Goal: Task Accomplishment & Management: Manage account settings

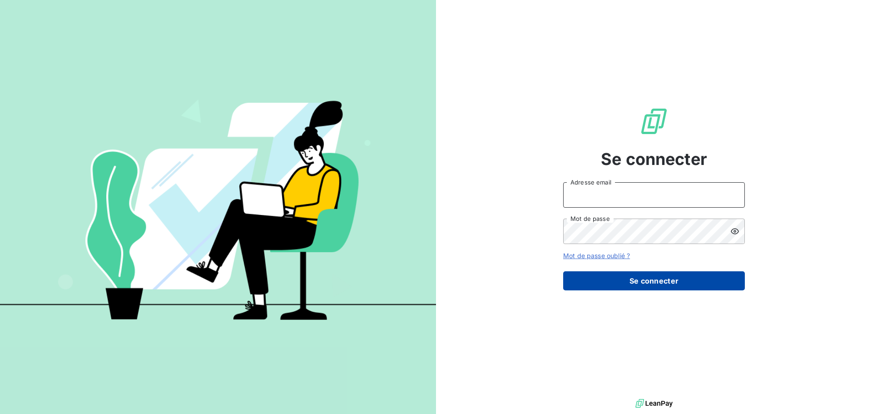
type input "[EMAIL_ADDRESS][DOMAIN_NAME]"
click at [680, 280] on button "Se connecter" at bounding box center [654, 280] width 182 height 19
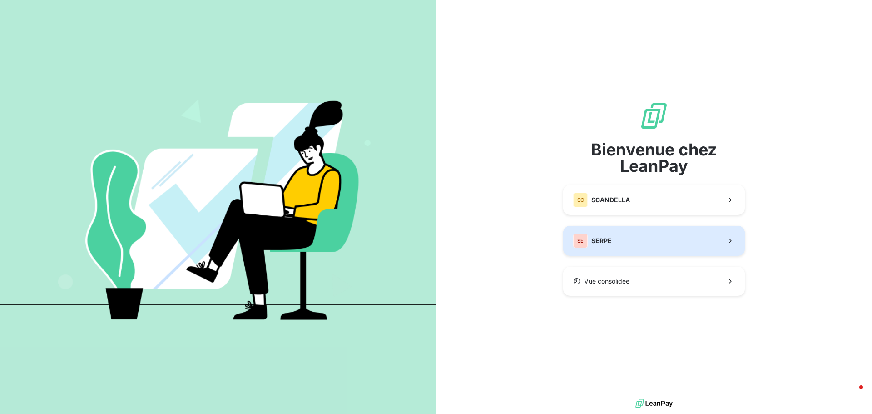
click at [643, 245] on button "SE SERPE" at bounding box center [654, 241] width 182 height 30
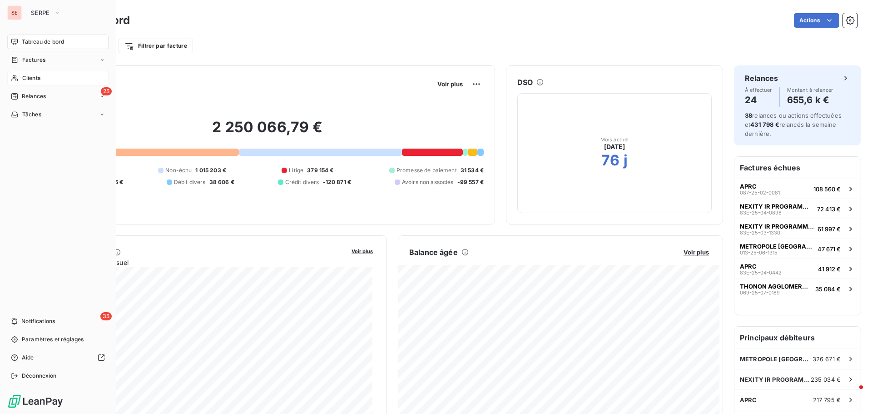
click at [30, 79] on span "Clients" at bounding box center [31, 78] width 18 height 8
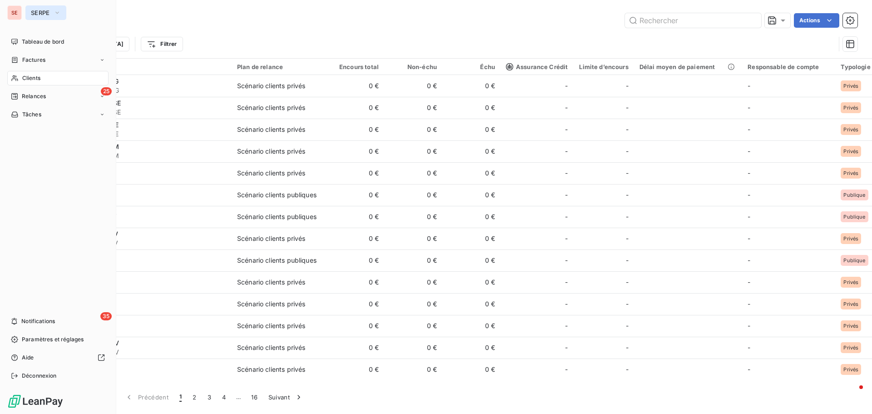
click at [38, 7] on button "SERPE" at bounding box center [45, 12] width 41 height 15
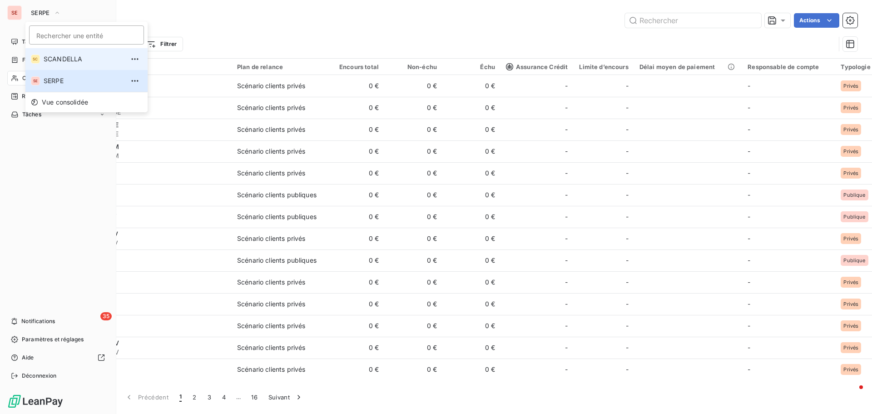
click at [65, 61] on span "SCANDELLA" at bounding box center [84, 59] width 80 height 9
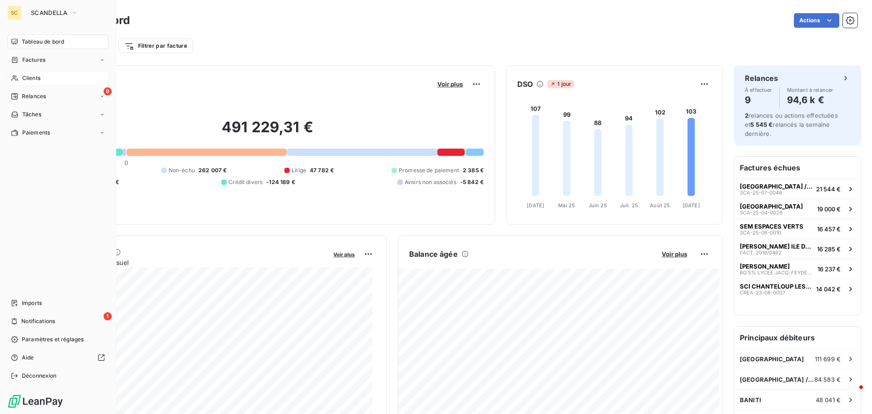
click at [41, 78] on div "Clients" at bounding box center [57, 78] width 101 height 15
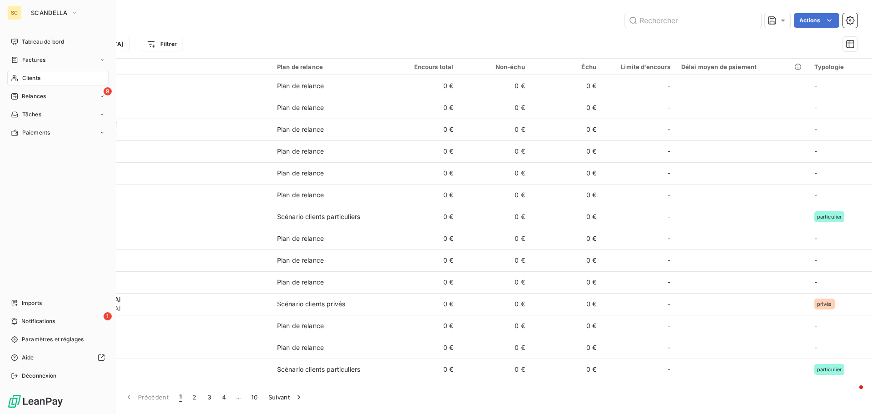
click at [34, 79] on span "Clients" at bounding box center [31, 78] width 18 height 8
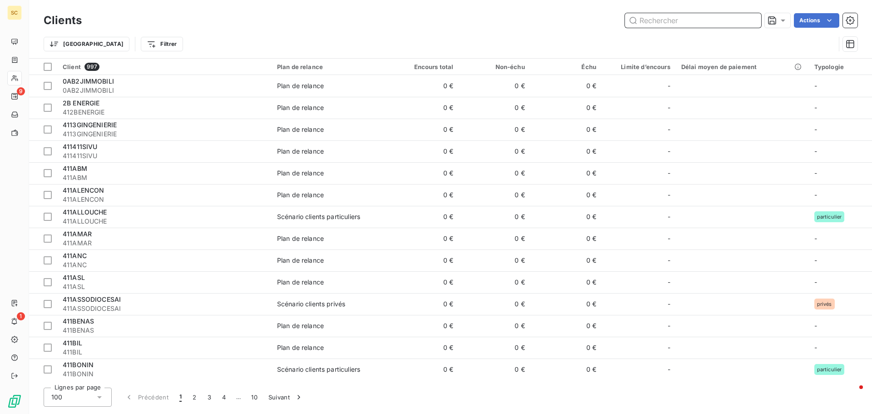
click at [675, 19] on input "text" at bounding box center [693, 20] width 136 height 15
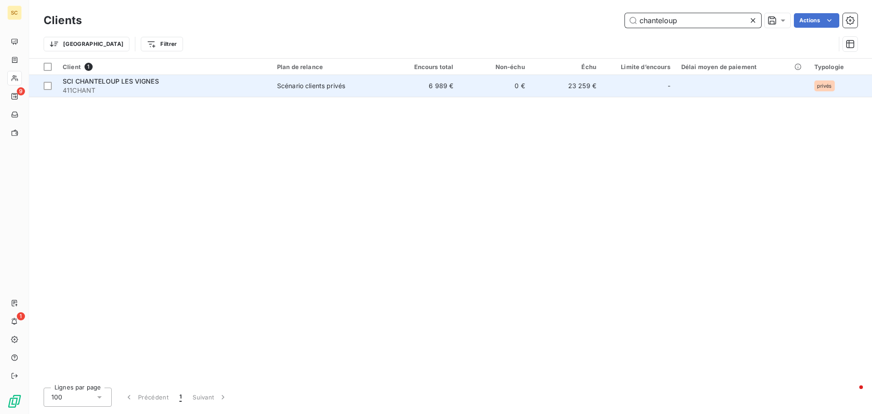
type input "chanteloup"
click at [73, 89] on span "411CHANT" at bounding box center [164, 90] width 203 height 9
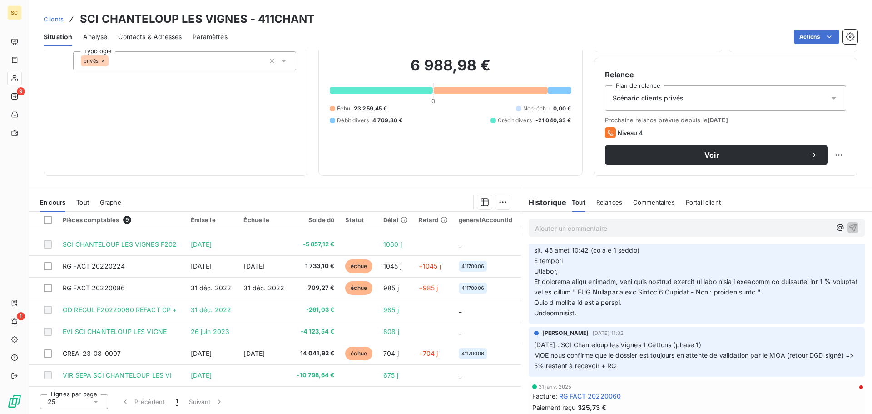
scroll to position [244, 0]
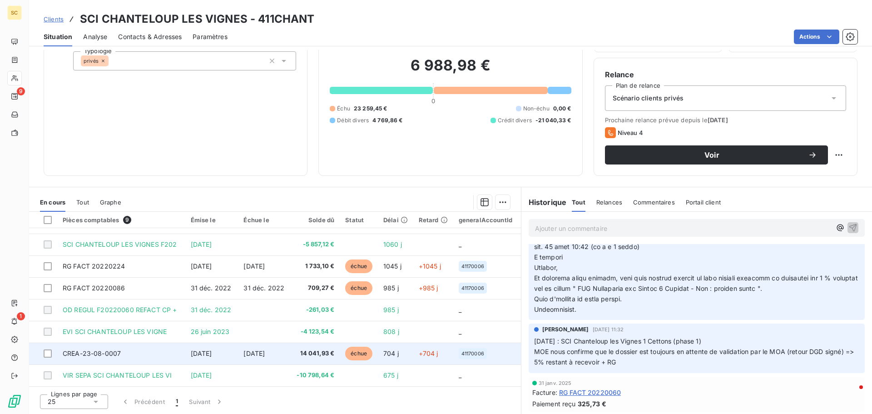
click at [128, 346] on td "CREA-23-08-0007" at bounding box center [121, 353] width 128 height 22
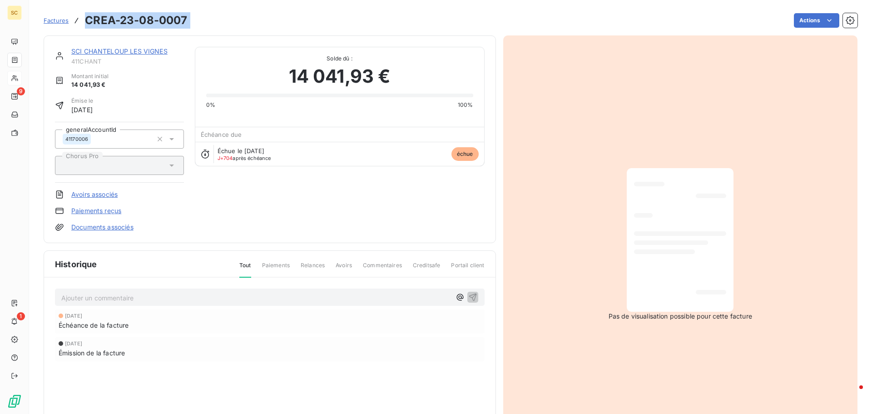
drag, startPoint x: 192, startPoint y: 14, endPoint x: 85, endPoint y: 20, distance: 107.0
click at [85, 20] on div "Factures CREA-23-08-0007 Actions" at bounding box center [451, 20] width 814 height 19
copy section "CREA-23-08-0007 Actions"
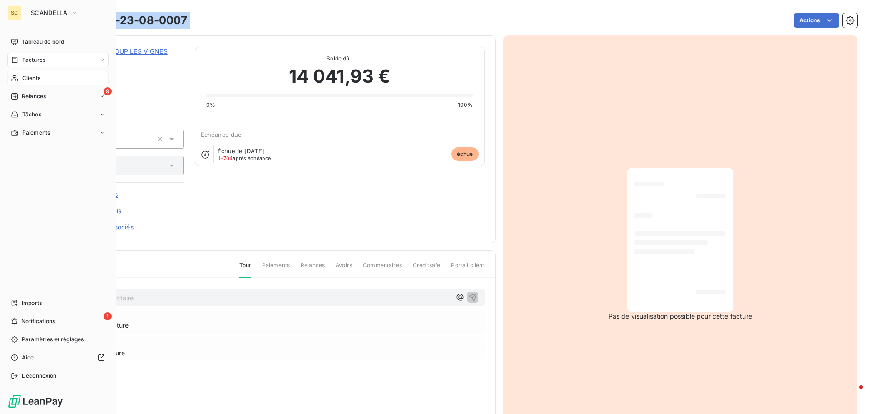
click at [43, 76] on div "Clients" at bounding box center [57, 78] width 101 height 15
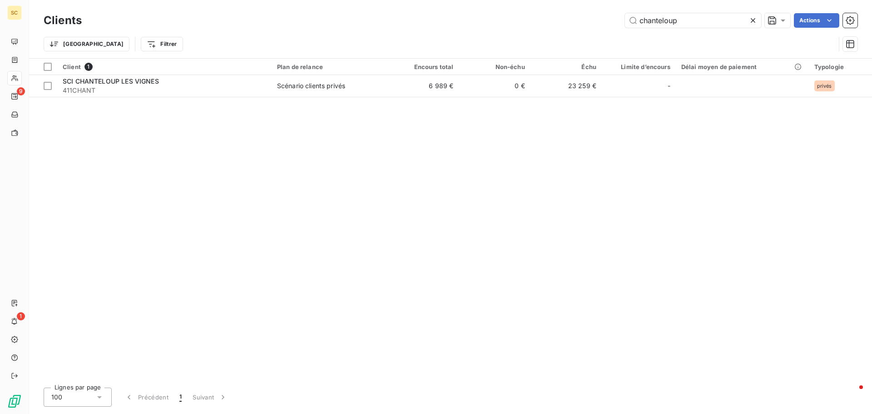
drag, startPoint x: 699, startPoint y: 23, endPoint x: 555, endPoint y: 28, distance: 144.1
click at [556, 29] on div "Clients chanteloup Actions" at bounding box center [451, 20] width 814 height 19
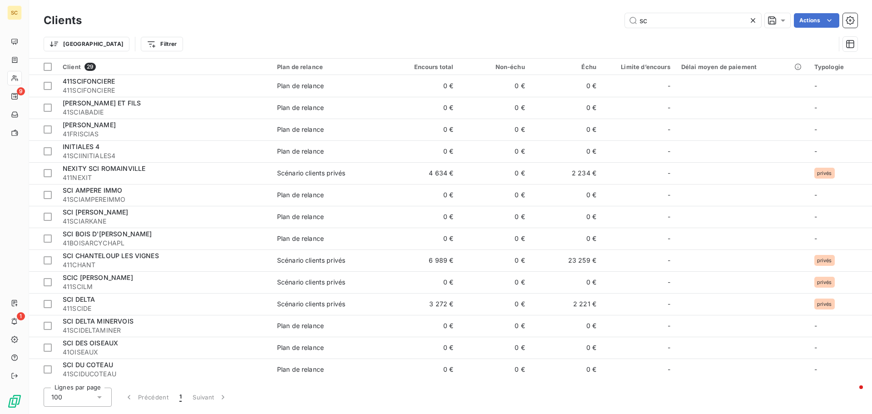
type input "s"
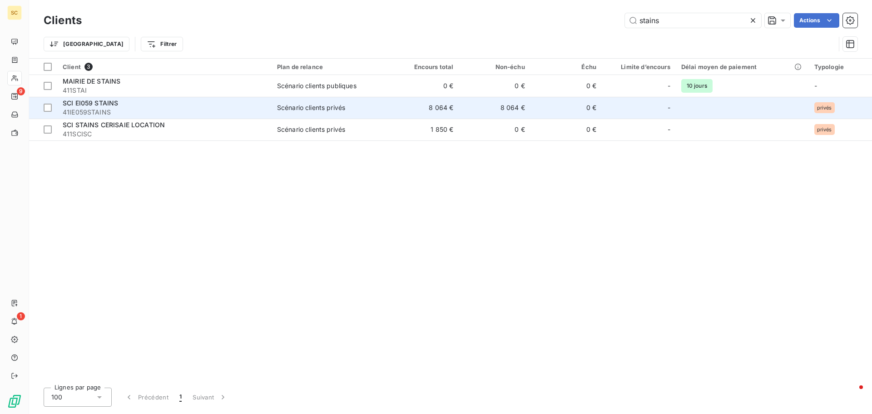
type input "stains"
click at [157, 111] on span "41IE059STAINS" at bounding box center [164, 112] width 203 height 9
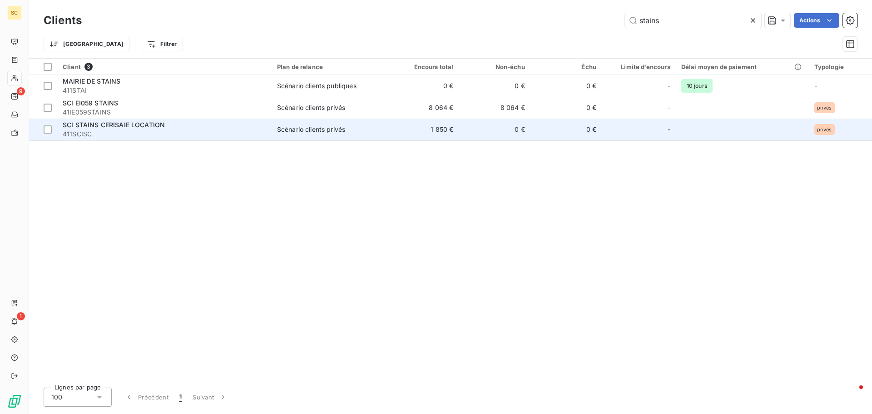
click at [116, 124] on span "SCI STAINS CERISAIE LOCATION" at bounding box center [114, 125] width 102 height 8
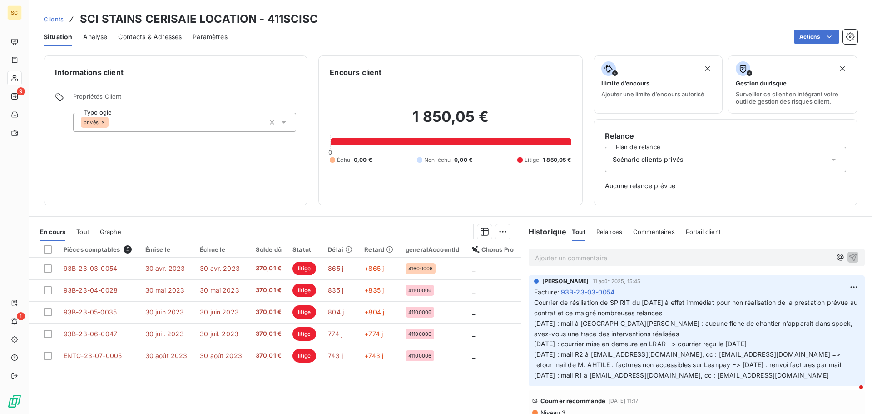
scroll to position [30, 0]
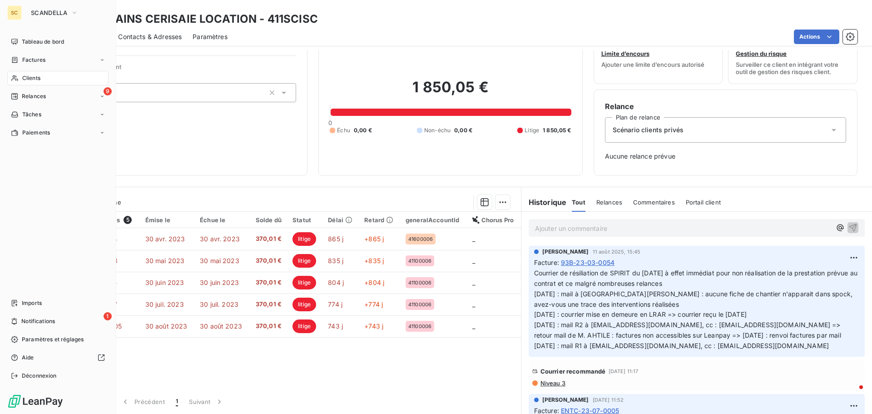
click at [39, 79] on span "Clients" at bounding box center [31, 78] width 18 height 8
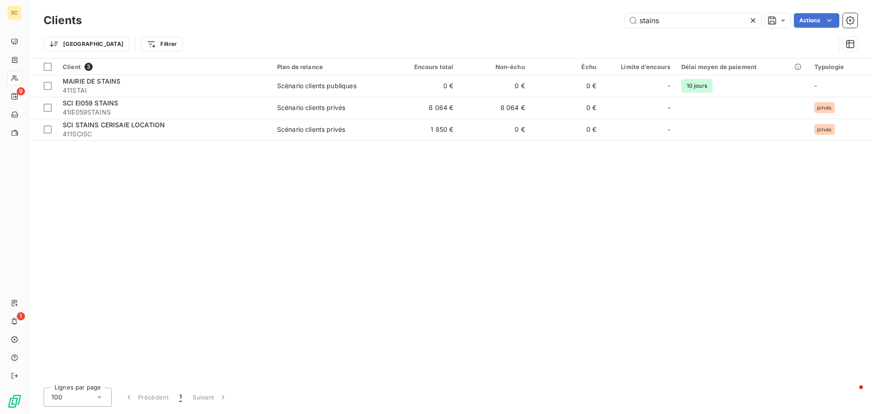
drag, startPoint x: 689, startPoint y: 22, endPoint x: 559, endPoint y: 31, distance: 130.7
click at [559, 31] on div "Clients stains Actions Trier Filtrer" at bounding box center [451, 34] width 814 height 47
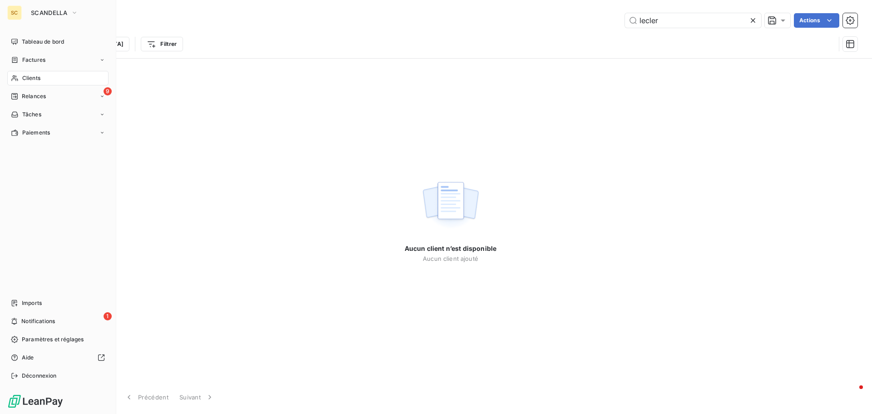
click at [39, 79] on span "Clients" at bounding box center [31, 78] width 18 height 8
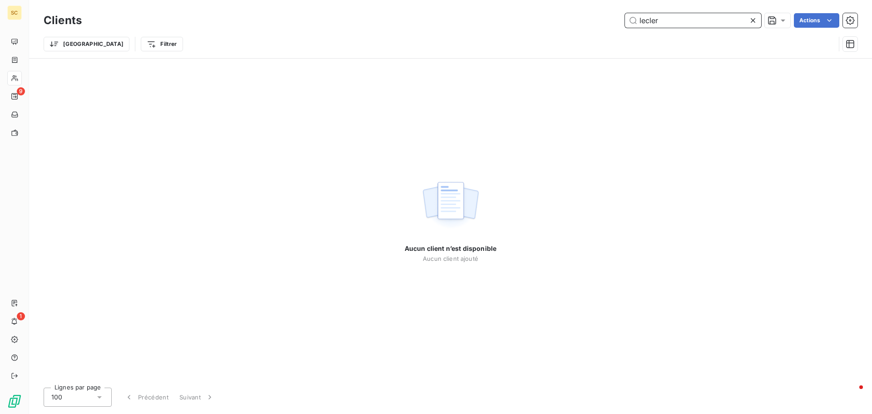
drag, startPoint x: 681, startPoint y: 13, endPoint x: 605, endPoint y: 15, distance: 75.9
click at [605, 15] on div "lecler Actions" at bounding box center [475, 20] width 765 height 15
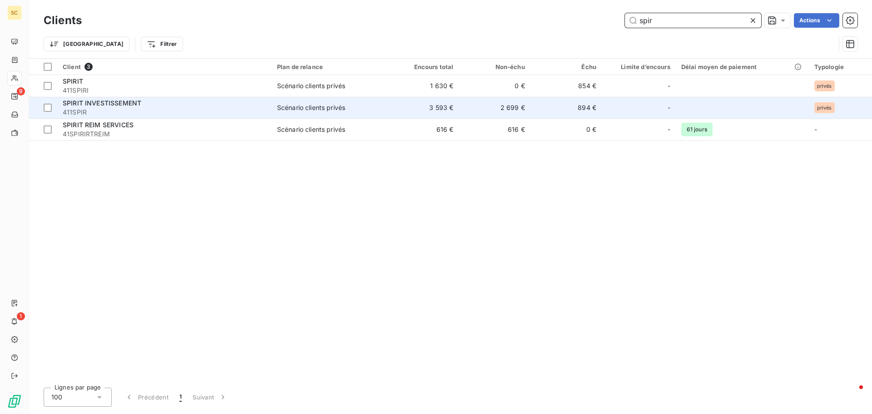
type input "spir"
click at [337, 101] on td "Scénario clients privés" at bounding box center [330, 108] width 116 height 22
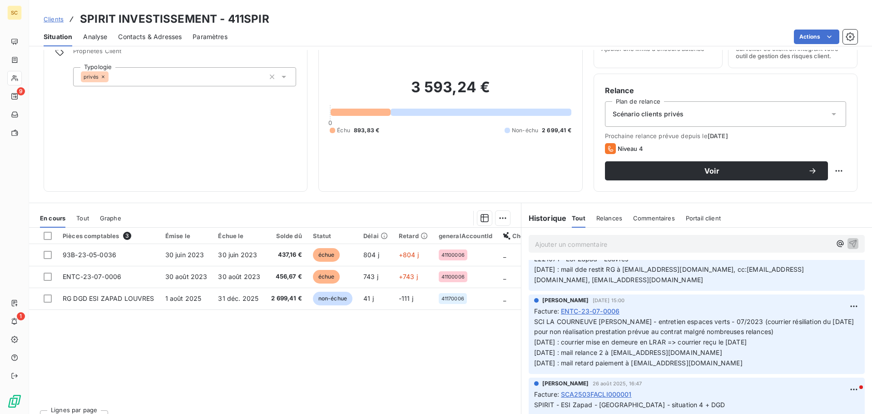
scroll to position [45, 0]
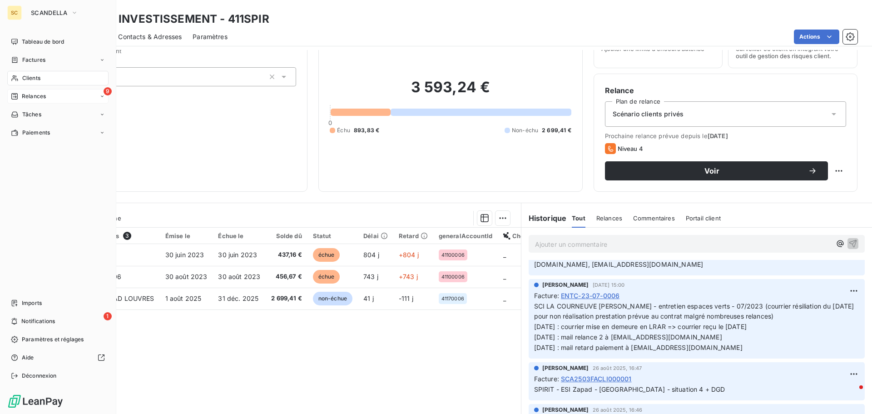
click at [23, 98] on span "Relances" at bounding box center [34, 96] width 24 height 8
click at [42, 71] on div "Clients" at bounding box center [57, 78] width 101 height 15
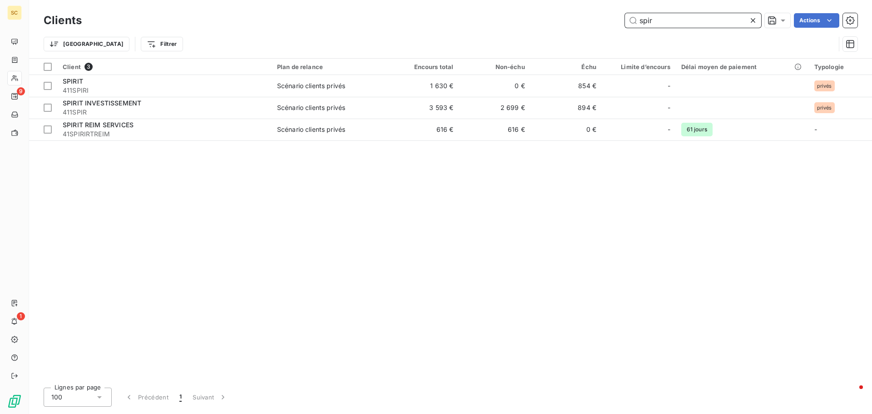
drag, startPoint x: 650, startPoint y: 15, endPoint x: 618, endPoint y: 2, distance: 34.4
click at [610, 8] on div "Clients spir Actions Trier Filtrer" at bounding box center [450, 29] width 843 height 58
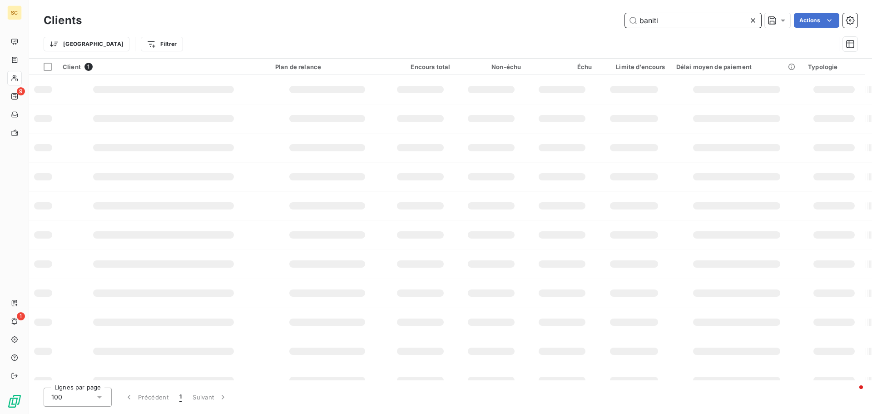
type input "baniti"
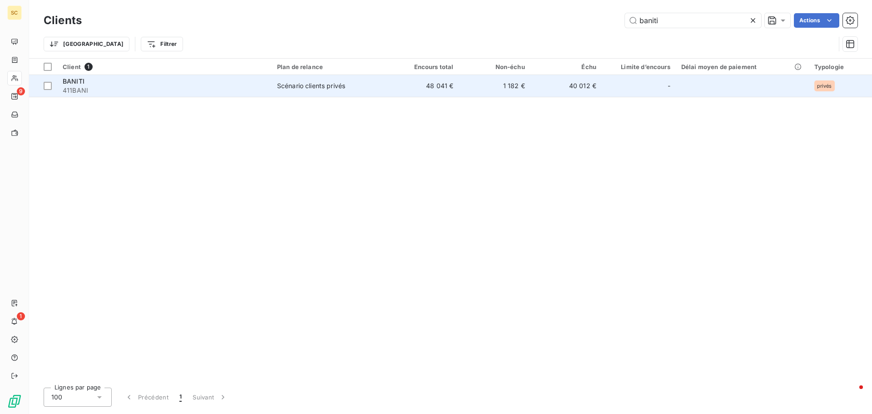
click at [334, 90] on td "Scénario clients privés" at bounding box center [330, 86] width 116 height 22
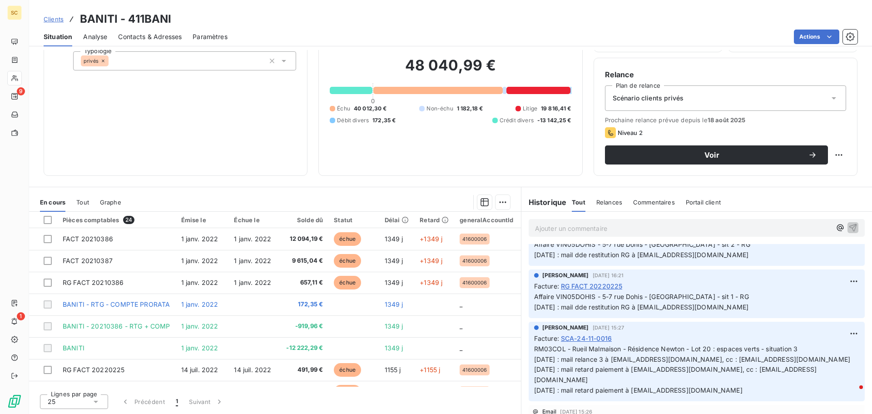
scroll to position [999, 0]
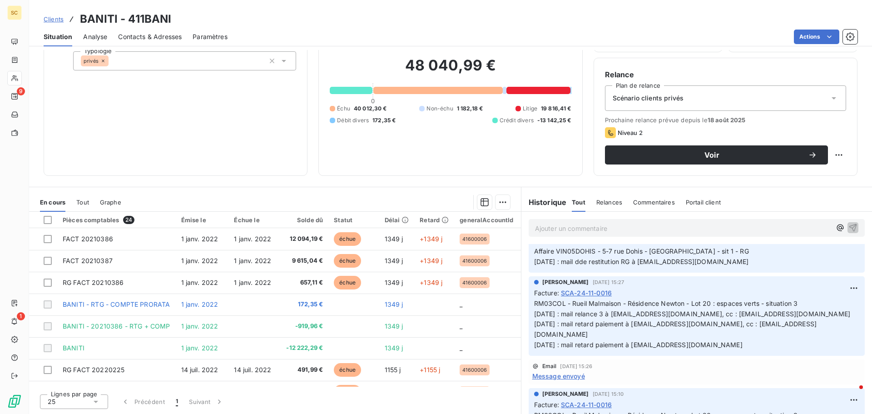
click at [563, 298] on span "SCA-24-11-0016" at bounding box center [586, 293] width 51 height 10
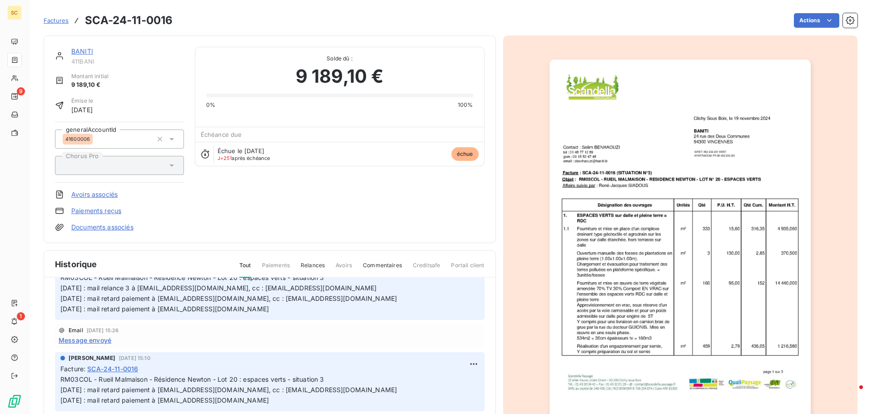
scroll to position [91, 0]
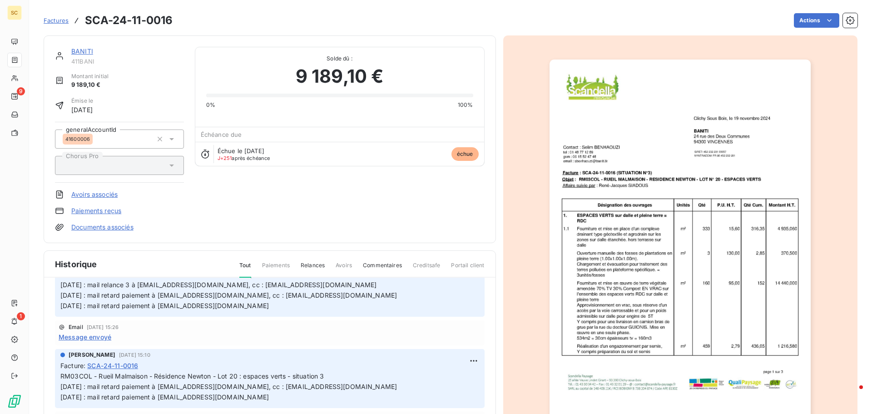
click at [753, 136] on img "button" at bounding box center [680, 245] width 261 height 370
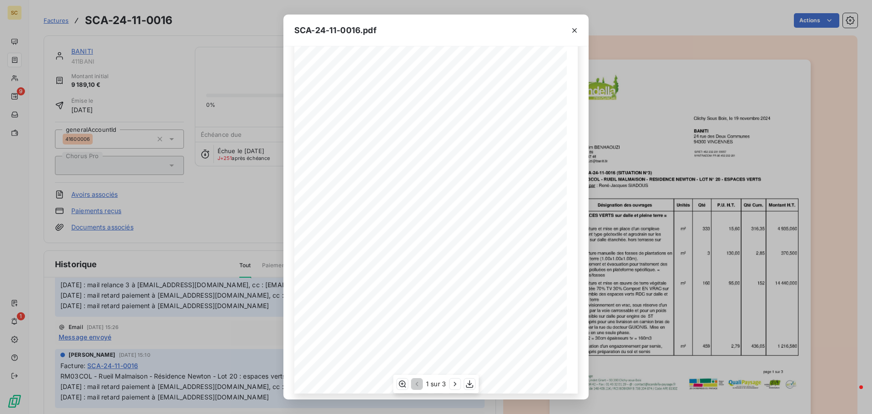
scroll to position [54, 0]
click at [456, 382] on icon "button" at bounding box center [455, 383] width 9 height 9
click at [457, 382] on icon "button" at bounding box center [456, 383] width 9 height 9
click at [783, 240] on div "SCA-24-11-0016.pdf Facture N°: SCA-24-11-0016 Désignation des ouvrages Unités Q…" at bounding box center [436, 207] width 872 height 414
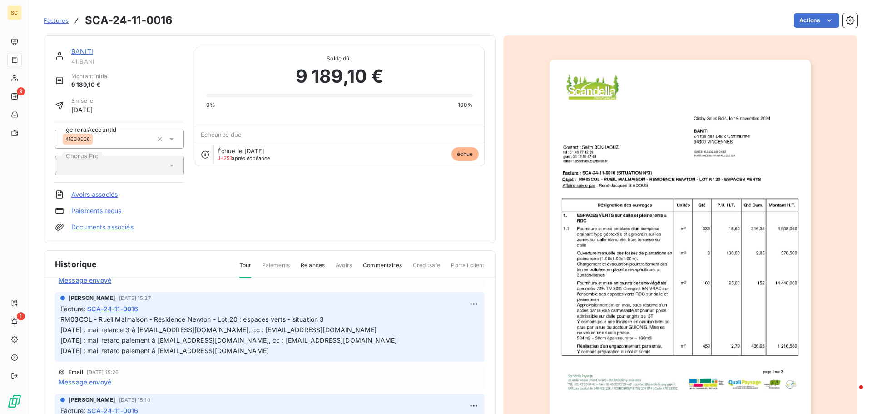
scroll to position [45, 0]
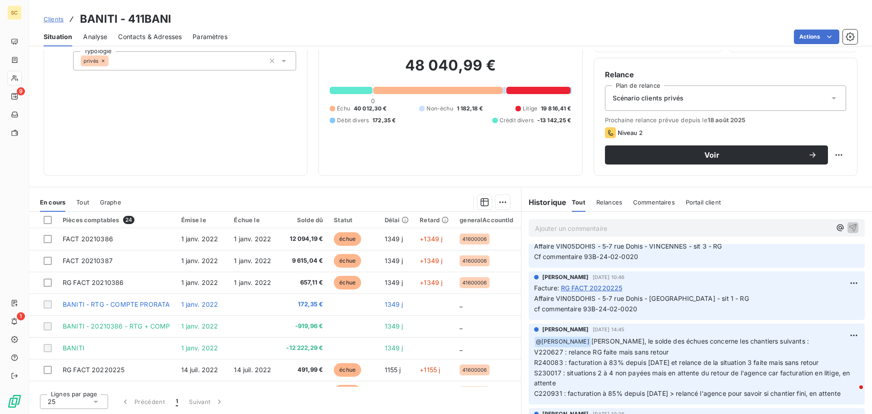
scroll to position [243, 0]
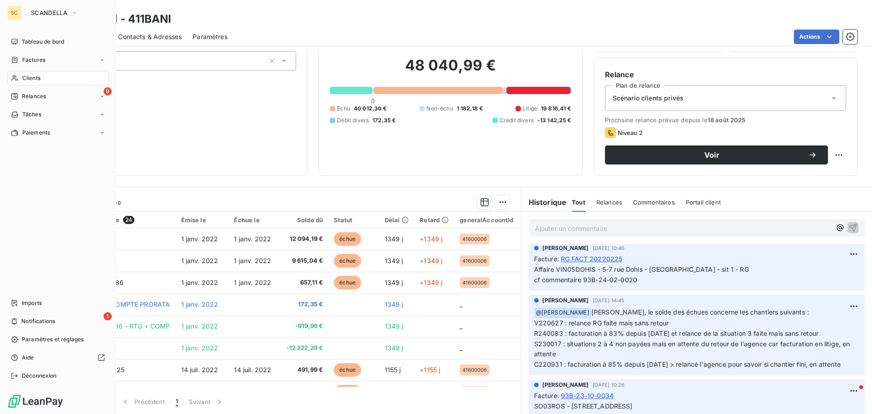
click at [33, 76] on span "Clients" at bounding box center [31, 78] width 18 height 8
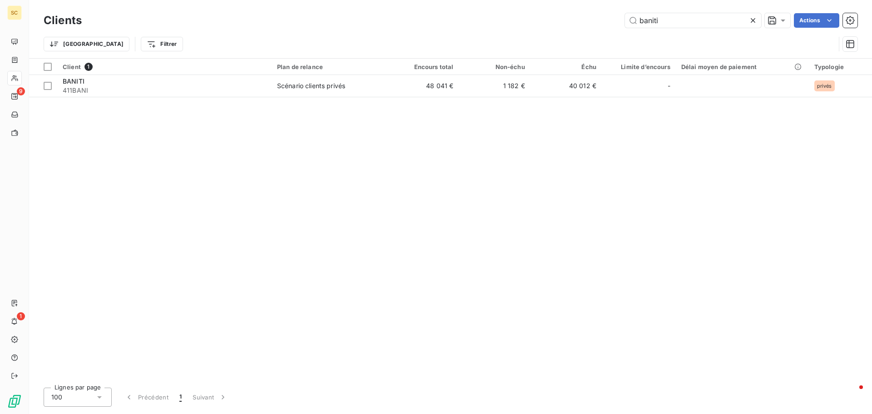
drag, startPoint x: 660, startPoint y: 24, endPoint x: 623, endPoint y: 13, distance: 38.5
click at [612, 21] on div "baniti Actions" at bounding box center [475, 20] width 765 height 15
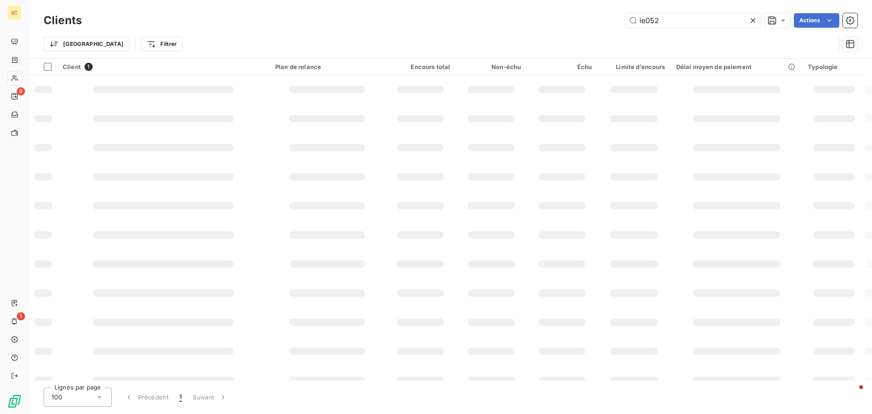
type input "ie052"
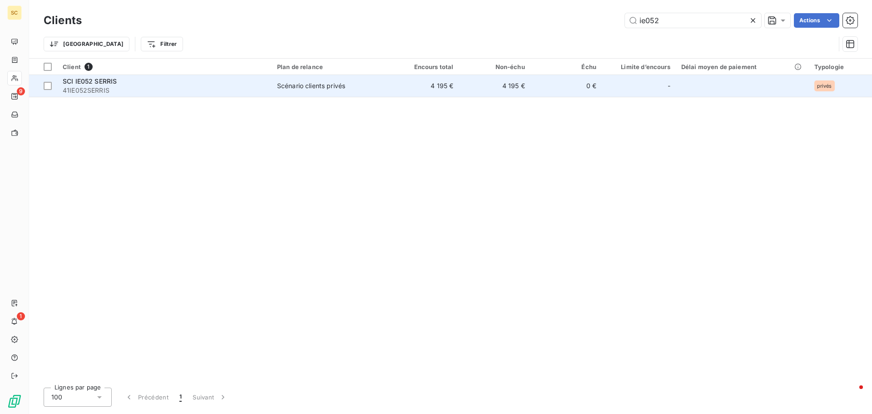
click at [126, 92] on span "41IE052SERRIS" at bounding box center [164, 90] width 203 height 9
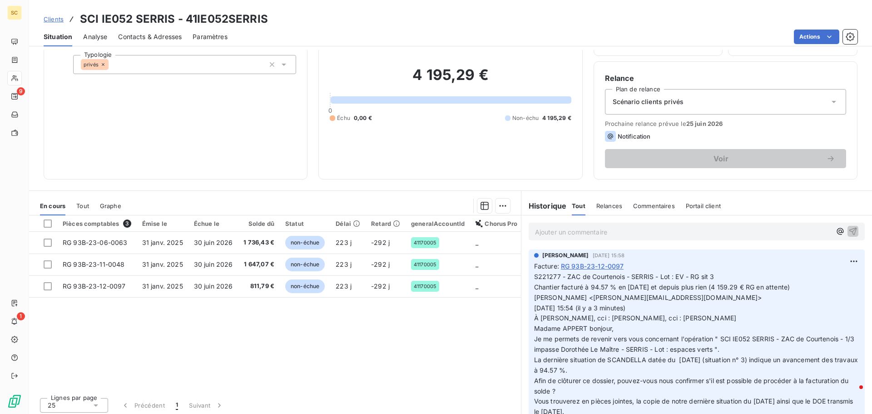
scroll to position [61, 0]
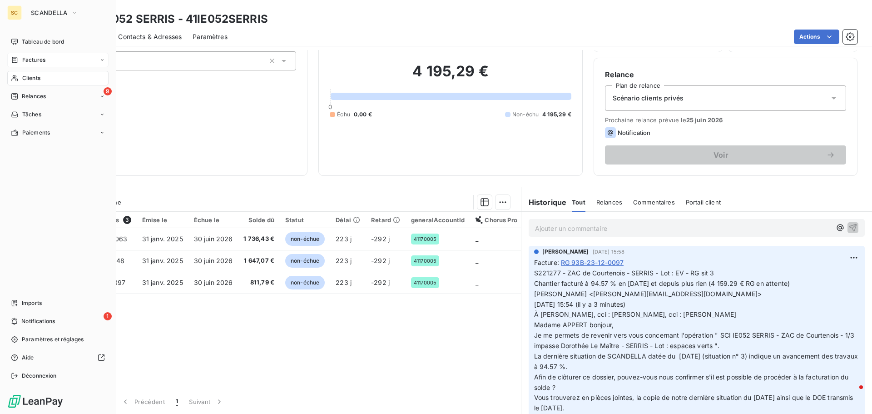
click at [36, 58] on span "Factures" at bounding box center [33, 60] width 23 height 8
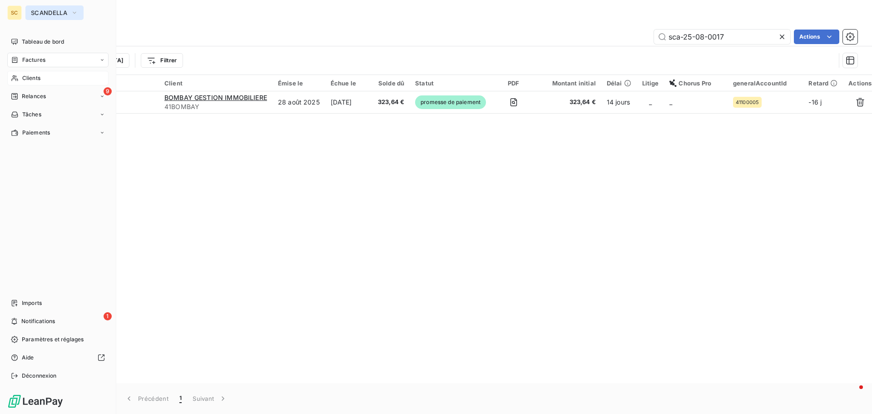
click at [60, 11] on span "SCANDELLA" at bounding box center [49, 12] width 36 height 7
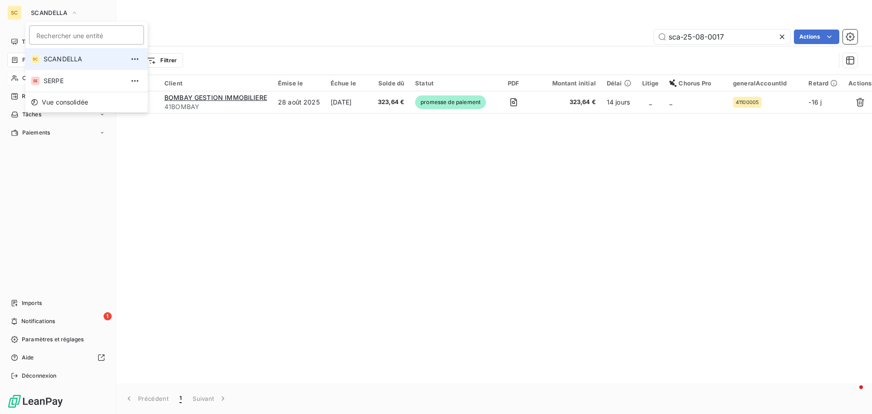
click at [56, 58] on span "SCANDELLA" at bounding box center [84, 59] width 80 height 9
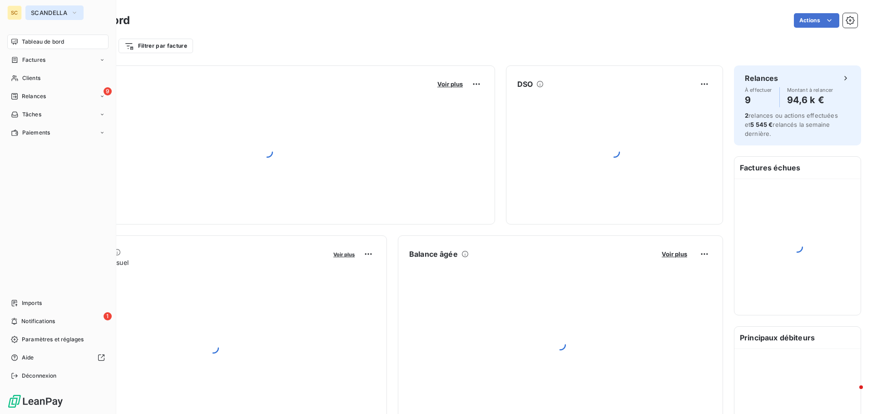
drag, startPoint x: 47, startPoint y: 12, endPoint x: 50, endPoint y: 18, distance: 6.3
click at [47, 11] on span "SCANDELLA" at bounding box center [49, 12] width 36 height 7
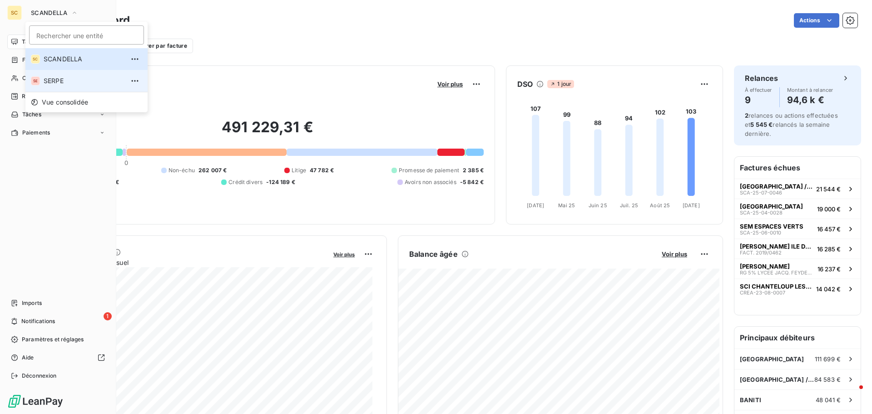
click at [57, 83] on span "SERPE" at bounding box center [84, 80] width 80 height 9
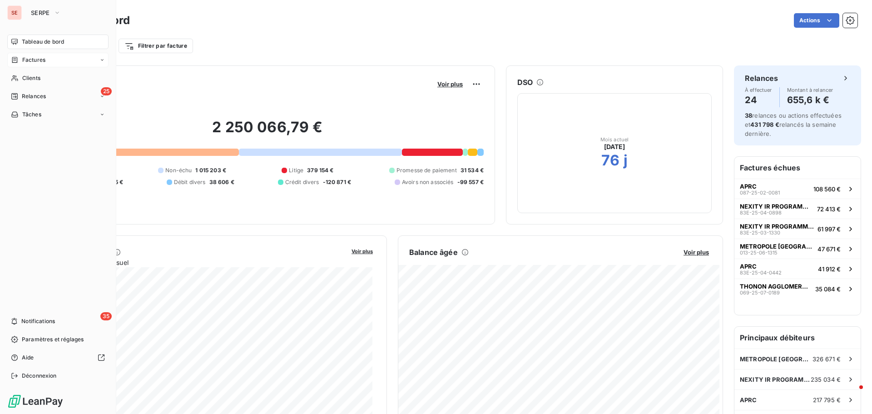
click at [39, 62] on span "Factures" at bounding box center [33, 60] width 23 height 8
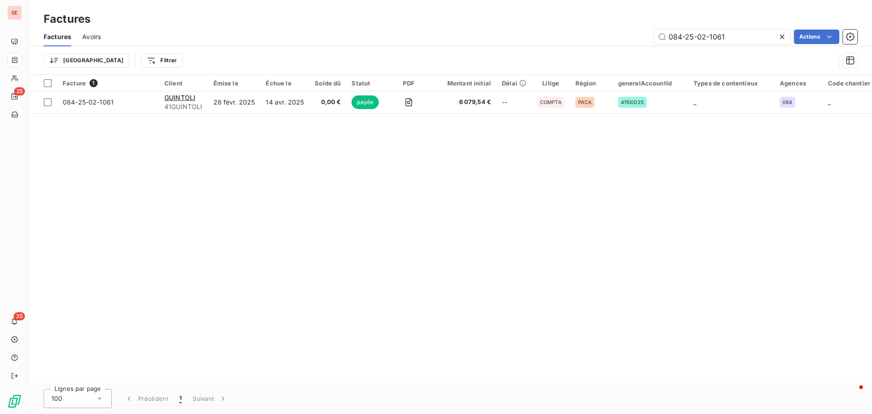
drag, startPoint x: 744, startPoint y: 40, endPoint x: 615, endPoint y: 48, distance: 128.8
click at [615, 48] on div "Factures Avoirs 084-25-02-1061 Actions Trier Filtrer" at bounding box center [450, 50] width 843 height 47
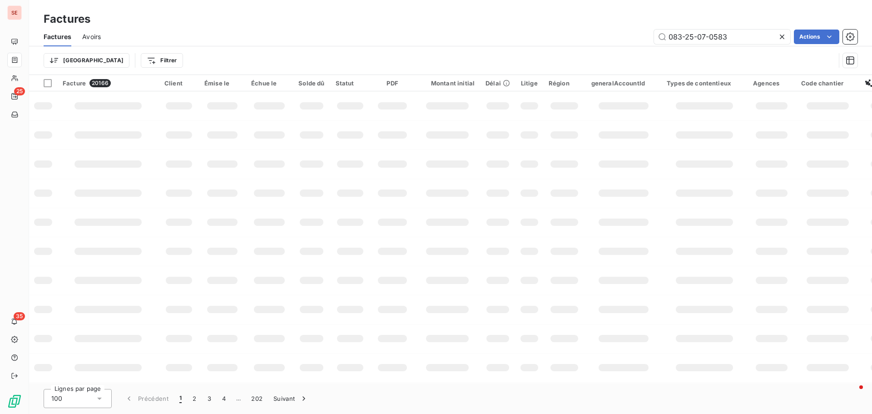
type input "083-25-07-0583"
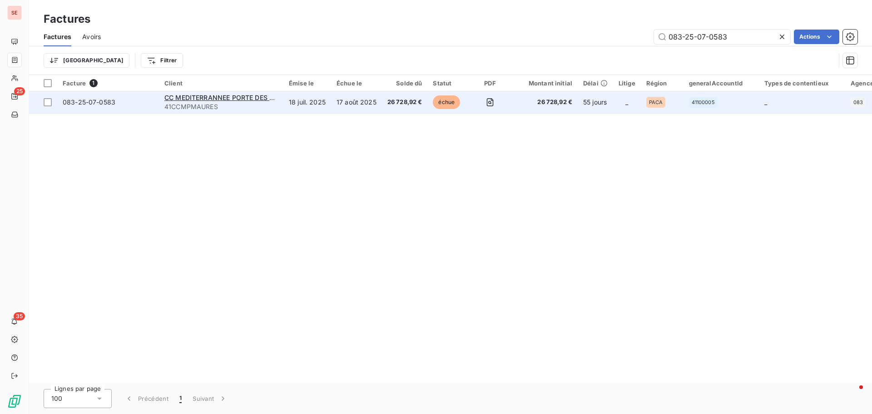
click at [74, 102] on span "083-25-07-0583" at bounding box center [89, 102] width 53 height 8
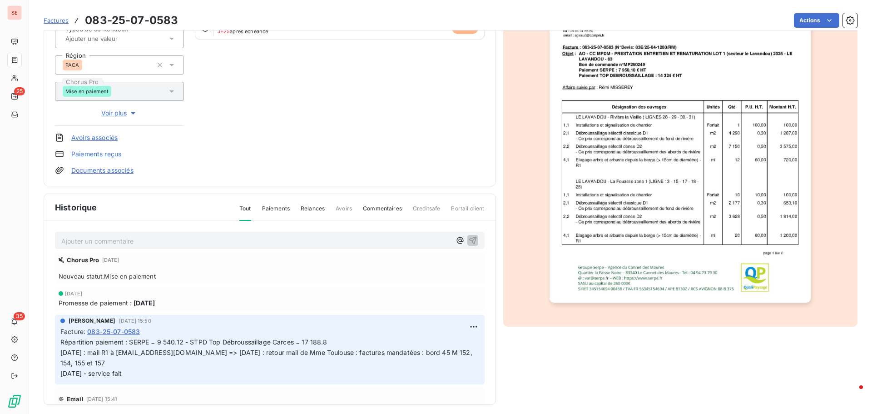
scroll to position [133, 0]
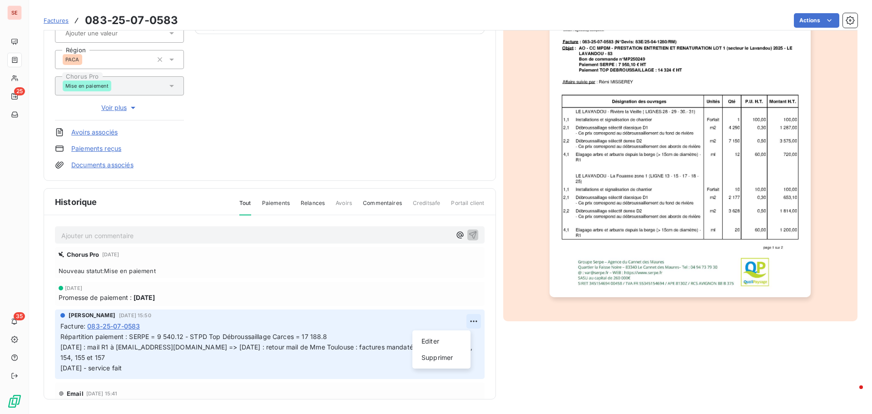
click at [460, 319] on html "SE 25 35 Factures 083-25-07-0583 Actions CC MEDITERRANNEE PORTE DES MAURES 41CC…" at bounding box center [436, 207] width 872 height 414
click at [469, 323] on html "SE 25 35 Factures 083-25-07-0583 Actions CC MEDITERRANNEE PORTE DES MAURES 41CC…" at bounding box center [436, 207] width 872 height 414
click at [467, 321] on html "SE 25 35 Factures 083-25-07-0583 Actions CC MEDITERRANNEE PORTE DES MAURES 41CC…" at bounding box center [436, 207] width 872 height 414
click at [448, 340] on div "Editer" at bounding box center [441, 341] width 51 height 15
click at [338, 331] on div "Répartition paiement : SERPE = 9 540.12 - STPD Top Débroussaillage Carces = 17 …" at bounding box center [263, 352] width 407 height 43
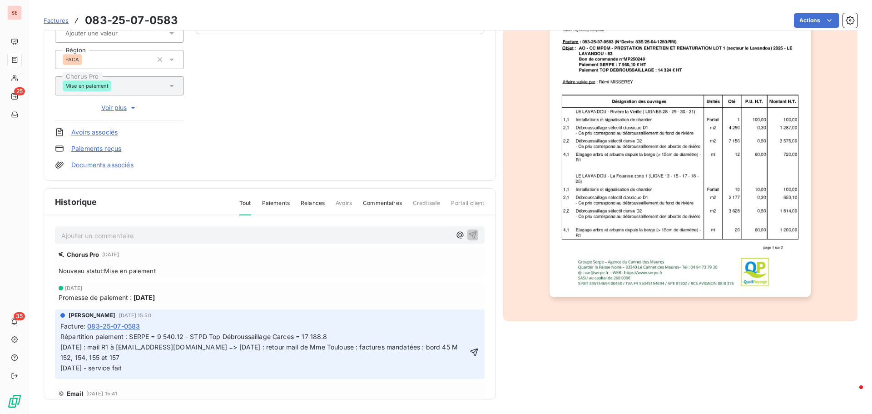
click at [359, 342] on p "Répartition paiement : SERPE = 9 540.12 - STPD Top Débroussaillage Carces = 17 …" at bounding box center [263, 353] width 407 height 42
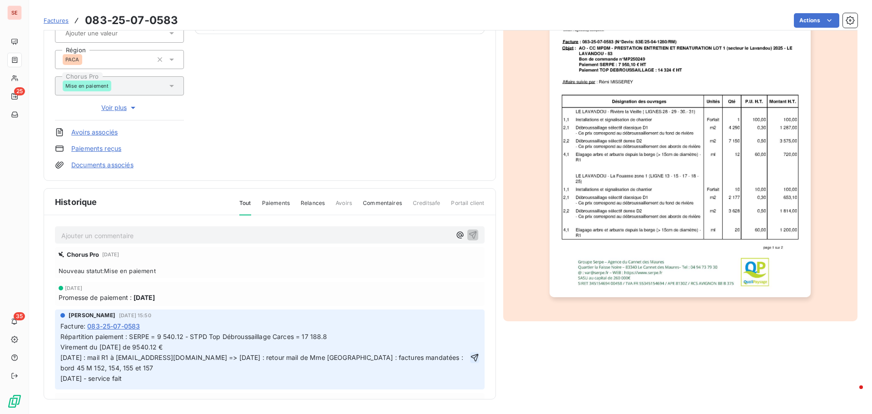
click at [471, 355] on icon "button" at bounding box center [475, 357] width 8 height 8
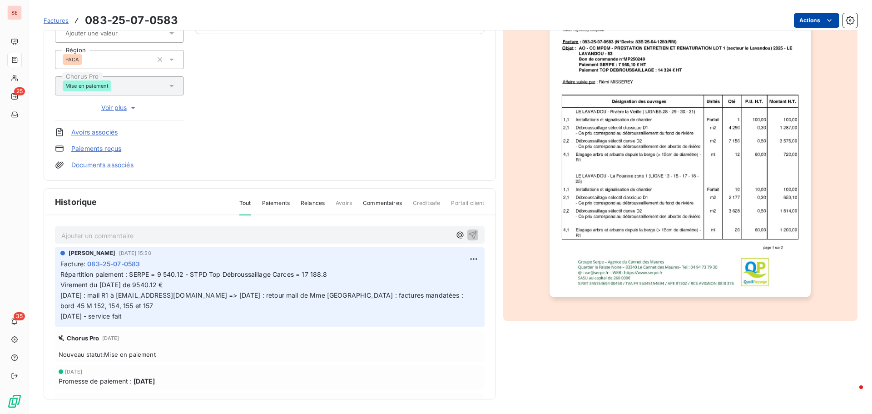
click at [801, 22] on html "SE 25 35 Factures 083-25-07-0583 Actions CC MEDITERRANNEE PORTE DES MAURES 41CC…" at bounding box center [436, 207] width 872 height 414
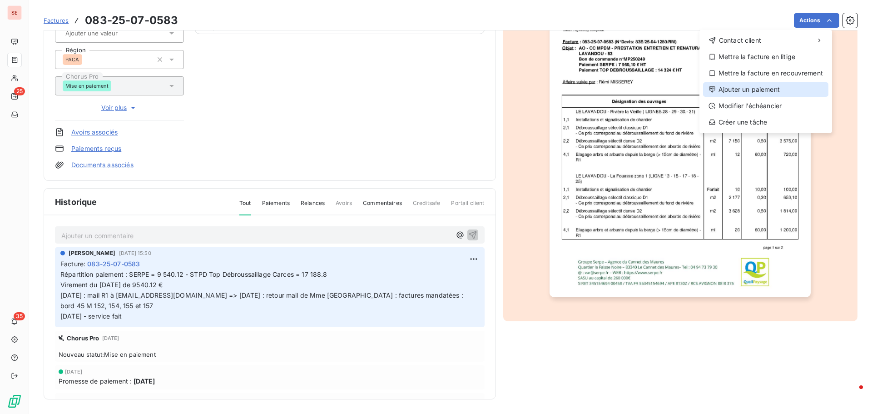
click at [777, 89] on div "Ajouter un paiement" at bounding box center [765, 89] width 125 height 15
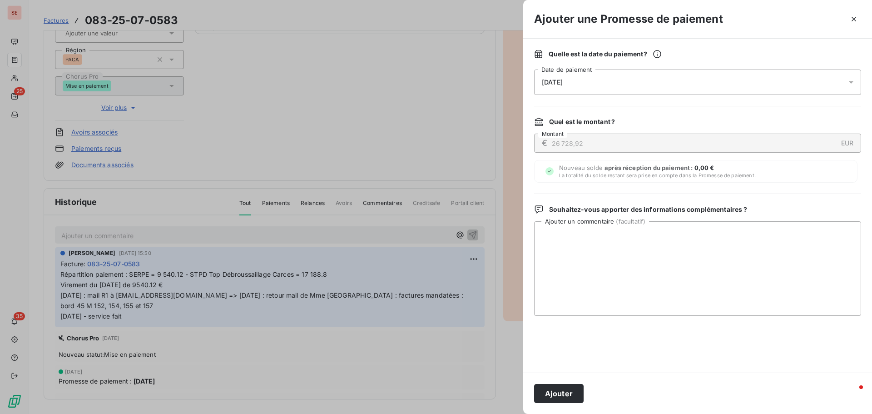
click at [561, 82] on span "[DATE]" at bounding box center [552, 82] width 21 height 7
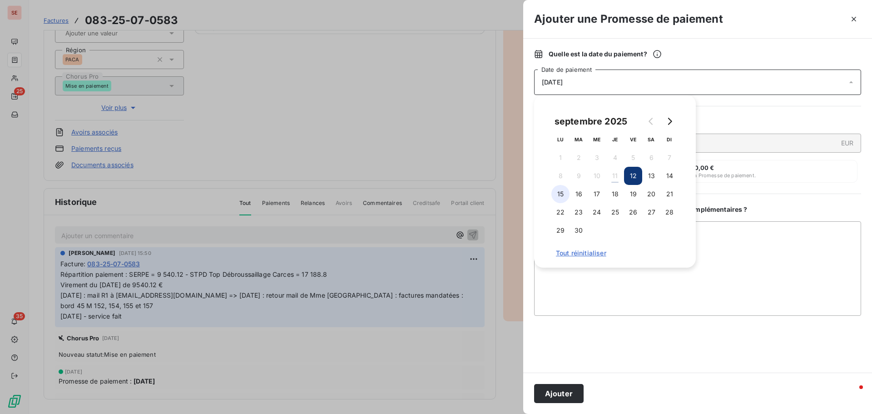
click at [561, 192] on button "15" at bounding box center [560, 194] width 18 height 18
click at [574, 388] on button "Ajouter" at bounding box center [559, 393] width 50 height 19
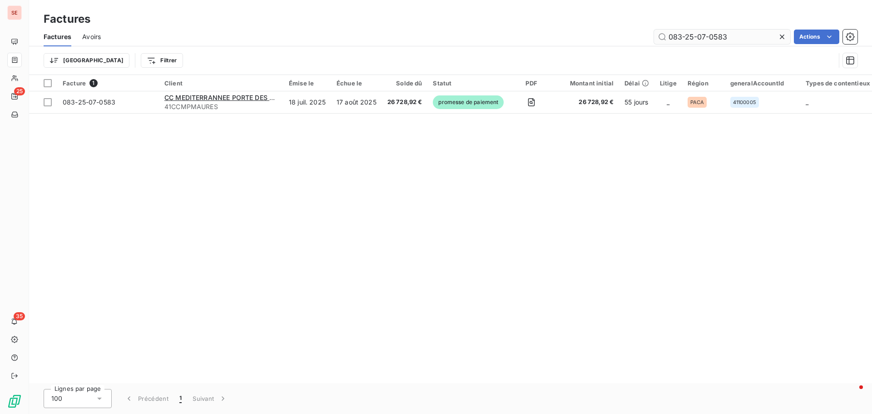
drag, startPoint x: 722, startPoint y: 37, endPoint x: 728, endPoint y: 38, distance: 5.9
click at [728, 38] on input "083-25-07-0583" at bounding box center [722, 37] width 136 height 15
type input "083-25-07-0588"
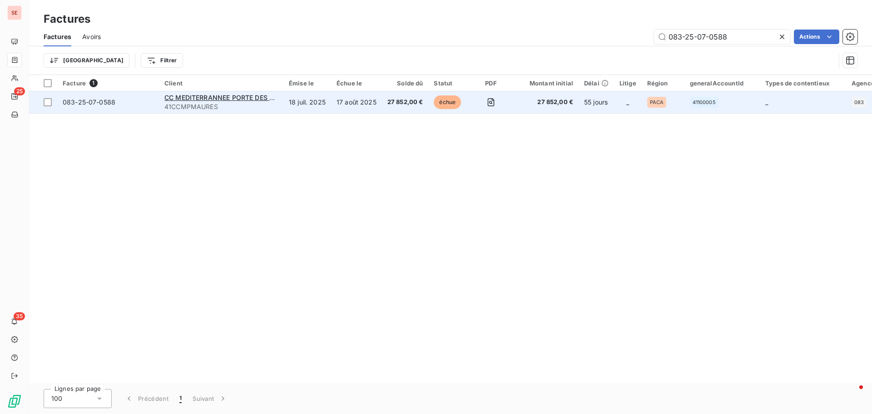
click at [86, 102] on span "083-25-07-0588" at bounding box center [89, 102] width 53 height 8
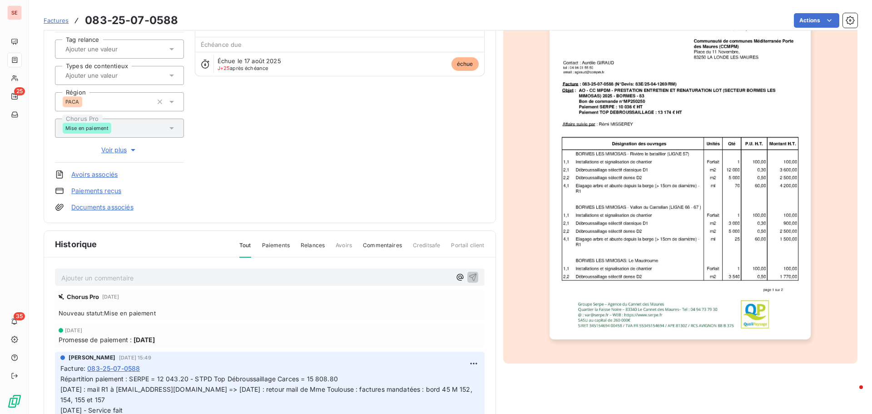
scroll to position [91, 0]
click at [462, 362] on html "SE 25 35 Factures 083-25-07-0588 Actions CC MEDITERRANNEE PORTE DES MAURES 41CC…" at bounding box center [436, 207] width 872 height 414
click at [454, 377] on div "Editer" at bounding box center [441, 382] width 51 height 15
click at [344, 380] on p "Répartition paiement : SERPE = 12 043.20 - STPD Top Débroussaillage Carces = 15…" at bounding box center [263, 394] width 407 height 42
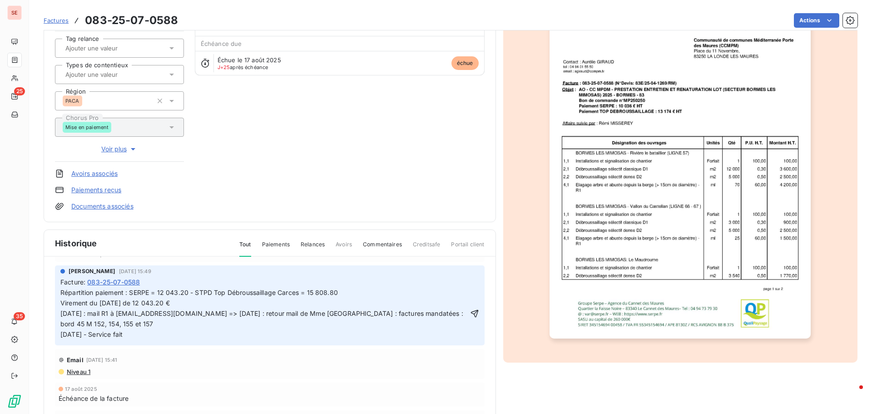
scroll to position [89, 0]
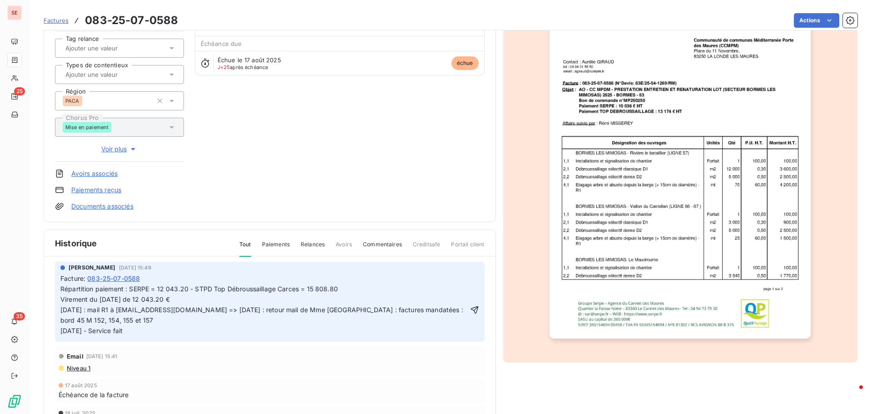
click at [470, 309] on icon "button" at bounding box center [474, 309] width 9 height 9
click at [812, 17] on html "SE 25 35 Factures 083-25-07-0588 Actions CC MEDITERRANNEE PORTE DES MAURES 41CC…" at bounding box center [436, 207] width 872 height 414
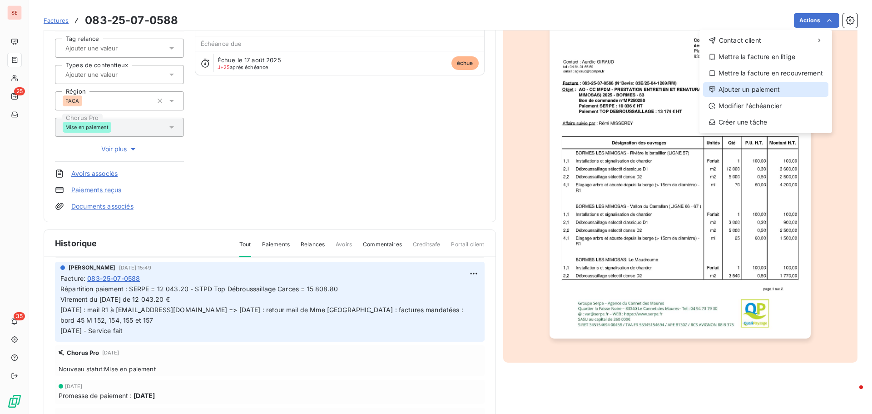
click at [767, 94] on div "Ajouter un paiement" at bounding box center [765, 89] width 125 height 15
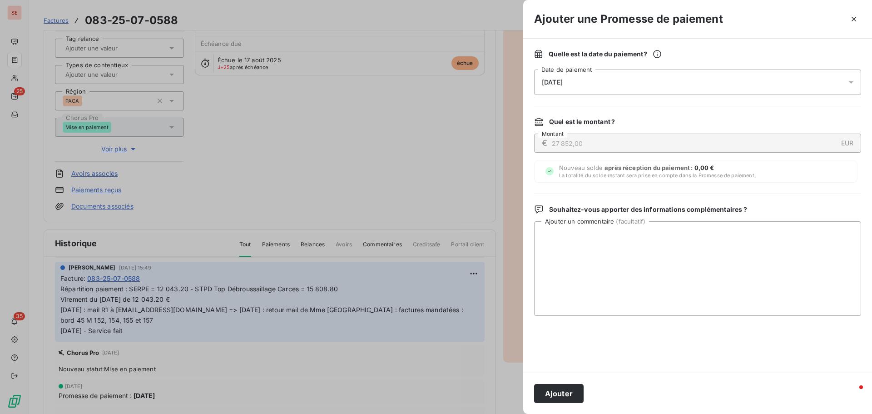
click at [563, 85] on span "[DATE]" at bounding box center [552, 82] width 21 height 7
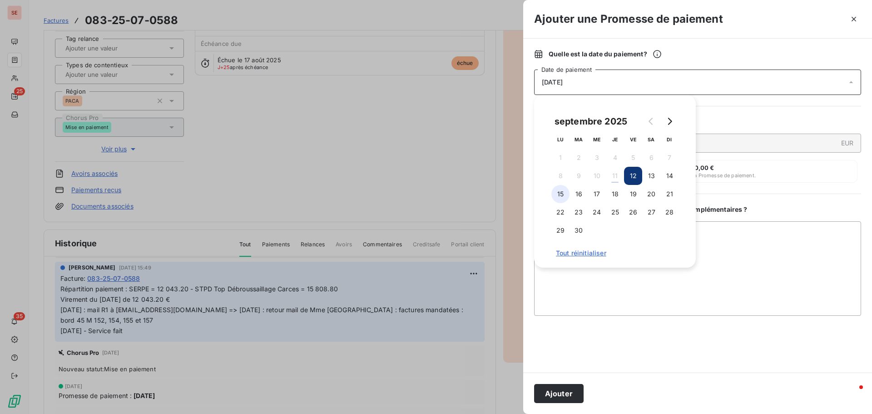
click at [561, 189] on button "15" at bounding box center [560, 194] width 18 height 18
click at [553, 397] on button "Ajouter" at bounding box center [559, 393] width 50 height 19
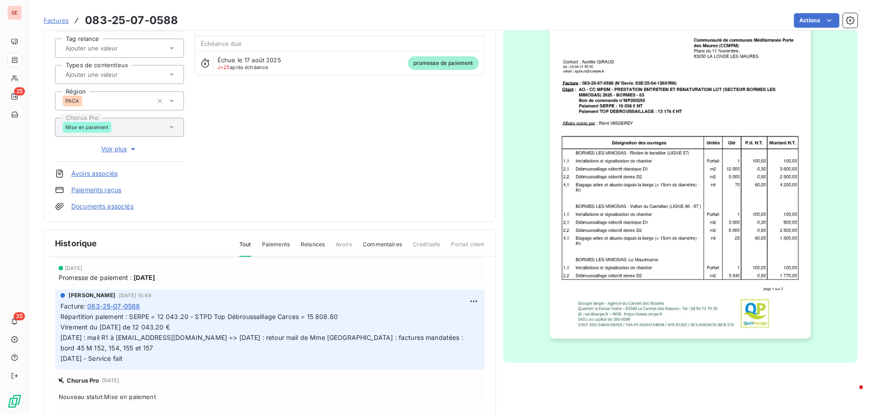
click at [26, 59] on div "SE 25 35" at bounding box center [14, 207] width 29 height 414
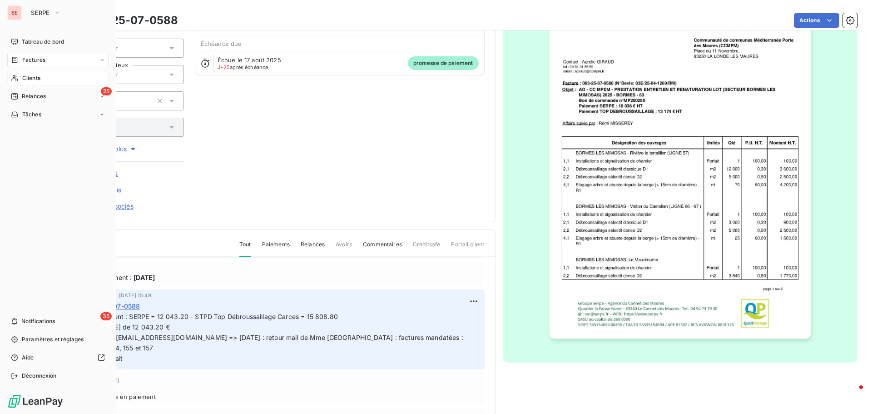
click at [26, 80] on span "Clients" at bounding box center [31, 78] width 18 height 8
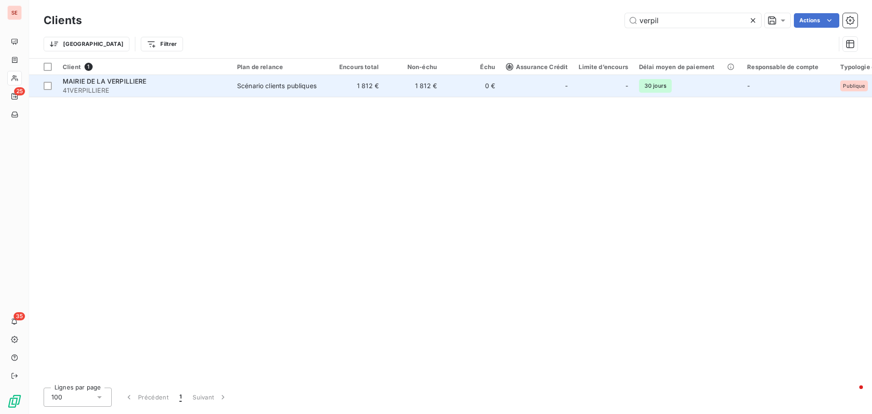
type input "verpil"
click at [321, 91] on td "Scénario clients publiques" at bounding box center [279, 86] width 94 height 22
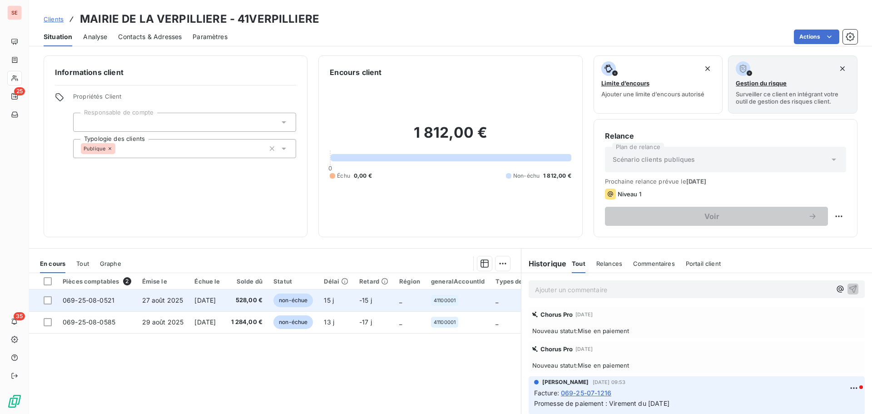
click at [84, 304] on td "069-25-08-0521" at bounding box center [96, 300] width 79 height 22
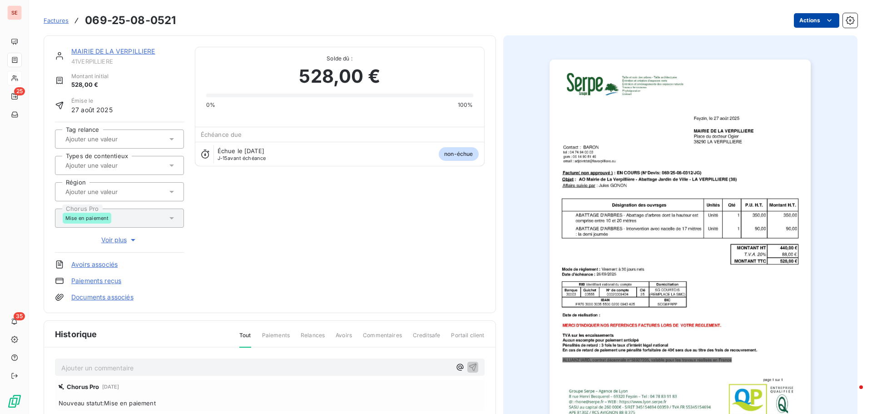
click at [805, 23] on html "SE 25 35 Factures 069-25-08-0521 Actions MAIRIE DE LA VERPILLIERE 41VERPILLIERE…" at bounding box center [436, 207] width 872 height 414
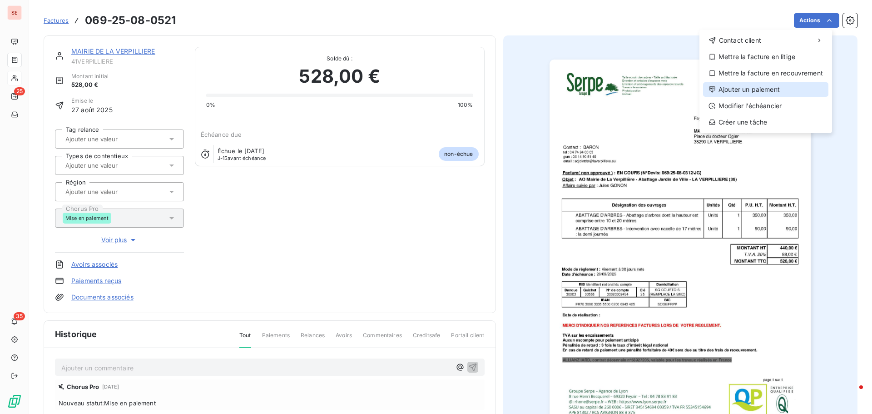
click at [779, 89] on div "Ajouter un paiement" at bounding box center [765, 89] width 125 height 15
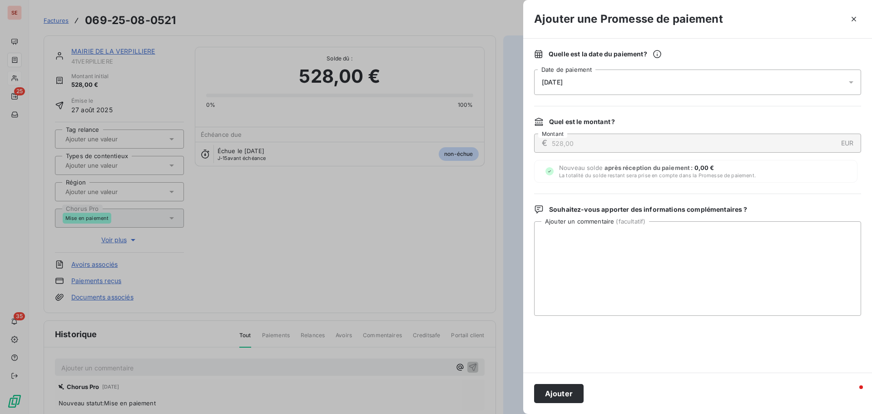
click at [563, 82] on span "[DATE]" at bounding box center [552, 82] width 21 height 7
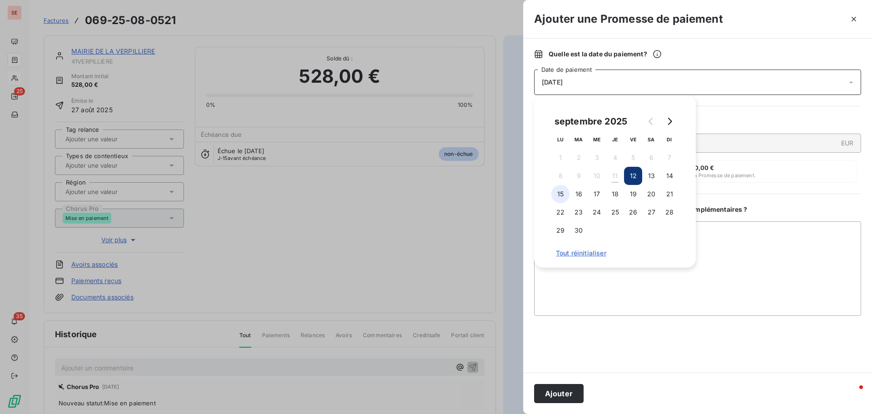
click at [557, 196] on button "15" at bounding box center [560, 194] width 18 height 18
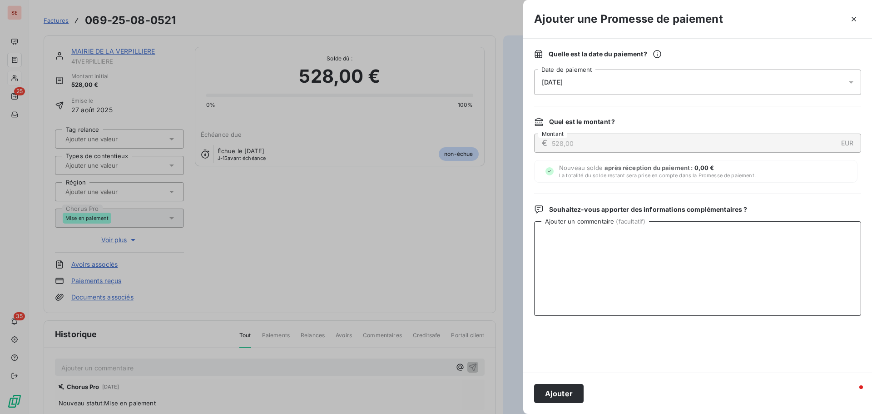
click at [733, 253] on textarea "Ajouter un commentaire ( facultatif )" at bounding box center [697, 268] width 327 height 94
drag, startPoint x: 599, startPoint y: 243, endPoint x: 534, endPoint y: 241, distance: 64.5
click at [534, 241] on textarea "Virement du 11/09/25" at bounding box center [697, 268] width 327 height 94
type textarea "Virement du 11/09/25"
click at [560, 400] on button "Ajouter" at bounding box center [559, 393] width 50 height 19
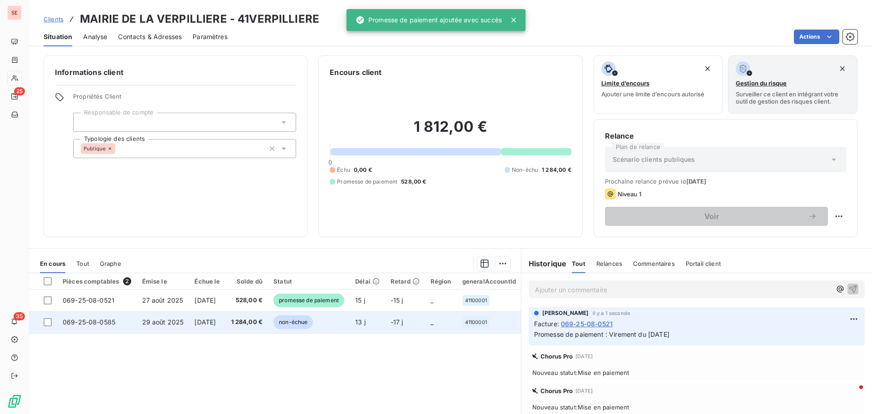
click at [92, 326] on td "069-25-08-0585" at bounding box center [96, 322] width 79 height 22
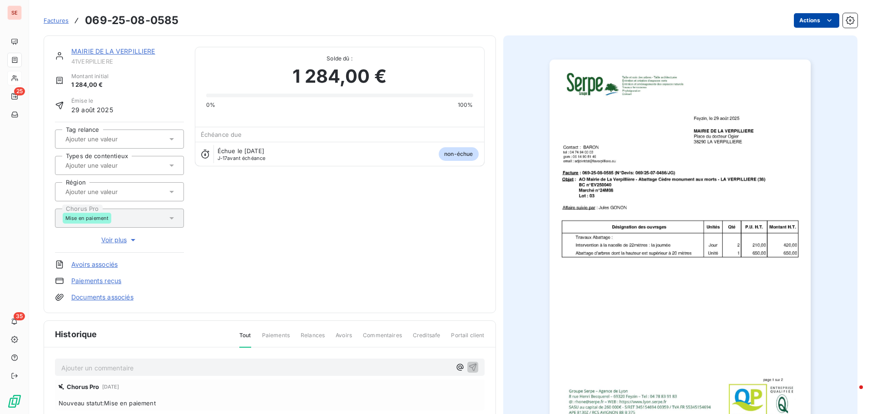
click at [806, 20] on html "SE 25 35 Factures 069-25-08-0585 Actions MAIRIE DE LA VERPILLIERE 41VERPILLIERE…" at bounding box center [436, 207] width 872 height 414
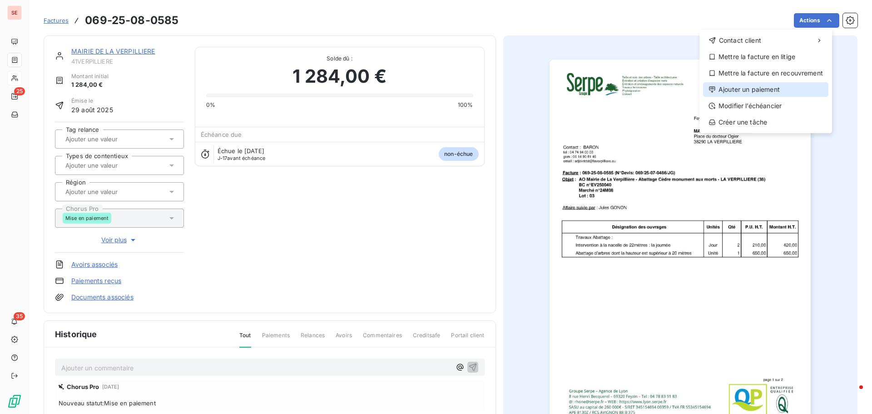
click at [761, 87] on div "Ajouter un paiement" at bounding box center [765, 89] width 125 height 15
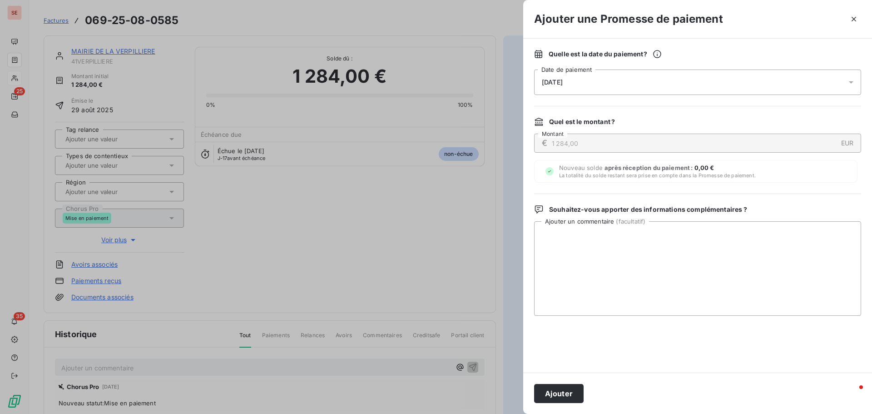
click at [556, 83] on span "[DATE]" at bounding box center [552, 82] width 21 height 7
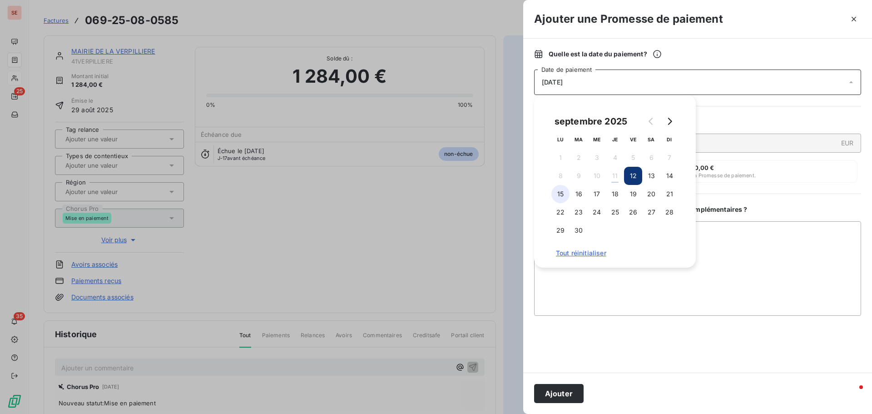
click at [558, 192] on button "15" at bounding box center [560, 194] width 18 height 18
click at [739, 232] on textarea "Ajouter un commentaire ( facultatif )" at bounding box center [697, 268] width 327 height 94
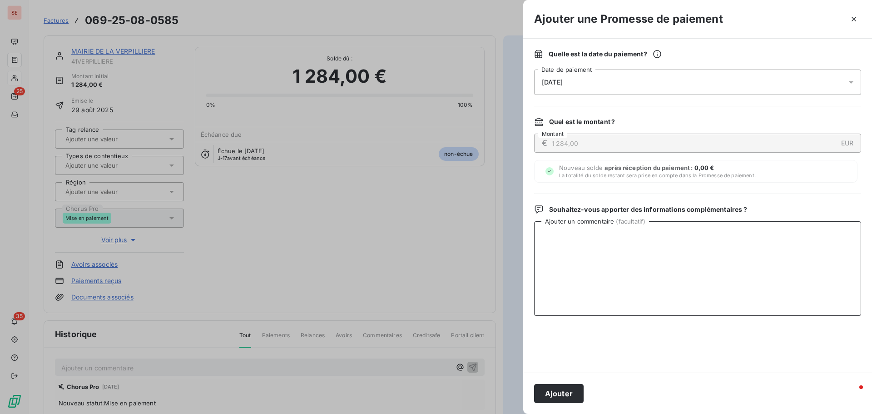
paste textarea "Virement du 11/09/25"
type textarea "Virement du 11/09/25"
click at [567, 391] on button "Ajouter" at bounding box center [559, 393] width 50 height 19
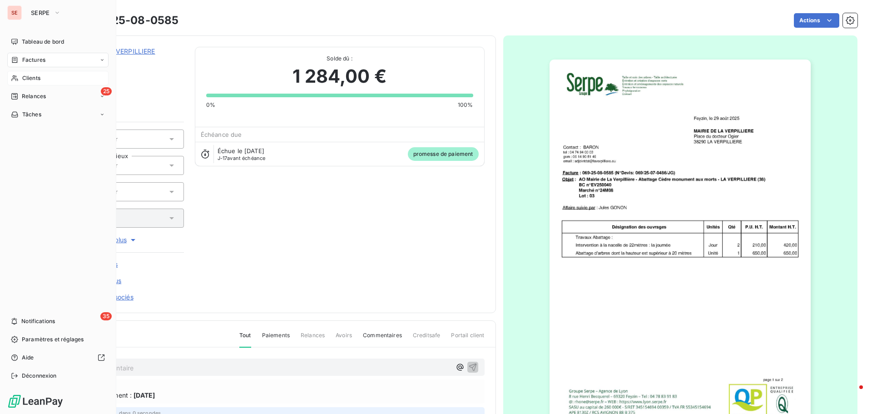
drag, startPoint x: 65, startPoint y: 62, endPoint x: 87, endPoint y: 59, distance: 22.4
click at [65, 62] on div "Factures" at bounding box center [57, 60] width 101 height 15
click at [32, 60] on span "Factures" at bounding box center [33, 60] width 23 height 8
click at [36, 80] on span "Factures" at bounding box center [33, 78] width 23 height 8
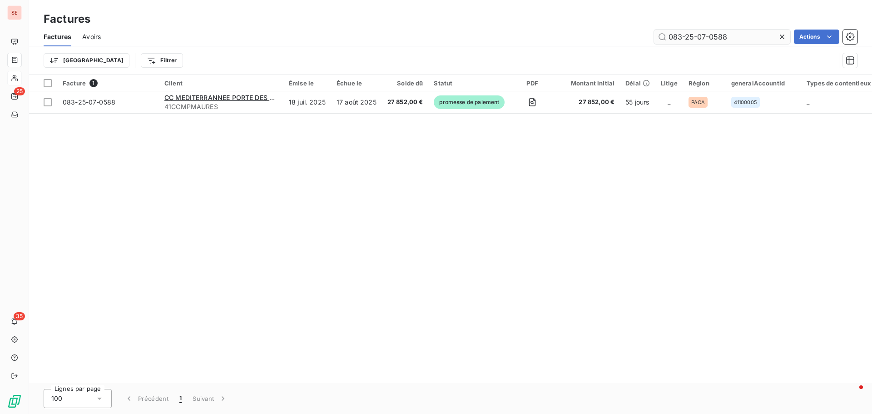
click at [707, 41] on input "083-25-07-0588" at bounding box center [722, 37] width 136 height 15
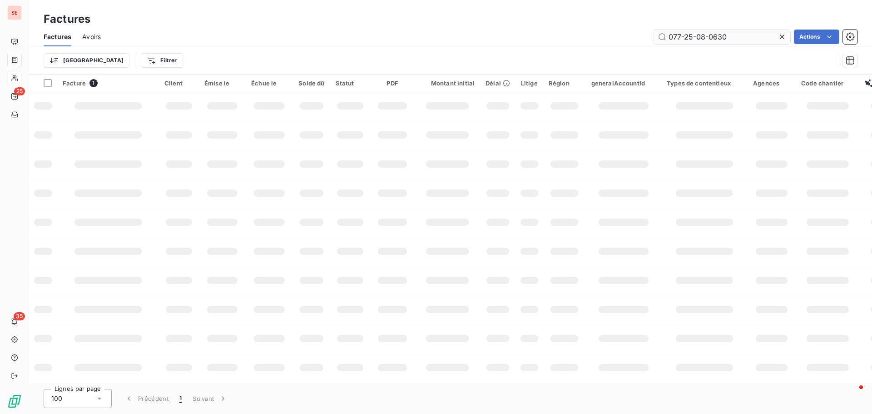
type input "077-25-08-0630"
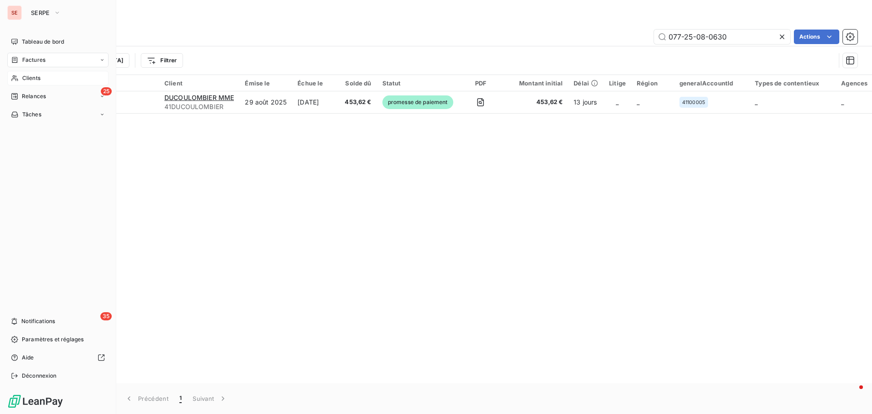
click at [35, 78] on span "Clients" at bounding box center [31, 78] width 18 height 8
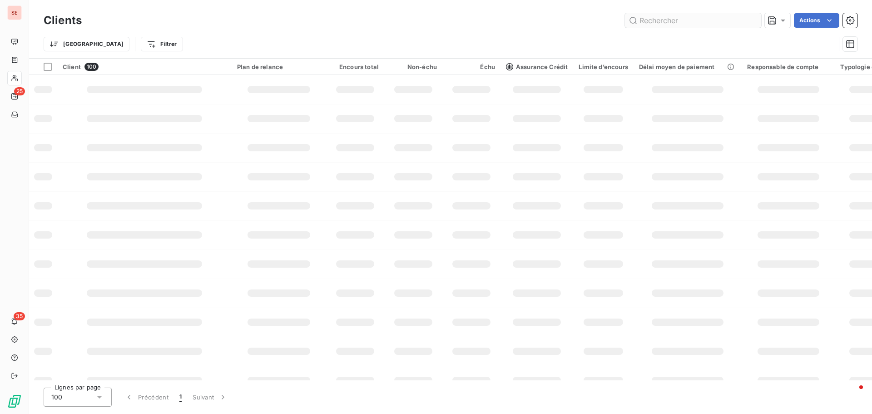
click at [657, 18] on input "text" at bounding box center [693, 20] width 136 height 15
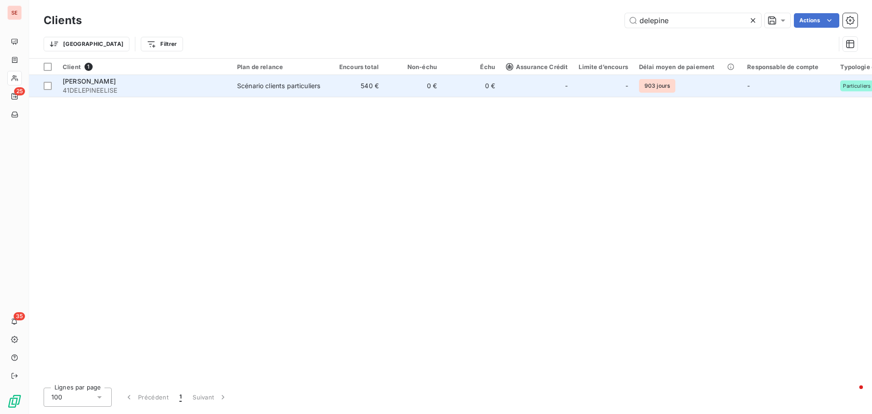
type input "delepine"
click at [114, 80] on div "DELEPINE Elise" at bounding box center [145, 81] width 164 height 9
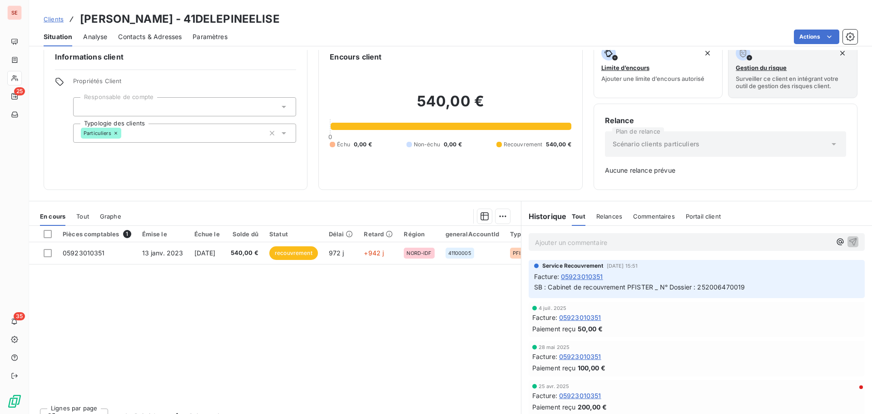
scroll to position [30, 0]
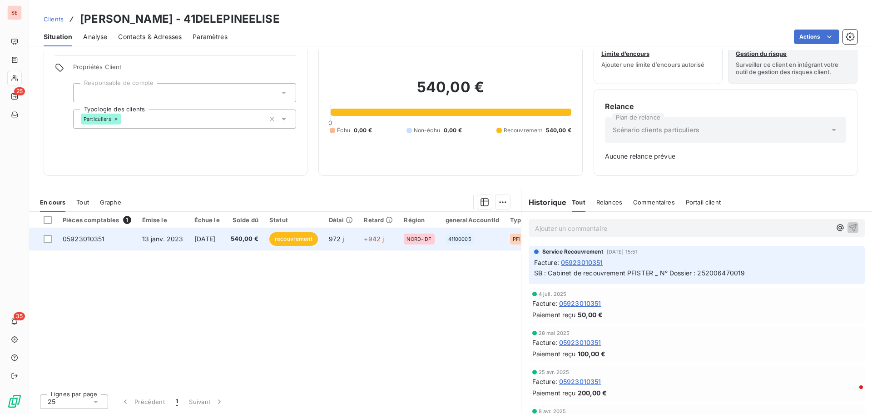
click at [216, 239] on span "12 févr. 2023" at bounding box center [204, 239] width 21 height 8
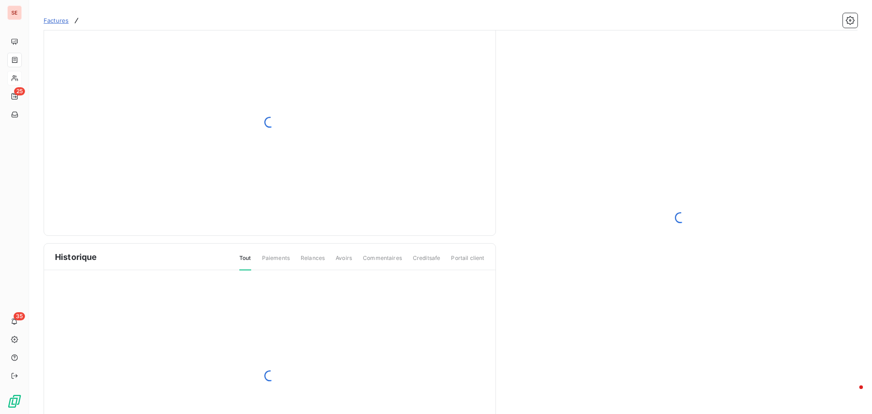
scroll to position [50, 0]
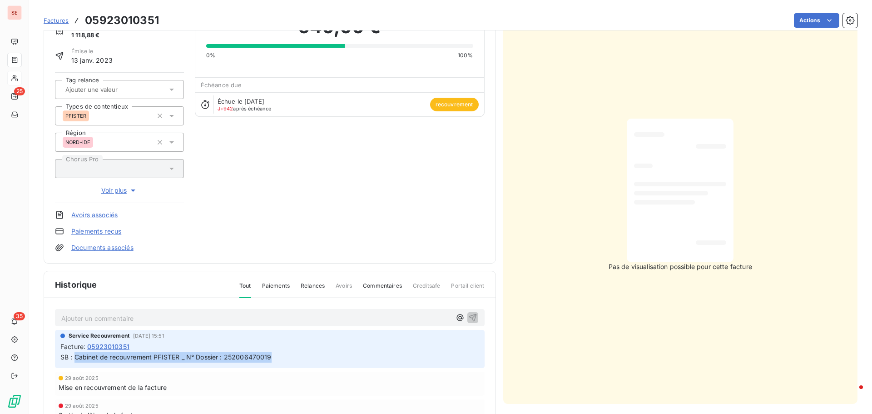
drag, startPoint x: 76, startPoint y: 356, endPoint x: 301, endPoint y: 359, distance: 224.4
click at [301, 359] on p "SB : Cabinet de recouvrement PFISTER _ N° Dossier : 252006470019" at bounding box center [269, 357] width 419 height 10
click at [174, 352] on div "SB : Cabinet de recouvrement PFISTER _ N° Dossier : 252006470019" at bounding box center [269, 356] width 419 height 11
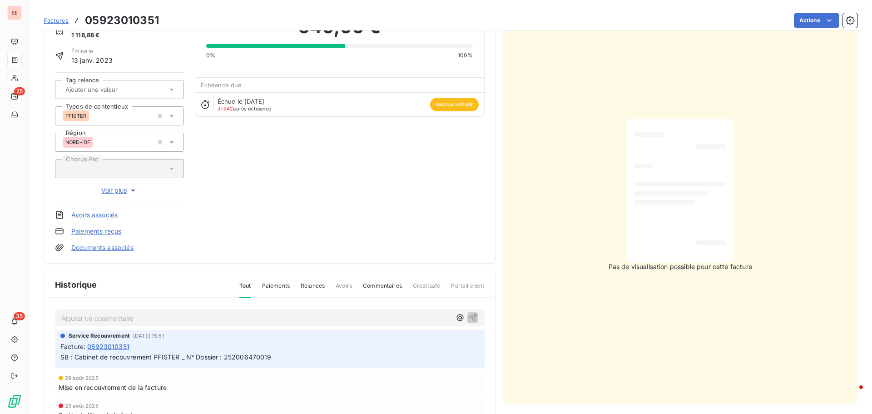
click at [64, 312] on div "Ajouter un commentaire ﻿" at bounding box center [256, 318] width 390 height 12
click at [64, 318] on p "Ajouter un commentaire ﻿" at bounding box center [256, 318] width 390 height 11
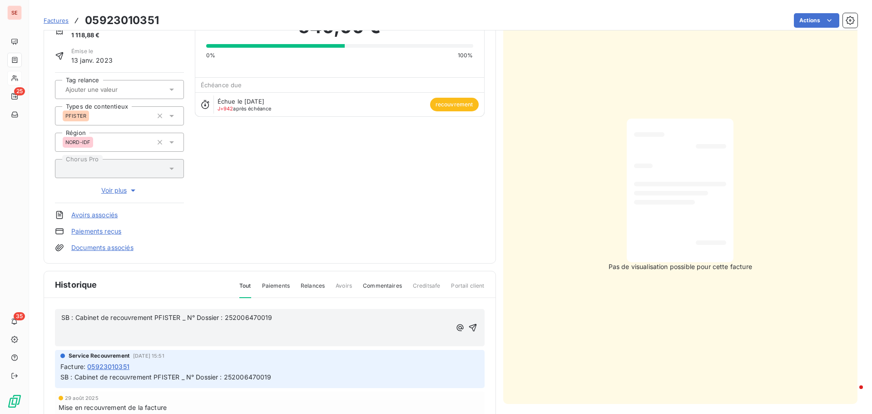
click at [61, 328] on p "﻿" at bounding box center [256, 328] width 390 height 10
click at [65, 345] on div "SB : Cabinet de recouvrement PFISTER _ N° Dossier : 252006470019 10/09/25 : vir…" at bounding box center [270, 328] width 430 height 38
click at [68, 341] on p "﻿" at bounding box center [256, 338] width 390 height 10
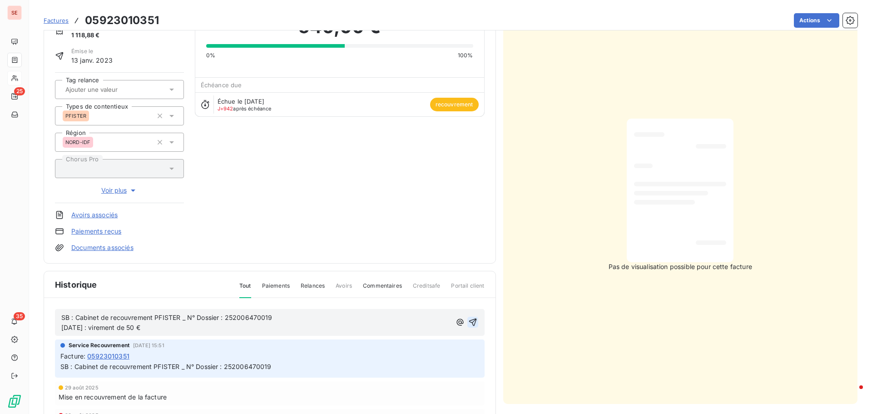
click at [469, 323] on icon "button" at bounding box center [473, 322] width 8 height 8
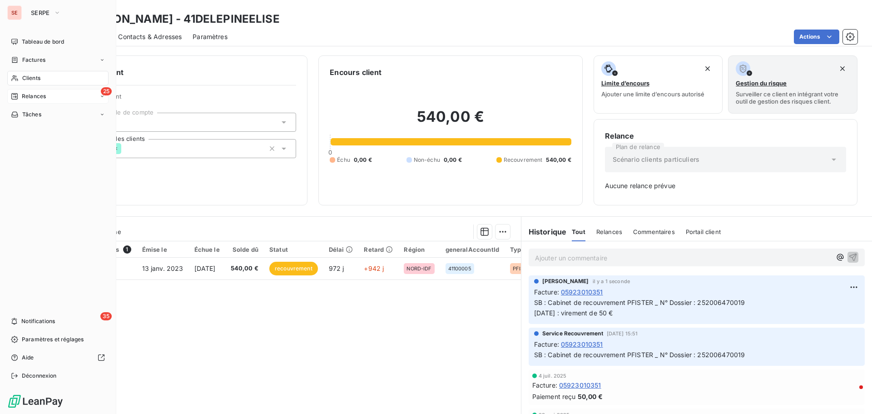
click at [30, 96] on span "Relances" at bounding box center [34, 96] width 24 height 8
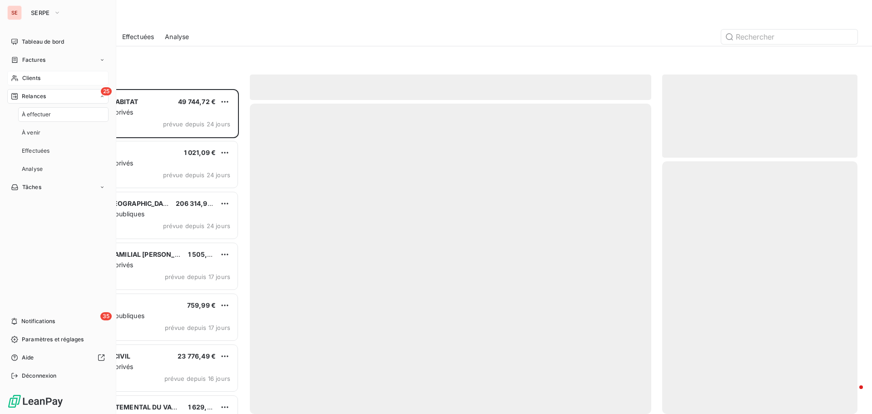
scroll to position [318, 189]
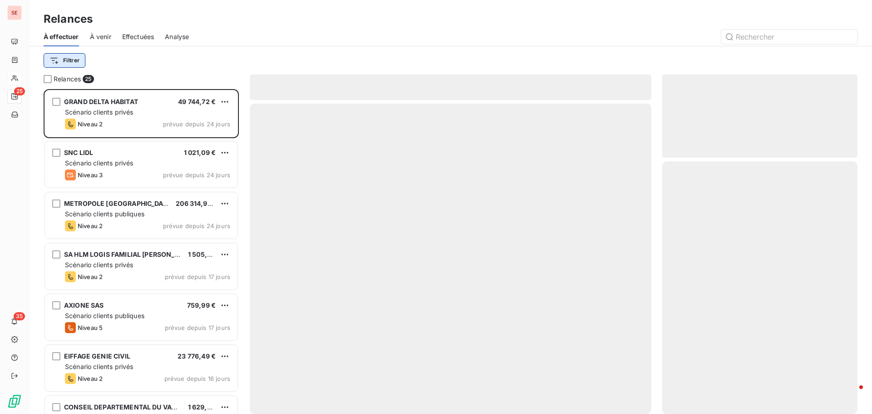
click at [58, 61] on html "SE 25 35 Relances À effectuer À venir Effectuées Analyse Filtrer Relances 25 GR…" at bounding box center [436, 207] width 872 height 414
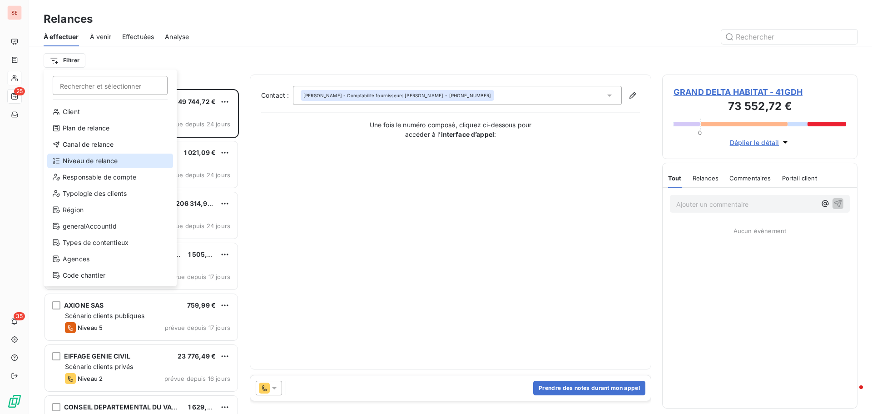
click at [87, 161] on div "Niveau de relance" at bounding box center [110, 161] width 126 height 15
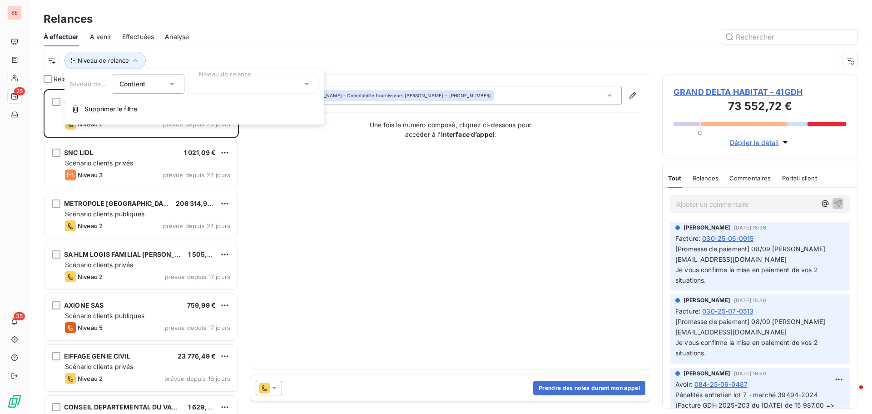
click at [253, 83] on div at bounding box center [253, 83] width 131 height 19
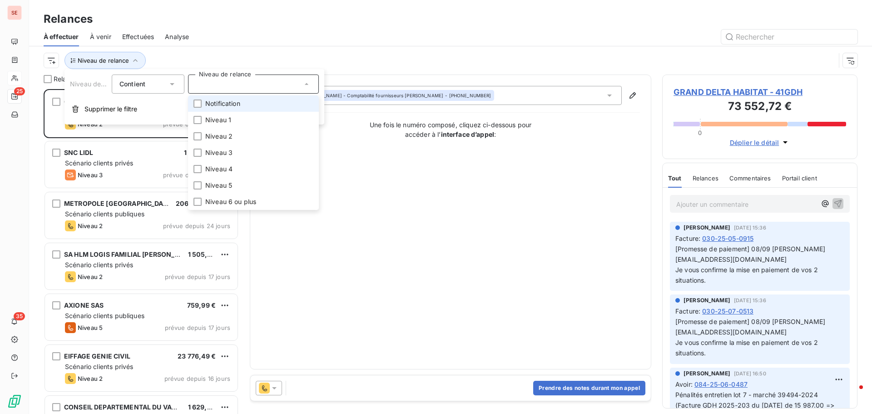
click at [260, 102] on li "Notification" at bounding box center [253, 103] width 131 height 16
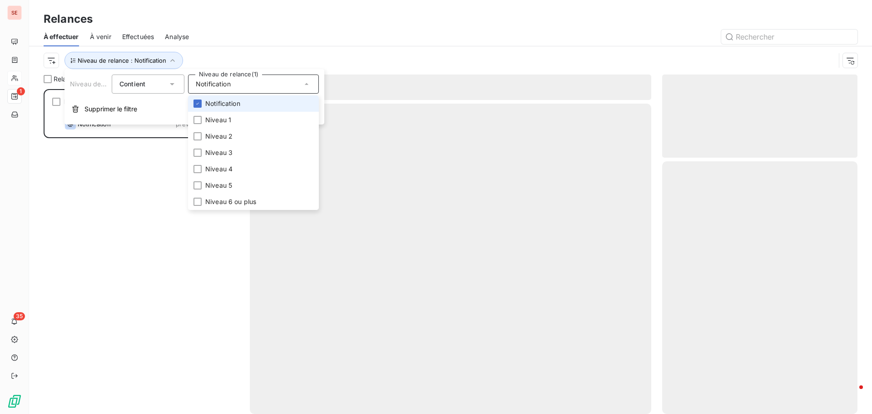
scroll to position [318, 189]
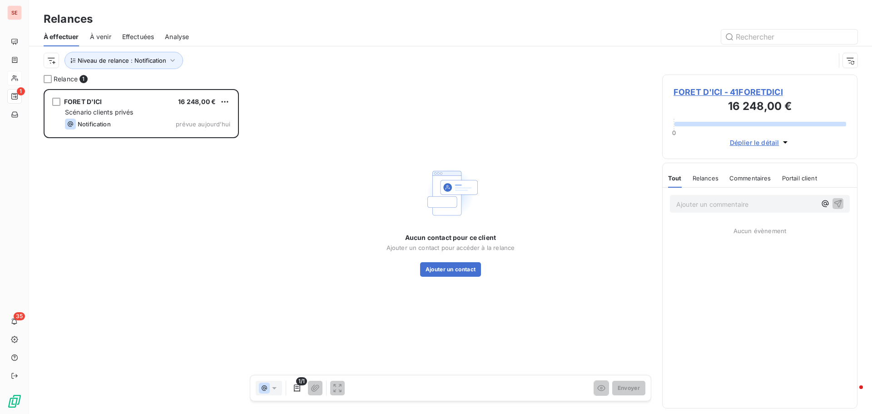
click at [386, 31] on div at bounding box center [529, 37] width 658 height 15
click at [766, 93] on span "FORET D'ICI - 41FORETDICI" at bounding box center [760, 92] width 173 height 12
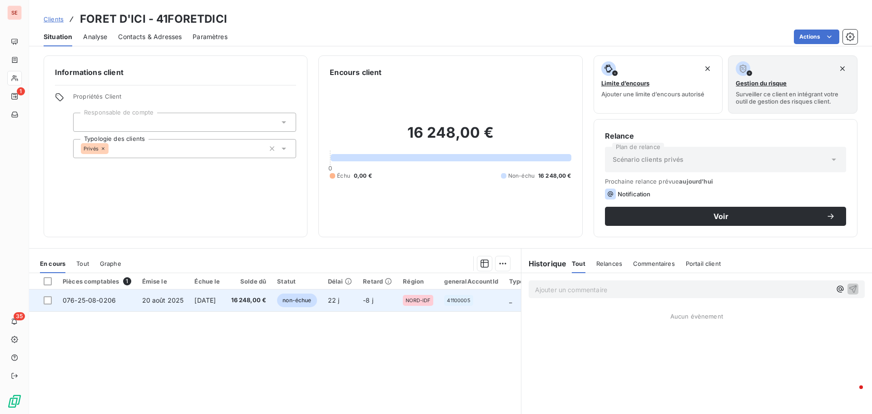
click at [216, 300] on span "19 sept. 2025" at bounding box center [204, 300] width 21 height 8
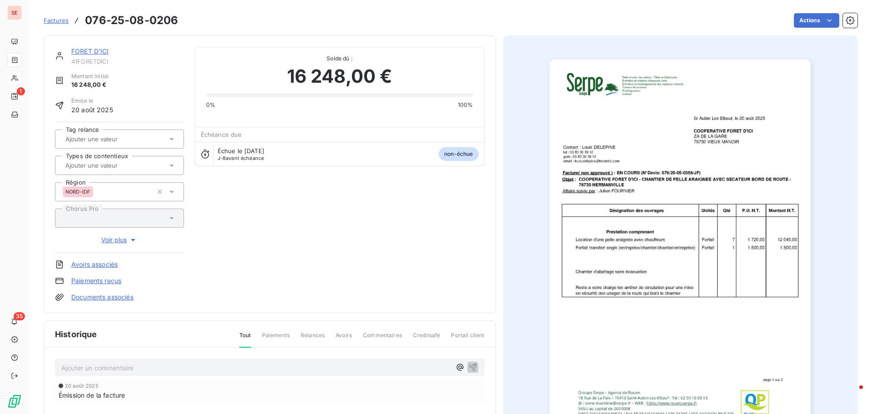
click at [94, 297] on link "Documents associés" at bounding box center [102, 297] width 62 height 9
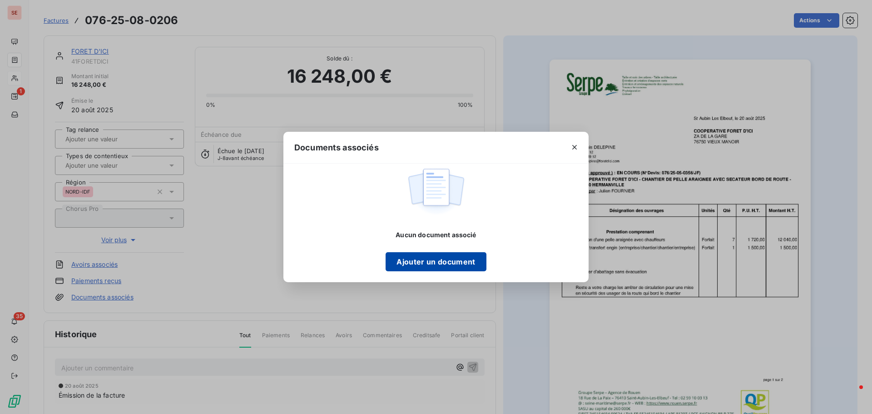
click at [402, 260] on button "Ajouter un document" at bounding box center [436, 261] width 100 height 19
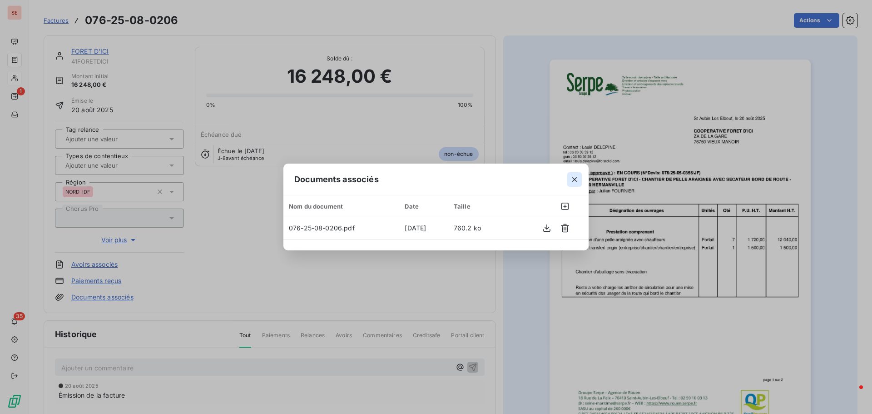
click at [570, 181] on icon "button" at bounding box center [574, 179] width 9 height 9
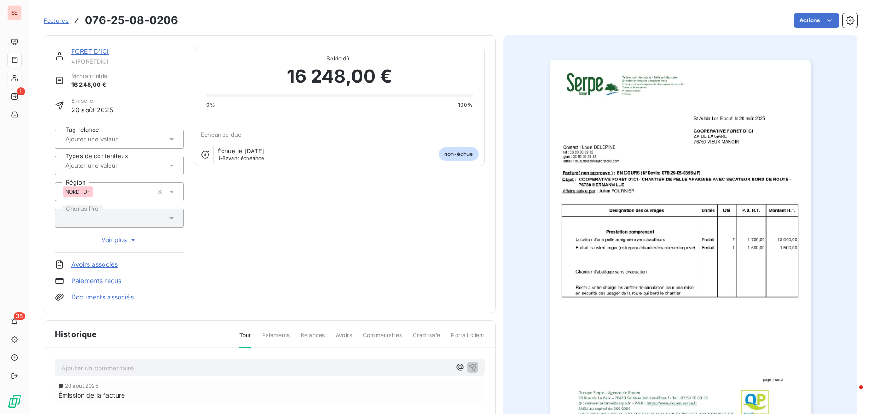
click at [83, 55] on div "FORET D'ICI" at bounding box center [127, 51] width 113 height 9
click at [87, 51] on link "FORET D'ICI" at bounding box center [90, 51] width 38 height 8
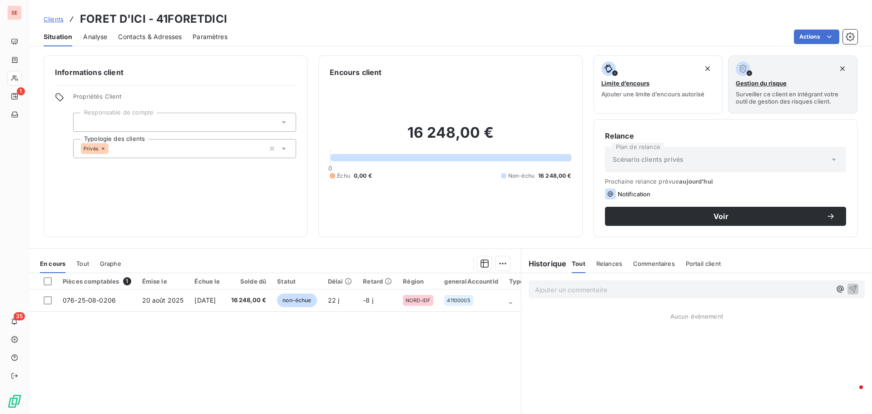
click at [140, 36] on span "Contacts & Adresses" at bounding box center [150, 36] width 64 height 9
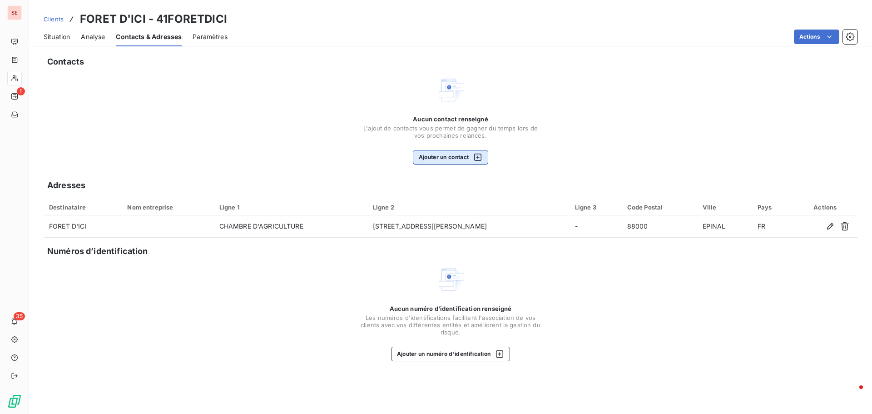
click at [436, 154] on button "Ajouter un contact" at bounding box center [451, 157] width 76 height 15
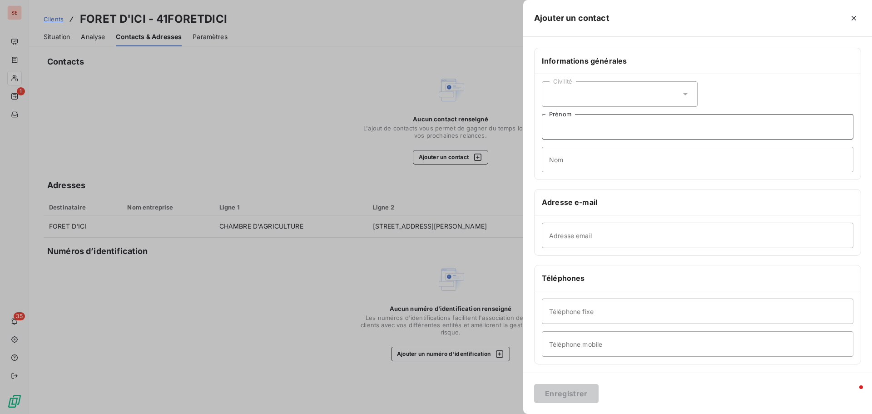
click at [566, 129] on input "Prénom" at bounding box center [698, 126] width 312 height 25
type input "Louis"
type input "DELEPINE"
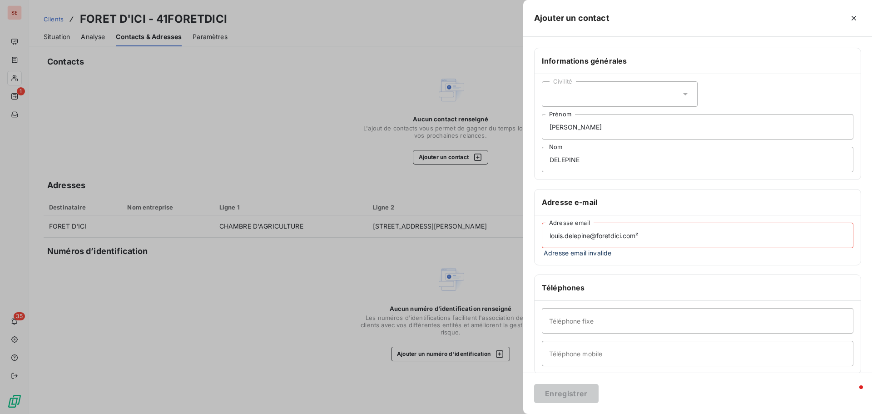
click at [677, 241] on input "louis.delepine@foretdici.com²" at bounding box center [698, 235] width 312 height 25
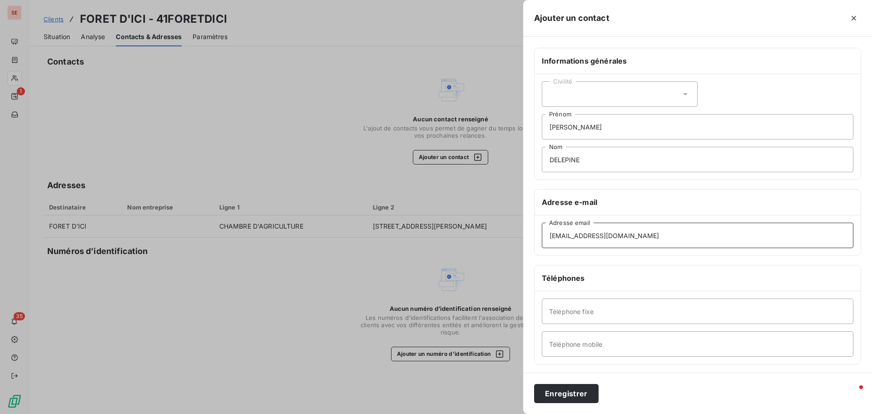
type input "louis.delepine@foretdici.com"
type input "06.80.36.39.12"
click at [569, 392] on button "Enregistrer" at bounding box center [566, 393] width 65 height 19
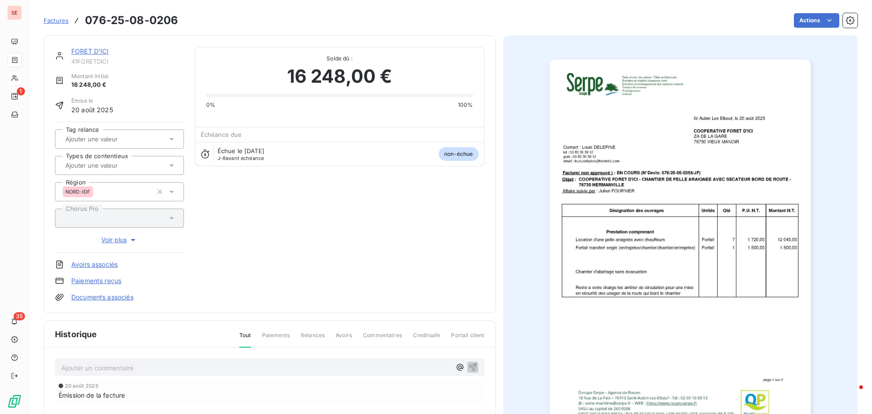
click at [124, 362] on p "Ajouter un commentaire ﻿" at bounding box center [256, 367] width 390 height 11
drag, startPoint x: 309, startPoint y: 364, endPoint x: 315, endPoint y: 366, distance: 5.6
click at [315, 366] on span "11/09/25 : consultation spock : pas d'envoi de facture => appel Elisabeth : l'e…" at bounding box center [209, 367] width 296 height 8
click at [469, 365] on icon "button" at bounding box center [472, 366] width 9 height 9
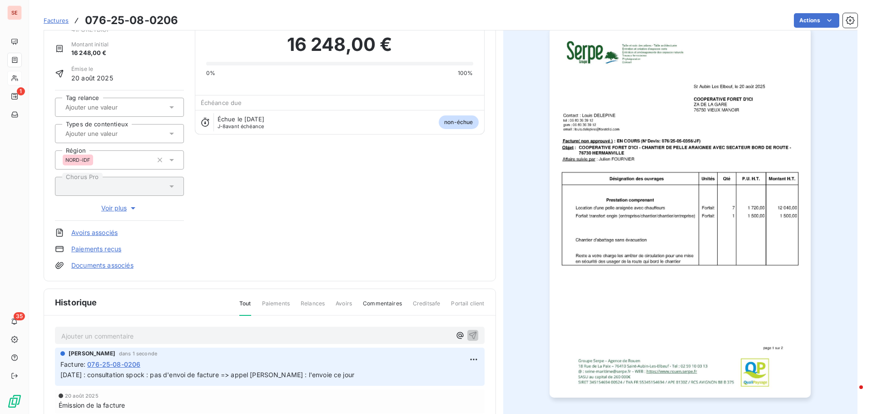
scroll to position [47, 0]
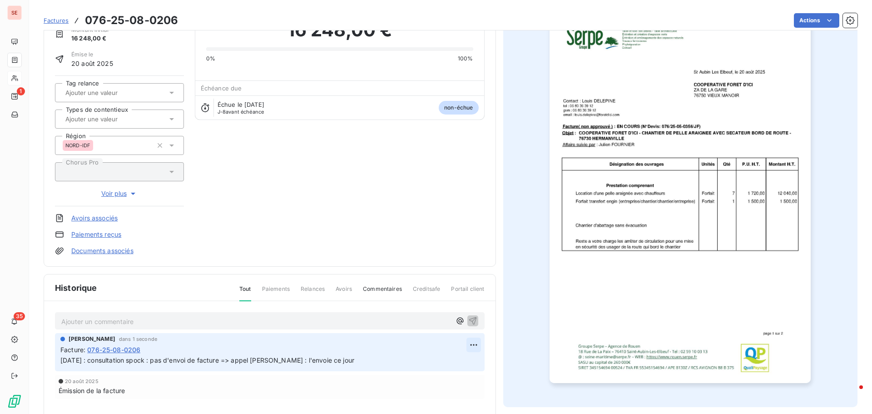
click at [473, 344] on html "SE 1 35 Factures 076-25-08-0206 Actions FORET D'ICI 41FORETDICI Montant initial…" at bounding box center [436, 207] width 872 height 414
click at [456, 366] on div "Editer" at bounding box center [448, 364] width 51 height 15
drag, startPoint x: 433, startPoint y: 362, endPoint x: 460, endPoint y: 363, distance: 27.3
click at [460, 363] on p "11/09/25 : consultation spock : pas d'envoi de facture => appel Elisabeth : l'e…" at bounding box center [263, 360] width 406 height 10
click at [469, 359] on icon "button" at bounding box center [473, 360] width 9 height 9
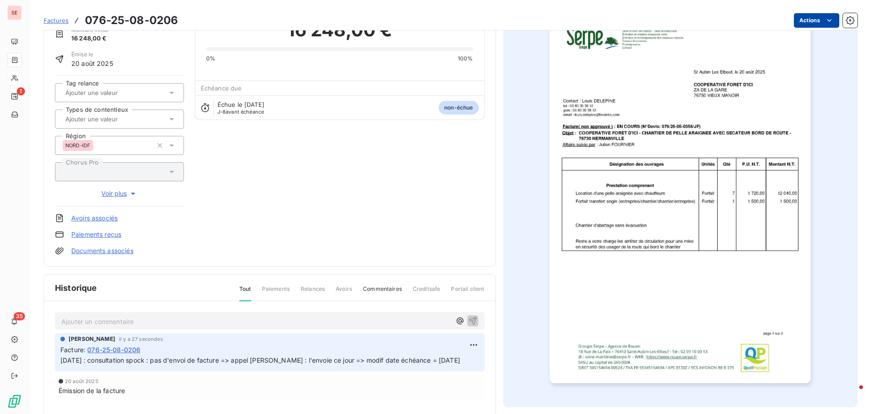
click at [801, 19] on html "SE 1 35 Factures 076-25-08-0206 Actions FORET D'ICI 41FORETDICI Montant initial…" at bounding box center [436, 207] width 872 height 414
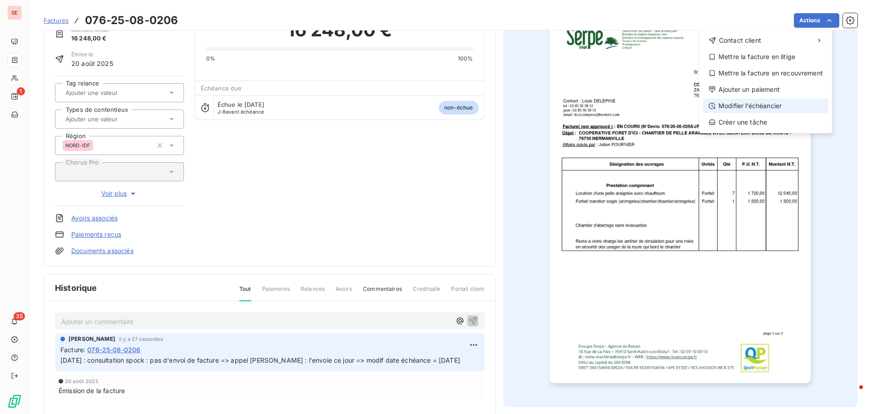
drag, startPoint x: 762, startPoint y: 86, endPoint x: 765, endPoint y: 105, distance: 19.4
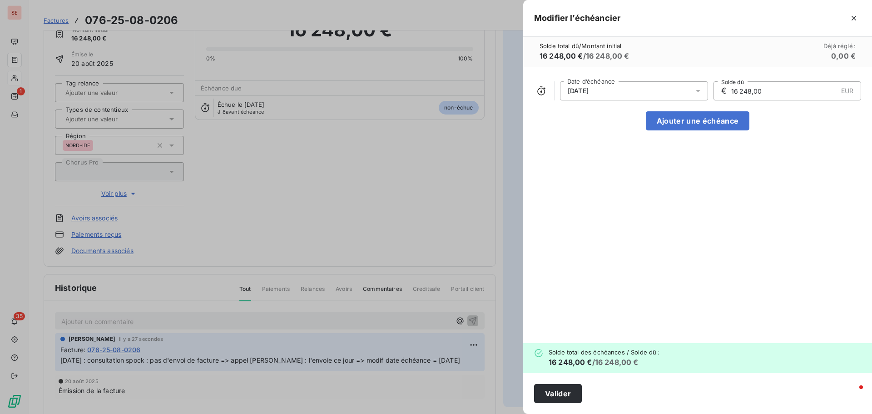
click at [648, 97] on div "19/09/2025" at bounding box center [634, 90] width 148 height 19
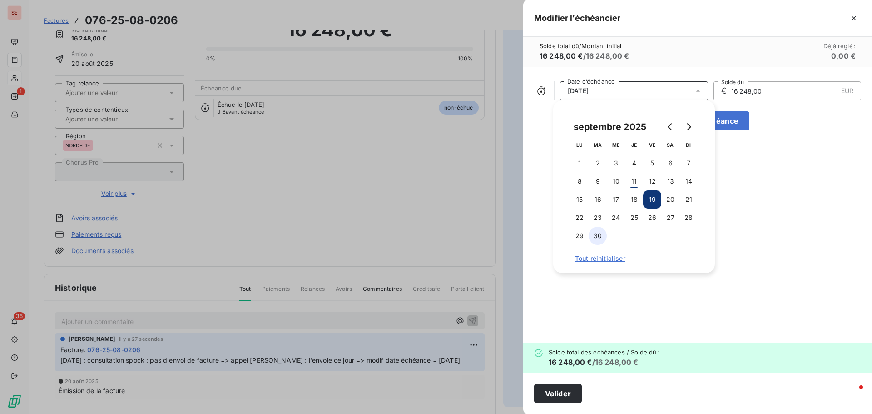
click at [596, 229] on button "30" at bounding box center [598, 236] width 18 height 18
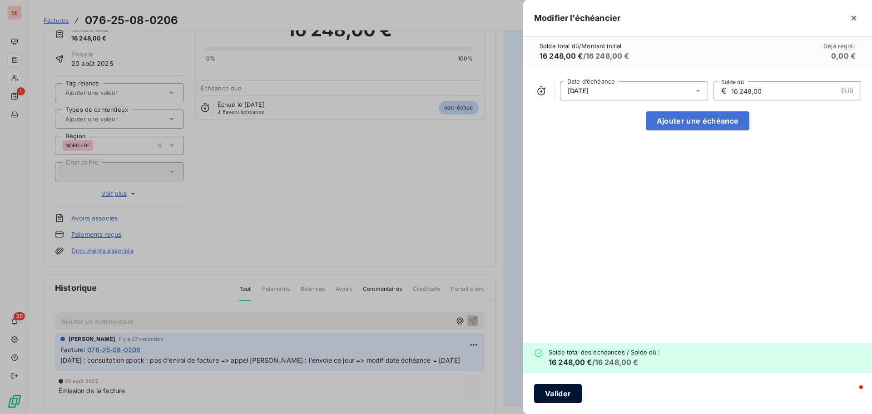
click at [551, 396] on button "Valider" at bounding box center [558, 393] width 48 height 19
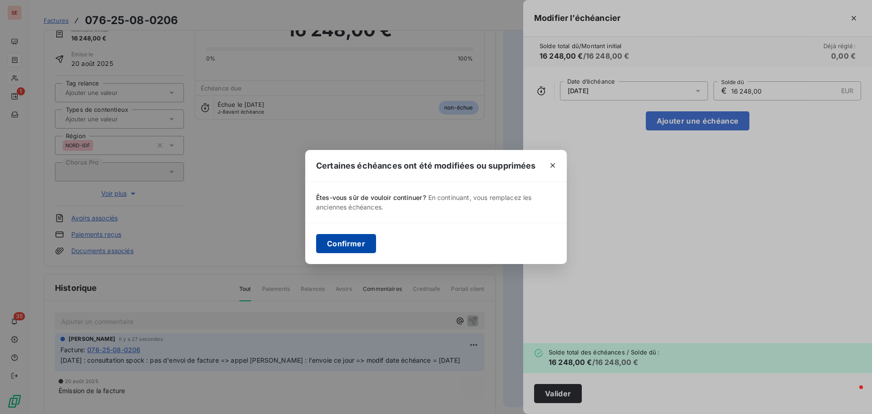
click at [356, 241] on button "Confirmer" at bounding box center [346, 243] width 60 height 19
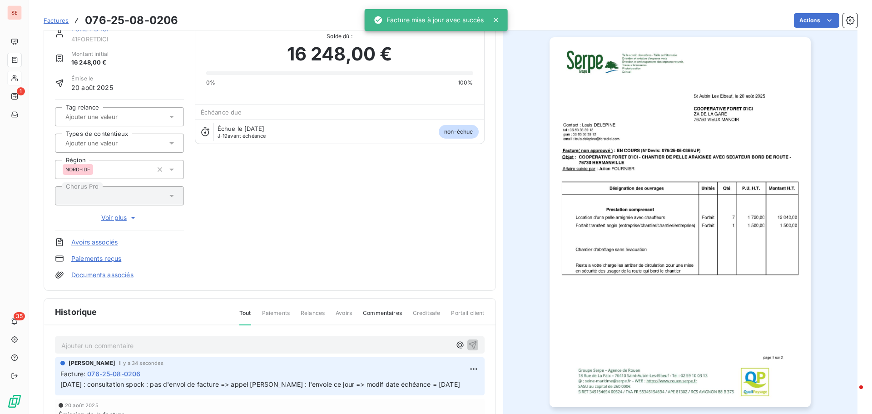
scroll to position [0, 0]
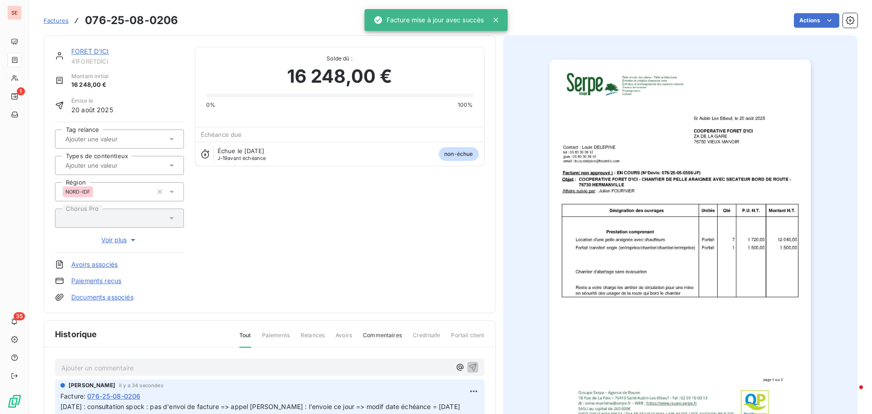
click at [99, 59] on span "41FORETDICI" at bounding box center [127, 61] width 113 height 7
copy div "41FORETDICI"
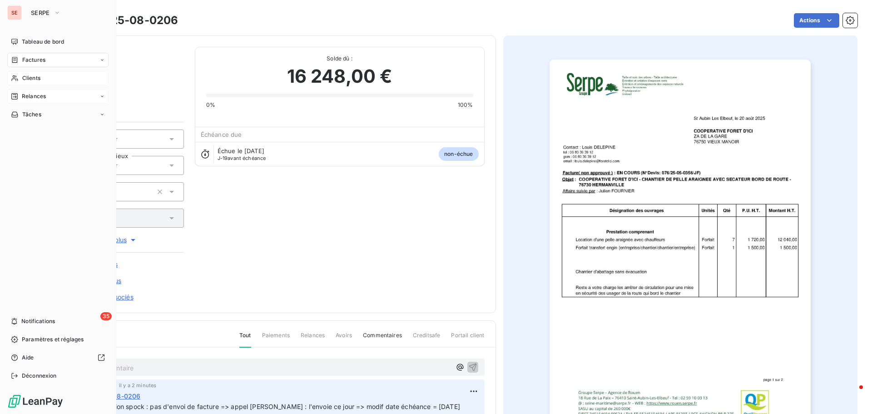
click at [37, 91] on div "Relances" at bounding box center [57, 96] width 101 height 15
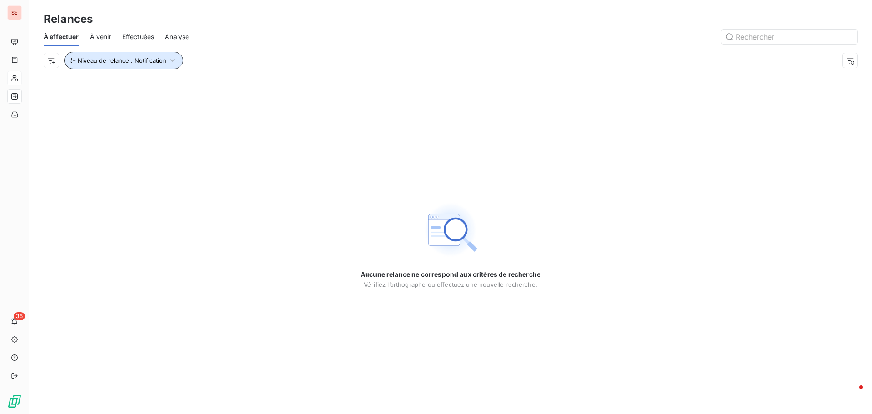
click at [169, 60] on icon "button" at bounding box center [172, 60] width 9 height 9
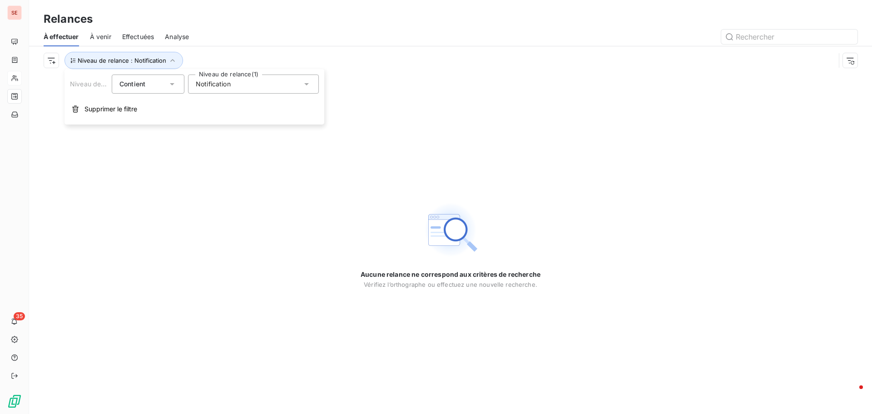
click at [220, 84] on span "Notification" at bounding box center [213, 83] width 35 height 9
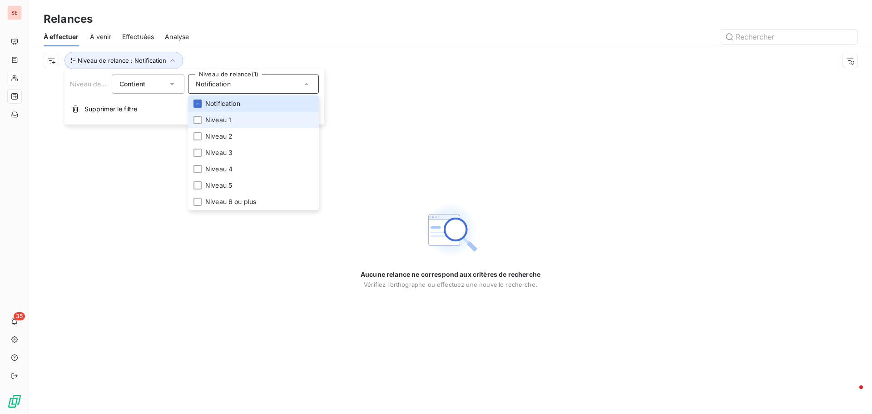
click at [220, 121] on span "Niveau 1" at bounding box center [218, 119] width 26 height 9
click at [229, 137] on span "Niveau 2" at bounding box center [218, 136] width 27 height 9
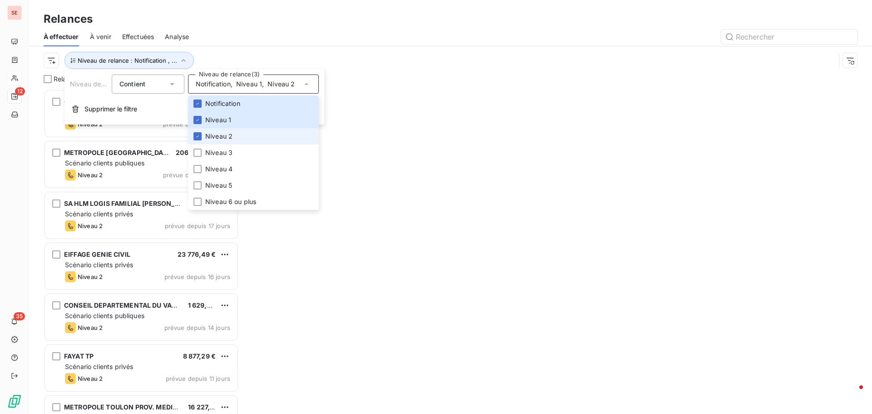
scroll to position [318, 189]
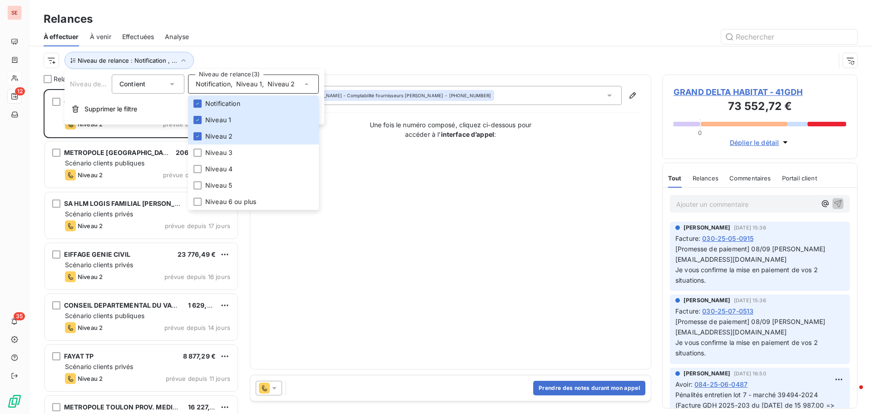
click at [275, 11] on div "Relances" at bounding box center [450, 19] width 843 height 16
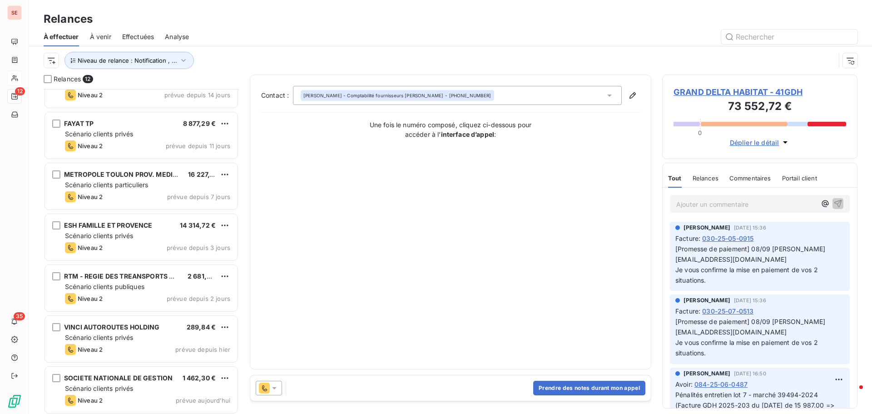
scroll to position [286, 0]
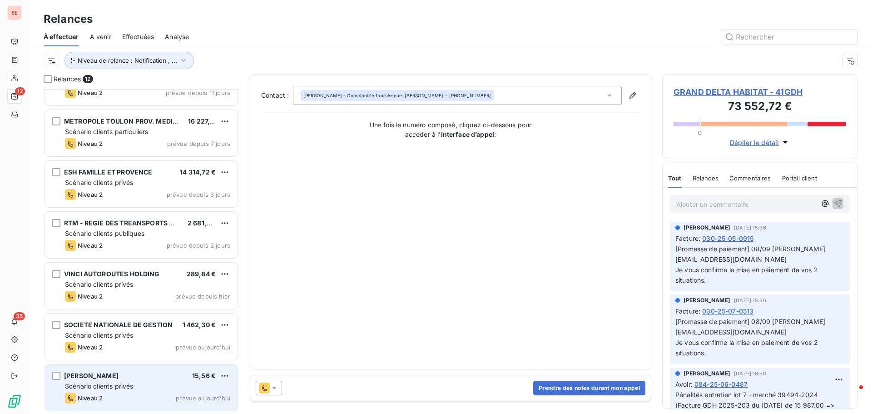
click at [104, 384] on span "Scénario clients privés" at bounding box center [99, 386] width 68 height 8
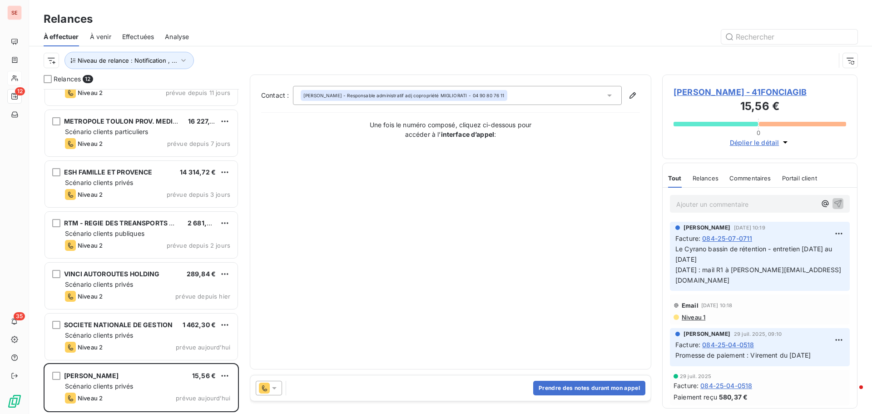
click at [740, 94] on span "FONCIA GIBERT - 41FONCIAGIB" at bounding box center [760, 92] width 173 height 12
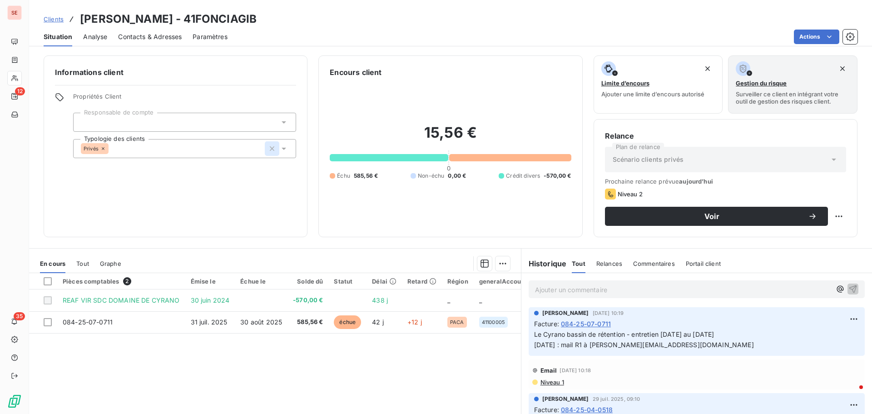
scroll to position [45, 0]
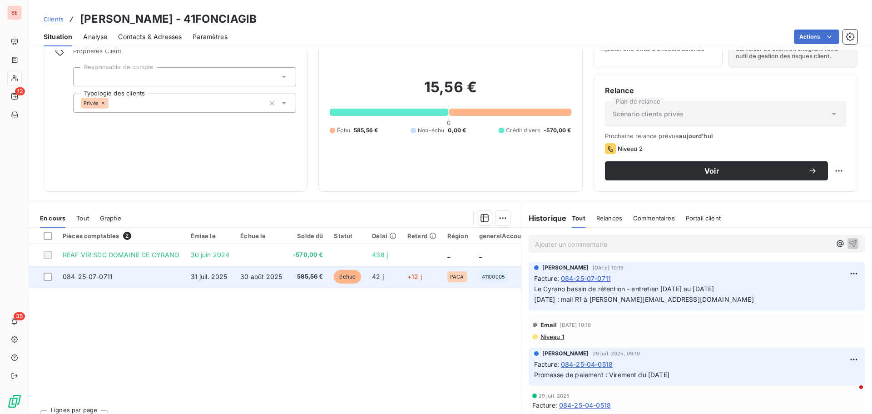
click at [244, 280] on span "30 août 2025" at bounding box center [261, 277] width 42 height 8
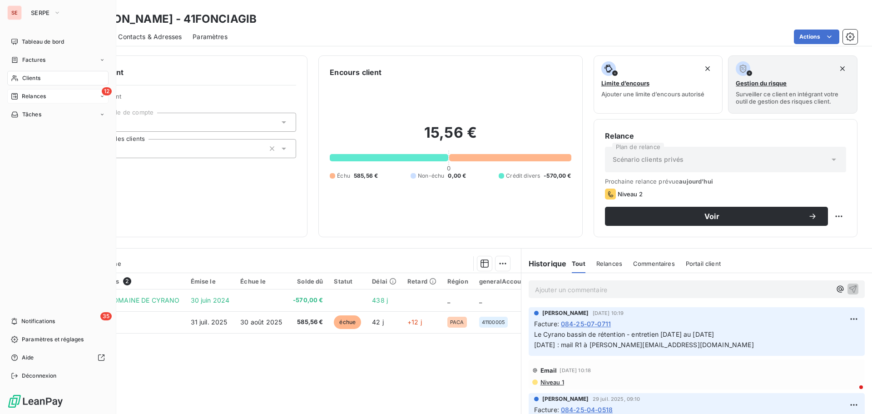
click at [45, 95] on span "Relances" at bounding box center [34, 96] width 24 height 8
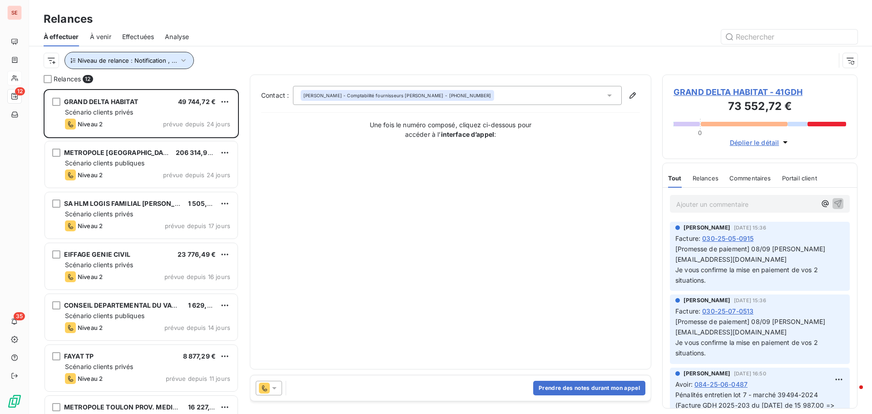
click at [182, 58] on icon "button" at bounding box center [183, 60] width 9 height 9
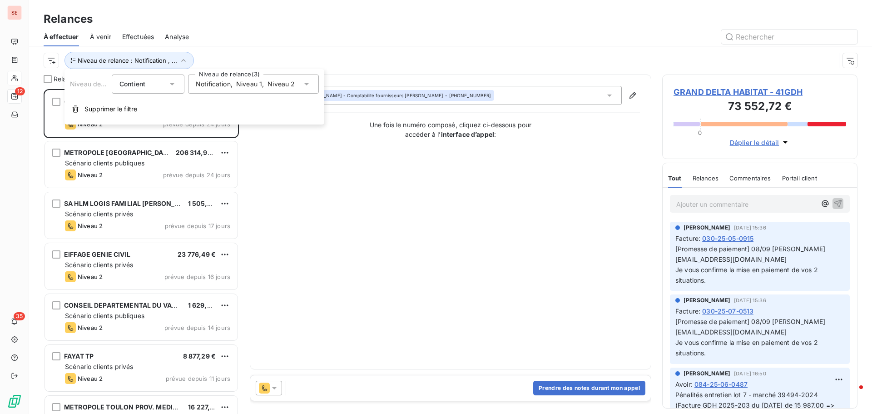
click at [225, 83] on span "Notification" at bounding box center [213, 83] width 35 height 9
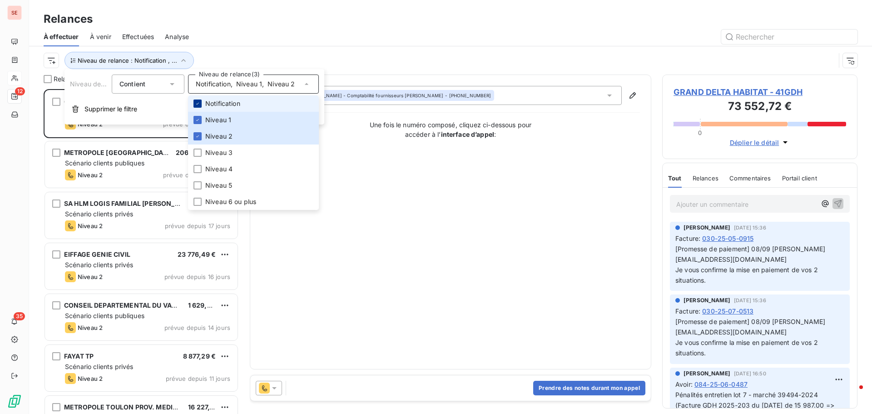
click at [194, 101] on div at bounding box center [198, 103] width 8 height 8
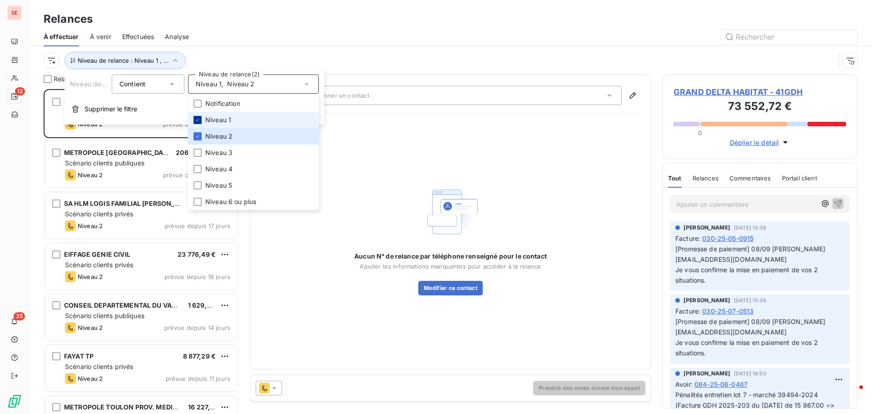
click at [194, 116] on div at bounding box center [198, 120] width 8 height 8
click at [195, 138] on icon at bounding box center [197, 136] width 5 height 5
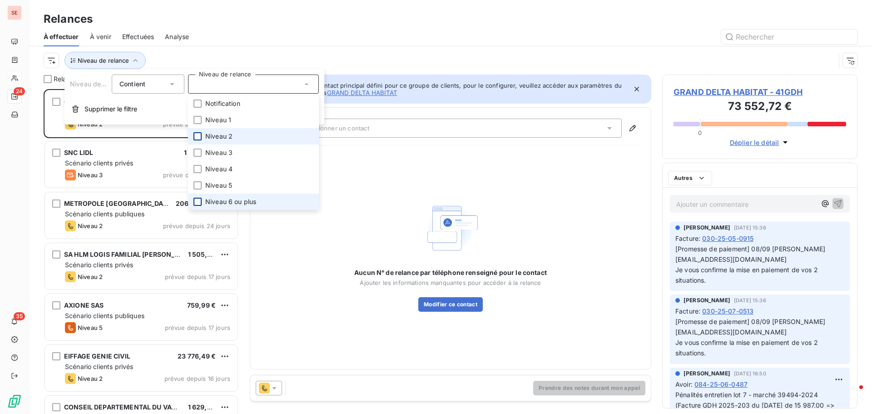
scroll to position [318, 189]
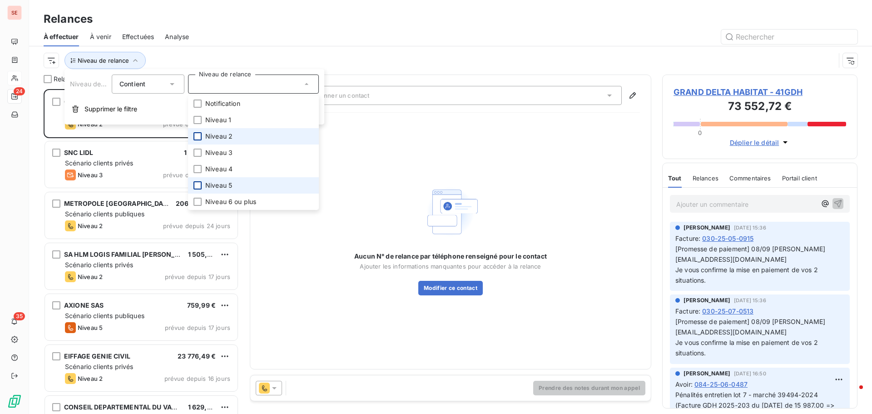
click at [195, 185] on div at bounding box center [198, 185] width 8 height 8
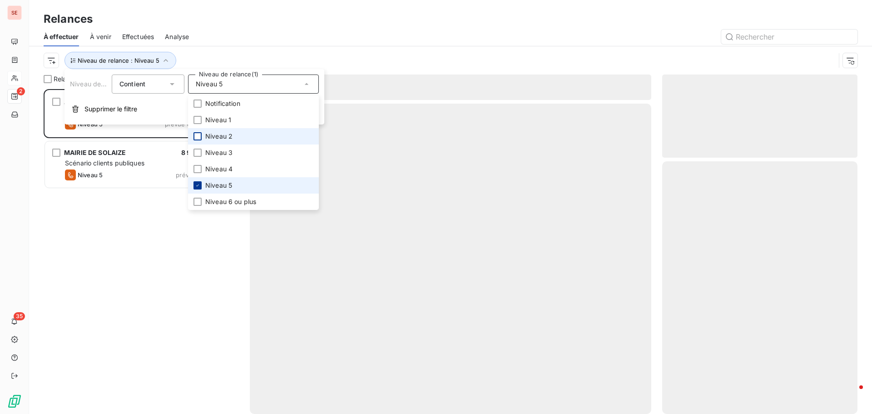
scroll to position [318, 189]
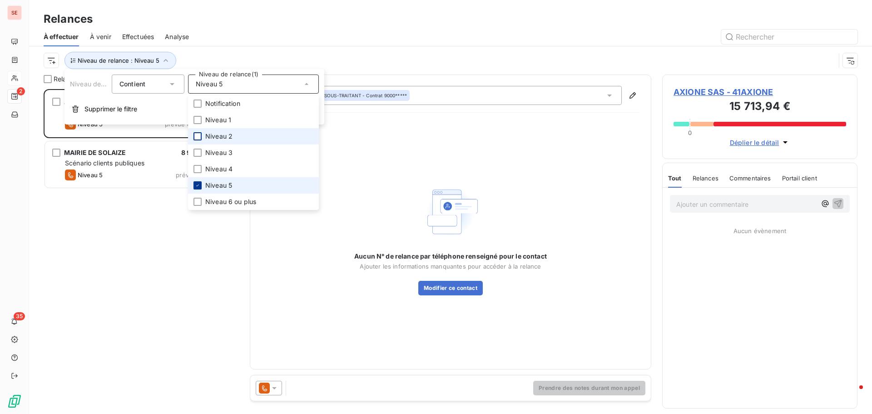
click at [195, 185] on icon at bounding box center [197, 185] width 5 height 5
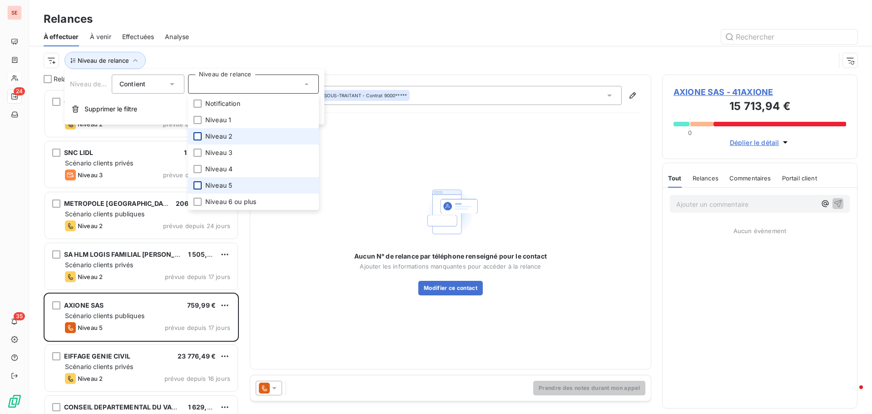
click at [195, 185] on div at bounding box center [198, 185] width 8 height 8
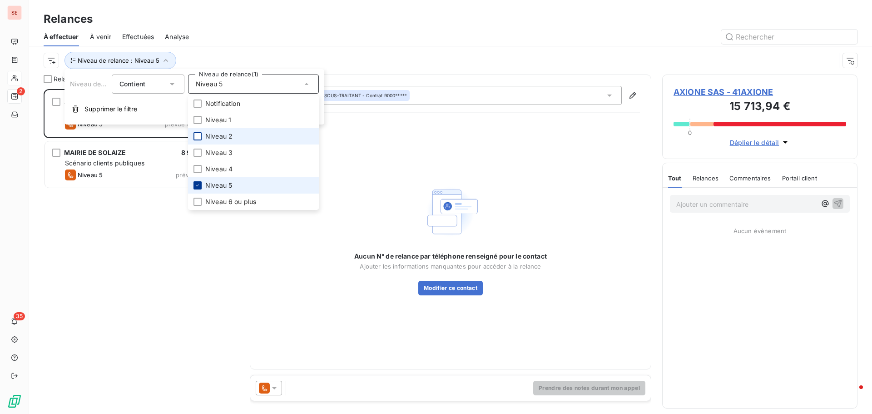
click at [195, 185] on icon at bounding box center [197, 185] width 5 height 5
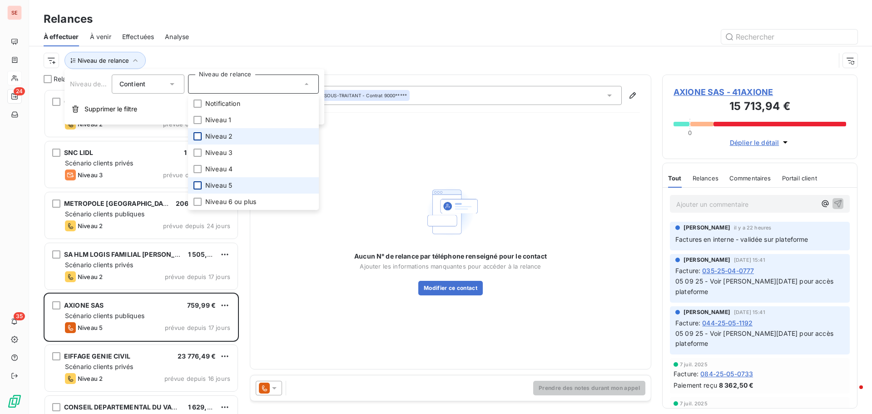
click at [195, 185] on div at bounding box center [198, 185] width 8 height 8
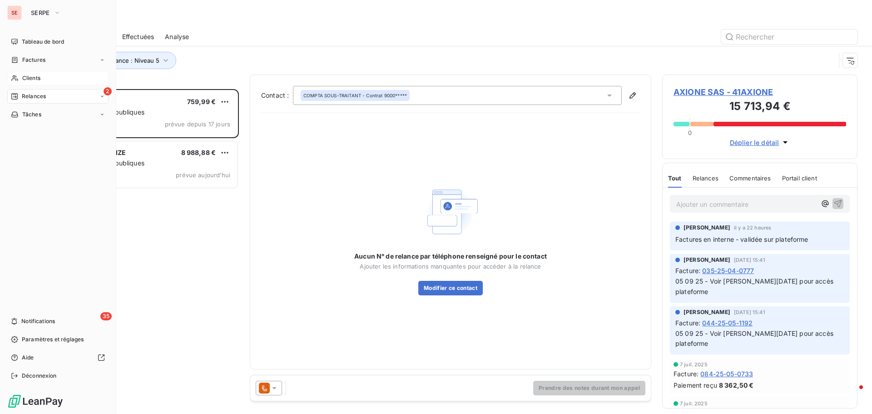
click at [89, 237] on div "Tableau de bord Factures Clients 2 Relances Tâches 35 Notifications Paramètres …" at bounding box center [57, 209] width 101 height 348
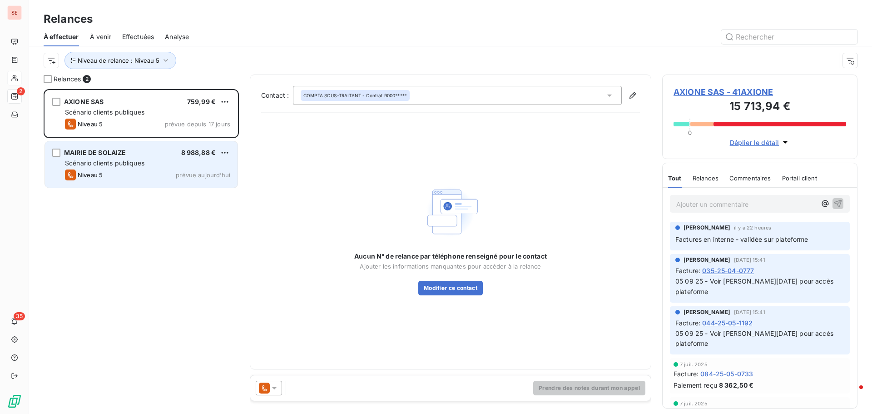
click at [130, 156] on div "MAIRIE DE SOLAIZE 8 988,88 €" at bounding box center [147, 153] width 165 height 8
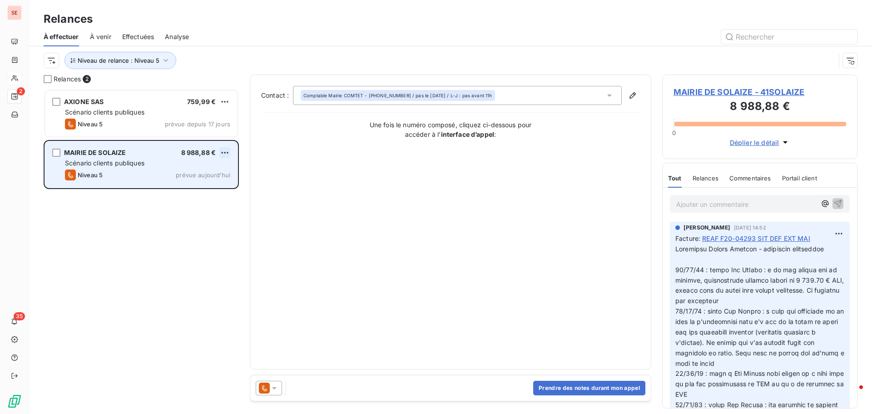
click at [228, 155] on html "SE 2 35 Relances À effectuer À venir Effectuées Analyse Niveau de relance : Niv…" at bounding box center [436, 207] width 872 height 414
click at [221, 170] on div "Replanifier cette action" at bounding box center [185, 171] width 81 height 15
select select "8"
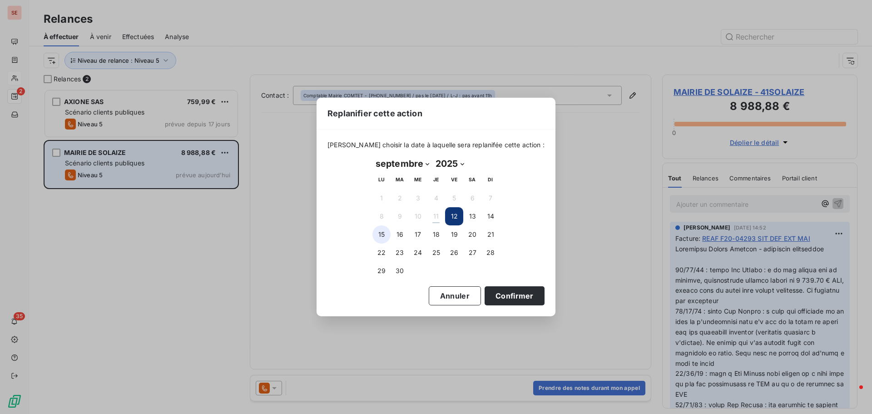
click at [381, 232] on button "15" at bounding box center [381, 234] width 18 height 18
click at [485, 298] on button "Confirmer" at bounding box center [515, 295] width 60 height 19
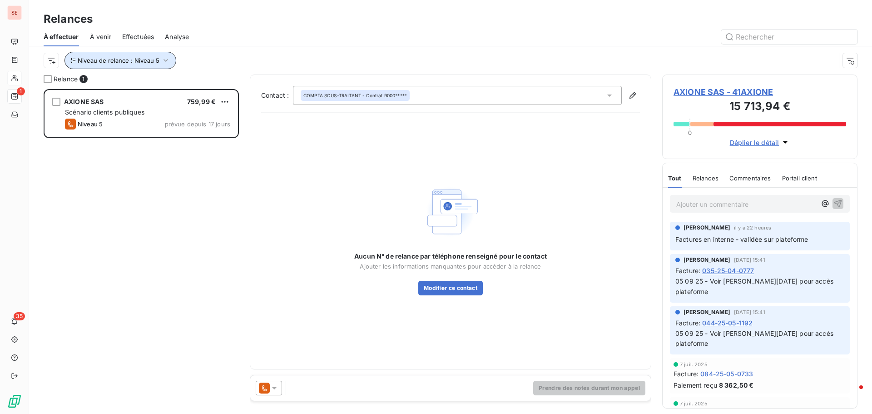
click at [164, 55] on button "Niveau de relance : Niveau 5" at bounding box center [121, 60] width 112 height 17
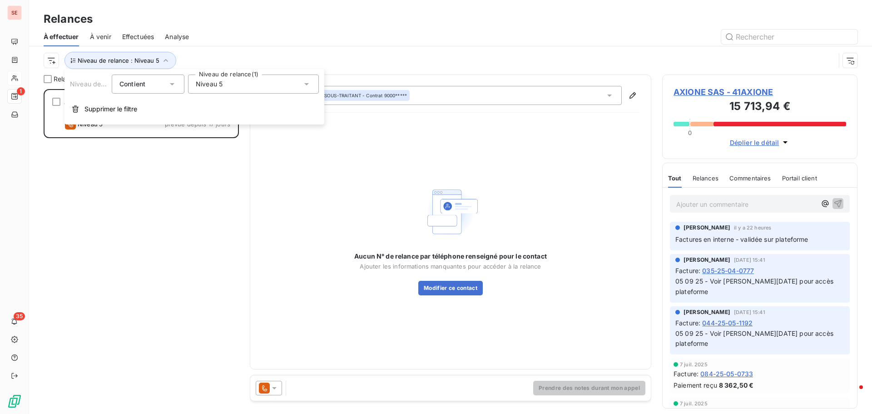
click at [220, 85] on span "Niveau 5" at bounding box center [209, 83] width 27 height 9
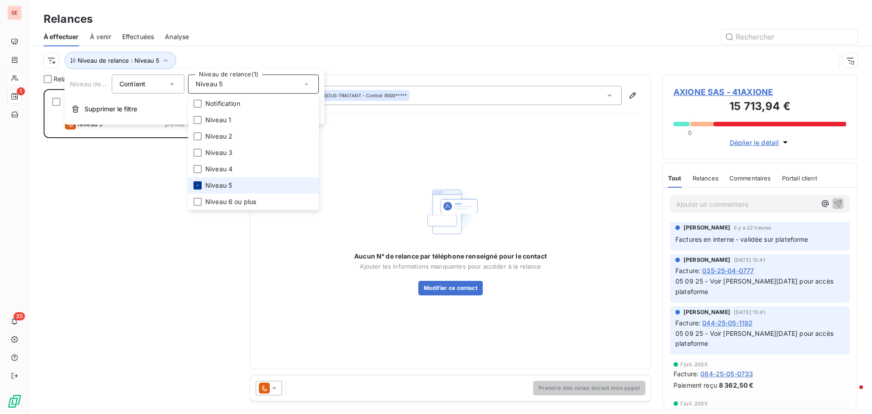
click at [195, 182] on div at bounding box center [198, 185] width 8 height 8
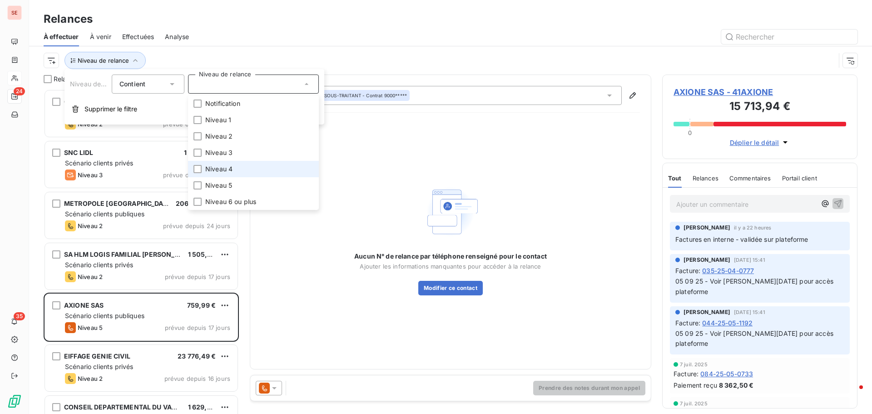
click at [222, 169] on span "Niveau 4" at bounding box center [218, 168] width 27 height 9
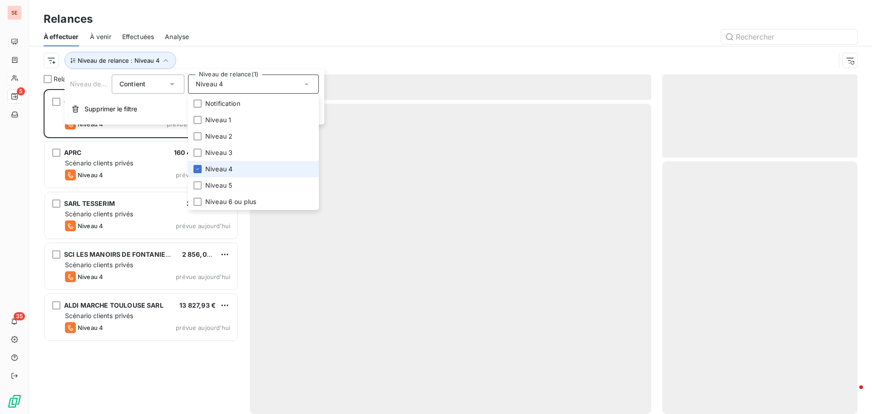
scroll to position [318, 189]
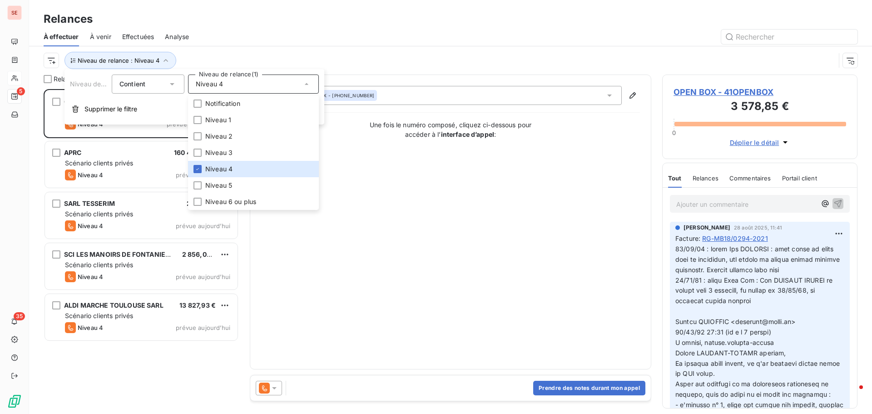
click at [235, 30] on div at bounding box center [529, 37] width 658 height 15
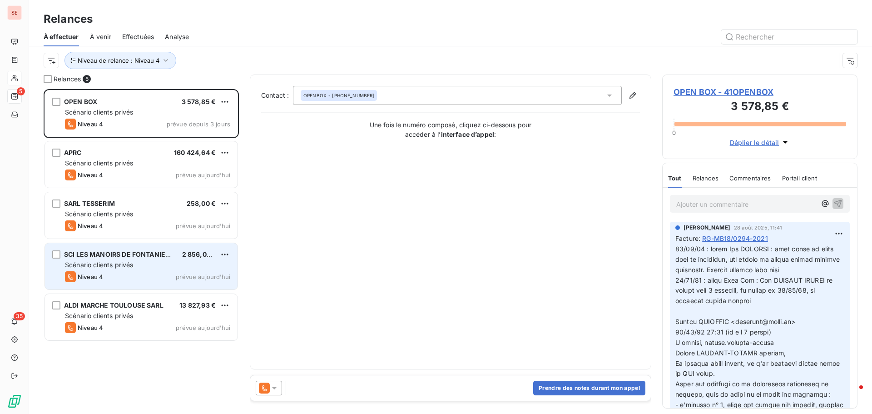
click at [96, 259] on div "SCI LES MANOIRS DE FONTANIERES 2 856,00 € Scénario clients privés Niveau 4 prév…" at bounding box center [141, 266] width 193 height 46
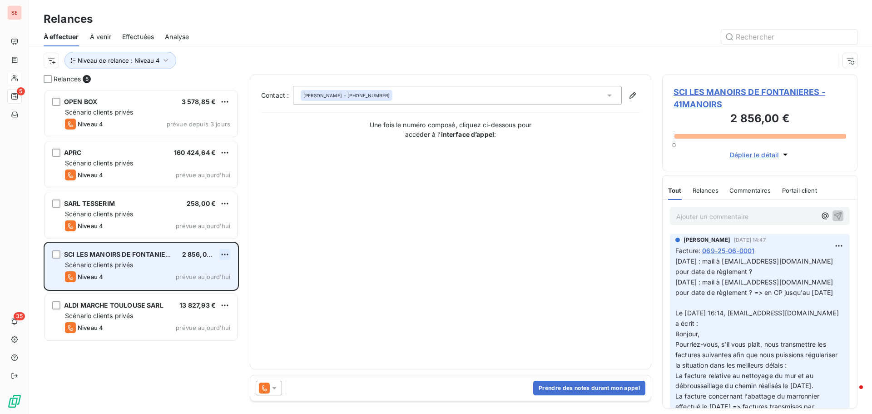
click at [227, 258] on html "SE 5 35 Relances À effectuer À venir Effectuées Analyse Niveau de relance : Niv…" at bounding box center [436, 207] width 872 height 414
click at [213, 273] on div "Replanifier cette action" at bounding box center [185, 272] width 81 height 15
select select "8"
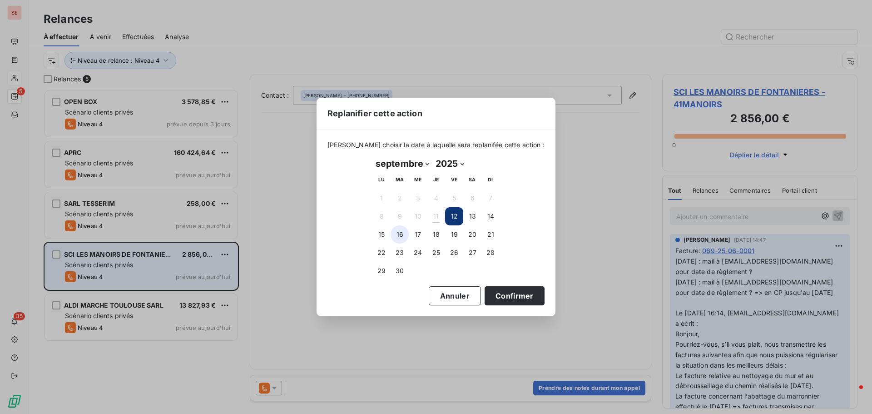
click at [398, 233] on button "16" at bounding box center [400, 234] width 18 height 18
click at [486, 290] on button "Confirmer" at bounding box center [515, 295] width 60 height 19
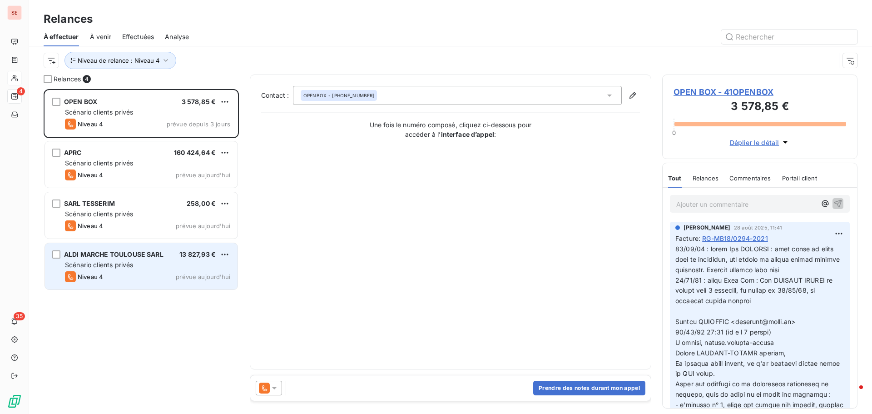
click at [145, 312] on div "OPEN BOX 3 578,85 € Scénario clients privés Niveau 4 prévue depuis 3 jours APRC…" at bounding box center [141, 251] width 195 height 325
click at [143, 273] on div "Niveau 4 prévue aujourd’hui" at bounding box center [147, 276] width 165 height 11
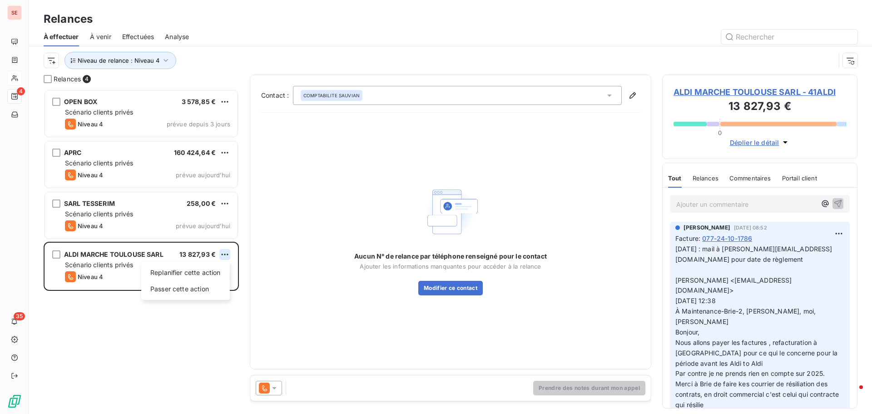
click at [227, 258] on html "SE 4 35 Relances À effectuer À venir Effectuées Analyse Niveau de relance : Niv…" at bounding box center [436, 207] width 872 height 414
click at [202, 274] on div "Replanifier cette action" at bounding box center [185, 272] width 81 height 15
select select "8"
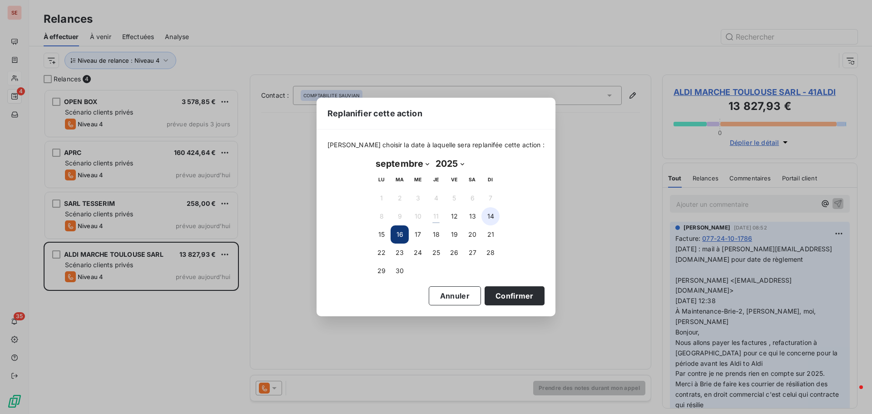
click at [488, 217] on button "14" at bounding box center [490, 216] width 18 height 18
drag, startPoint x: 507, startPoint y: 302, endPoint x: 484, endPoint y: 303, distance: 22.7
click at [507, 300] on button "Confirmer" at bounding box center [515, 295] width 60 height 19
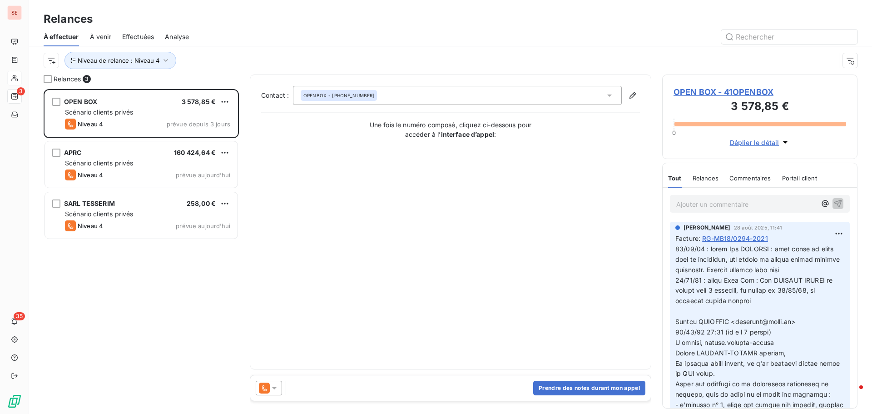
click at [164, 342] on div "OPEN BOX 3 578,85 € Scénario clients privés Niveau 4 prévue depuis 3 jours APRC…" at bounding box center [141, 251] width 195 height 325
click at [145, 58] on span "Niveau de relance : Niveau 4" at bounding box center [119, 60] width 82 height 7
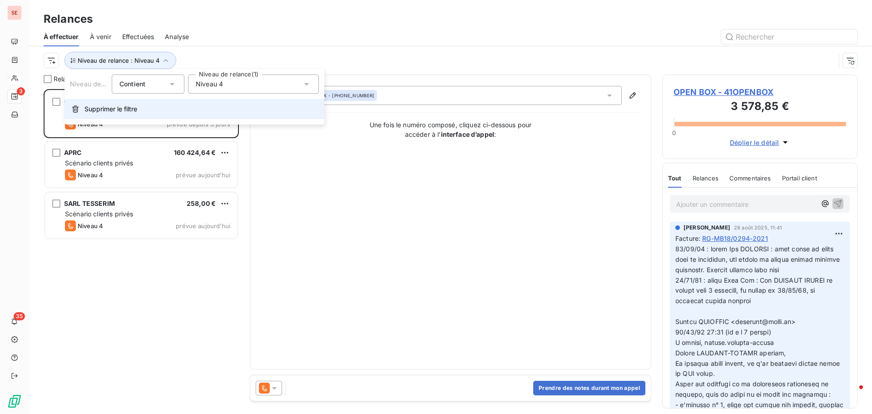
click at [126, 109] on span "Supprimer le filtre" at bounding box center [110, 108] width 53 height 9
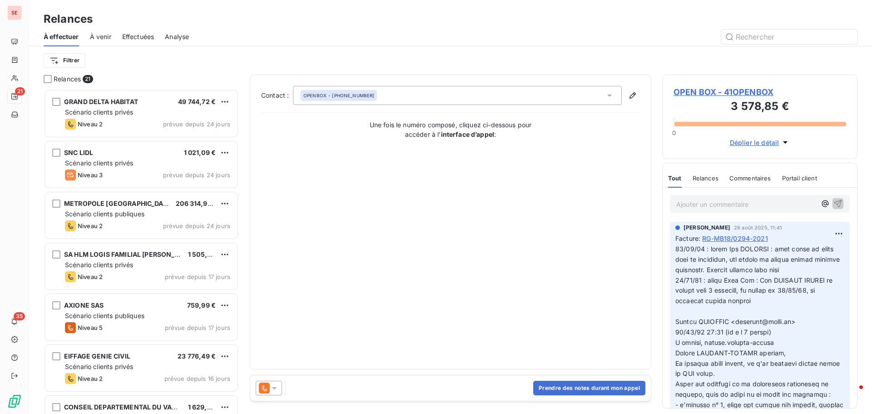
click at [228, 44] on div "À effectuer À venir Effectuées Analyse" at bounding box center [450, 36] width 843 height 19
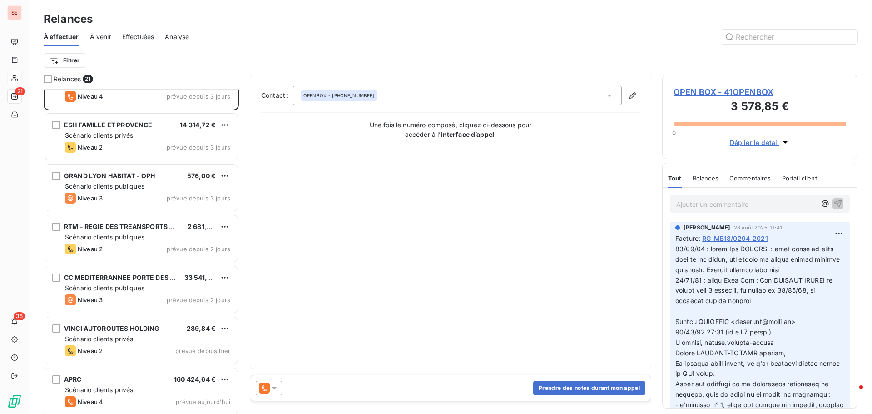
scroll to position [500, 0]
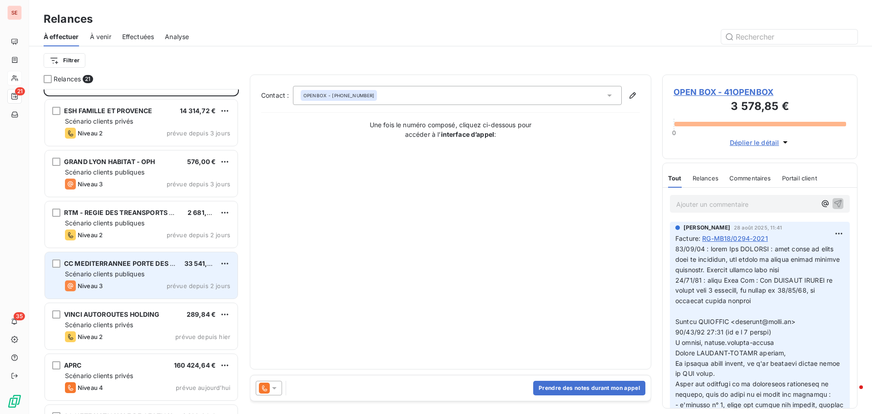
click at [156, 267] on div "CC MEDITERRANNEE PORTE DES MAURES" at bounding box center [120, 263] width 113 height 9
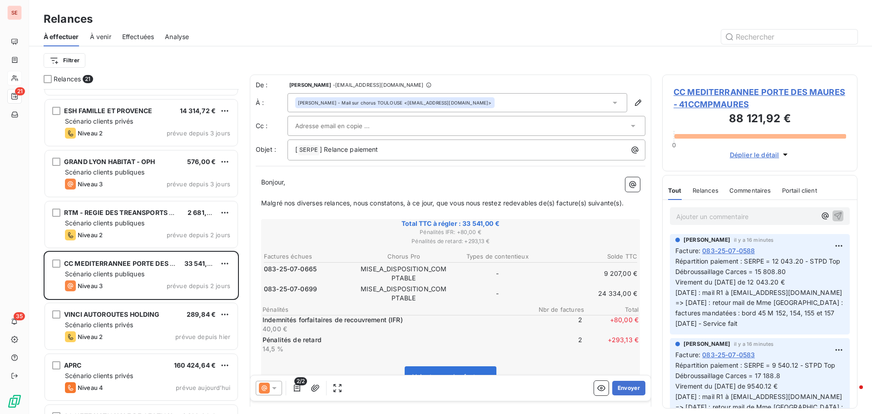
click at [719, 93] on span "CC MEDITERRANNEE PORTE DES MAURES - 41CCMPMAURES" at bounding box center [760, 98] width 173 height 25
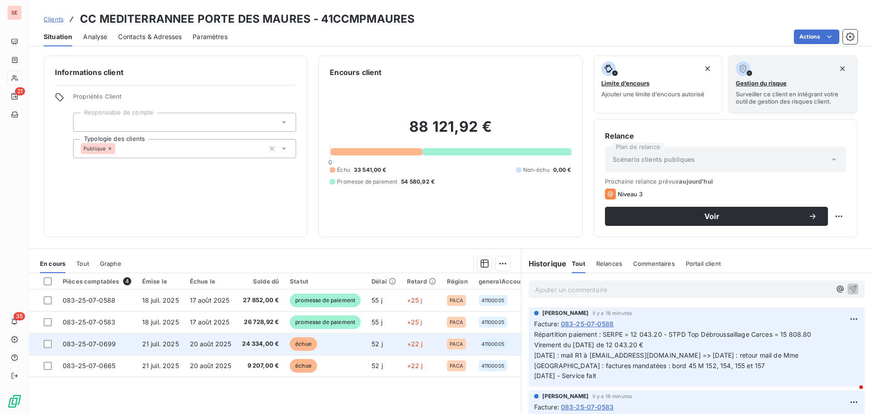
click at [144, 345] on span "21 juil. 2025" at bounding box center [160, 344] width 37 height 8
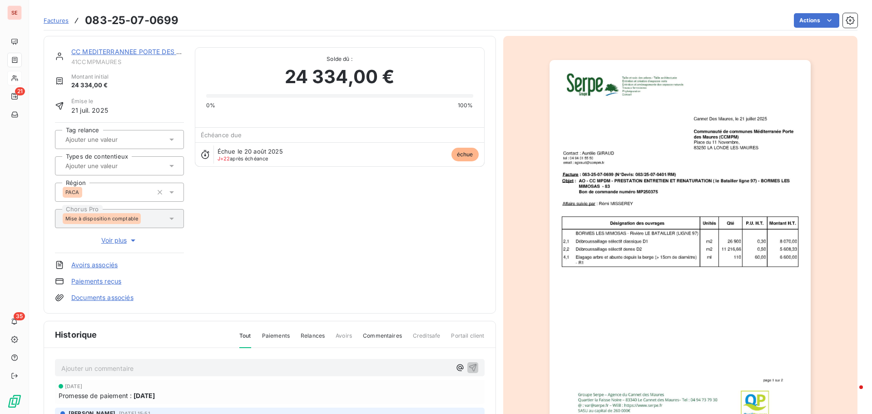
scroll to position [91, 0]
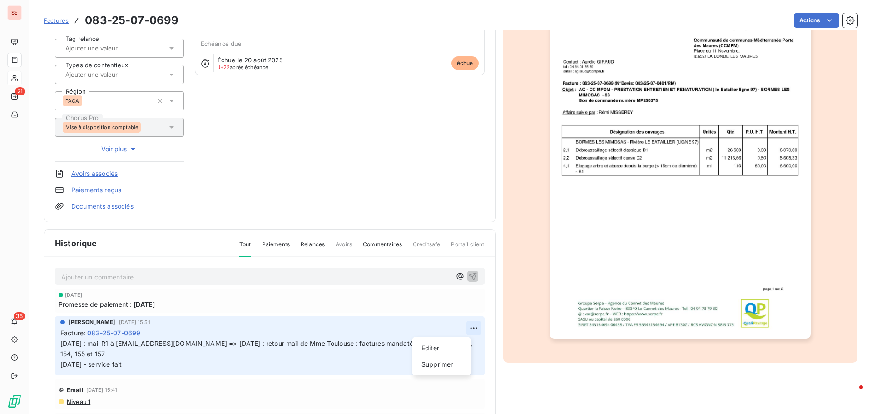
click at [462, 328] on html "SE 21 35 Factures 083-25-07-0699 Actions CC MEDITERRANNEE PORTE DES MAURES 41CC…" at bounding box center [436, 207] width 872 height 414
drag, startPoint x: 452, startPoint y: 345, endPoint x: 311, endPoint y: 348, distance: 140.8
click at [451, 345] on div "Editer" at bounding box center [441, 348] width 51 height 15
click at [62, 345] on span "25/08/25 : mail R1 à ctoulouse@ccmpm.fr => 27/08/25 : retour mail de Mme Toulou…" at bounding box center [259, 353] width 399 height 29
click at [62, 345] on p "25/08/25 : mail R1 à ctoulouse@ccmpm.fr => 27/08/25 : retour mail de Mme Toulou…" at bounding box center [263, 353] width 407 height 31
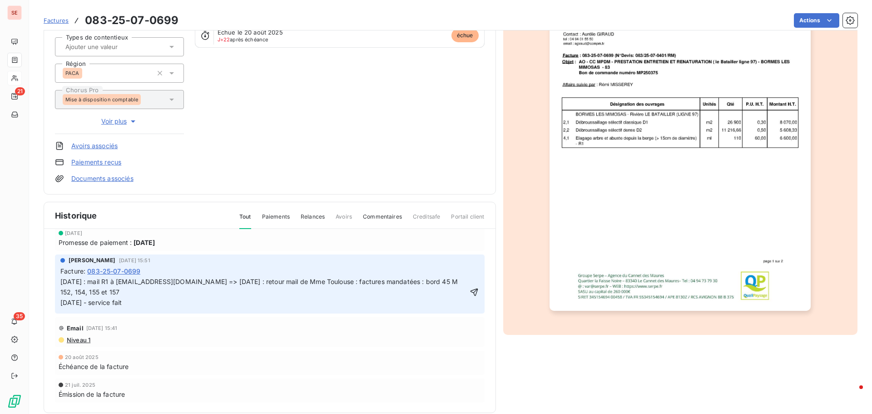
scroll to position [133, 0]
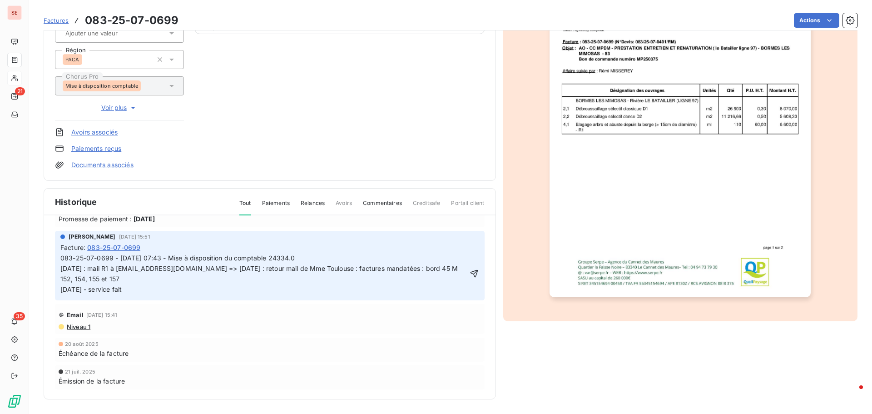
click at [471, 275] on icon "button" at bounding box center [475, 274] width 8 height 8
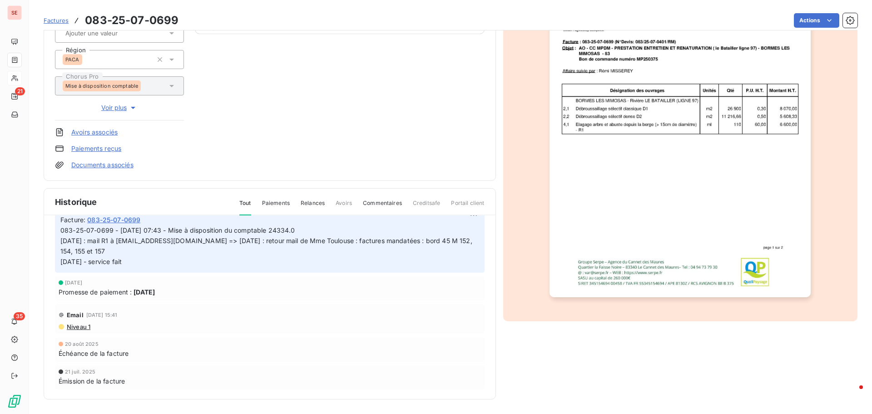
scroll to position [16, 0]
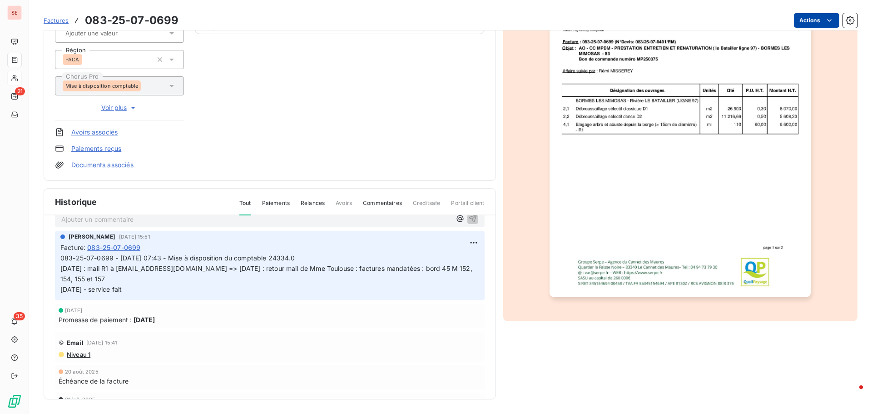
click at [800, 22] on html "SE 21 35 Factures 083-25-07-0699 Actions CC MEDITERRANNEE PORTE DES MAURES 41CC…" at bounding box center [436, 207] width 872 height 414
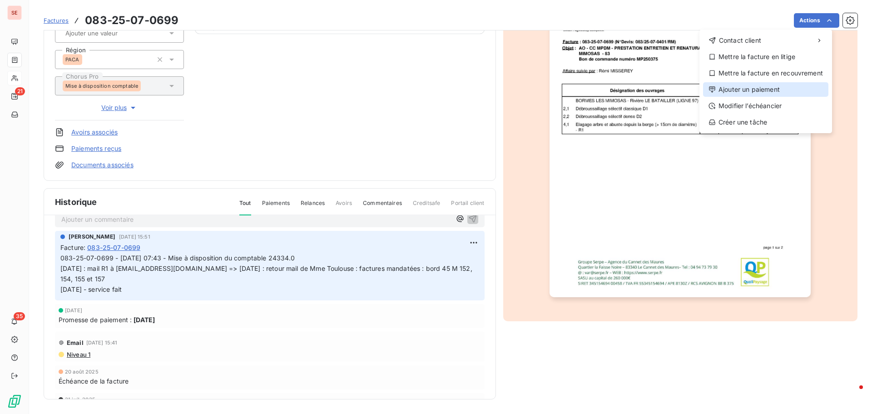
click at [774, 88] on div "Ajouter un paiement" at bounding box center [765, 89] width 125 height 15
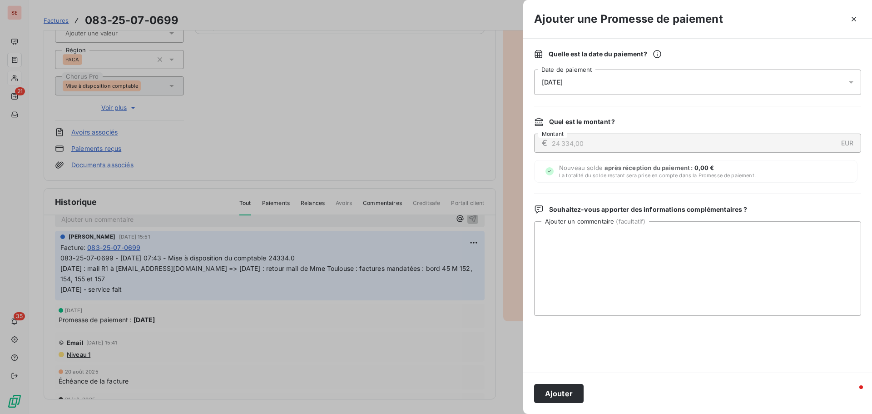
click at [556, 83] on span "12/09/2025" at bounding box center [552, 82] width 21 height 7
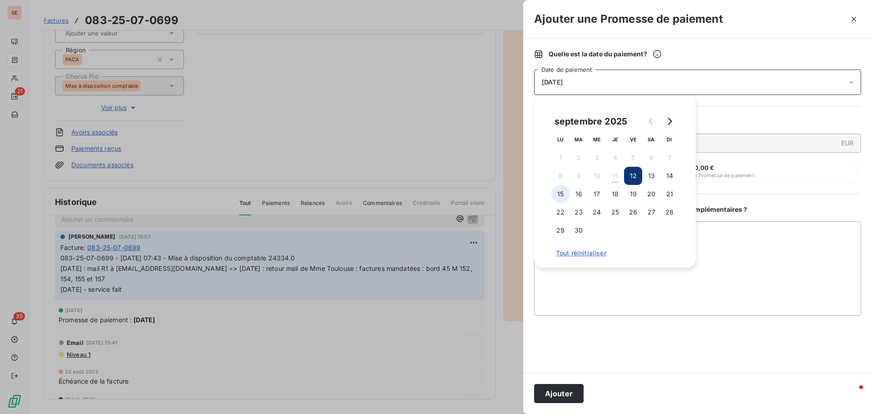
click at [562, 198] on button "15" at bounding box center [560, 194] width 18 height 18
click at [570, 393] on button "Ajouter" at bounding box center [559, 393] width 50 height 19
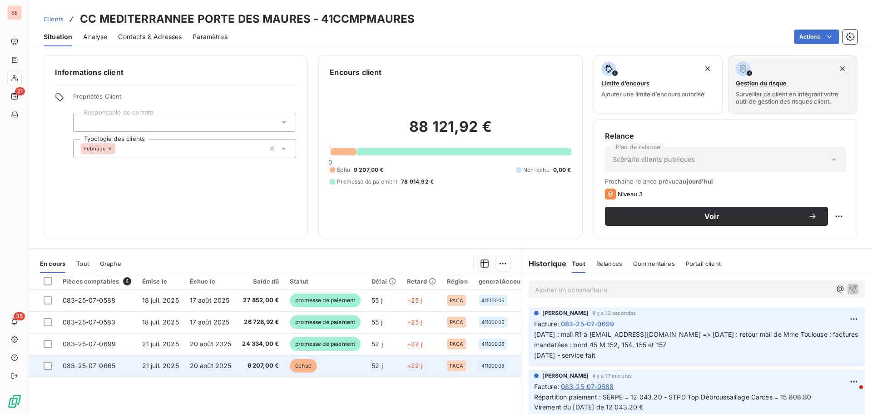
click at [112, 368] on span "083-25-07-0665" at bounding box center [89, 366] width 53 height 8
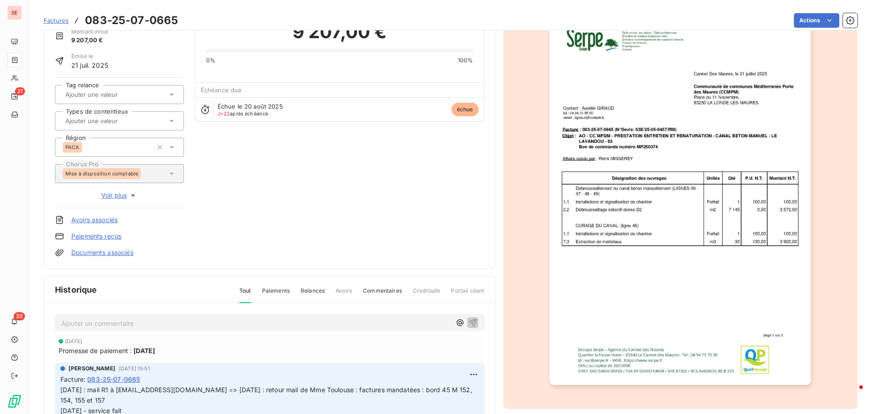
scroll to position [92, 0]
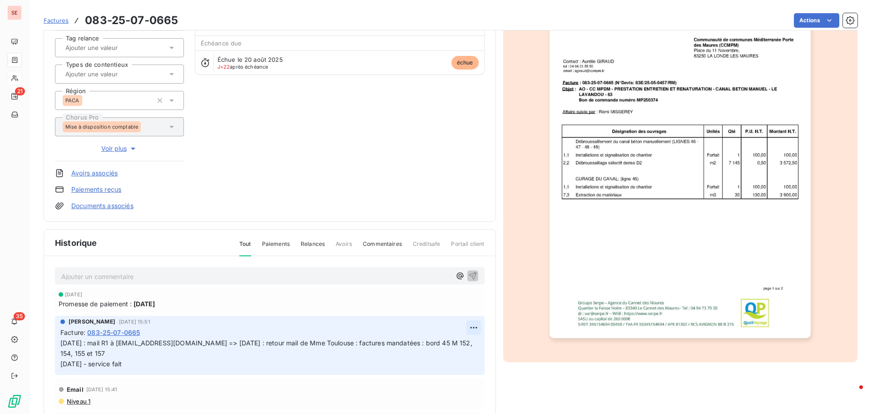
click at [460, 327] on html "SE 21 35 Factures 083-25-07-0665 Actions CC MEDITERRANNEE PORTE DES MAURES 41CC…" at bounding box center [436, 207] width 872 height 414
click at [449, 352] on div "Editer" at bounding box center [441, 347] width 51 height 15
click at [62, 343] on span "25/08/25 : mail R1 à ctoulouse@ccmpm.fr => 27/08/25 : retour mail de Mme Toulou…" at bounding box center [259, 353] width 399 height 29
click at [62, 343] on p "25/08/25 : mail R1 à ctoulouse@ccmpm.fr => 27/08/25 : retour mail de Mme Toulou…" at bounding box center [263, 353] width 407 height 31
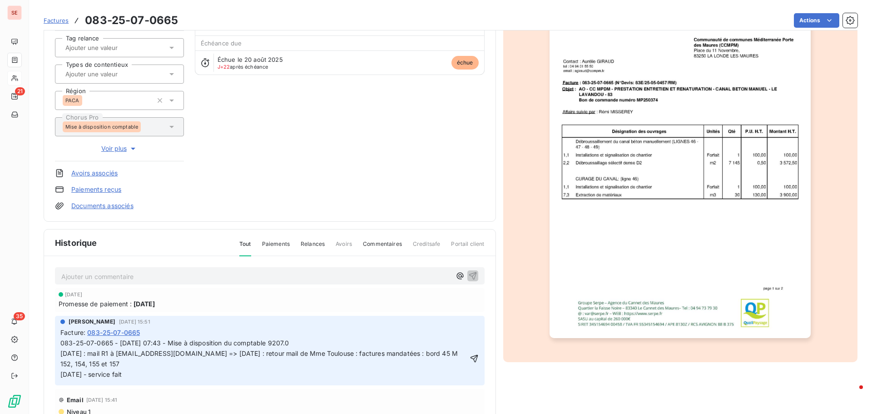
click at [470, 358] on div "AMELIA RAIMUNDO 1 août 2025, 15:51 Facture : 083-25-07-0665 083-25-07-0665 - 01…" at bounding box center [270, 350] width 430 height 69
click at [812, 16] on html "SE 21 35 Factures 083-25-07-0665 Actions CC MEDITERRANNEE PORTE DES MAURES 41CC…" at bounding box center [436, 207] width 872 height 414
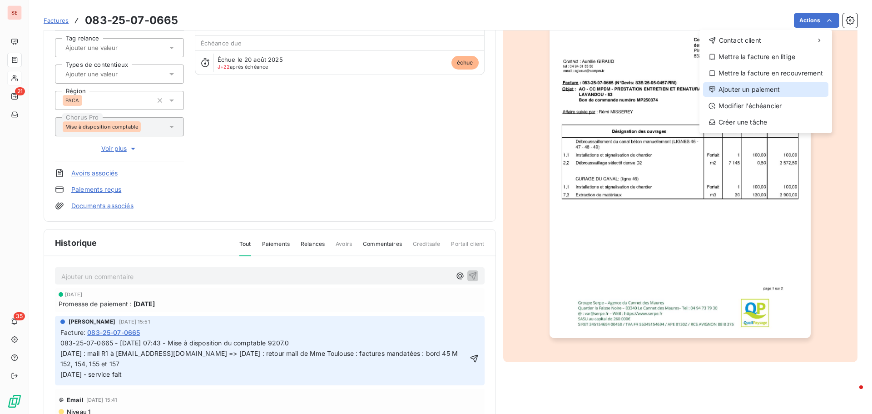
click at [770, 85] on div "Ajouter un paiement" at bounding box center [765, 89] width 125 height 15
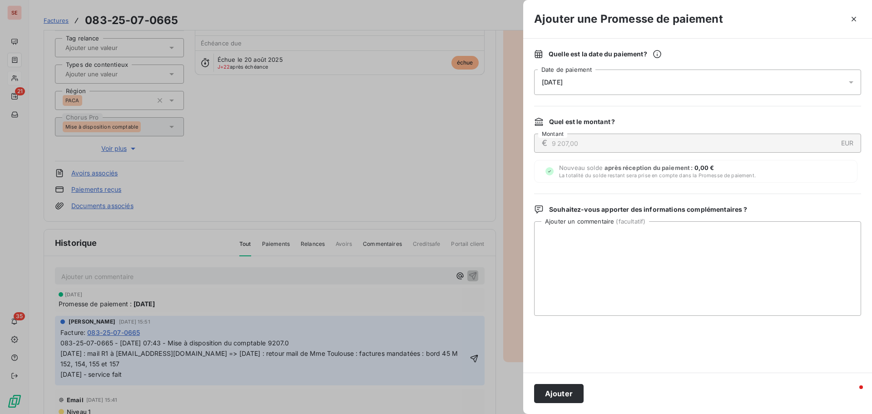
click at [556, 83] on span "12/09/2025" at bounding box center [552, 82] width 21 height 7
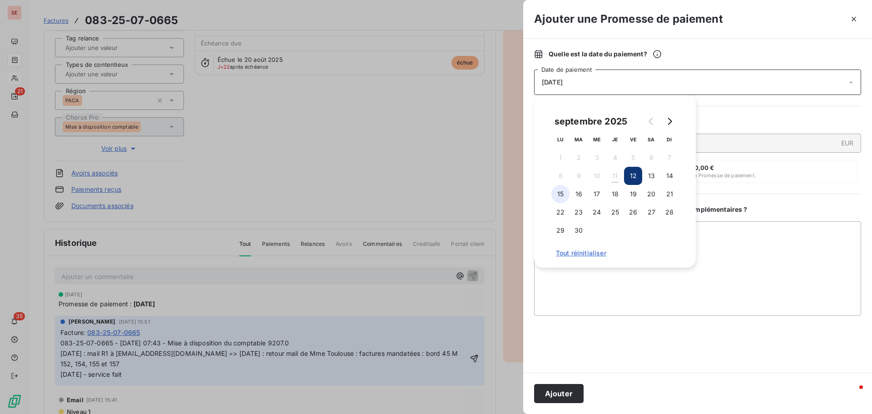
click at [557, 195] on button "15" at bounding box center [560, 194] width 18 height 18
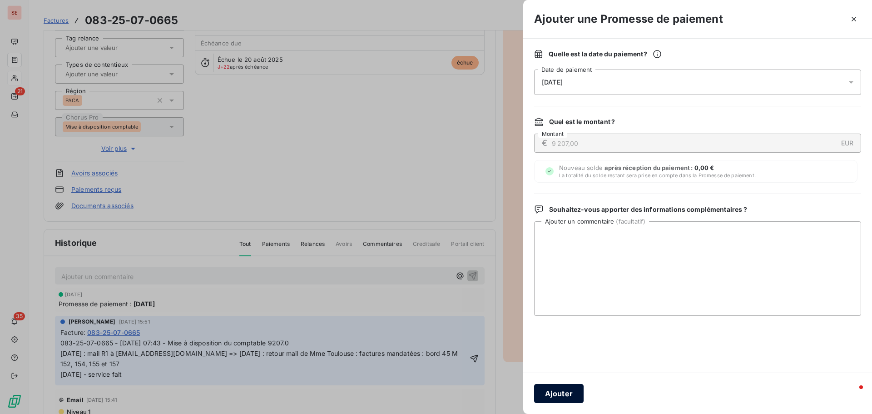
click at [575, 396] on button "Ajouter" at bounding box center [559, 393] width 50 height 19
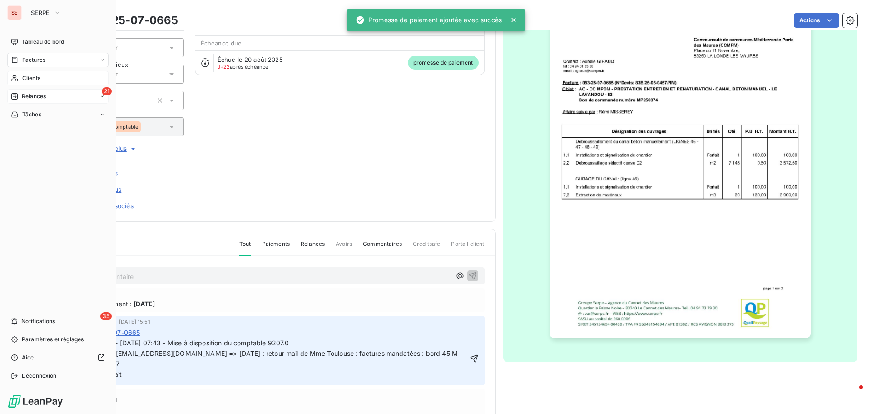
click at [41, 94] on span "Relances" at bounding box center [34, 96] width 24 height 8
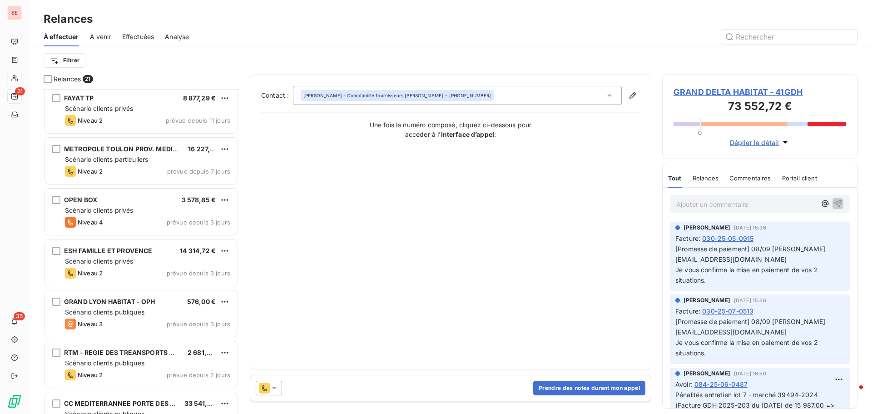
scroll to position [364, 0]
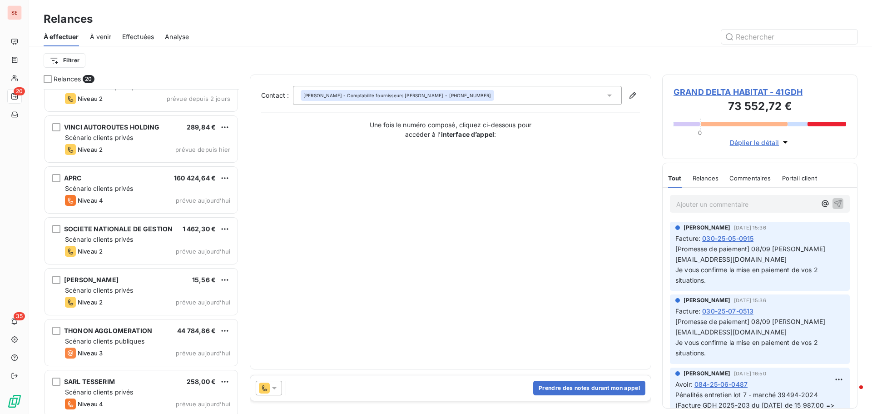
scroll to position [693, 0]
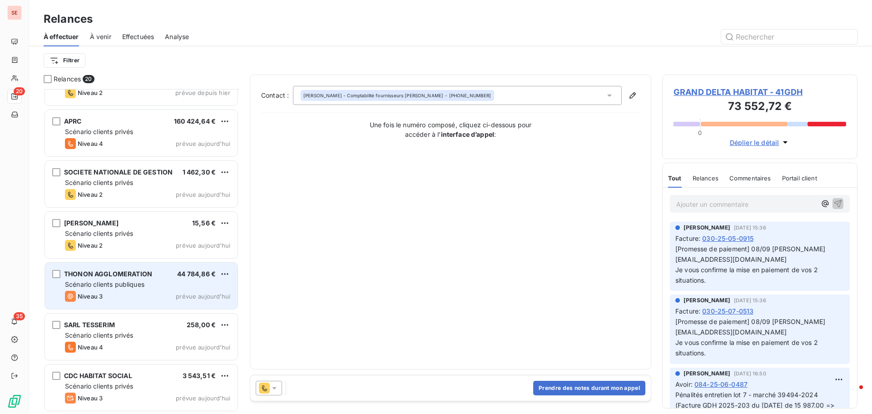
click at [129, 281] on span "Scénario clients publiques" at bounding box center [104, 284] width 79 height 8
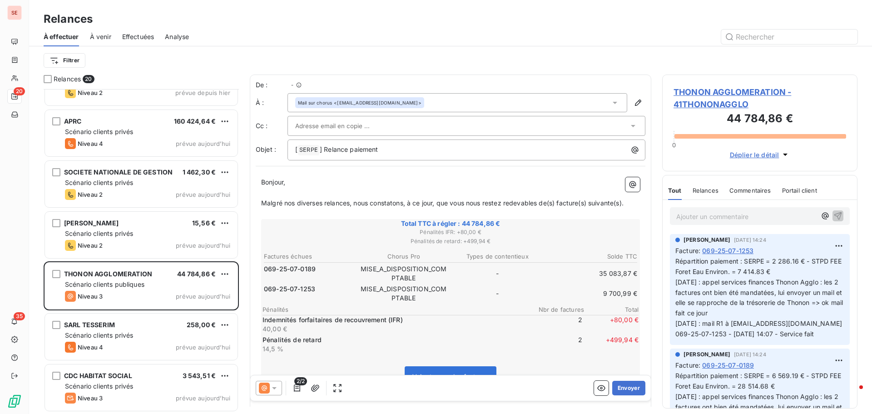
scroll to position [318, 189]
click at [745, 95] on span "THONON AGGLOMERATION - 41THONONAGGLO" at bounding box center [760, 98] width 173 height 25
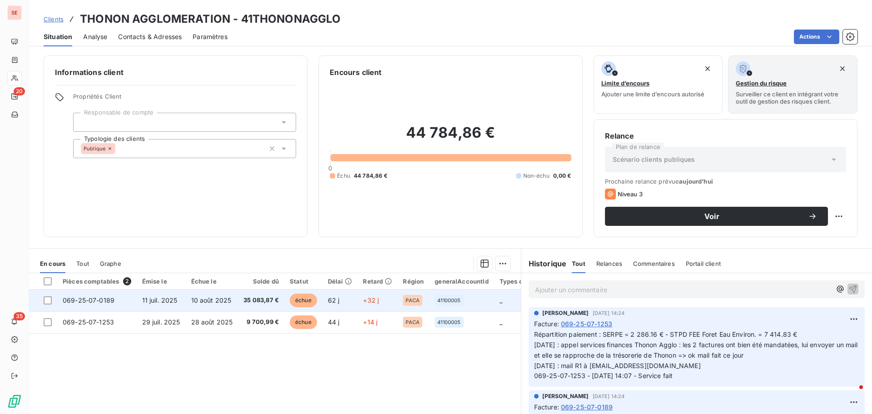
click at [203, 299] on span "10 août 2025" at bounding box center [211, 300] width 40 height 8
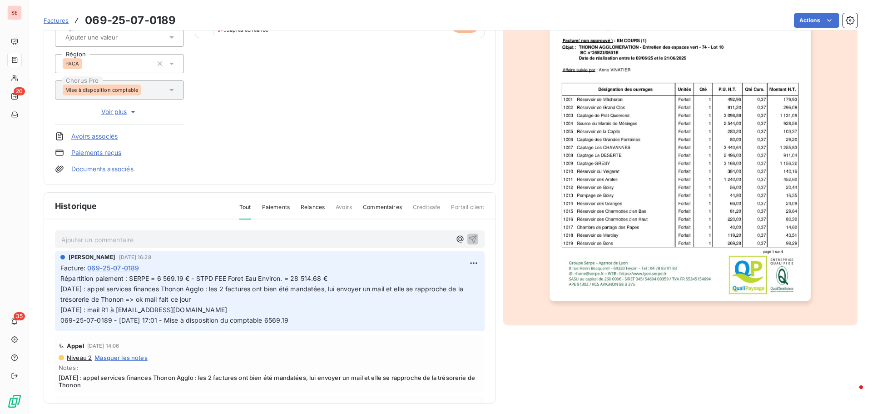
scroll to position [133, 0]
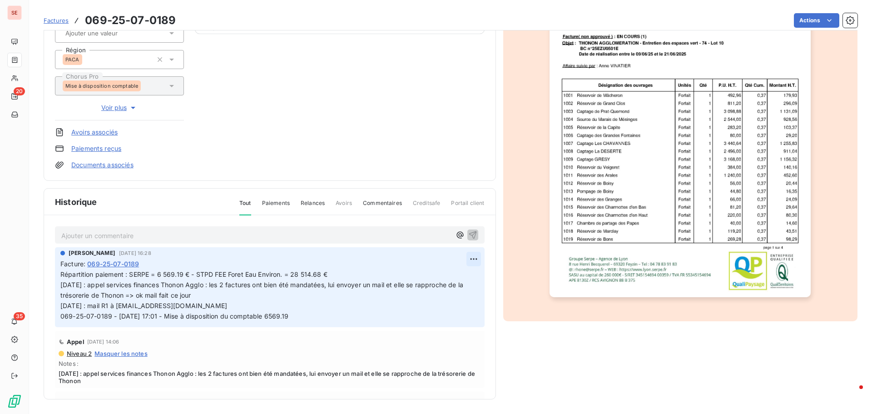
click at [459, 259] on html "SE 20 35 Factures 069-25-07-0189 Actions THONON AGGLOMERATION 41THONONAGGLO Mon…" at bounding box center [436, 207] width 872 height 414
click at [447, 278] on div "Editer" at bounding box center [441, 279] width 51 height 15
click at [374, 271] on p "Répartition paiement : SERPE = 6 569.19 € - STPD FEE Foret Eau Environ. = 28 51…" at bounding box center [264, 295] width 408 height 52
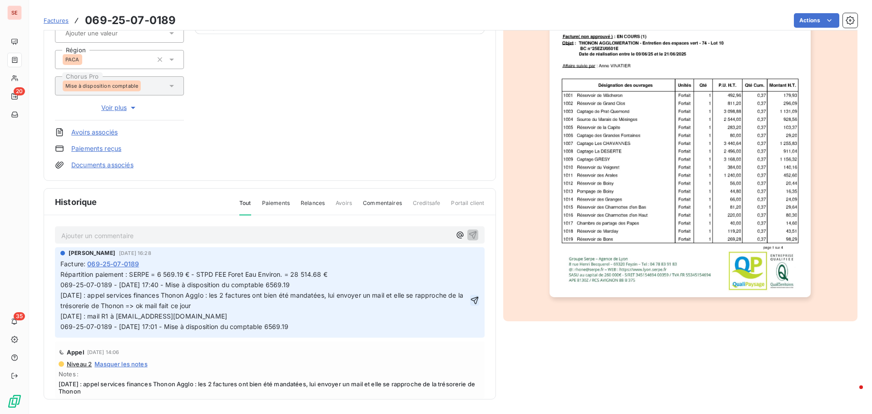
click at [471, 298] on icon "button" at bounding box center [475, 301] width 8 height 8
click at [804, 19] on html "SE 20 35 Factures 069-25-07-0189 Actions THONON AGGLOMERATION 41THONONAGGLO Mon…" at bounding box center [436, 207] width 872 height 414
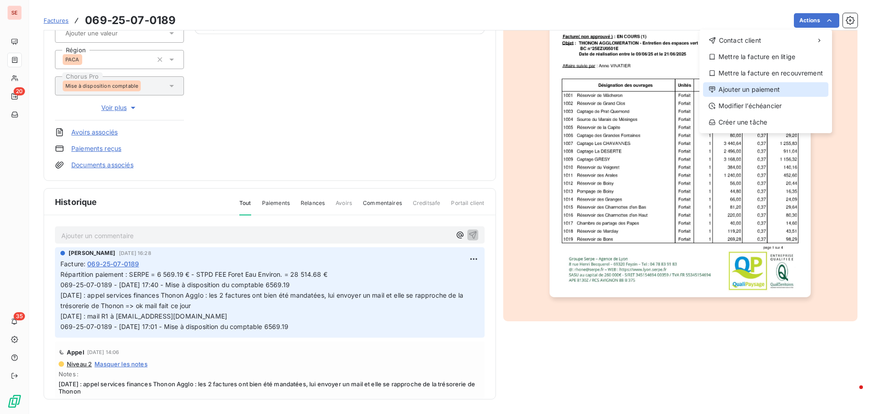
click at [789, 92] on div "Ajouter un paiement" at bounding box center [765, 89] width 125 height 15
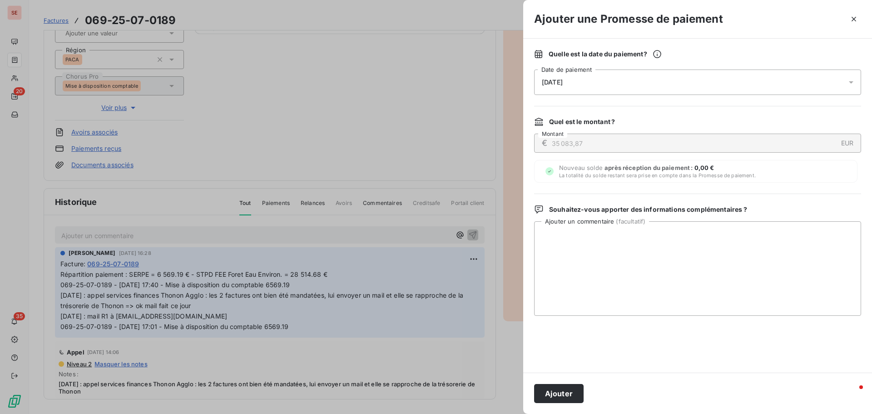
click at [599, 84] on div "12/09/2025" at bounding box center [697, 81] width 327 height 25
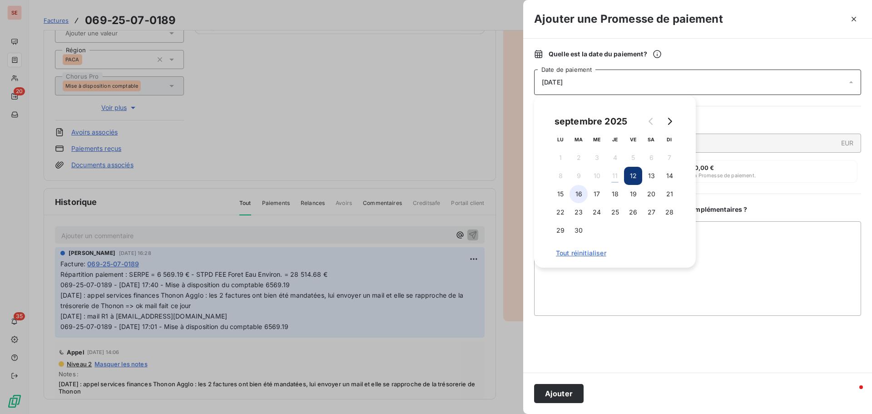
drag, startPoint x: 581, startPoint y: 192, endPoint x: 578, endPoint y: 201, distance: 9.6
click at [585, 191] on button "16" at bounding box center [579, 194] width 18 height 18
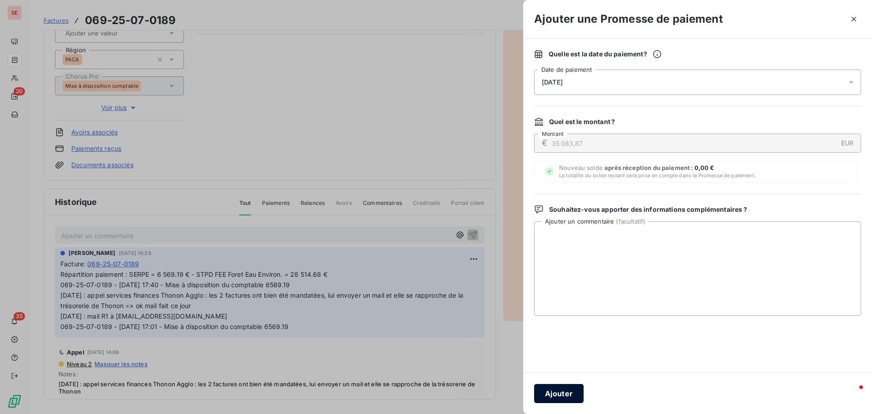
click at [570, 397] on button "Ajouter" at bounding box center [559, 393] width 50 height 19
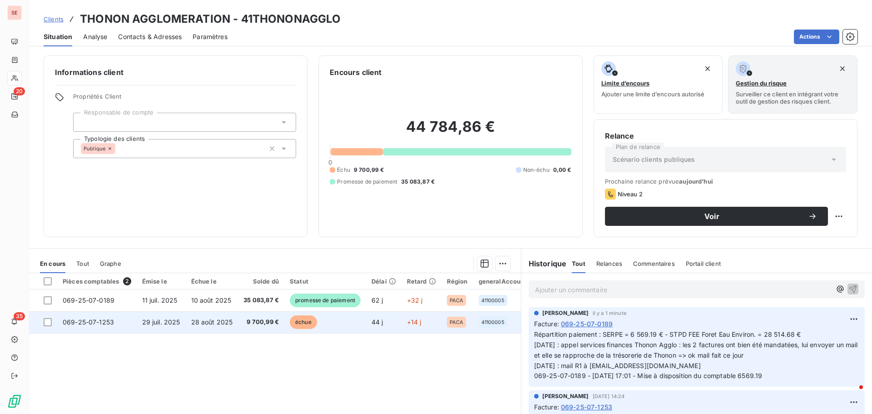
click at [156, 327] on td "29 juil. 2025" at bounding box center [161, 322] width 49 height 22
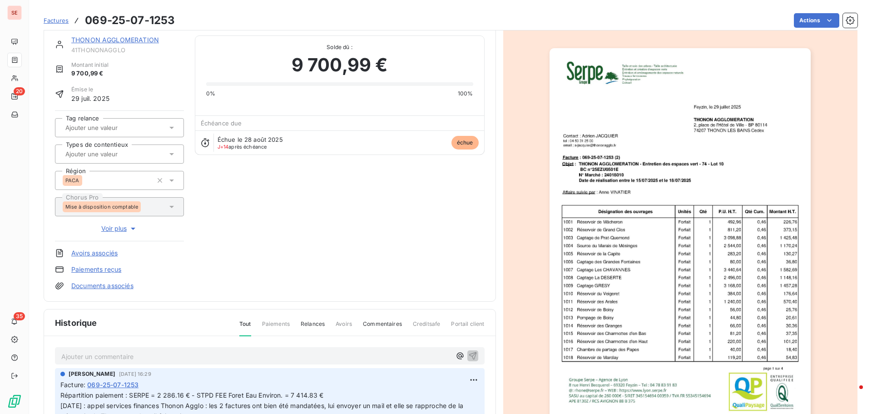
scroll to position [46, 0]
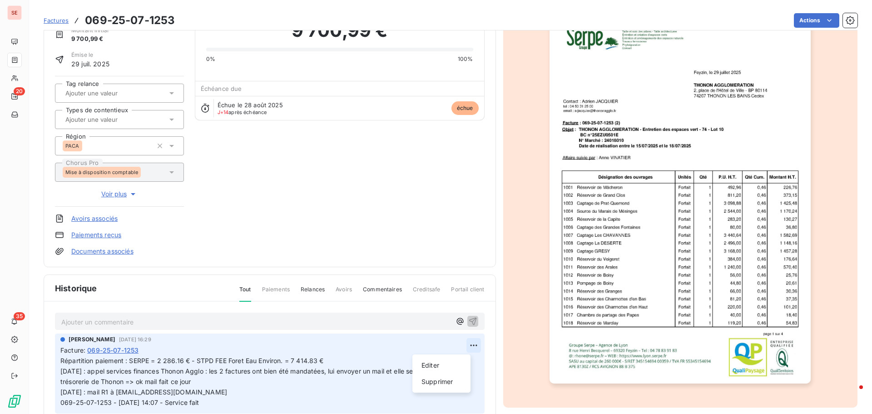
click at [466, 343] on html "SE 20 35 Factures 069-25-07-1253 Actions THONON AGGLOMERATION 41THONONAGGLO Mon…" at bounding box center [436, 207] width 872 height 414
drag, startPoint x: 442, startPoint y: 365, endPoint x: 385, endPoint y: 366, distance: 56.8
click at [442, 365] on div "Editer" at bounding box center [441, 365] width 51 height 15
click at [374, 361] on p "Répartition paiement : SERPE = 2 286.16 € - STPD FEE Foret Eau Environ. = 7 414…" at bounding box center [264, 382] width 408 height 52
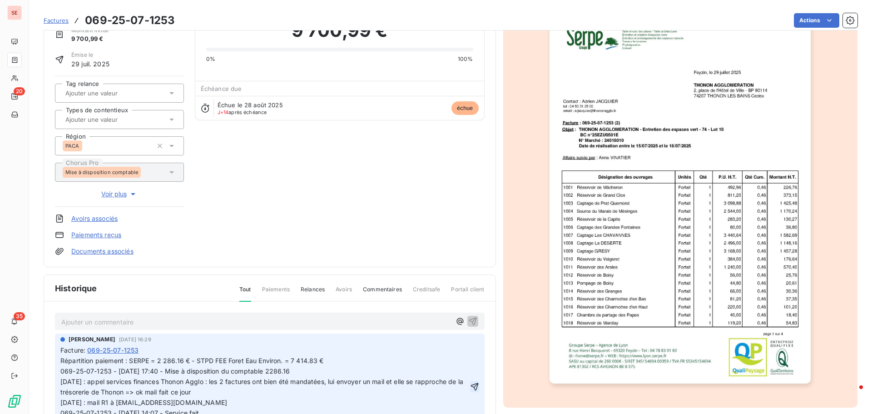
click at [470, 387] on icon "button" at bounding box center [474, 386] width 9 height 9
click at [803, 17] on html "SE 20 35 Factures 069-25-07-1253 Actions THONON AGGLOMERATION 41THONONAGGLO Mon…" at bounding box center [436, 207] width 872 height 414
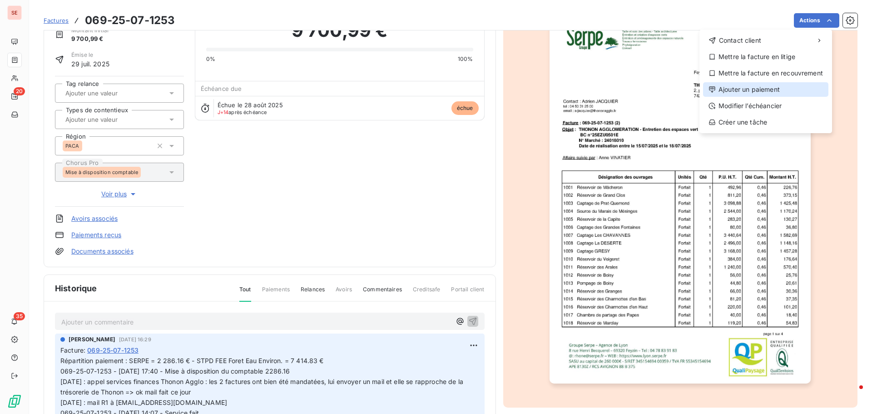
click at [774, 88] on div "Ajouter un paiement" at bounding box center [765, 89] width 125 height 15
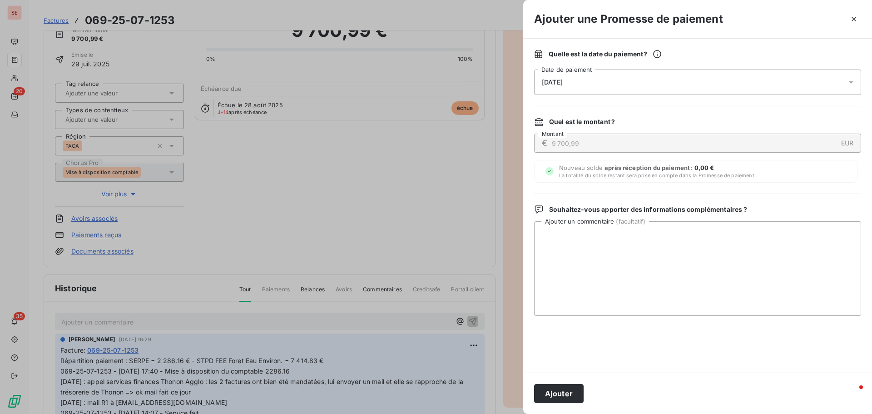
click at [563, 79] on span "[DATE]" at bounding box center [552, 82] width 21 height 7
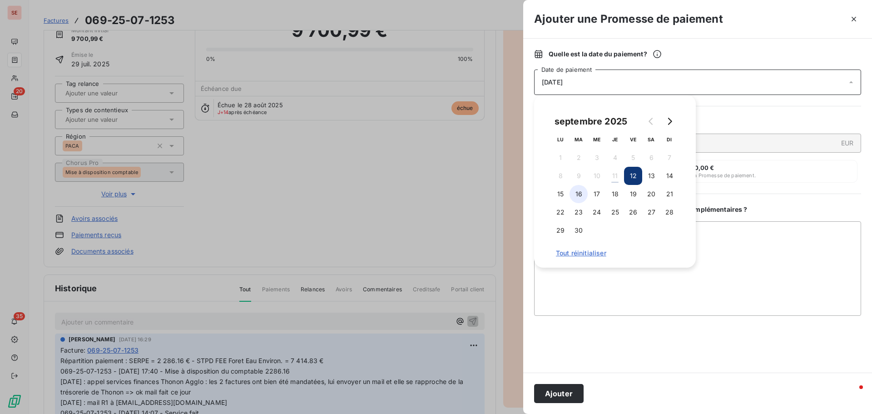
click at [576, 191] on button "16" at bounding box center [579, 194] width 18 height 18
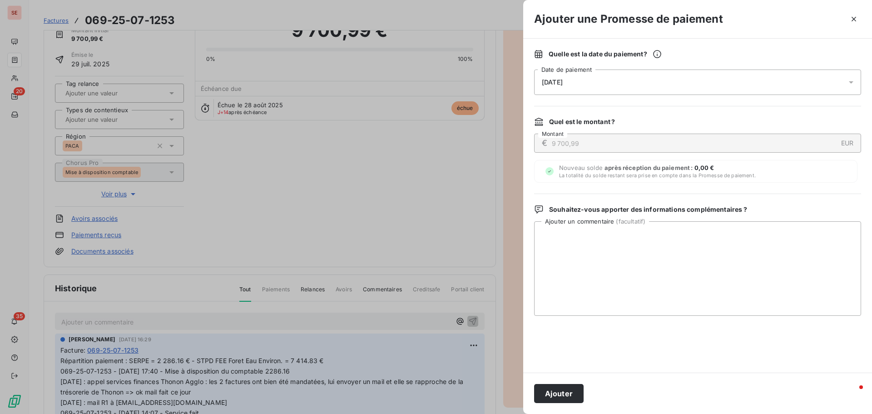
click at [566, 398] on button "Ajouter" at bounding box center [559, 393] width 50 height 19
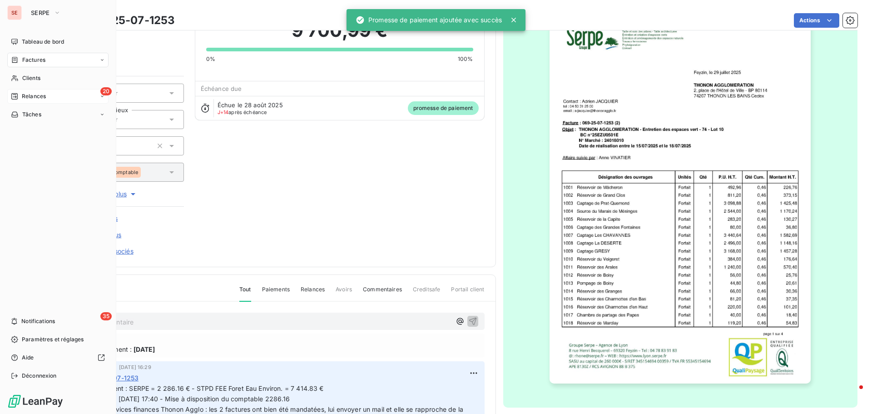
click at [41, 99] on span "Relances" at bounding box center [34, 96] width 24 height 8
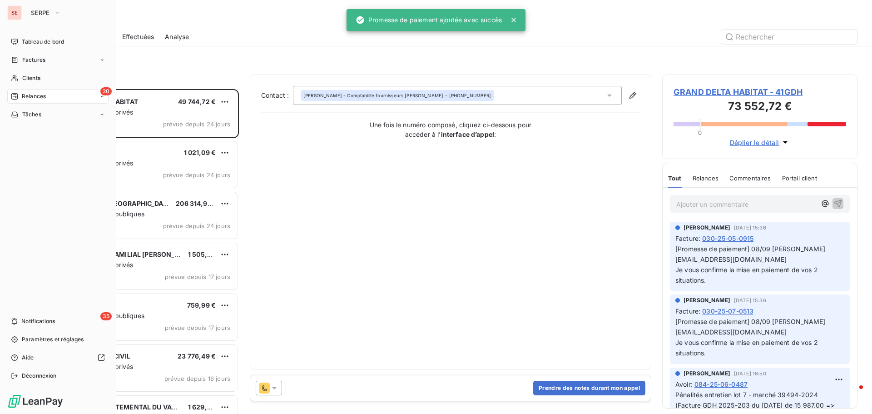
scroll to position [318, 189]
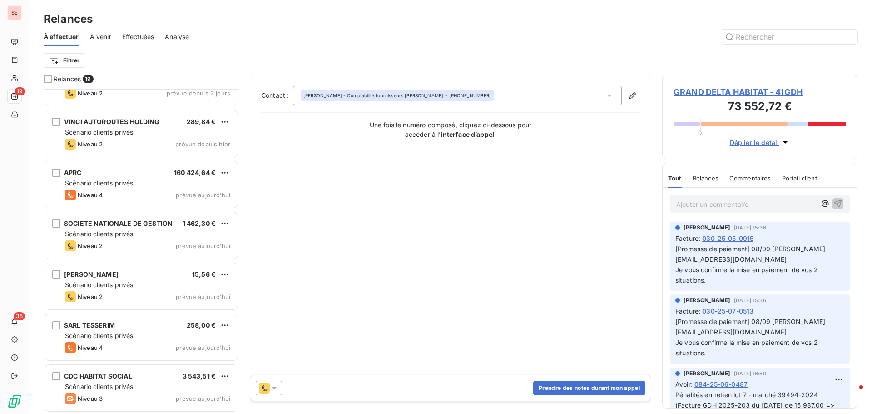
scroll to position [642, 0]
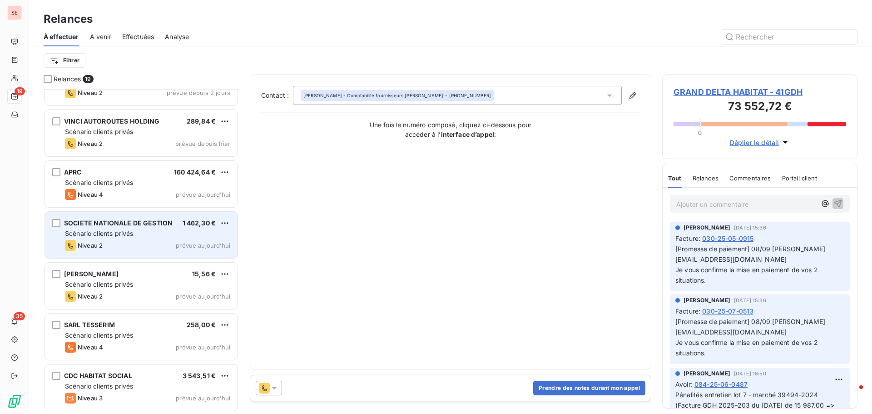
click at [147, 223] on span "SOCIETE NATIONALE DE GESTION" at bounding box center [118, 223] width 109 height 8
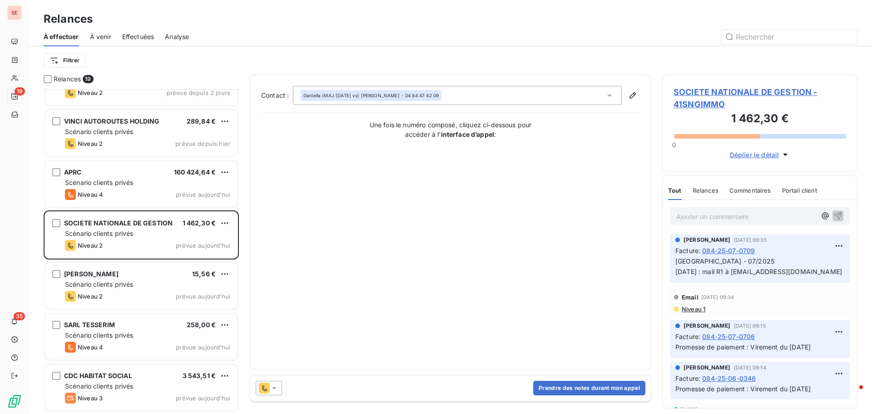
click at [720, 93] on span "SOCIETE NATIONALE DE GESTION - 41SNGIMMO" at bounding box center [760, 98] width 173 height 25
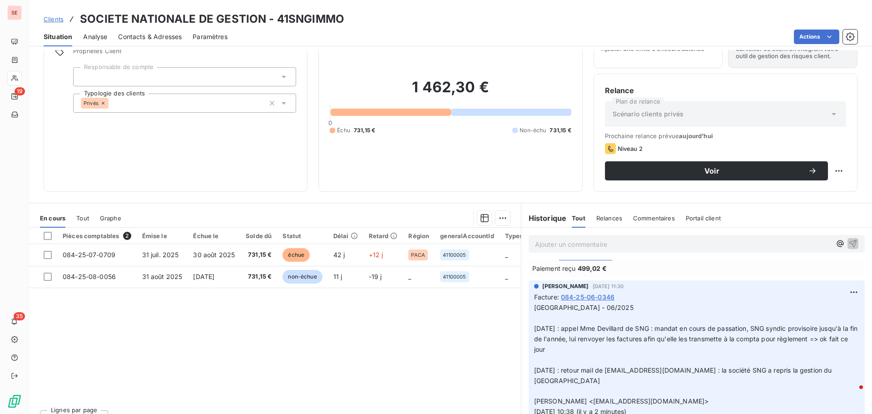
scroll to position [273, 0]
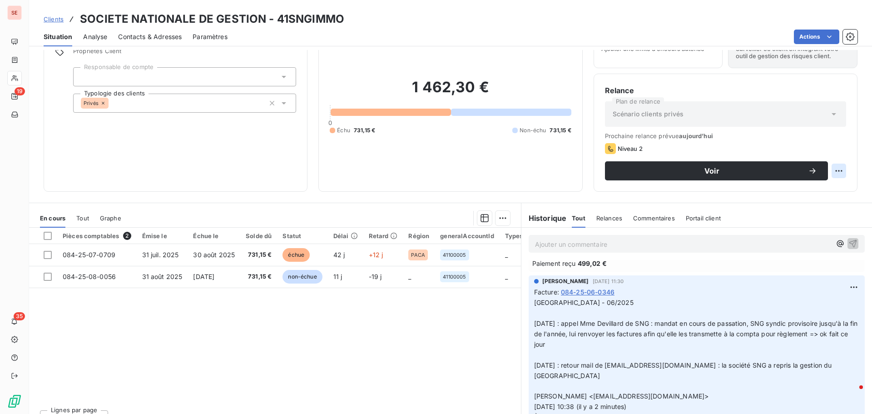
click at [831, 170] on html "SE 19 35 Clients SOCIETE NATIONALE DE GESTION - 41SNGIMMO Situation Analyse Con…" at bounding box center [436, 207] width 872 height 414
click at [828, 192] on div "Replanifier cette action" at bounding box center [794, 191] width 81 height 15
select select "8"
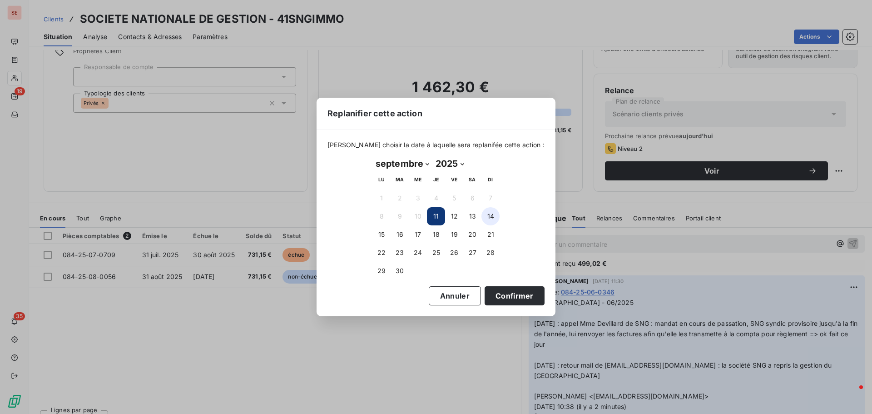
click at [494, 215] on button "14" at bounding box center [490, 216] width 18 height 18
drag, startPoint x: 492, startPoint y: 297, endPoint x: 486, endPoint y: 278, distance: 19.5
click at [493, 297] on button "Confirmer" at bounding box center [515, 295] width 60 height 19
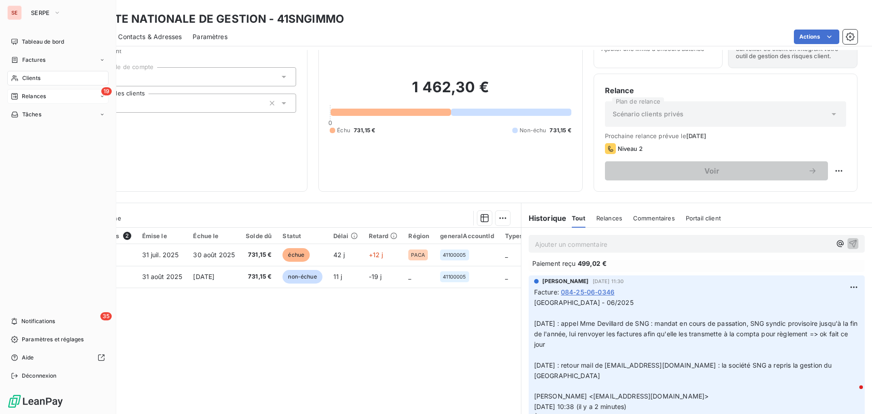
drag, startPoint x: 39, startPoint y: 98, endPoint x: 64, endPoint y: 97, distance: 24.5
click at [39, 97] on span "Relances" at bounding box center [34, 96] width 24 height 8
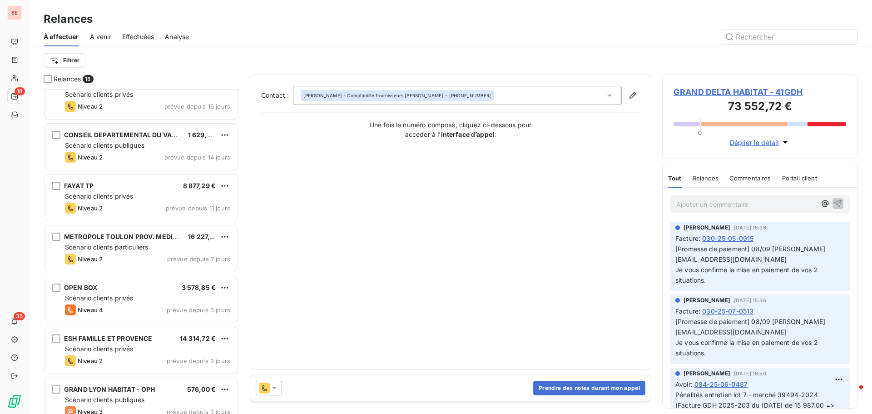
scroll to position [273, 0]
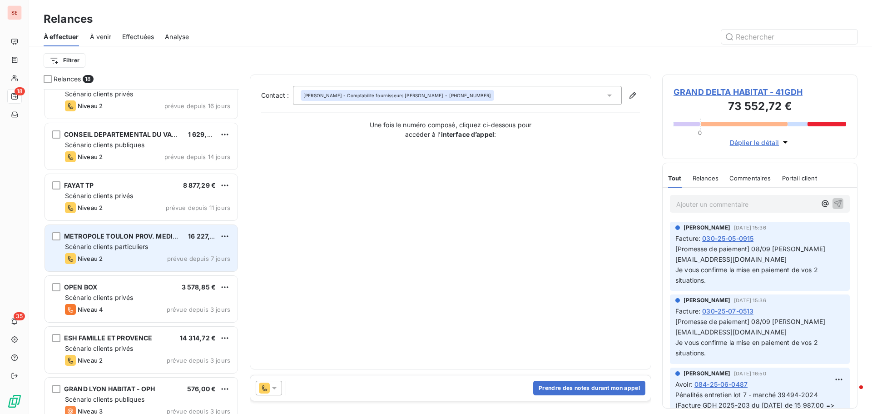
click at [119, 242] on div "METROPOLE TOULON PROV. MEDITERRANEE 16 227,17 € Scénario clients particuliers N…" at bounding box center [141, 248] width 193 height 46
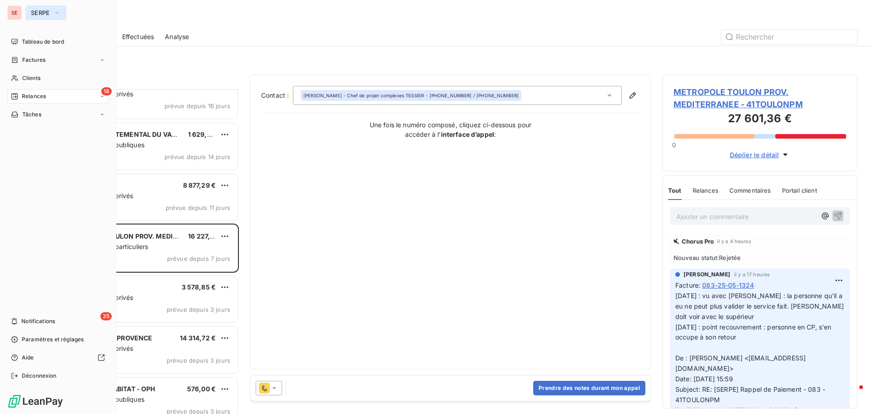
click at [46, 14] on span "SERPE" at bounding box center [40, 12] width 19 height 7
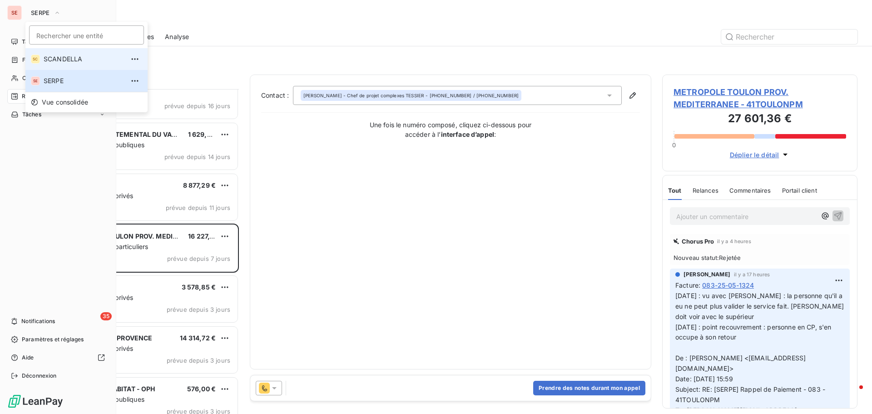
click at [55, 56] on span "SCANDELLA" at bounding box center [84, 59] width 80 height 9
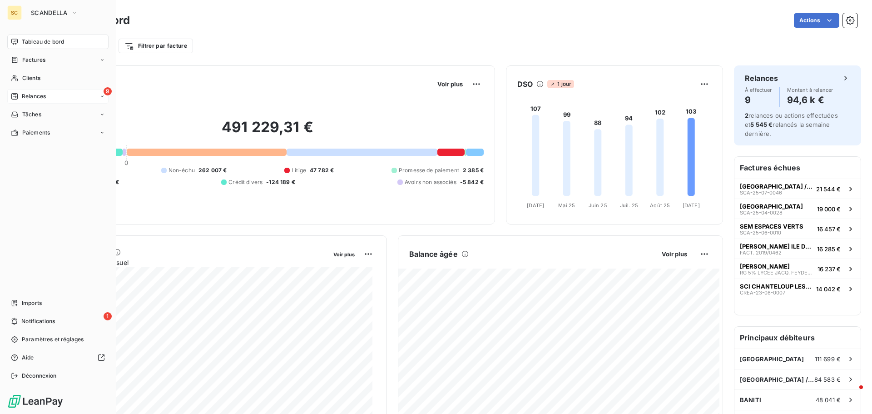
click at [43, 95] on span "Relances" at bounding box center [34, 96] width 24 height 8
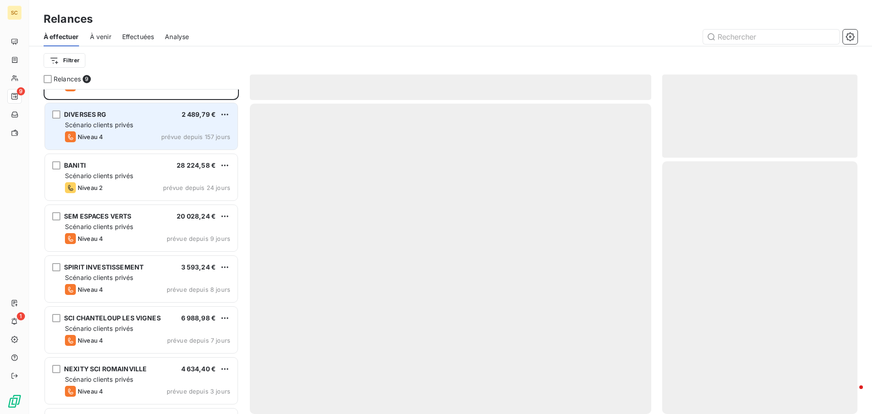
scroll to position [134, 0]
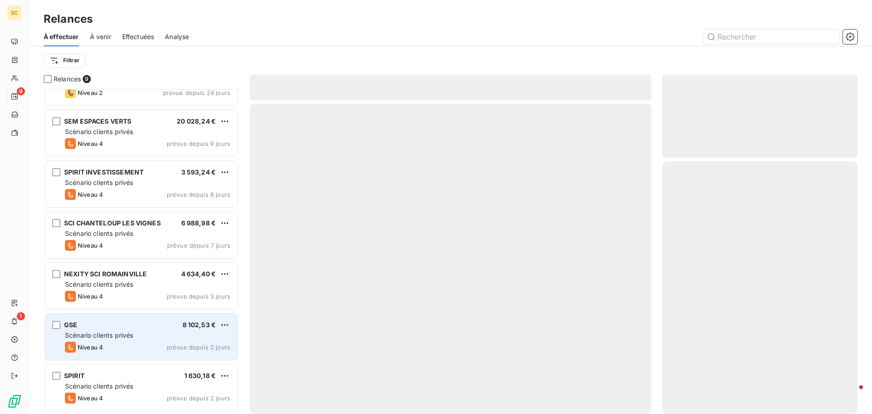
click at [111, 337] on span "Scénario clients privés" at bounding box center [99, 335] width 68 height 8
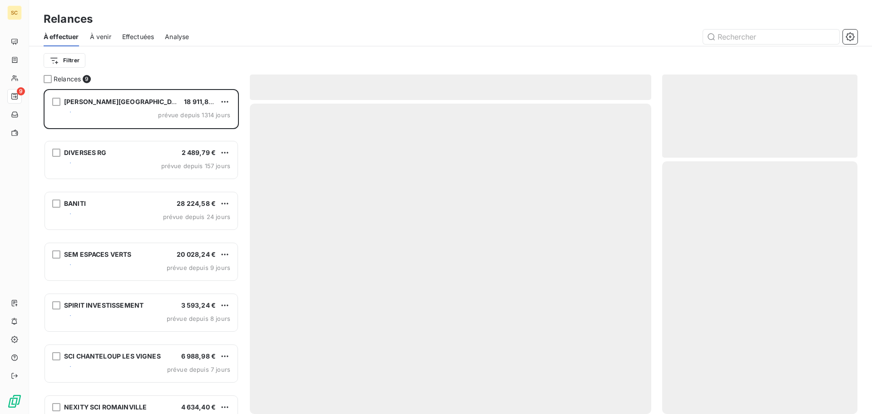
scroll to position [318, 189]
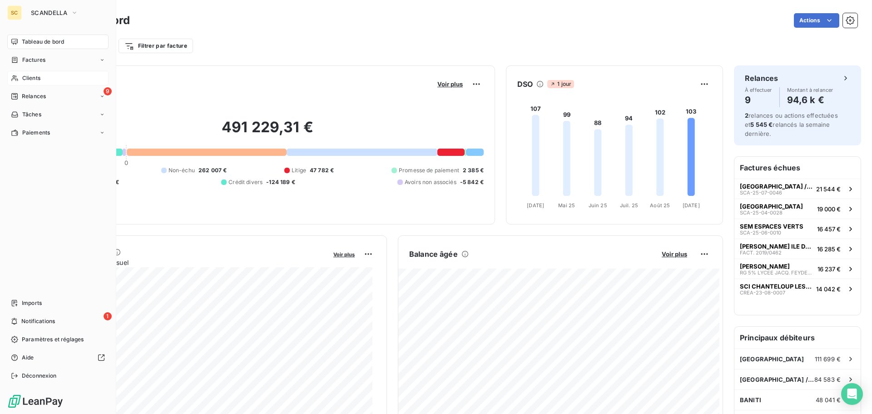
click at [38, 74] on span "Clients" at bounding box center [31, 78] width 18 height 8
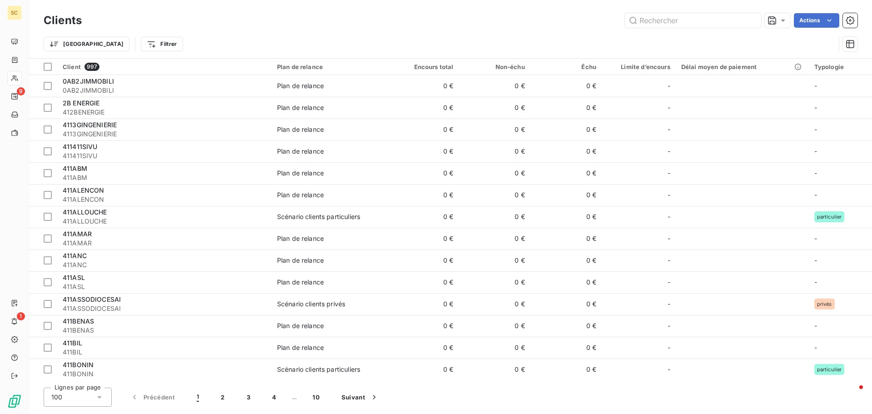
click at [661, 9] on div "Clients Actions Trier Filtrer" at bounding box center [450, 29] width 843 height 58
click at [665, 21] on input "text" at bounding box center [693, 20] width 136 height 15
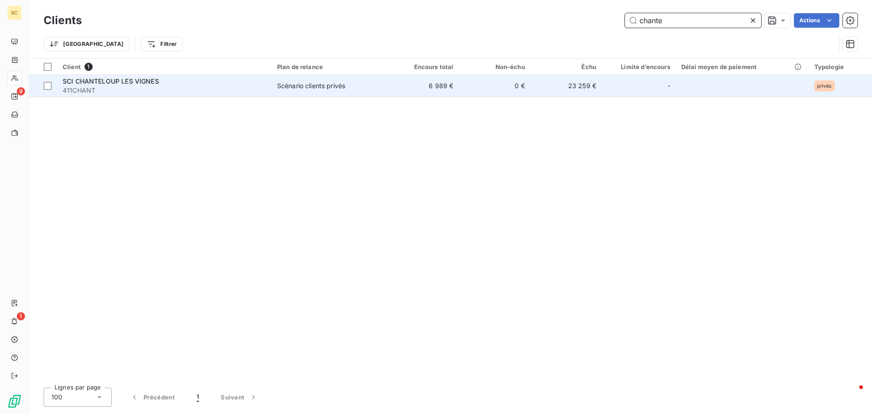
type input "chante"
click at [197, 89] on span "411CHANT" at bounding box center [164, 90] width 203 height 9
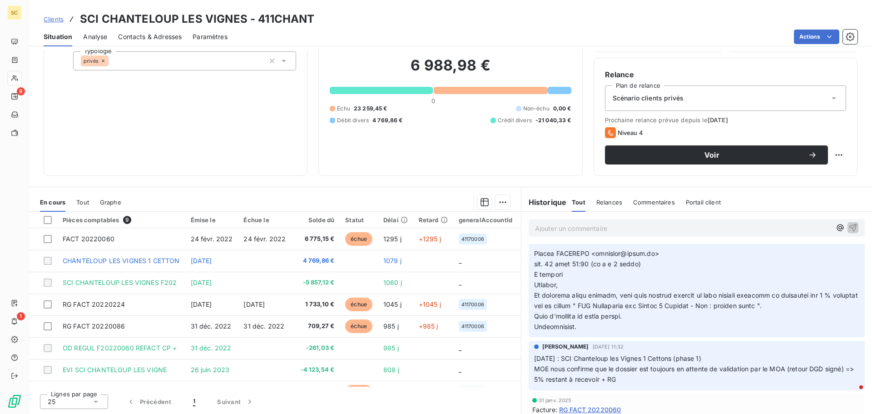
scroll to position [244, 0]
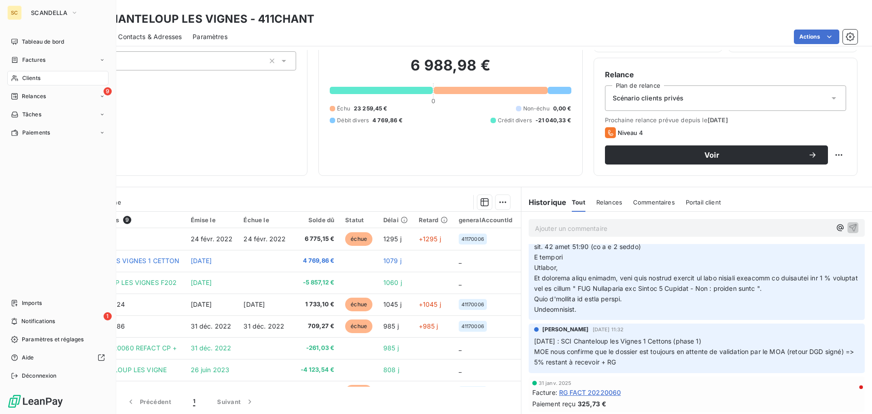
click at [71, 69] on nav "Tableau de bord Factures Clients 9 Relances Tâches Paiements" at bounding box center [57, 87] width 101 height 105
click at [55, 80] on div "Clients" at bounding box center [57, 78] width 101 height 15
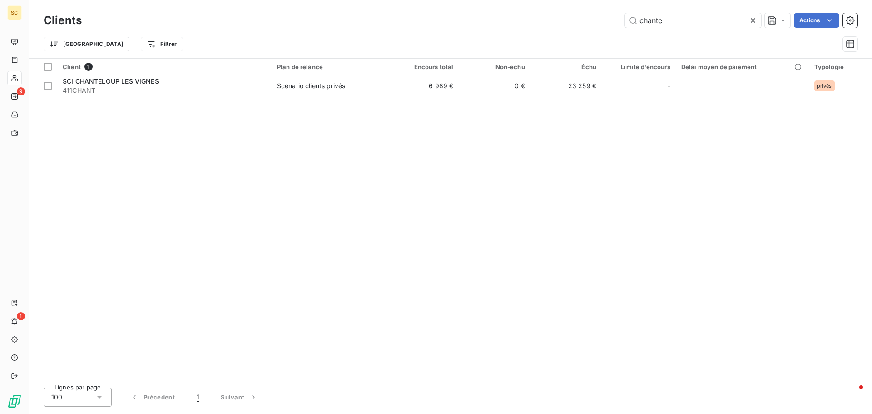
drag, startPoint x: 695, startPoint y: 27, endPoint x: 597, endPoint y: 34, distance: 98.4
click at [599, 35] on div "Clients chante Actions Trier Filtrer" at bounding box center [451, 34] width 814 height 47
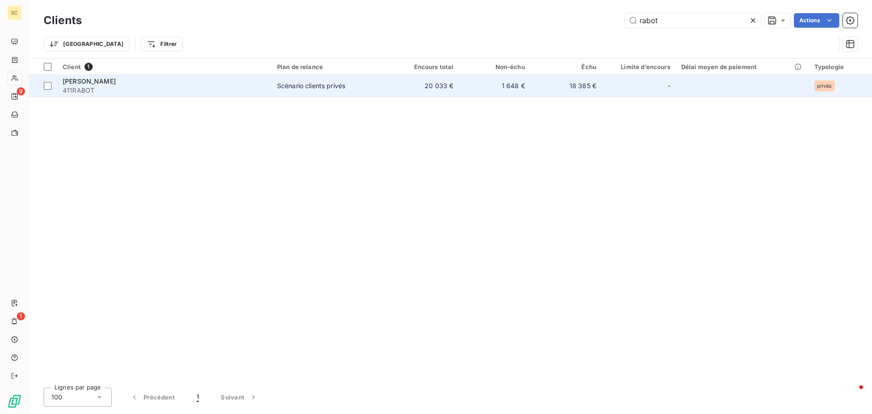
type input "rabot"
click at [442, 82] on td "20 033 €" at bounding box center [422, 86] width 71 height 22
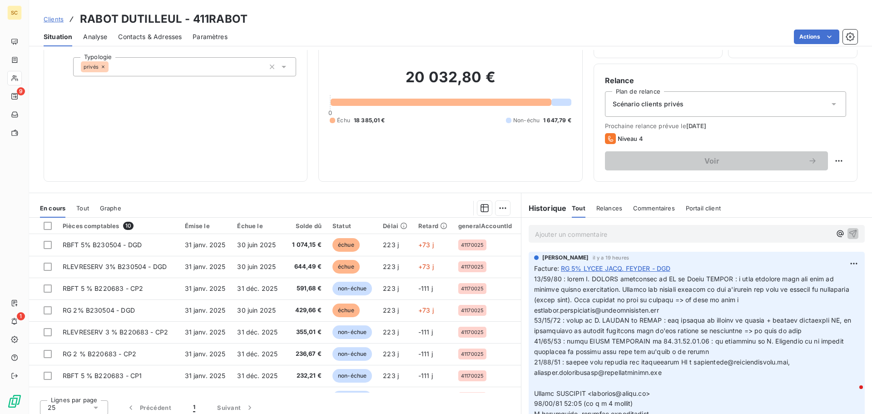
scroll to position [61, 0]
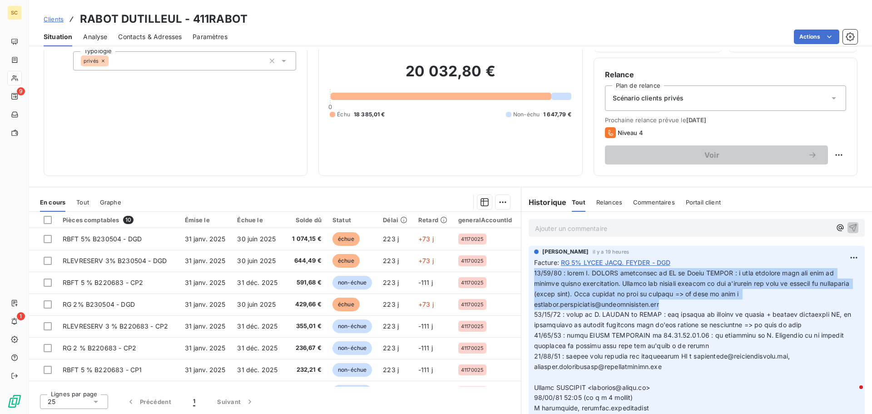
drag, startPoint x: 674, startPoint y: 303, endPoint x: 531, endPoint y: 273, distance: 146.3
click at [534, 273] on p at bounding box center [696, 392] width 325 height 249
copy span "[DATE] : appel [PERSON_NAME] concernant la RG du [GEOGRAPHIC_DATA] : a bien tra…"
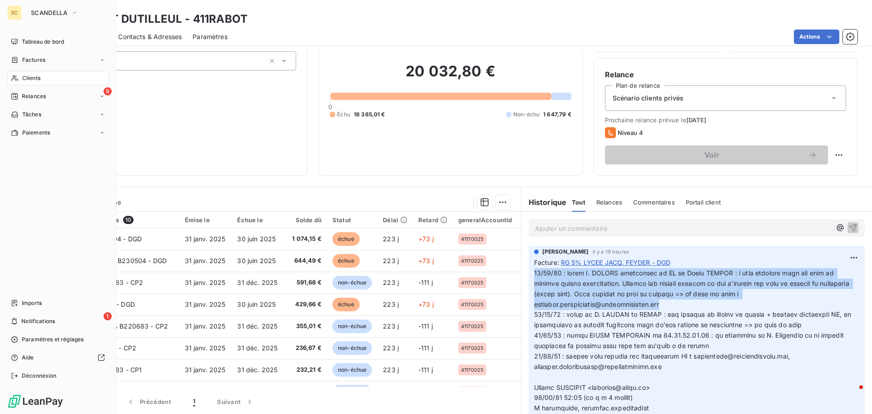
click at [36, 76] on span "Clients" at bounding box center [31, 78] width 18 height 8
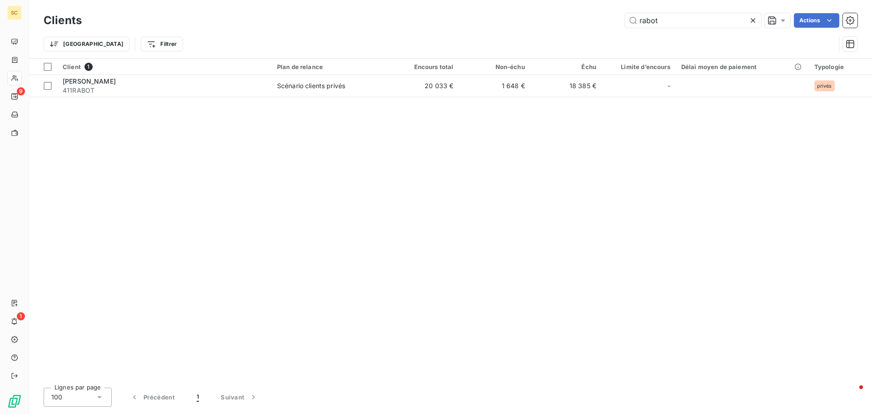
drag, startPoint x: 670, startPoint y: 16, endPoint x: 605, endPoint y: 19, distance: 65.5
click at [605, 19] on div "rabot Actions" at bounding box center [475, 20] width 765 height 15
type input "scisc"
click at [118, 98] on div "Client 1 Plan de relance Encours total Non-échu Échu Limite d’encours Délai moy…" at bounding box center [450, 220] width 843 height 322
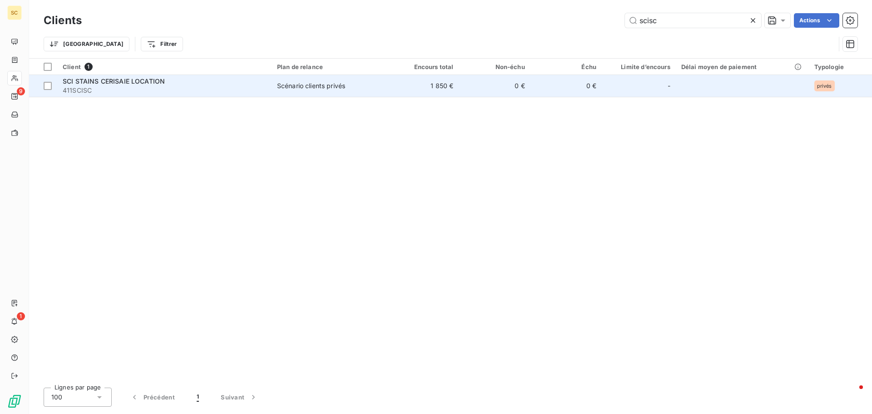
click at [117, 89] on span "411SCISC" at bounding box center [164, 90] width 203 height 9
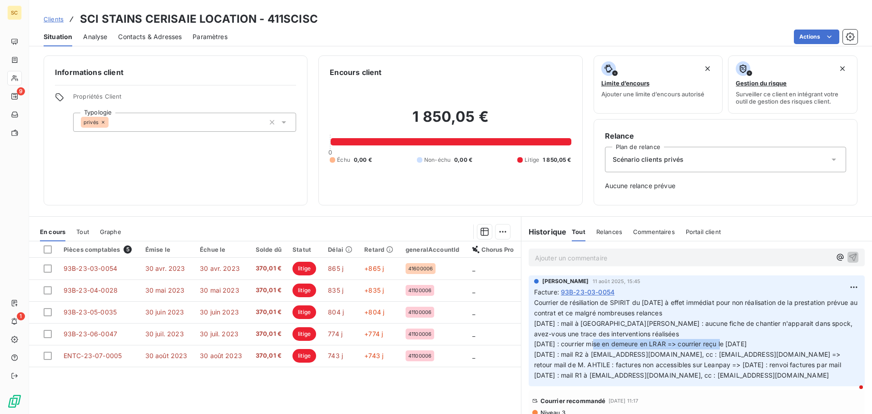
drag, startPoint x: 770, startPoint y: 343, endPoint x: 634, endPoint y: 344, distance: 135.8
click at [634, 344] on p "Courrier de résiliation de SPIRIT du [DATE] à effet immédiat pour non réalisati…" at bounding box center [696, 339] width 325 height 83
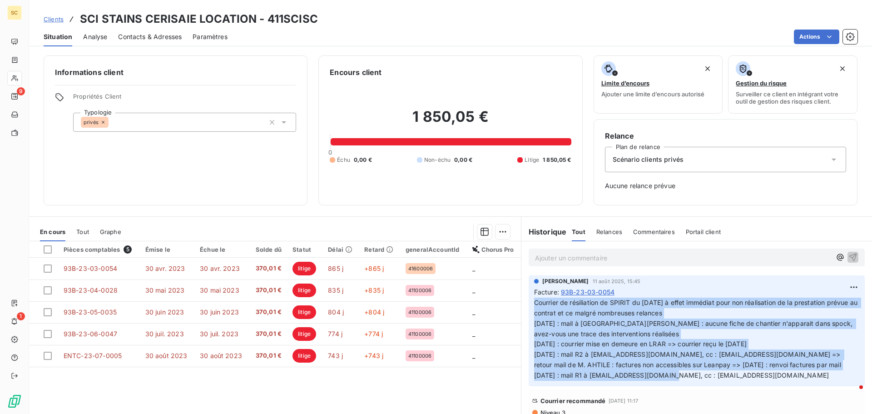
drag, startPoint x: 723, startPoint y: 375, endPoint x: 524, endPoint y: 302, distance: 212.0
click at [524, 302] on div "[PERSON_NAME] [DATE] 15:45 Facture : 93B-23-03-0054 Courrier de résiliation de …" at bounding box center [696, 330] width 351 height 114
copy span "Courrier de résiliation de SPIRIT du [DATE] à effet immédiat pour non réalisati…"
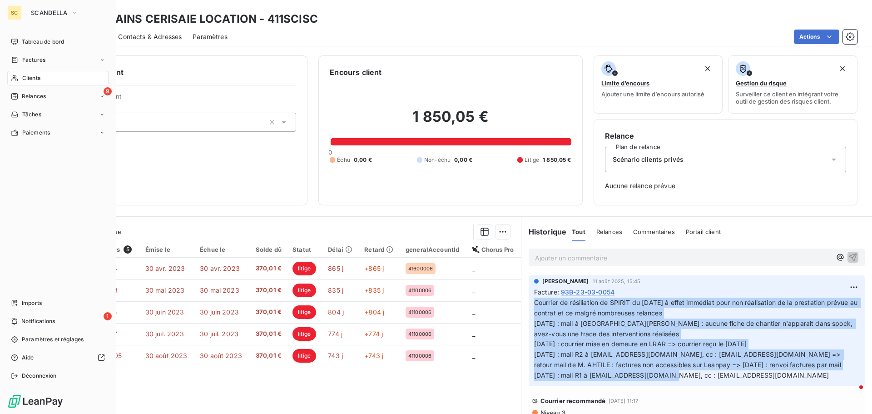
click at [32, 74] on span "Clients" at bounding box center [31, 78] width 18 height 8
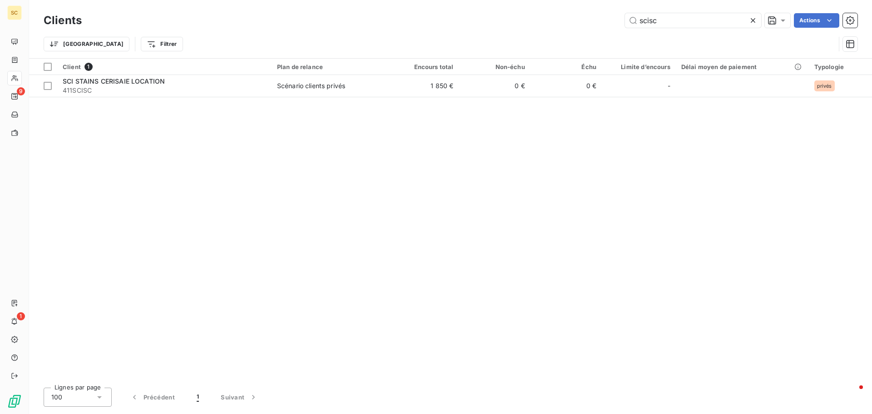
drag, startPoint x: 656, startPoint y: 20, endPoint x: 584, endPoint y: 23, distance: 72.3
click at [584, 23] on div "scisc Actions" at bounding box center [475, 20] width 765 height 15
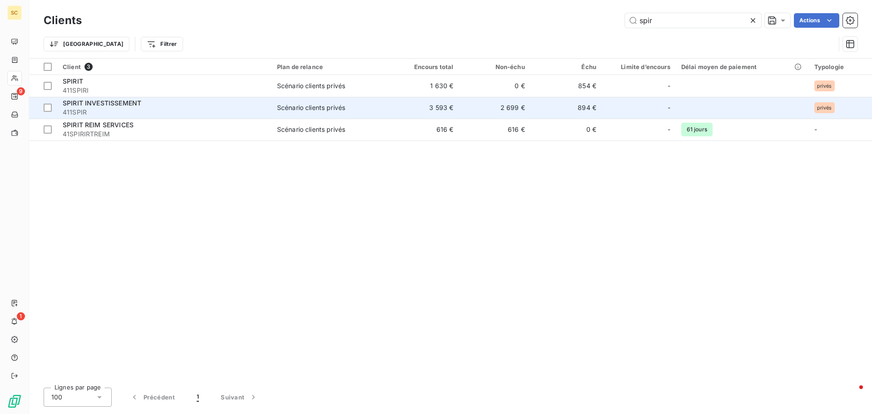
type input "spir"
click at [161, 109] on span "411SPIR" at bounding box center [164, 112] width 203 height 9
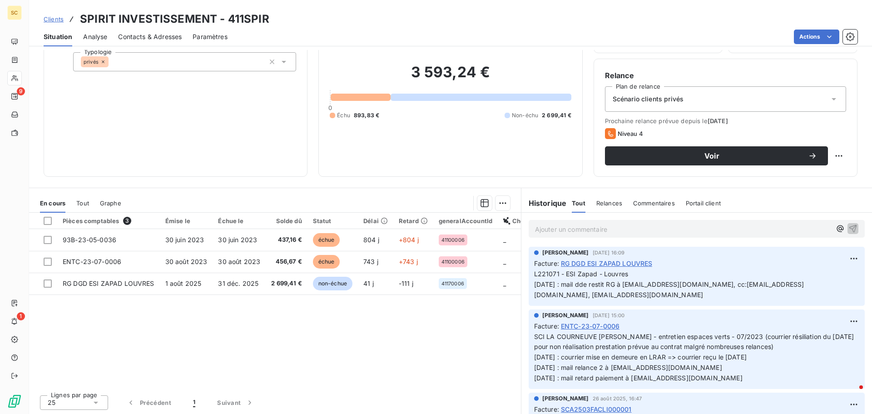
scroll to position [61, 0]
drag, startPoint x: 733, startPoint y: 367, endPoint x: 687, endPoint y: 372, distance: 46.7
click at [687, 372] on div "[PERSON_NAME] [DATE] 15:00 Facture : ENTC-23-07-0006 SCI LA COURNEUVE LECLERC -…" at bounding box center [697, 347] width 336 height 79
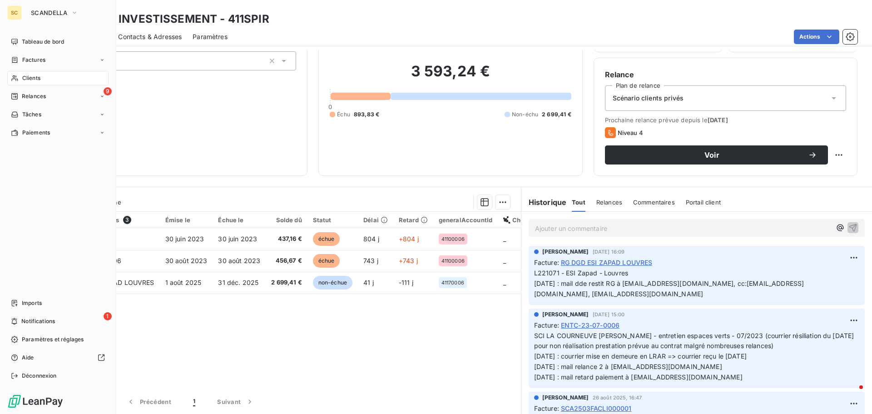
drag, startPoint x: 30, startPoint y: 79, endPoint x: 53, endPoint y: 72, distance: 24.1
click at [31, 78] on span "Clients" at bounding box center [31, 78] width 18 height 8
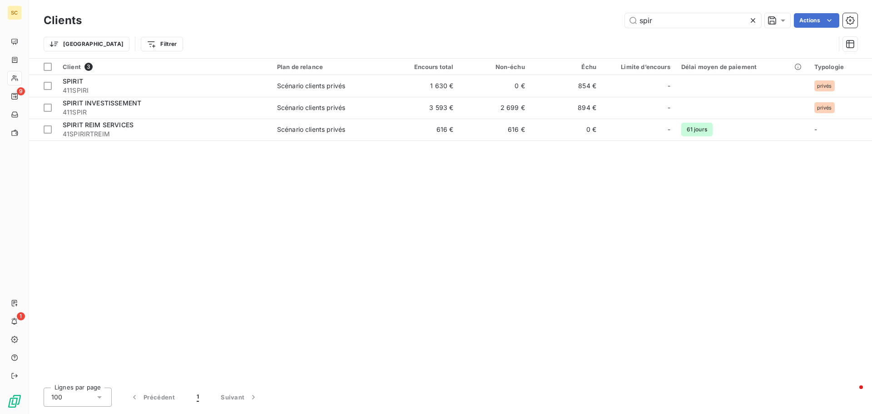
drag, startPoint x: 672, startPoint y: 23, endPoint x: 605, endPoint y: 20, distance: 66.4
click at [605, 20] on div "spir Actions" at bounding box center [475, 20] width 765 height 15
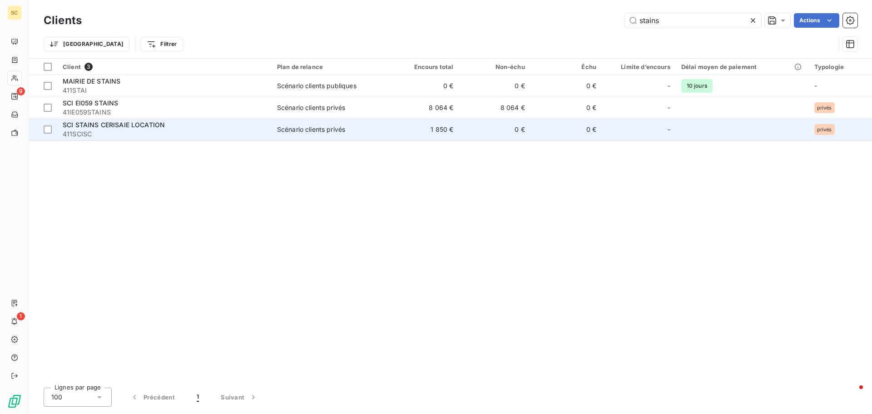
type input "stains"
click at [177, 127] on div "SCI STAINS CERISAIE LOCATION" at bounding box center [164, 124] width 203 height 9
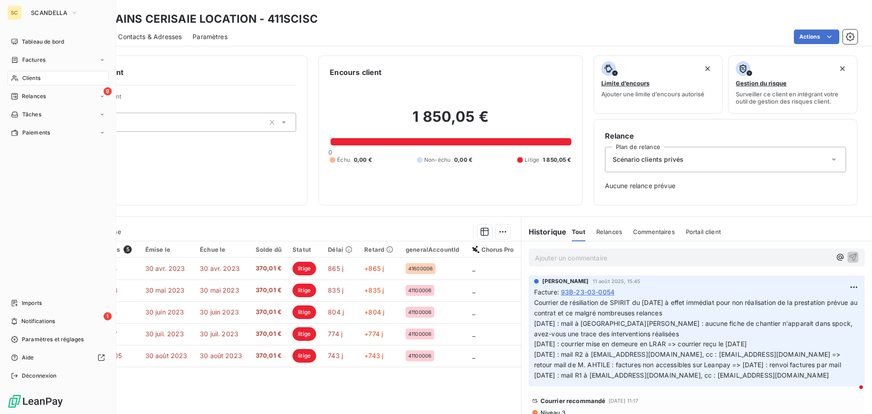
click at [38, 79] on span "Clients" at bounding box center [31, 78] width 18 height 8
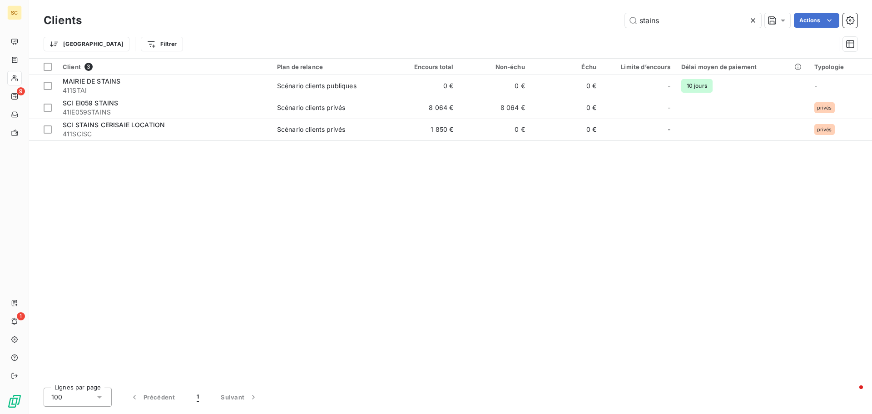
drag, startPoint x: 670, startPoint y: 22, endPoint x: 595, endPoint y: 20, distance: 75.0
click at [595, 20] on div "stains Actions" at bounding box center [475, 20] width 765 height 15
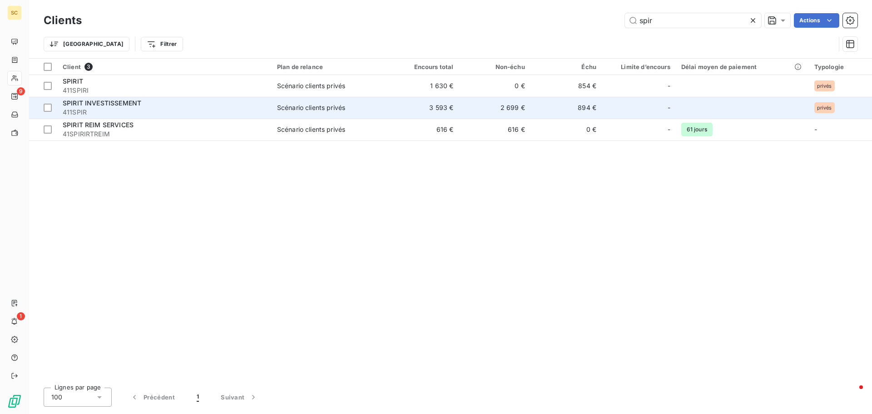
type input "spir"
click at [101, 115] on span "411SPIR" at bounding box center [164, 112] width 203 height 9
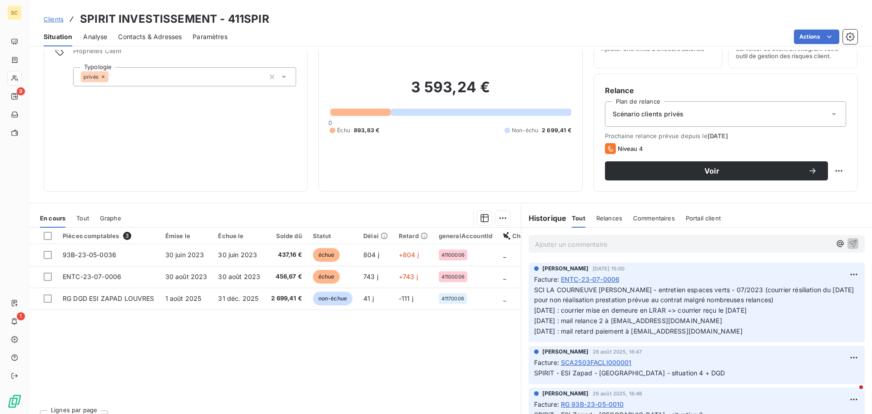
scroll to position [45, 0]
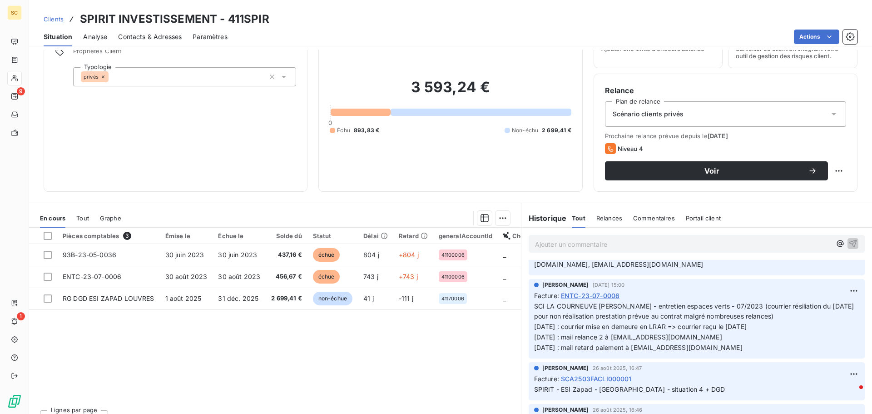
drag, startPoint x: 740, startPoint y: 343, endPoint x: 529, endPoint y: 298, distance: 216.3
click at [529, 298] on div "[PERSON_NAME] [DATE] 15:00 Facture : ENTC-23-07-0006 SCI LA COURNEUVE LECLERC -…" at bounding box center [697, 318] width 336 height 79
copy span "SCI LA COURNEUVE [PERSON_NAME] - entretien espaces verts - 07/2023 (courrier ré…"
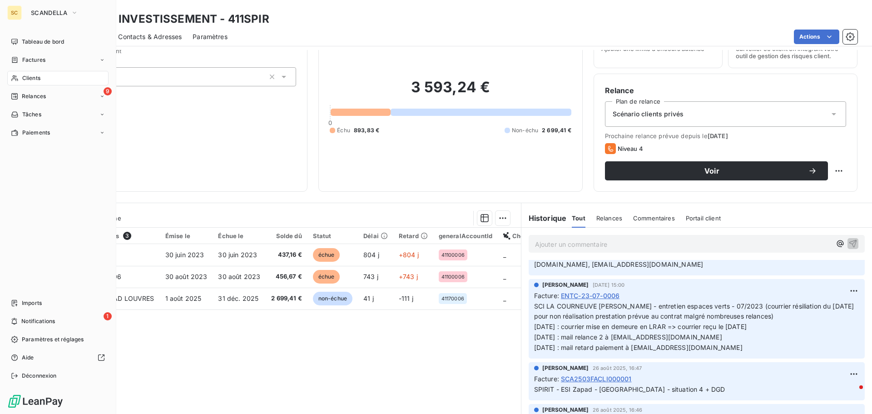
click at [34, 79] on span "Clients" at bounding box center [31, 78] width 18 height 8
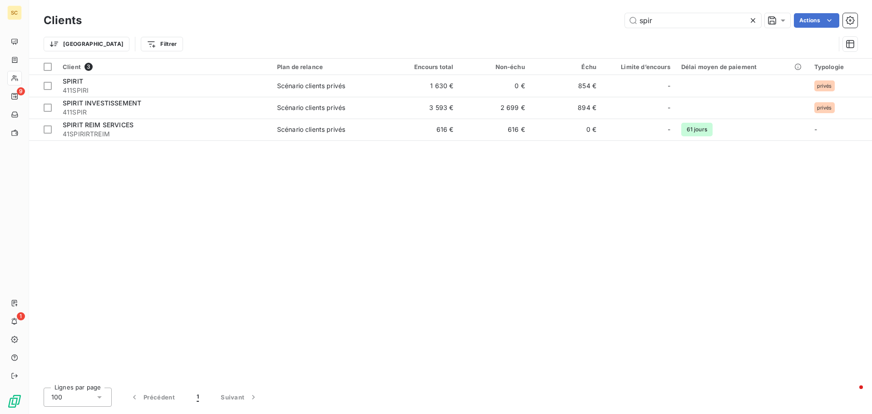
drag, startPoint x: 680, startPoint y: 23, endPoint x: 606, endPoint y: 25, distance: 73.2
click at [606, 25] on div "spir Actions" at bounding box center [475, 20] width 765 height 15
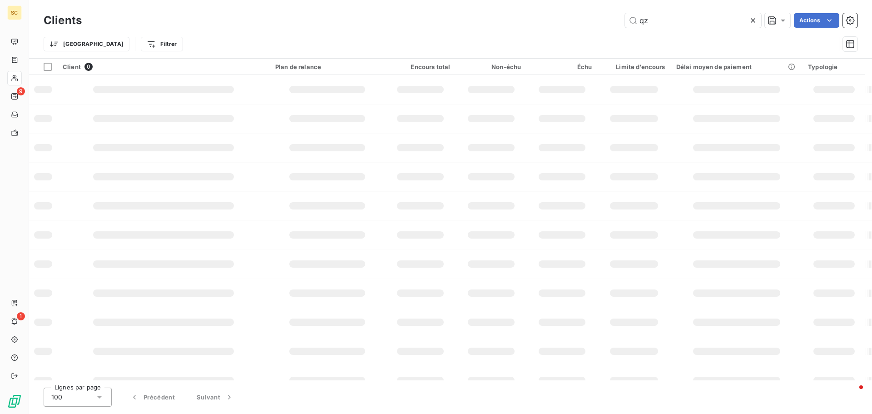
type input "q"
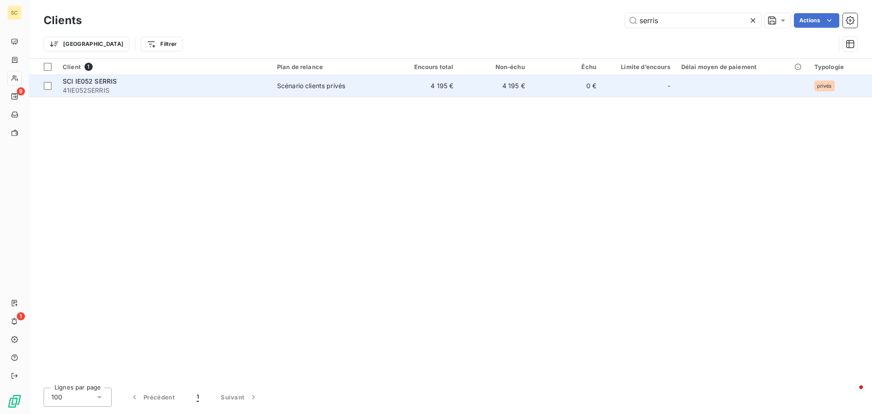
type input "serris"
click at [233, 92] on span "41IE052SERRIS" at bounding box center [164, 90] width 203 height 9
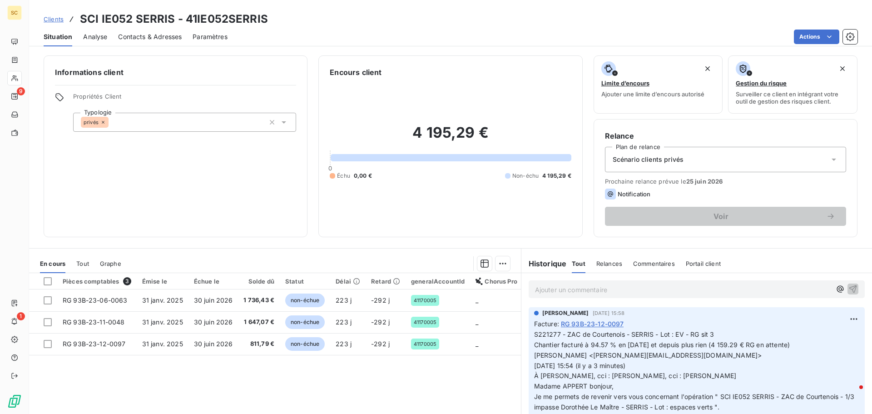
scroll to position [61, 0]
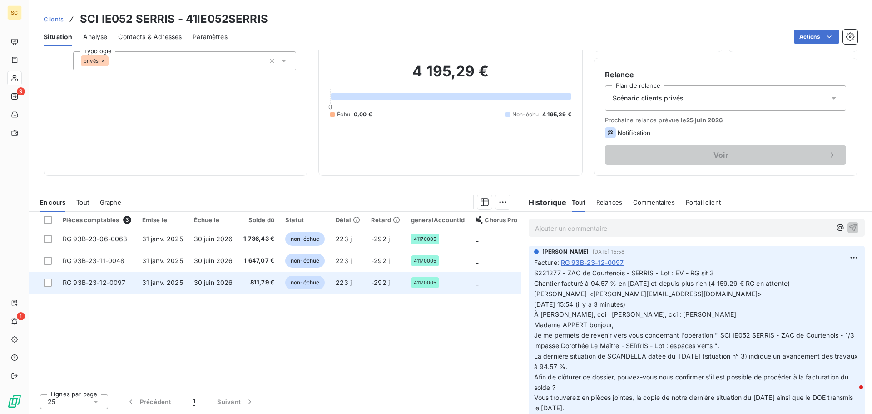
drag, startPoint x: 822, startPoint y: 286, endPoint x: 487, endPoint y: 292, distance: 335.3
click at [487, 292] on div "En cours Tout Graphe Pièces comptables 3 Émise le Échue le Solde dû Statut Déla…" at bounding box center [450, 300] width 843 height 227
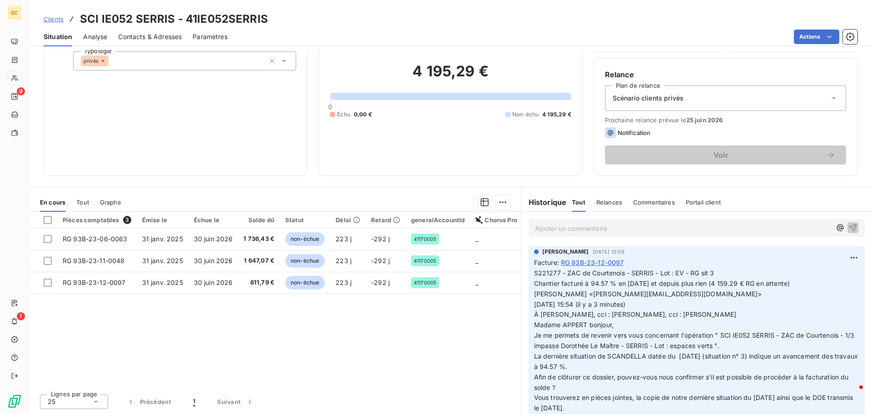
click at [652, 292] on p "S221277 - ZAC de Courtenois - SERRIS - Lot : EV - RG sit 3 Chantier facturé à 9…" at bounding box center [696, 356] width 325 height 177
drag, startPoint x: 822, startPoint y: 283, endPoint x: 524, endPoint y: 286, distance: 298.0
click at [529, 286] on div "[PERSON_NAME] [DATE] 15:58 Facture : RG 93B-23-12-0097 S221277 - ZAC de Courten…" at bounding box center [697, 348] width 336 height 204
copy span "Chantier facturé à 94.57 % en [DATE] et depuis plus rien (4 159.29 € RG en atte…"
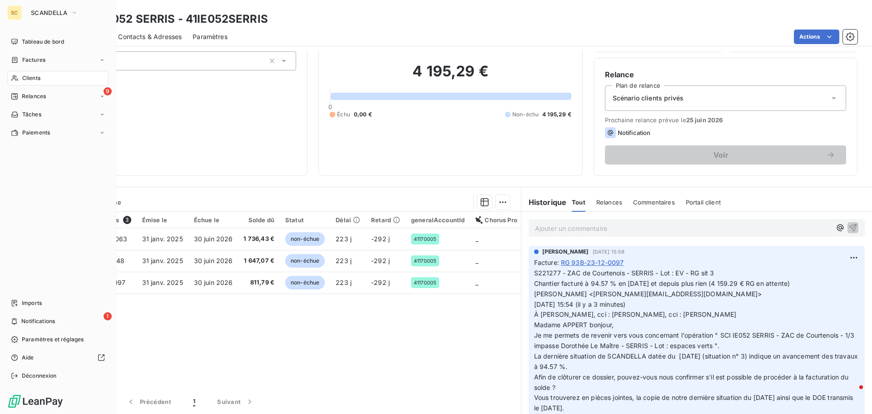
click at [42, 71] on div "Clients" at bounding box center [57, 78] width 101 height 15
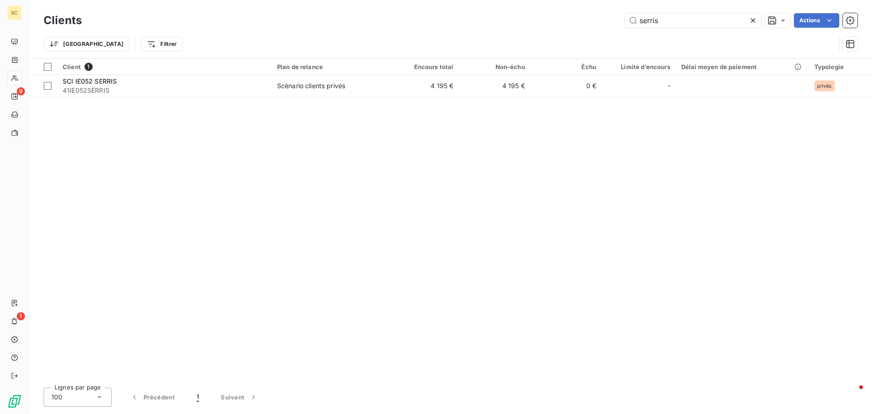
drag, startPoint x: 668, startPoint y: 23, endPoint x: 515, endPoint y: 18, distance: 152.7
click at [515, 18] on div "serris Actions" at bounding box center [475, 20] width 765 height 15
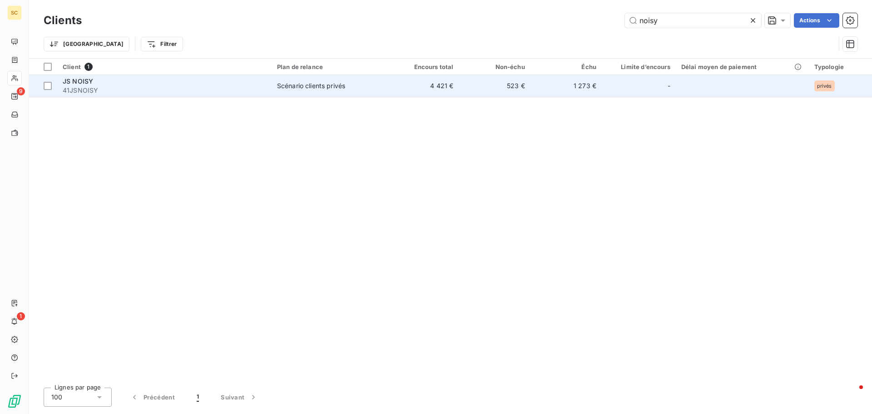
type input "noisy"
click at [227, 85] on div "JS NOISY" at bounding box center [164, 81] width 203 height 9
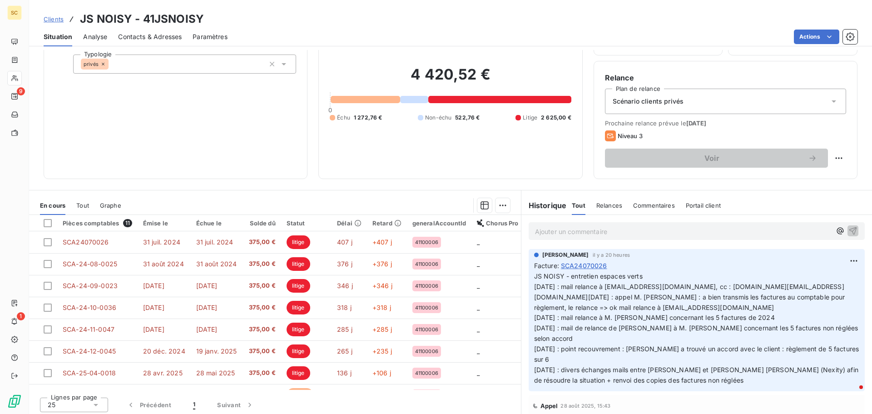
scroll to position [61, 0]
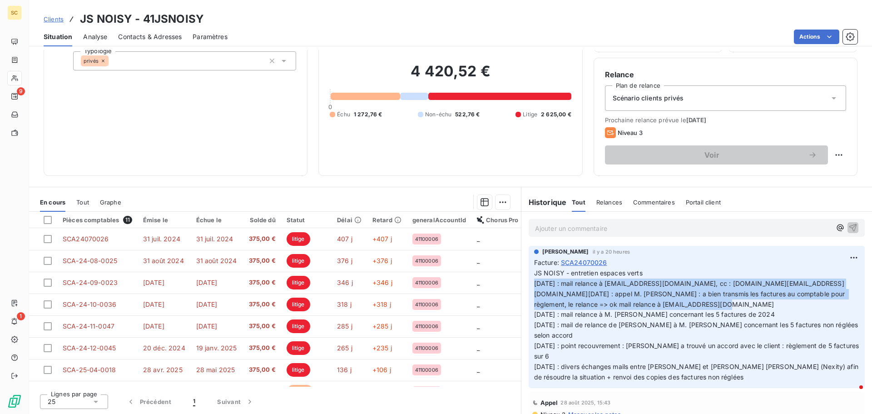
drag, startPoint x: 705, startPoint y: 307, endPoint x: 520, endPoint y: 280, distance: 187.3
click at [521, 280] on div "[PERSON_NAME] il y a 20 heures Facture : SCA24070026 JS NOISY - entretien espac…" at bounding box center [696, 317] width 351 height 146
copy span "[DATE] : mail relance à [EMAIL_ADDRESS][DOMAIN_NAME], cc : [DOMAIN_NAME][EMAIL_…"
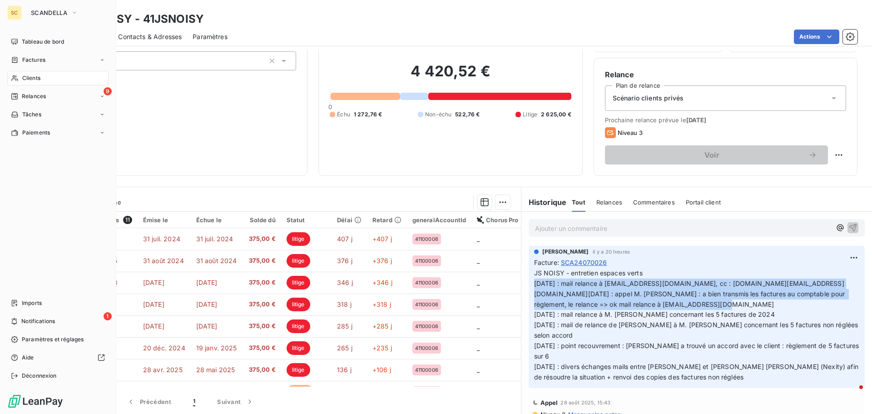
click at [30, 77] on span "Clients" at bounding box center [31, 78] width 18 height 8
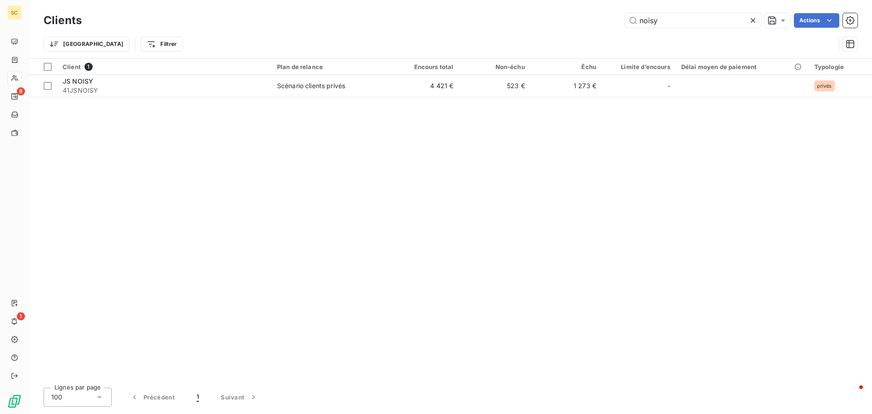
drag, startPoint x: 702, startPoint y: 18, endPoint x: 524, endPoint y: 8, distance: 178.8
click at [532, 11] on div "Clients noisy Actions" at bounding box center [451, 20] width 814 height 19
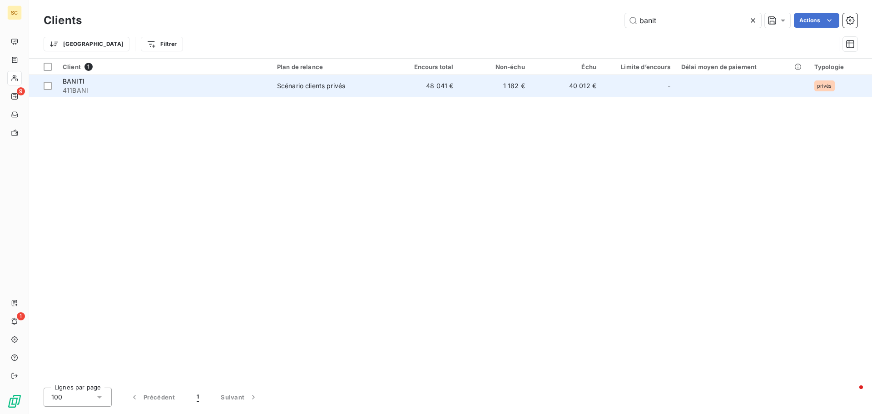
type input "banit"
click at [227, 94] on span "411BANI" at bounding box center [164, 90] width 203 height 9
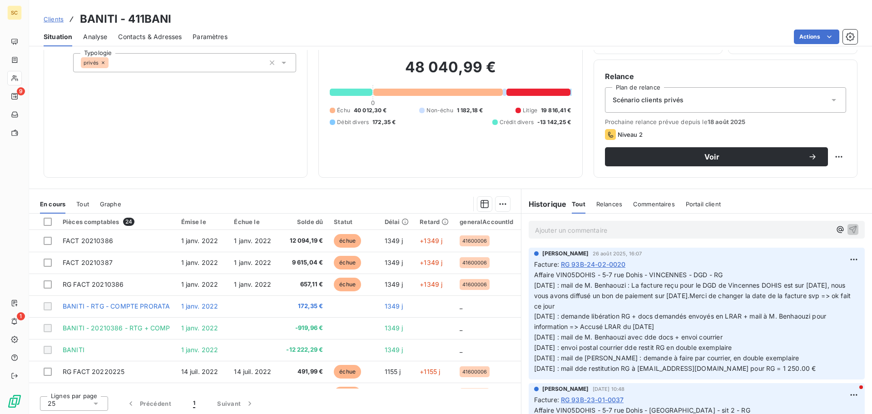
scroll to position [61, 0]
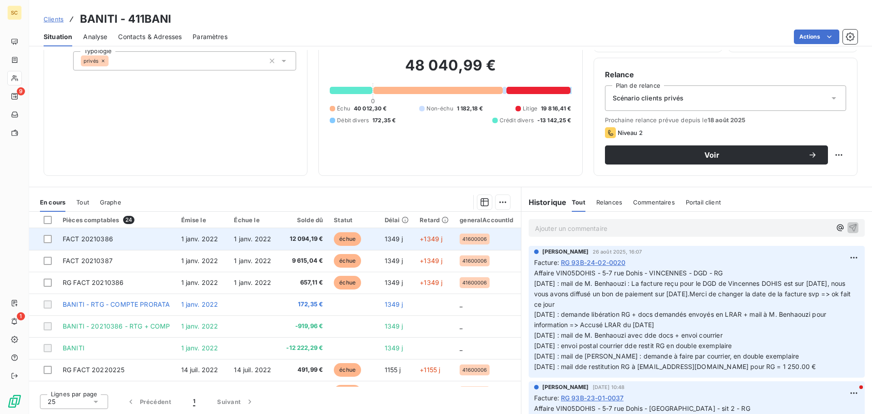
click at [137, 232] on td "FACT 20210386" at bounding box center [116, 239] width 119 height 22
click at [137, 236] on td "FACT 20210386" at bounding box center [116, 239] width 119 height 22
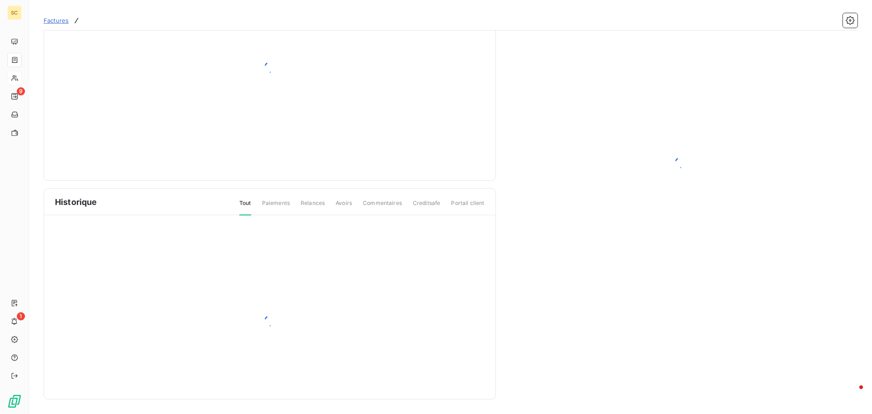
scroll to position [17, 0]
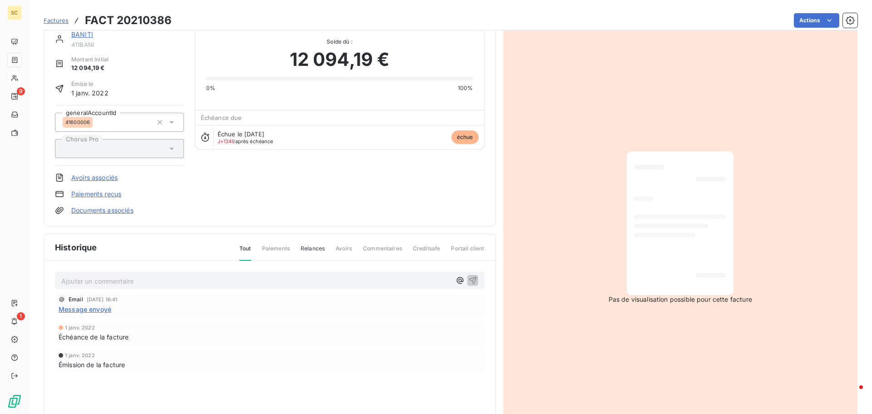
click at [94, 306] on span "Message envoyé" at bounding box center [85, 309] width 53 height 10
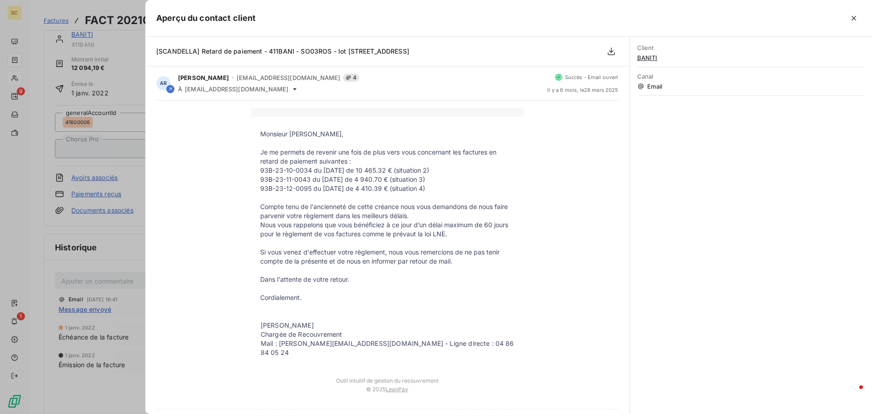
drag, startPoint x: 256, startPoint y: 152, endPoint x: 434, endPoint y: 188, distance: 181.6
click at [434, 188] on tbody "Monsieur [PERSON_NAME], Je me permets de revenir une fois de plus vers vous con…" at bounding box center [387, 243] width 273 height 229
copy tbody "Je me permets de revenir une fois de plus vers vous concernant les factures en …"
click at [267, 192] on p "93B-23-12-0095 du [DATE] de 4 410.39 € (situation 4)" at bounding box center [387, 188] width 254 height 9
click at [256, 186] on td "93B-23-12-0095 du [DATE] de 4 410.39 € (situation 4)" at bounding box center [387, 188] width 273 height 9
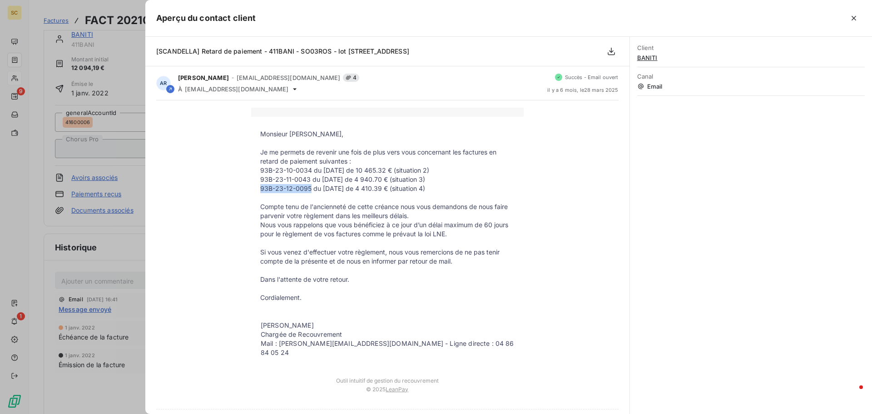
drag, startPoint x: 258, startPoint y: 188, endPoint x: 307, endPoint y: 188, distance: 48.6
click at [307, 188] on p "93B-23-12-0095 du [DATE] de 4 410.39 € (situation 4)" at bounding box center [387, 188] width 254 height 9
copy p "93B-23-12-0095"
click at [15, 282] on div at bounding box center [436, 207] width 872 height 414
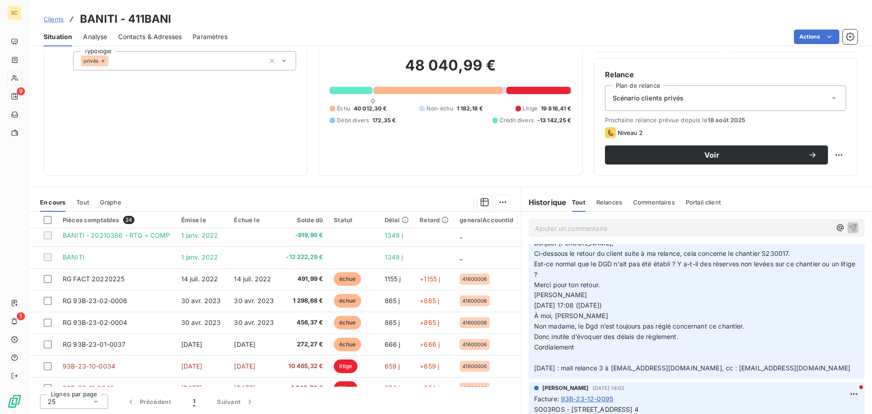
scroll to position [545, 0]
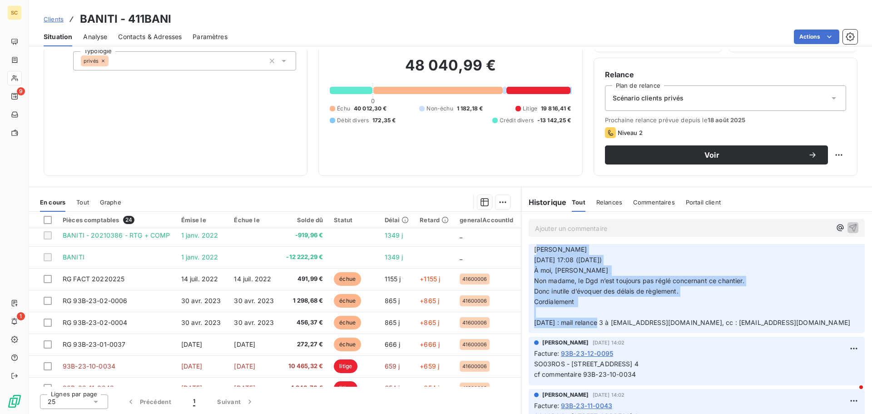
drag, startPoint x: 530, startPoint y: 269, endPoint x: 706, endPoint y: 333, distance: 187.8
click at [706, 328] on p "SO03ROS - [STREET_ADDRESS] [PERSON_NAME] [DATE] 14:05 À moi Bonjour [PERSON_NAM…" at bounding box center [696, 213] width 325 height 228
copy span "[PERSON_NAME] [DATE] 17:08 ([DATE]) À moi, [PERSON_NAME] Non madame, le Dgd n’e…"
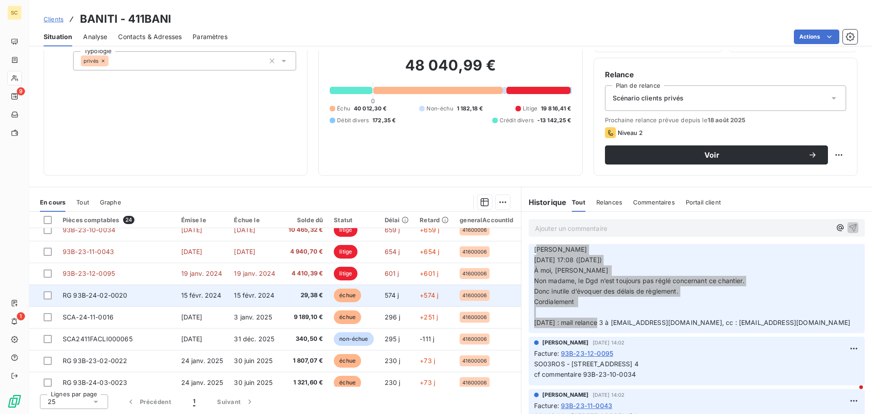
scroll to position [273, 0]
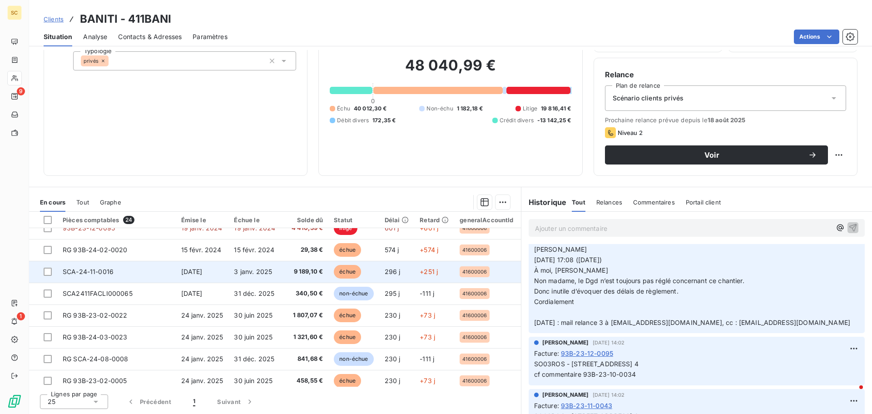
click at [256, 268] on span "3 janv. 2025" at bounding box center [253, 272] width 38 height 8
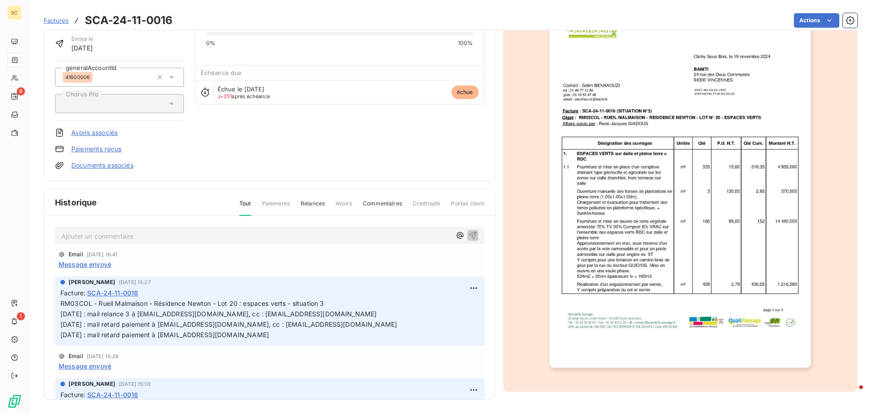
scroll to position [63, 0]
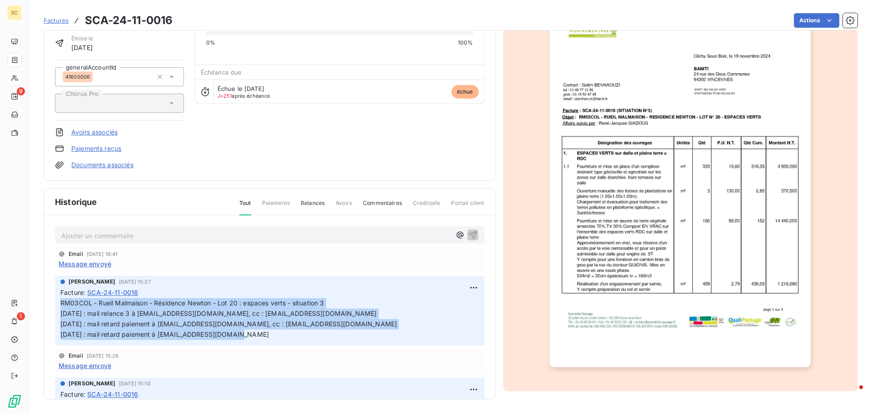
drag, startPoint x: 233, startPoint y: 337, endPoint x: 58, endPoint y: 304, distance: 177.5
click at [58, 304] on div "[PERSON_NAME] [DATE] 15:27 Facture : SCA-24-11-0016 RM03COL - [GEOGRAPHIC_DATA]…" at bounding box center [270, 310] width 430 height 69
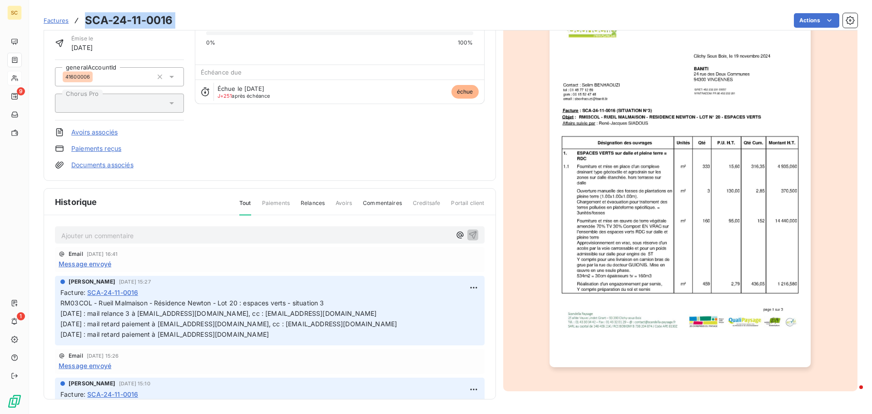
drag, startPoint x: 87, startPoint y: 17, endPoint x: 205, endPoint y: 18, distance: 118.6
click at [205, 18] on div "Factures SCA-24-11-0016 Actions" at bounding box center [451, 20] width 814 height 19
copy section "SCA-24-11-0016 Actions"
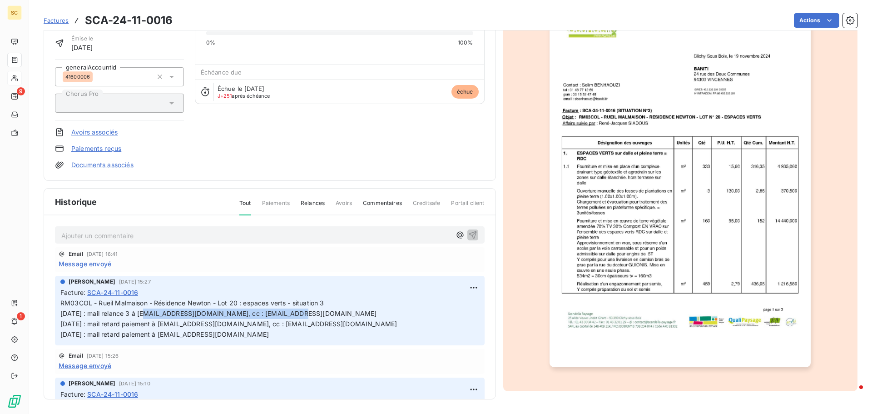
drag, startPoint x: 144, startPoint y: 311, endPoint x: 299, endPoint y: 314, distance: 154.9
click at [299, 314] on p "RM03COL - Rueil Malmaison - Résidence Newton - Lot 20 : espaces verts - situati…" at bounding box center [269, 319] width 419 height 42
copy span "[EMAIL_ADDRESS][DOMAIN_NAME], cc : [EMAIL_ADDRESS][DOMAIN_NAME]"
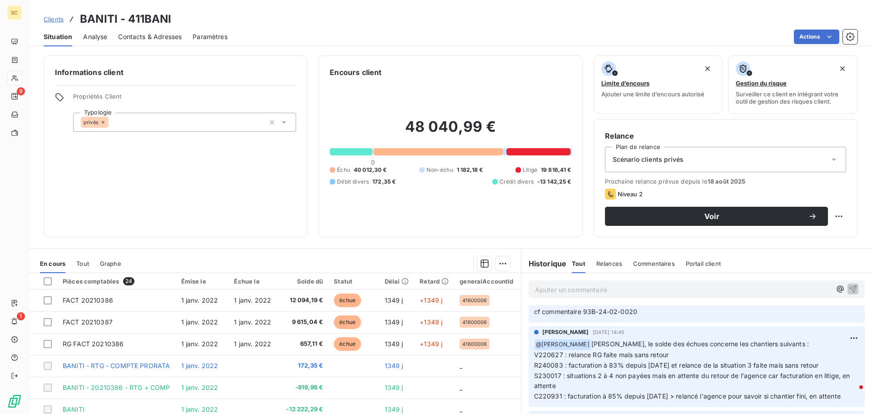
scroll to position [318, 0]
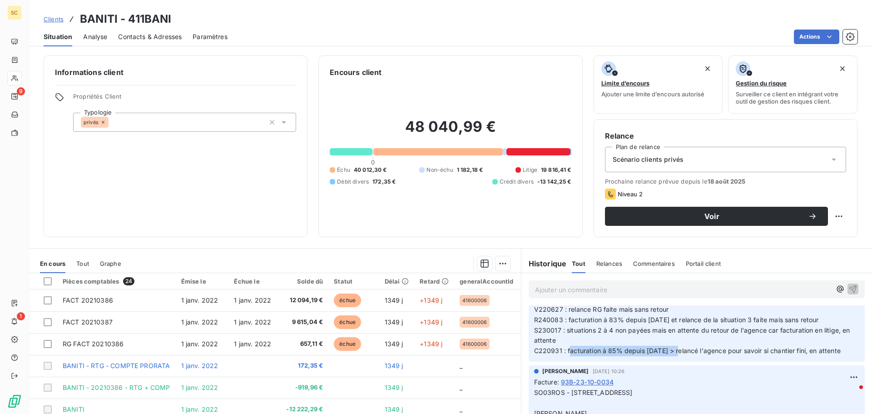
drag, startPoint x: 564, startPoint y: 350, endPoint x: 675, endPoint y: 352, distance: 111.3
click at [675, 352] on span "[PERSON_NAME], le solde des échues concerne les chantiers suivants : V220627 : …" at bounding box center [693, 324] width 318 height 60
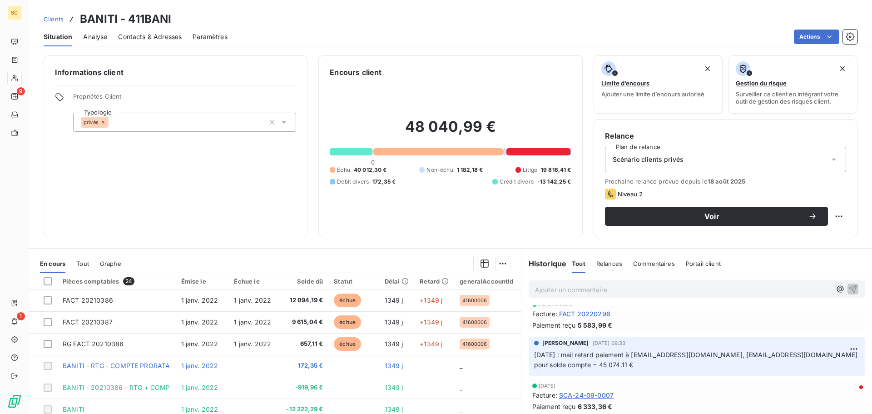
scroll to position [1681, 0]
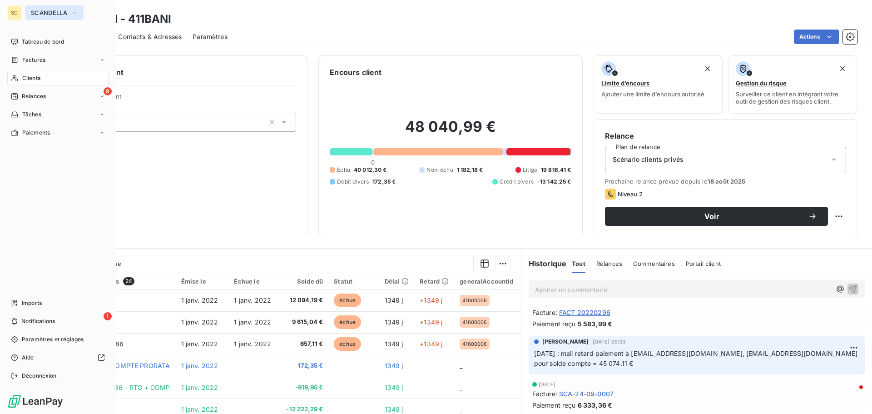
click at [48, 16] on span "SCANDELLA" at bounding box center [49, 12] width 36 height 7
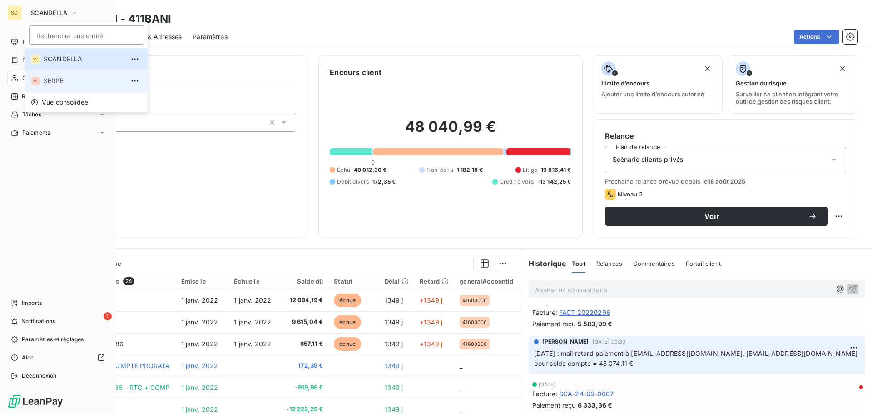
click at [54, 82] on span "SERPE" at bounding box center [84, 80] width 80 height 9
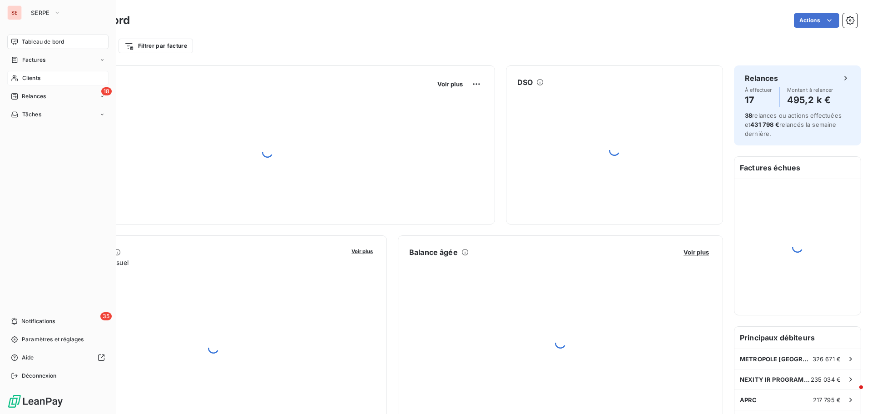
click at [34, 80] on span "Clients" at bounding box center [31, 78] width 18 height 8
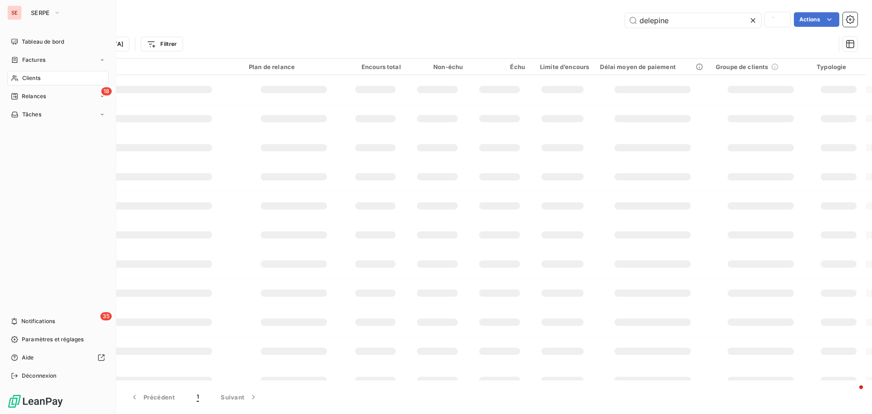
type input "banit"
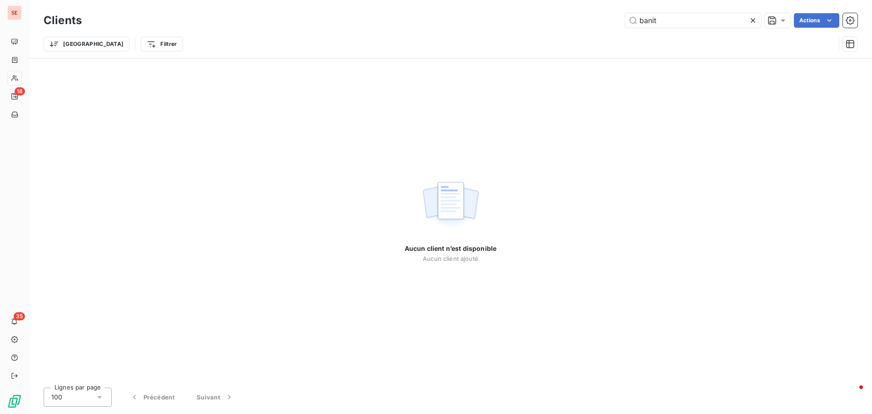
drag, startPoint x: 658, startPoint y: 20, endPoint x: 615, endPoint y: 20, distance: 42.7
click at [615, 20] on div "banit Actions" at bounding box center [475, 20] width 765 height 15
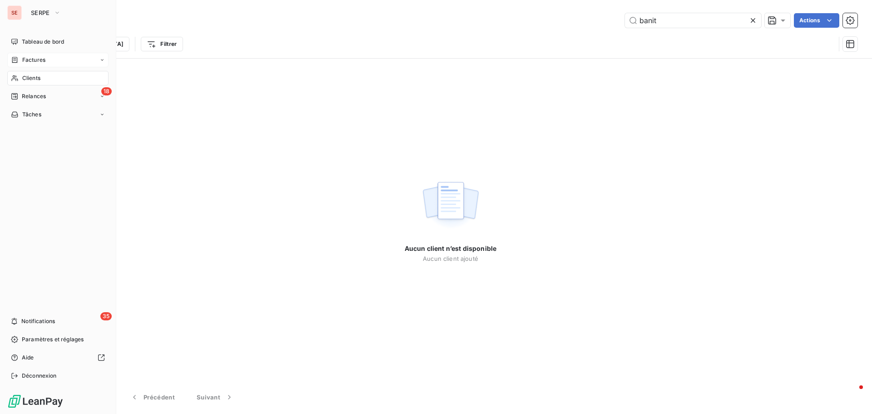
click at [36, 59] on span "Factures" at bounding box center [33, 60] width 23 height 8
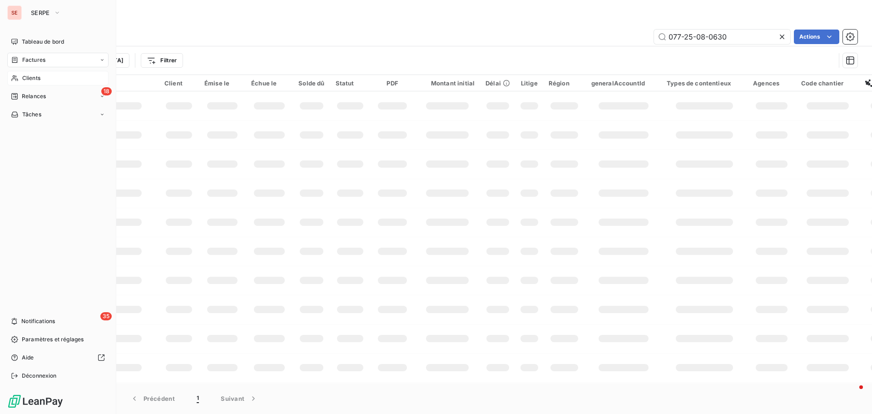
click at [31, 78] on span "Clients" at bounding box center [31, 78] width 18 height 8
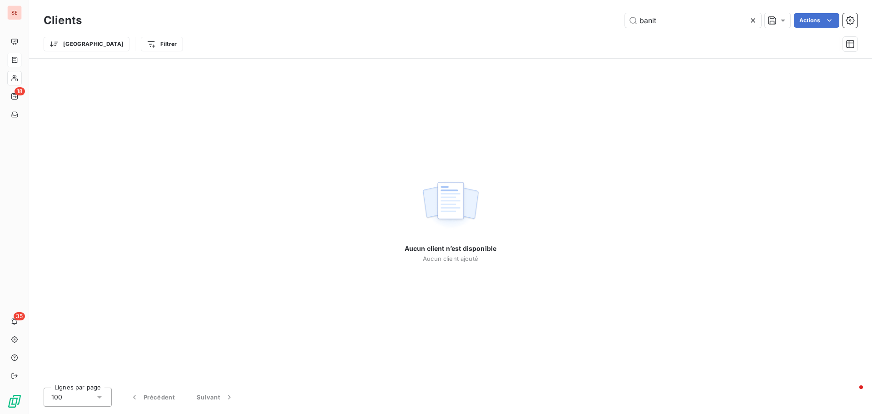
drag, startPoint x: 628, startPoint y: 20, endPoint x: 600, endPoint y: 16, distance: 28.5
click at [602, 18] on div "banit Actions" at bounding box center [475, 20] width 765 height 15
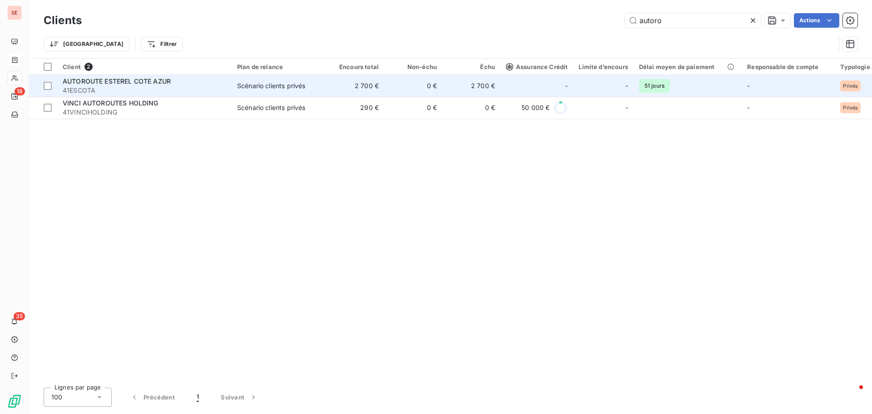
type input "autoro"
click at [276, 87] on div "Scénario clients privés" at bounding box center [271, 85] width 68 height 9
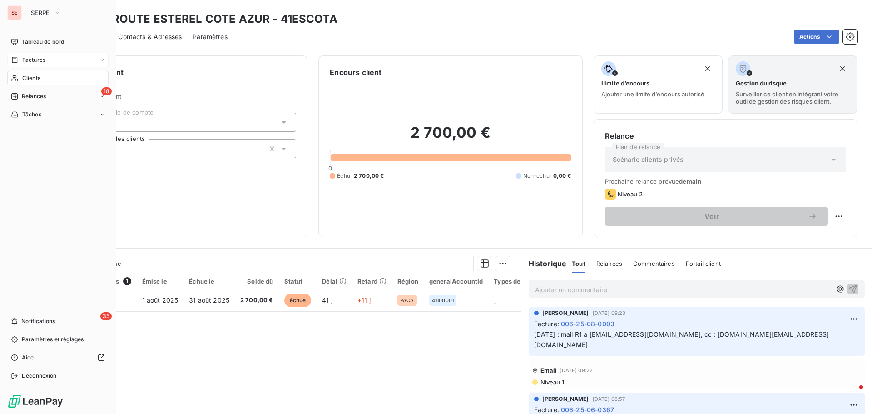
drag, startPoint x: 43, startPoint y: 80, endPoint x: 53, endPoint y: 77, distance: 10.5
click at [44, 80] on div "Clients" at bounding box center [57, 78] width 101 height 15
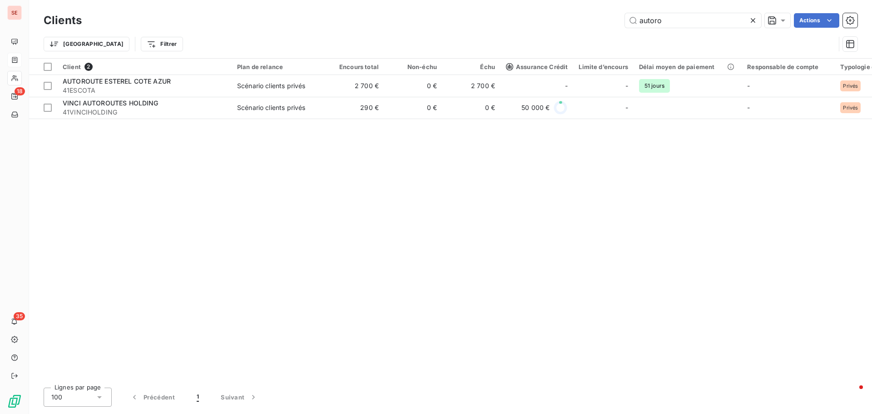
drag, startPoint x: 675, startPoint y: 23, endPoint x: 575, endPoint y: 3, distance: 102.8
click at [577, 20] on div "autoro Actions" at bounding box center [475, 20] width 765 height 15
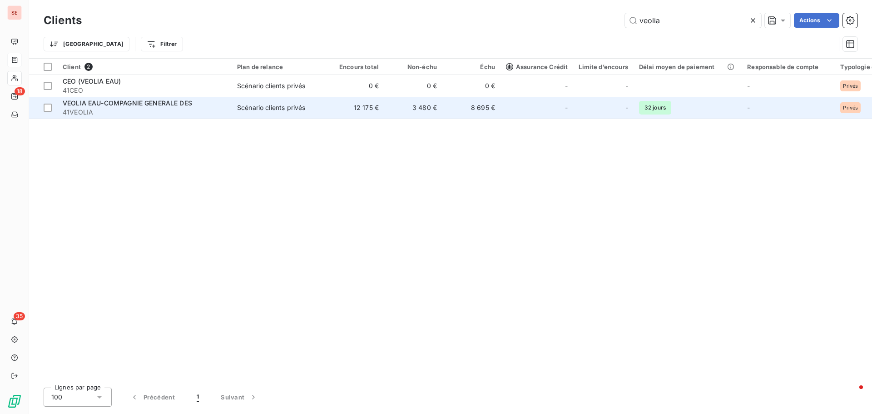
type input "veolia"
click at [293, 104] on div "Scénario clients privés" at bounding box center [271, 107] width 68 height 9
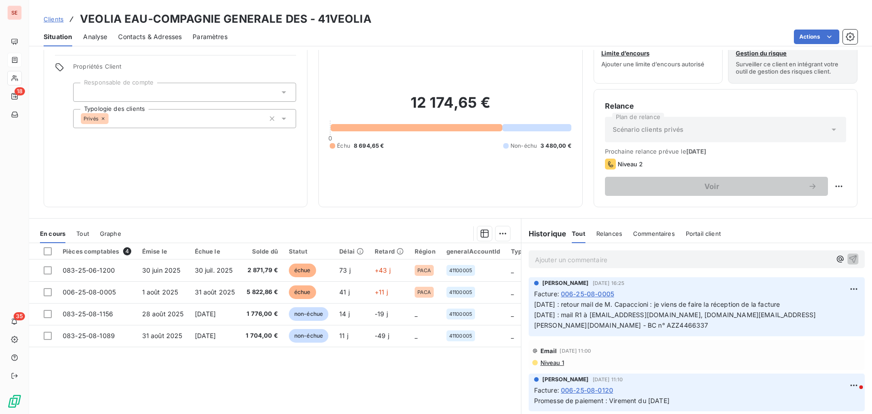
scroll to position [45, 0]
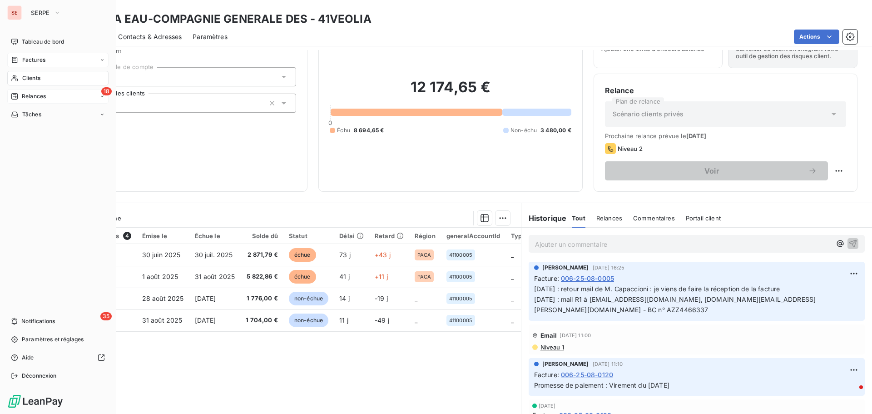
click at [48, 94] on div "18 Relances" at bounding box center [57, 96] width 101 height 15
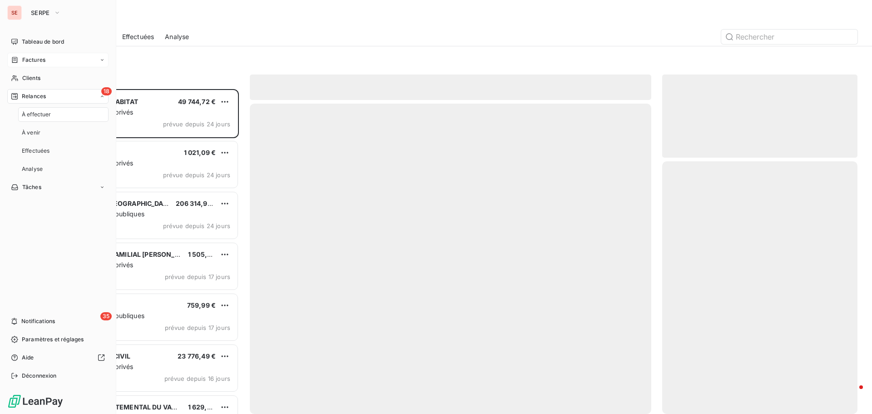
scroll to position [318, 189]
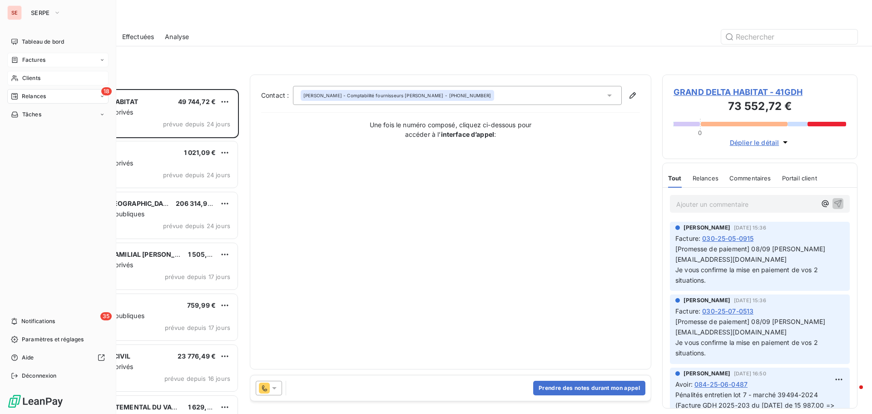
click at [31, 76] on span "Clients" at bounding box center [31, 78] width 18 height 8
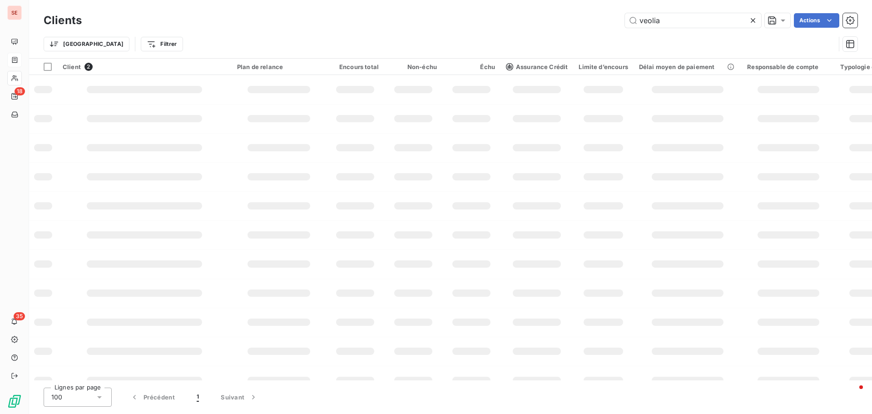
drag, startPoint x: 662, startPoint y: 20, endPoint x: 571, endPoint y: 11, distance: 92.2
click at [572, 18] on div "veolia Actions" at bounding box center [475, 20] width 765 height 15
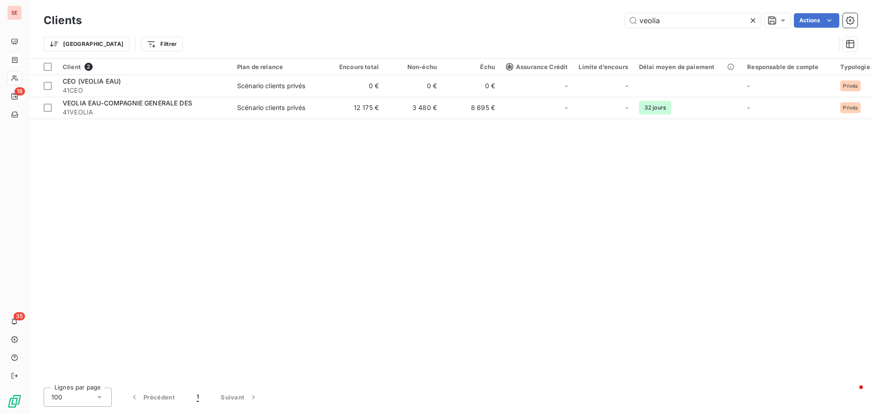
type input "h"
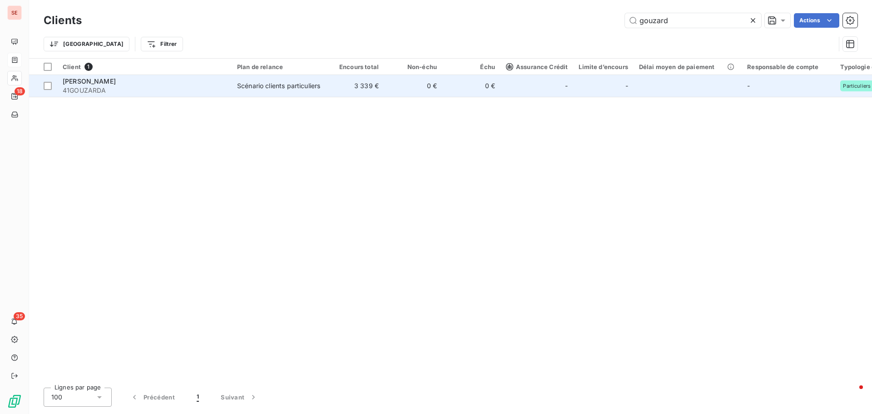
type input "gouzard"
click at [137, 89] on span "41GOUZARDA" at bounding box center [145, 90] width 164 height 9
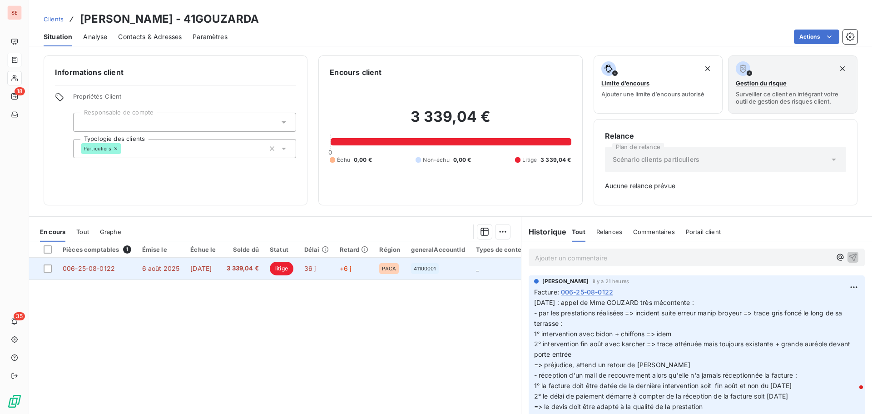
click at [207, 269] on span "[DATE]" at bounding box center [200, 268] width 21 height 8
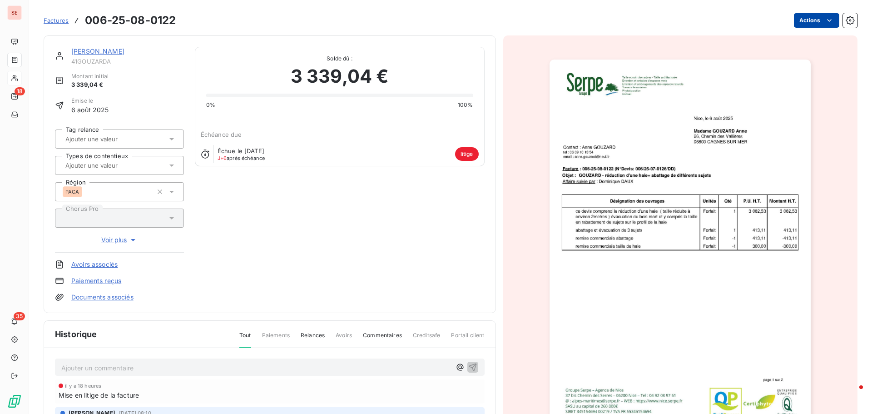
click at [801, 19] on html "SE 18 35 Factures 006-25-08-0122 Actions [PERSON_NAME] 41GOUZARDA Montant initi…" at bounding box center [436, 207] width 872 height 414
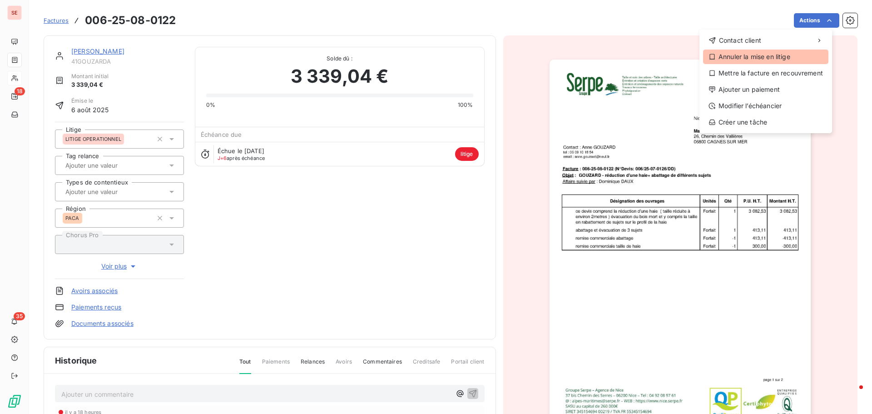
click at [774, 55] on div "Annuler la mise en litige" at bounding box center [765, 57] width 125 height 15
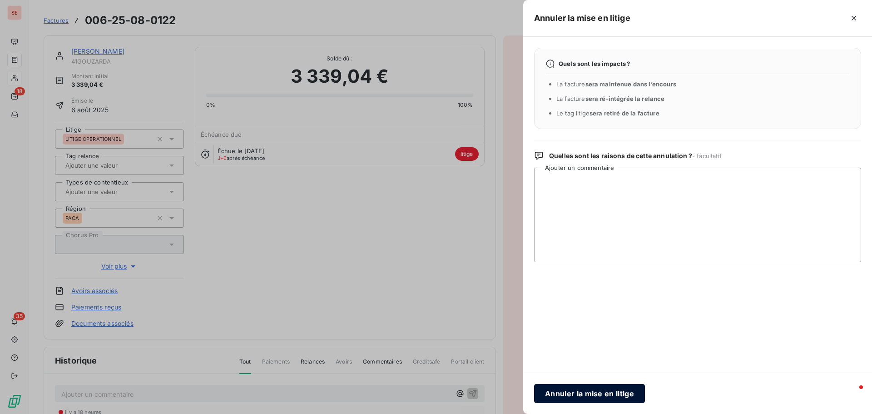
click at [601, 395] on button "Annuler la mise en litige" at bounding box center [589, 393] width 111 height 19
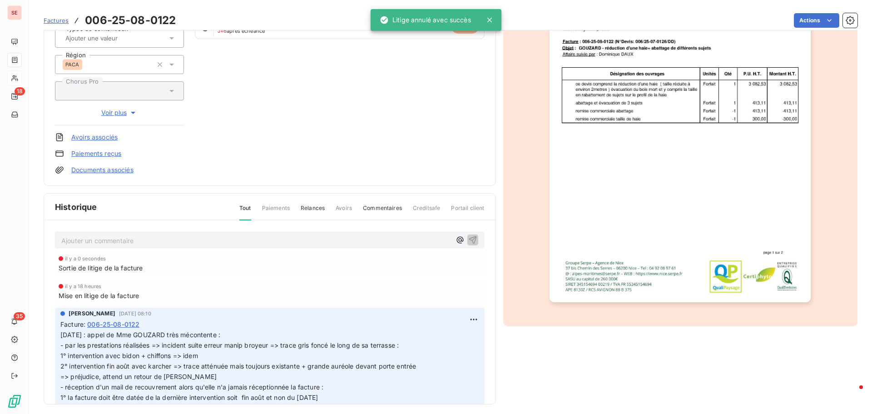
scroll to position [133, 0]
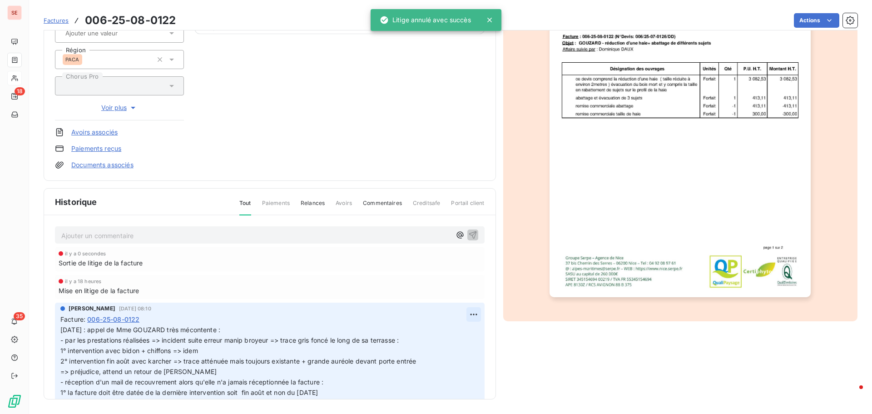
click at [468, 311] on html "SE 18 35 Factures 006-25-08-0122 Actions [PERSON_NAME] 41GOUZARDA Montant initi…" at bounding box center [436, 207] width 872 height 414
click at [459, 328] on div "Editer" at bounding box center [441, 334] width 51 height 15
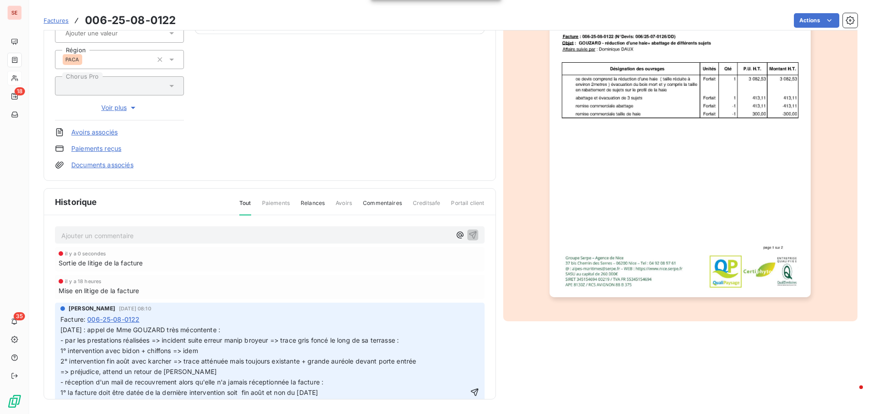
click at [60, 326] on span "[DATE] : appel de Mme GOUZARD très mécontente : - par les prestations réalisées…" at bounding box center [258, 392] width 396 height 133
click at [62, 334] on p "[DATE] : appel de Mme GOUZARD très mécontente : - par les prestations réalisées…" at bounding box center [264, 392] width 408 height 135
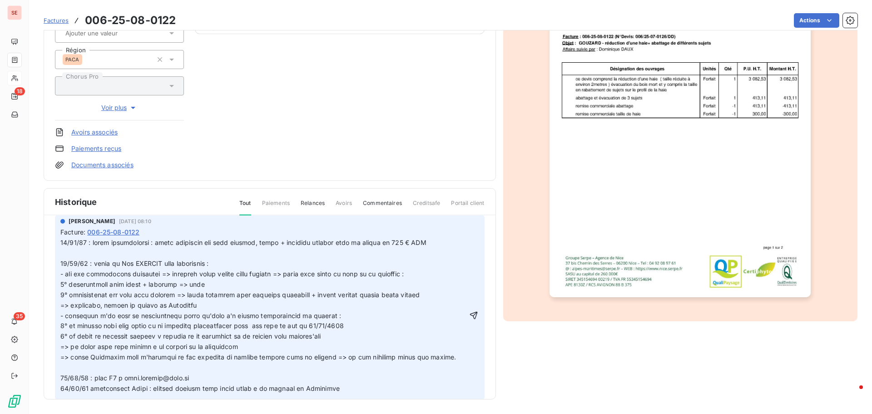
scroll to position [91, 0]
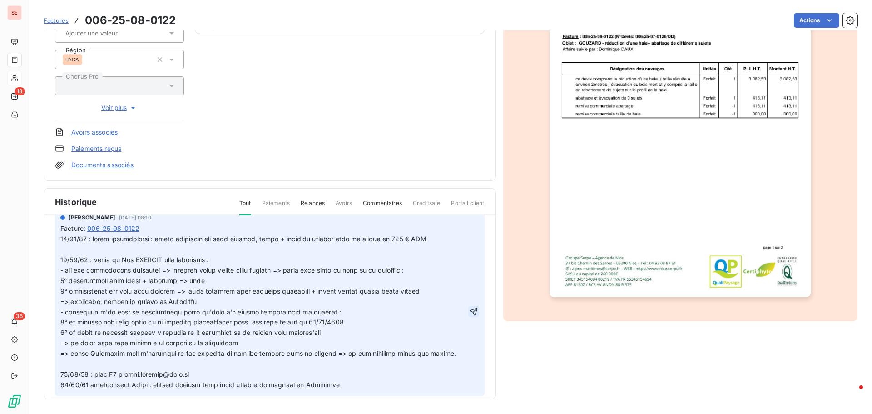
click at [470, 312] on icon "button" at bounding box center [474, 312] width 8 height 8
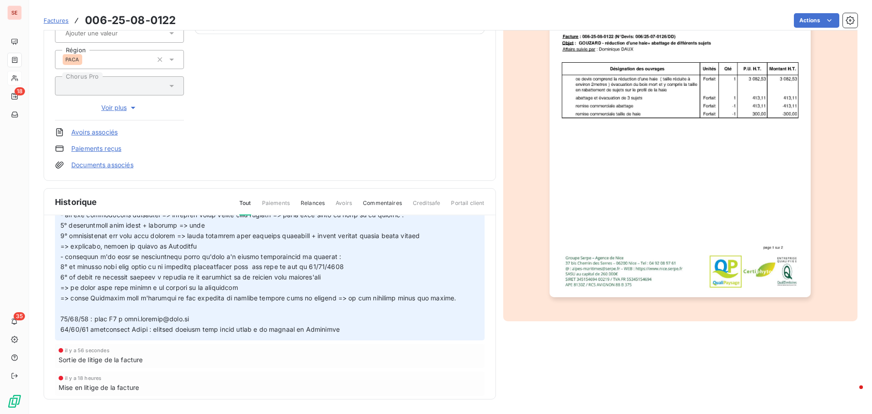
scroll to position [35, 0]
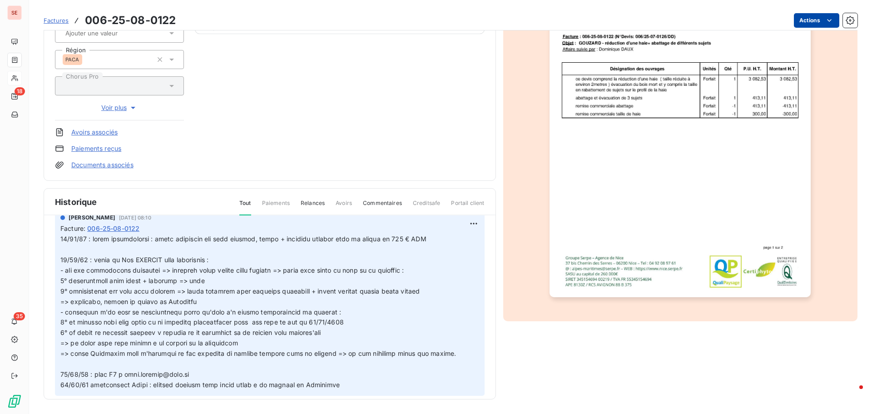
click at [788, 25] on html "SE 18 35 Factures 006-25-08-0122 Actions [PERSON_NAME] 41GOUZARDA Montant initi…" at bounding box center [436, 207] width 872 height 414
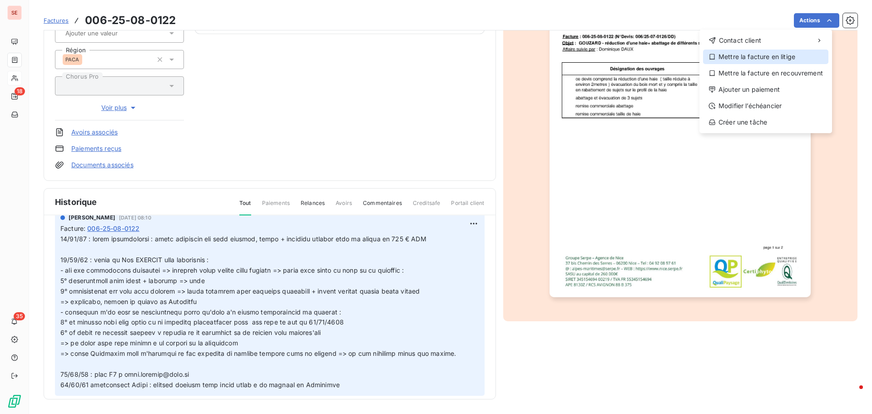
click at [788, 58] on div "Mettre la facture en litige" at bounding box center [765, 57] width 125 height 15
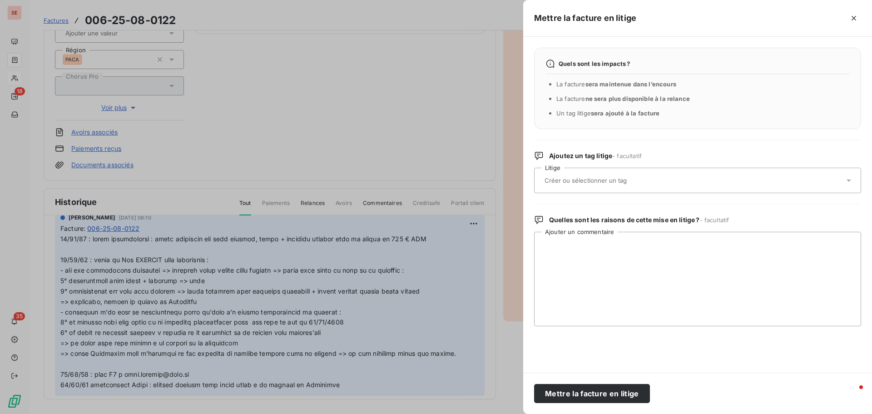
click at [557, 179] on input "text" at bounding box center [610, 180] width 132 height 8
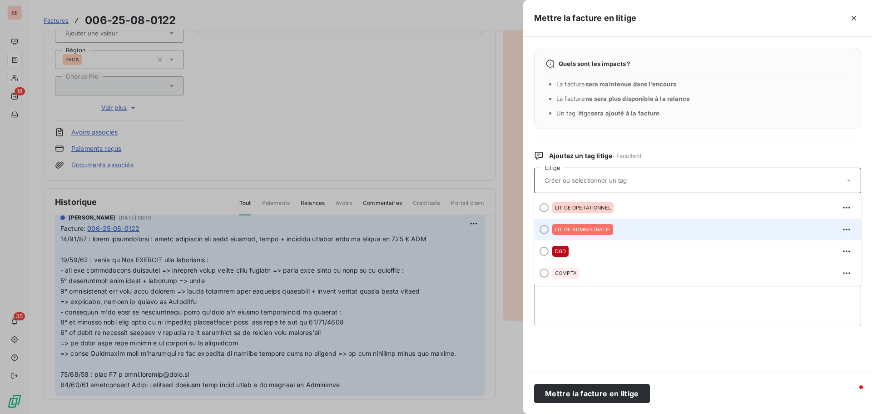
click at [596, 225] on div "LITIGE ADMNISTRATIF" at bounding box center [582, 229] width 61 height 11
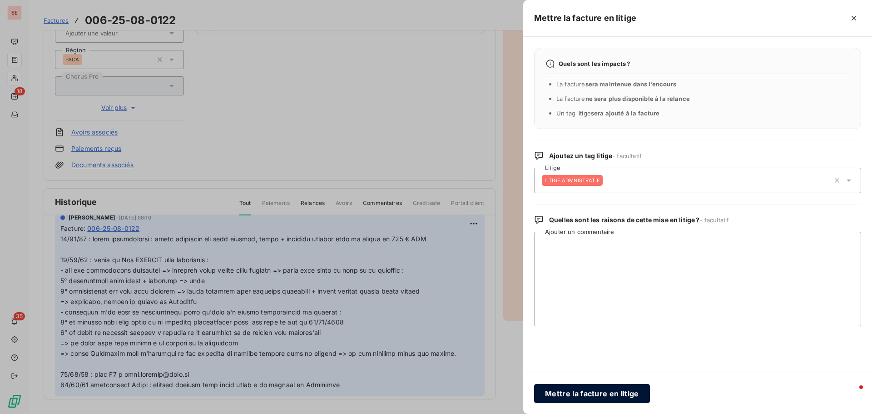
click at [595, 396] on button "Mettre la facture en litige" at bounding box center [592, 393] width 116 height 19
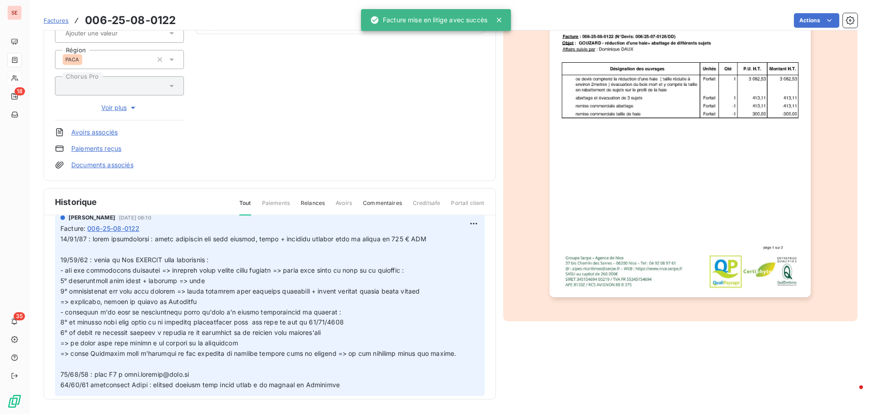
scroll to position [159, 0]
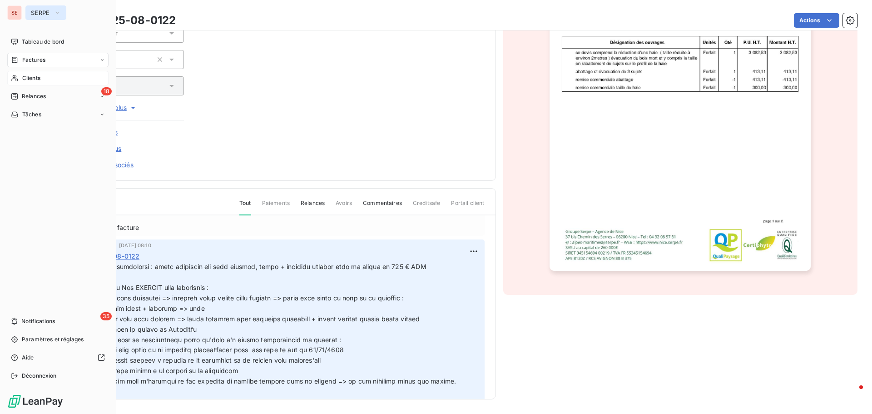
click at [50, 13] on span "SERPE" at bounding box center [40, 12] width 19 height 7
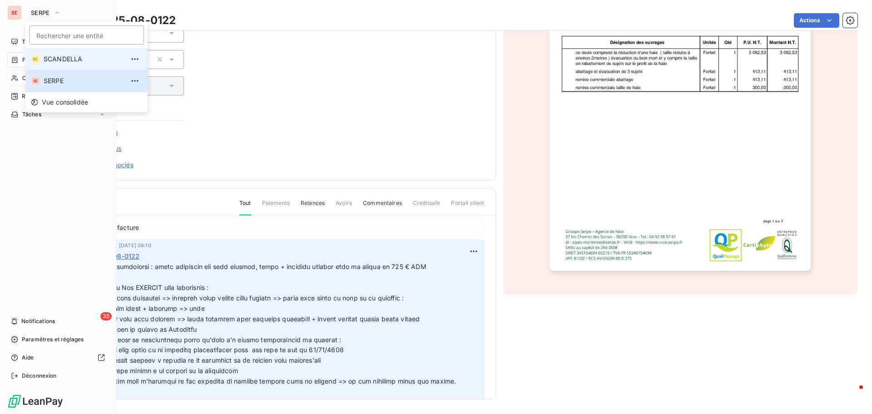
click at [60, 57] on span "SCANDELLA" at bounding box center [84, 59] width 80 height 9
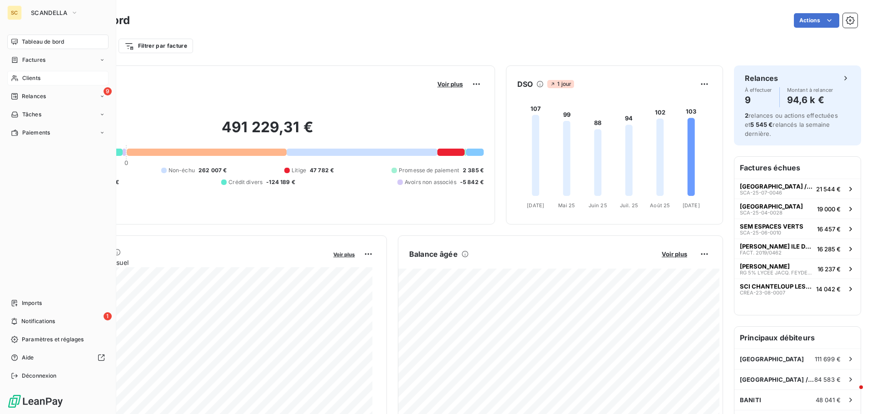
click at [45, 79] on div "Clients" at bounding box center [57, 78] width 101 height 15
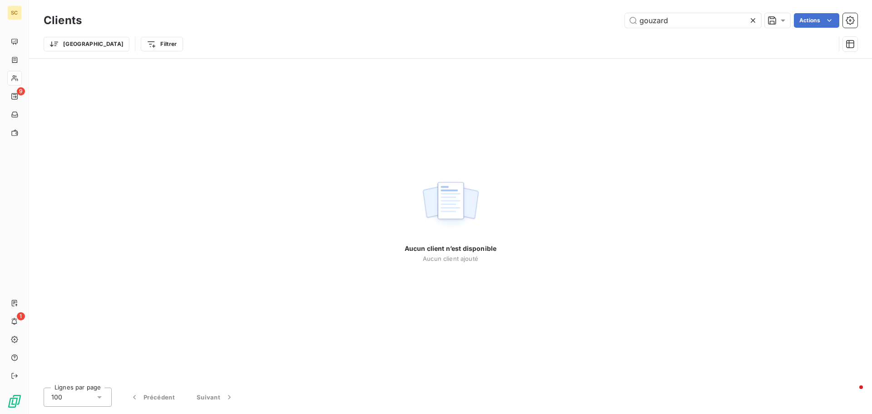
drag, startPoint x: 698, startPoint y: 19, endPoint x: 580, endPoint y: 1, distance: 119.8
click at [580, 14] on div "gouzard Actions" at bounding box center [475, 20] width 765 height 15
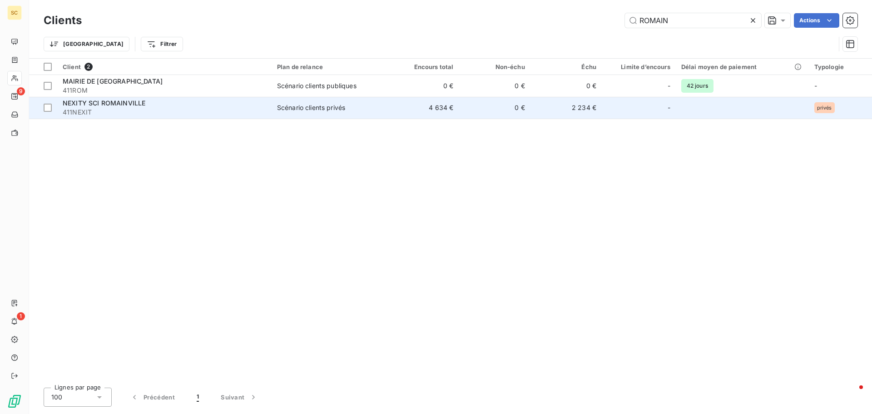
type input "ROMAIN"
click at [114, 107] on div "NEXITY SCI ROMAINVILLE" at bounding box center [164, 103] width 203 height 9
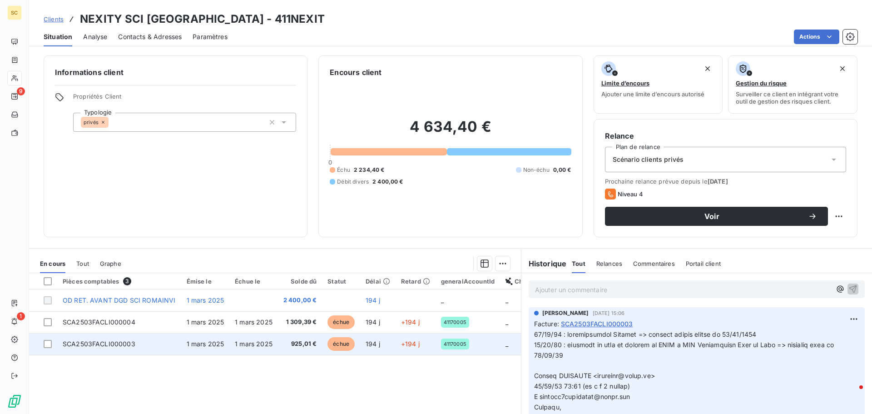
click at [98, 343] on span "SCA2503FACLI000003" at bounding box center [99, 344] width 73 height 8
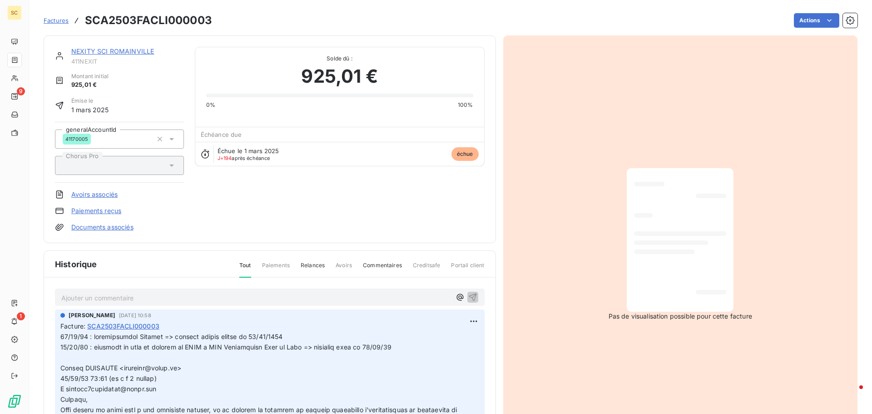
click at [116, 224] on link "Documents associés" at bounding box center [102, 227] width 62 height 9
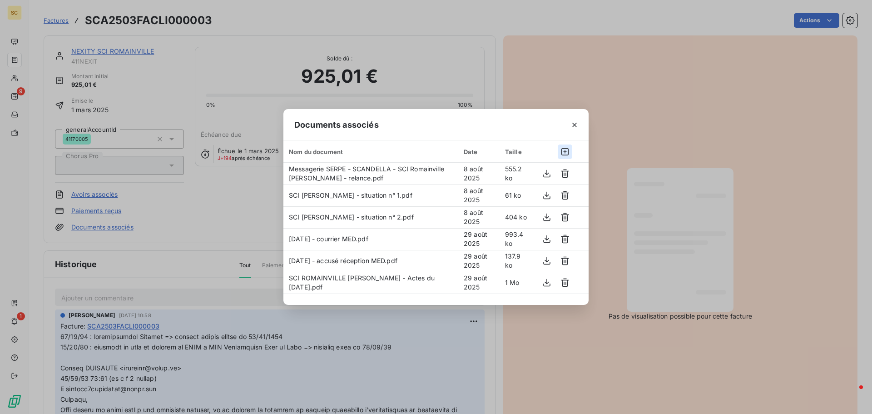
click at [565, 153] on icon "button" at bounding box center [565, 151] width 9 height 9
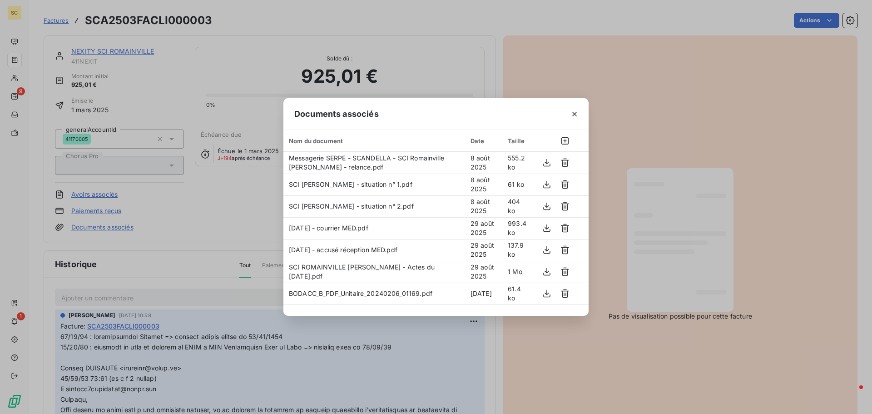
click at [706, 72] on div "Documents associés Nom du document Date Taille Messagerie SERPE - SCANDELLA - S…" at bounding box center [436, 207] width 872 height 414
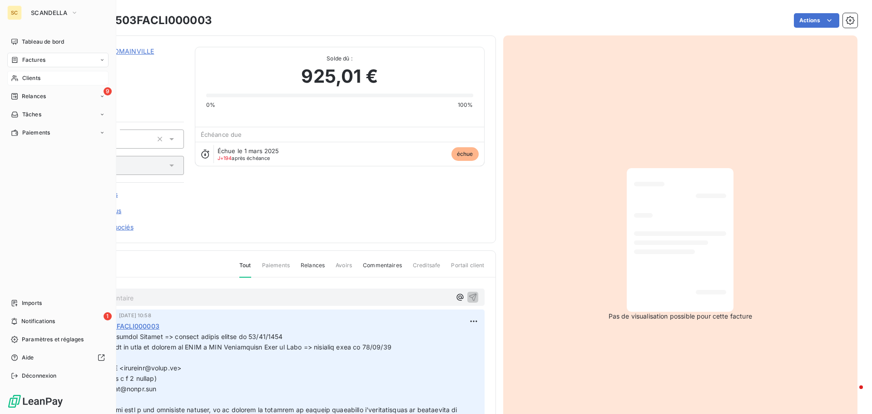
click at [40, 78] on span "Clients" at bounding box center [31, 78] width 18 height 8
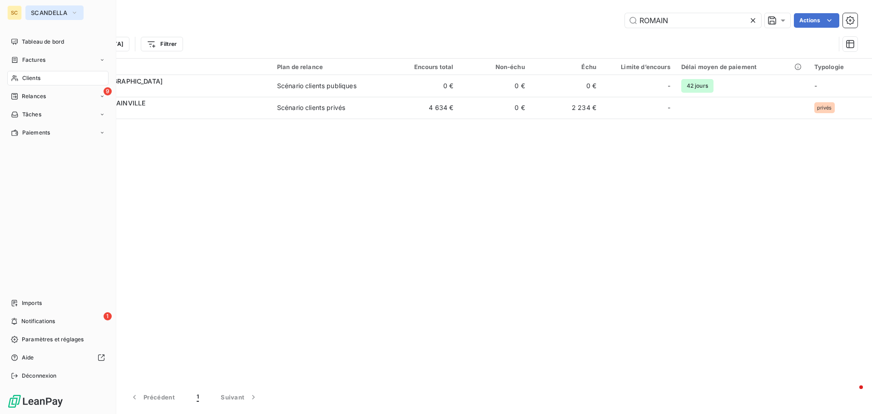
click at [38, 14] on span "SCANDELLA" at bounding box center [49, 12] width 36 height 7
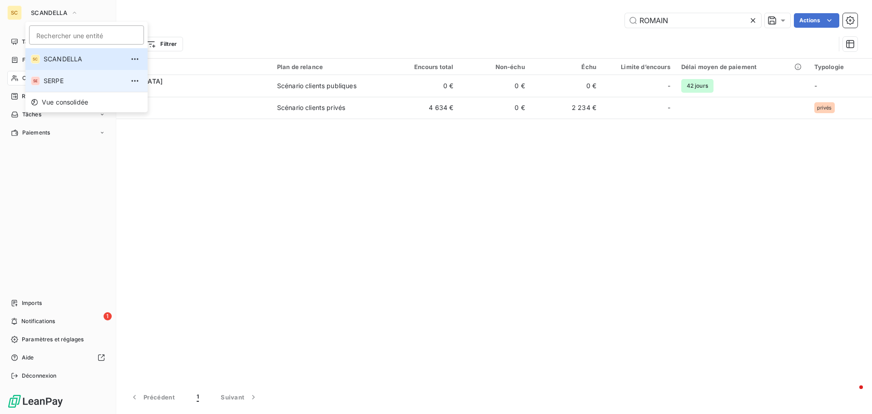
click at [54, 79] on span "SERPE" at bounding box center [84, 80] width 80 height 9
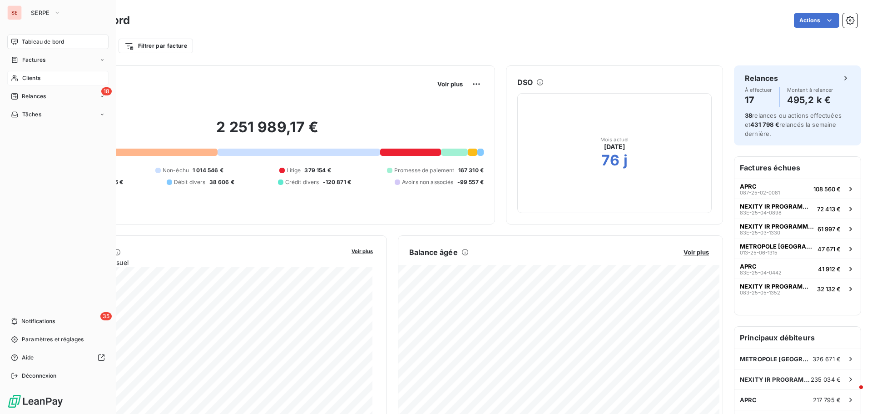
click at [29, 80] on span "Clients" at bounding box center [31, 78] width 18 height 8
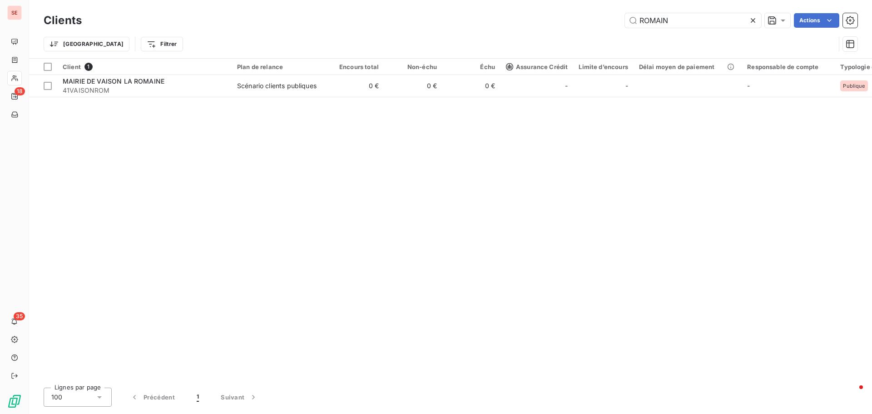
drag, startPoint x: 691, startPoint y: 17, endPoint x: 619, endPoint y: 17, distance: 72.7
click at [619, 17] on div "ROMAIN Actions" at bounding box center [475, 20] width 765 height 15
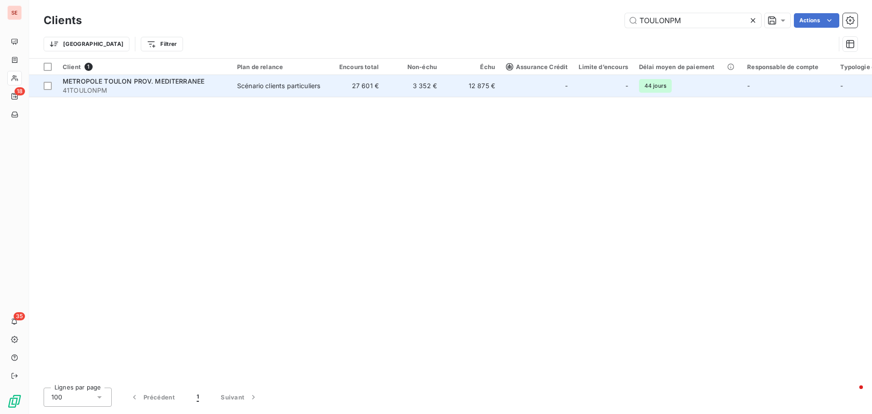
type input "TOULONPM"
click at [176, 94] on span "41TOULONPM" at bounding box center [145, 90] width 164 height 9
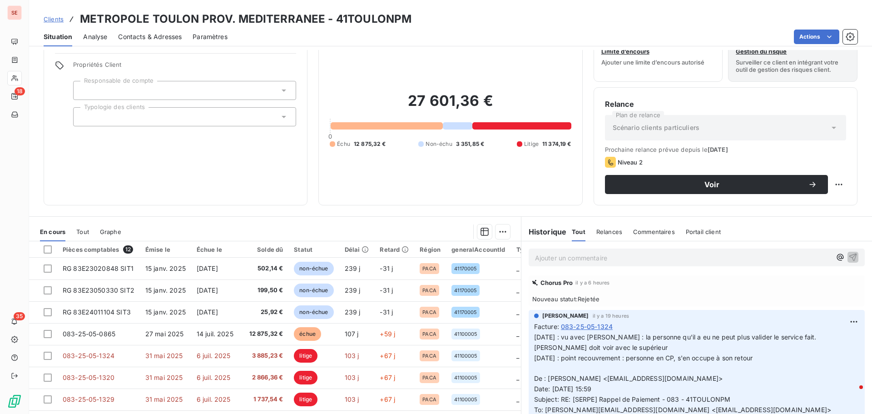
scroll to position [61, 0]
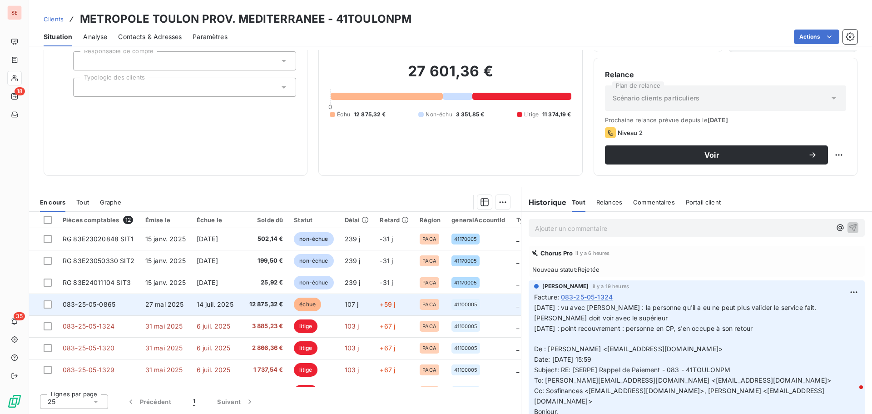
click at [256, 305] on span "12 875,32 €" at bounding box center [266, 304] width 34 height 9
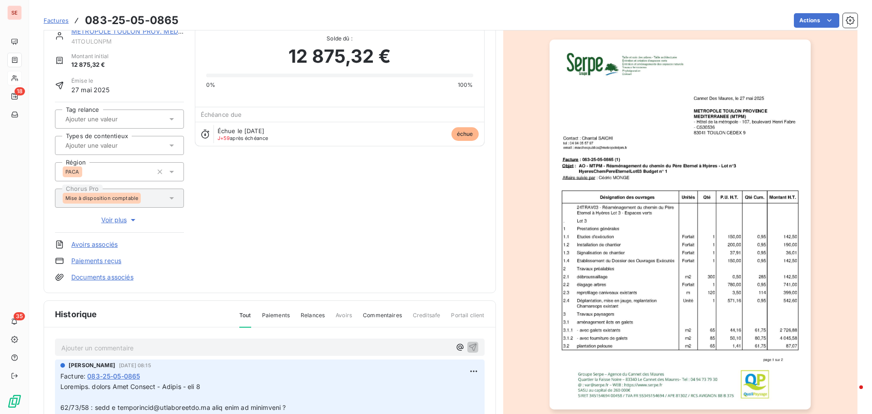
scroll to position [92, 0]
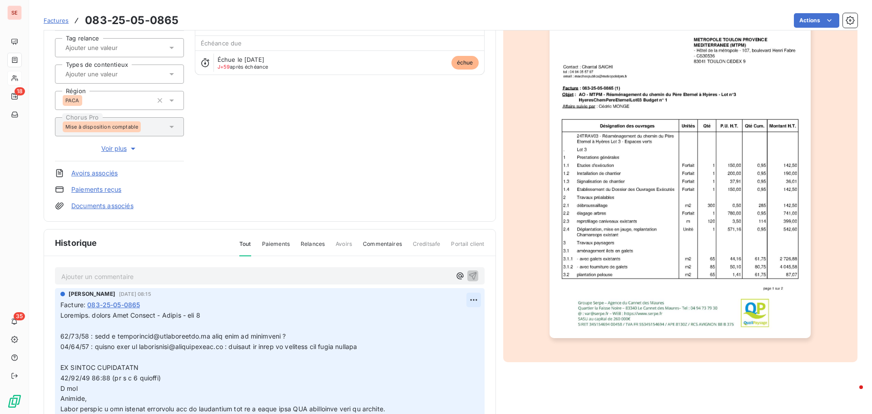
click at [464, 300] on html "SE 18 35 Factures 083-25-05-0865 Actions METROPOLE [GEOGRAPHIC_DATA] PROV. MEDI…" at bounding box center [436, 207] width 872 height 414
click at [461, 315] on div "Editer" at bounding box center [441, 320] width 51 height 15
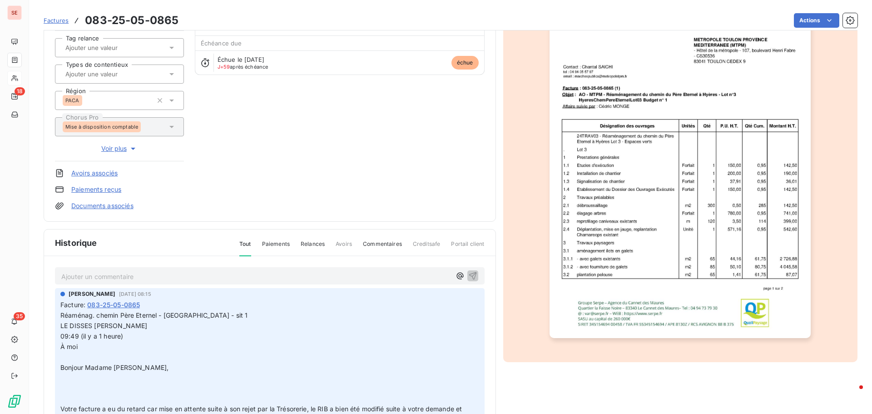
click at [60, 329] on span "LE DISSES [PERSON_NAME]" at bounding box center [103, 326] width 87 height 8
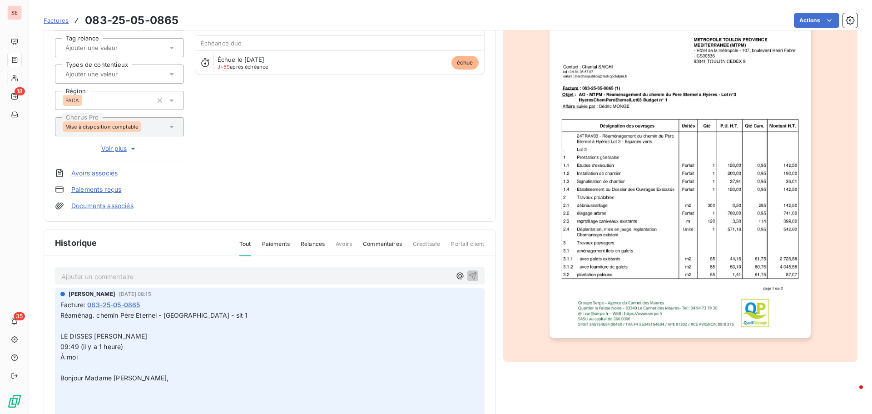
click at [61, 344] on span "09:49 (il y a 1 heure)" at bounding box center [91, 346] width 63 height 8
click at [87, 365] on p "﻿" at bounding box center [264, 367] width 408 height 10
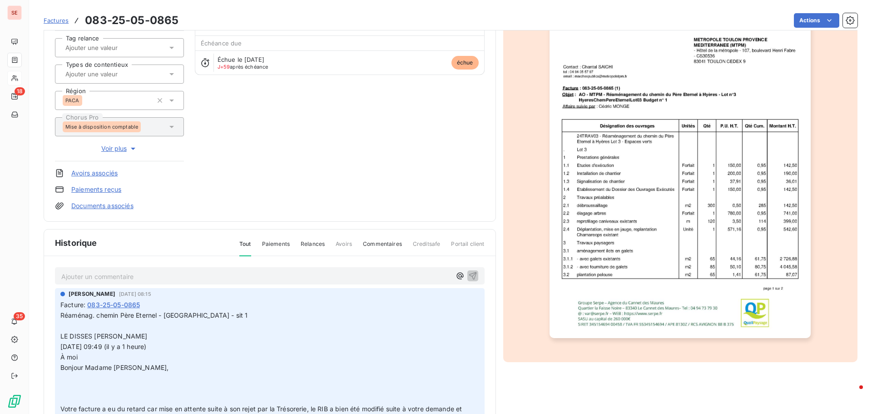
scroll to position [91, 0]
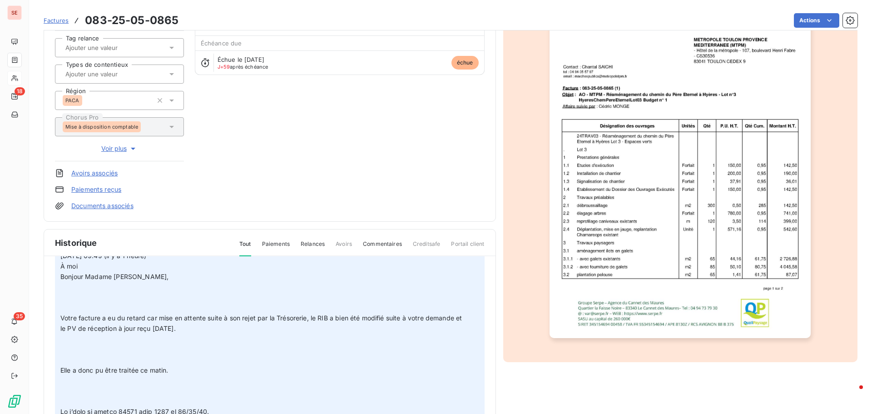
click at [99, 310] on p "﻿" at bounding box center [264, 308] width 408 height 10
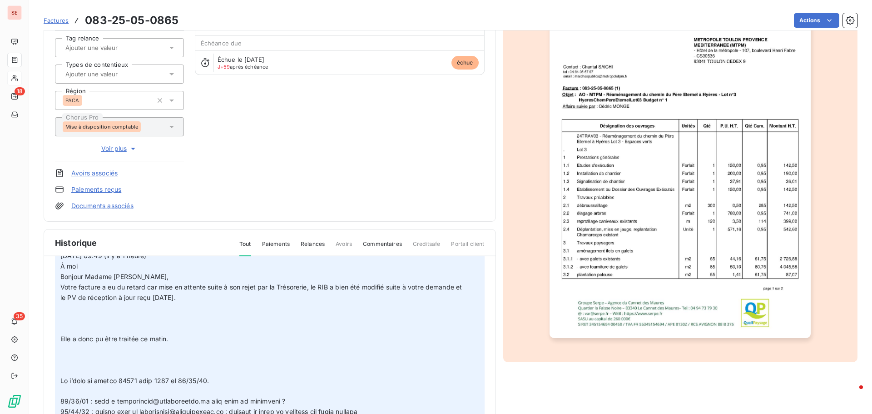
click at [92, 327] on p "﻿" at bounding box center [264, 328] width 408 height 10
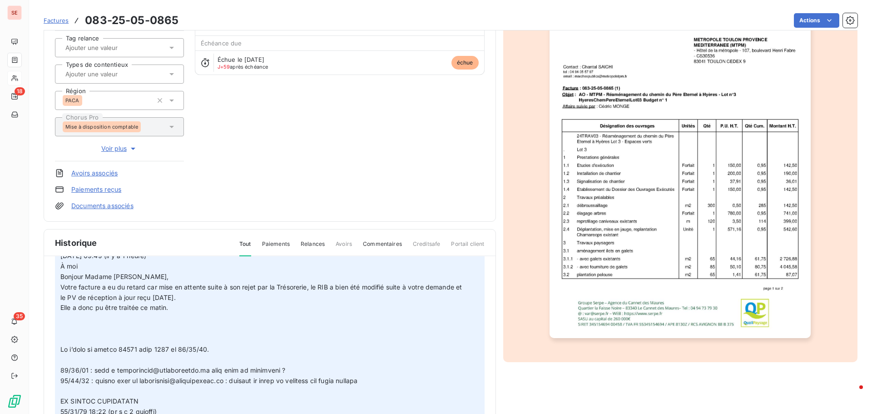
click at [60, 306] on span "Elle a donc pu être traitée ce matin." at bounding box center [114, 307] width 108 height 8
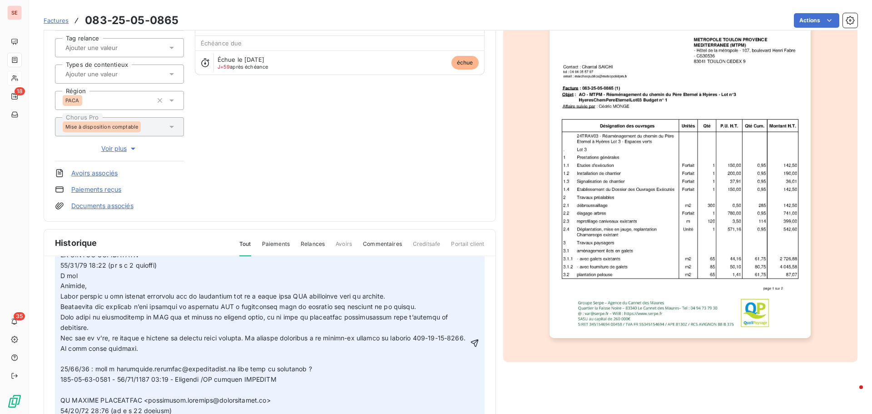
scroll to position [227, 0]
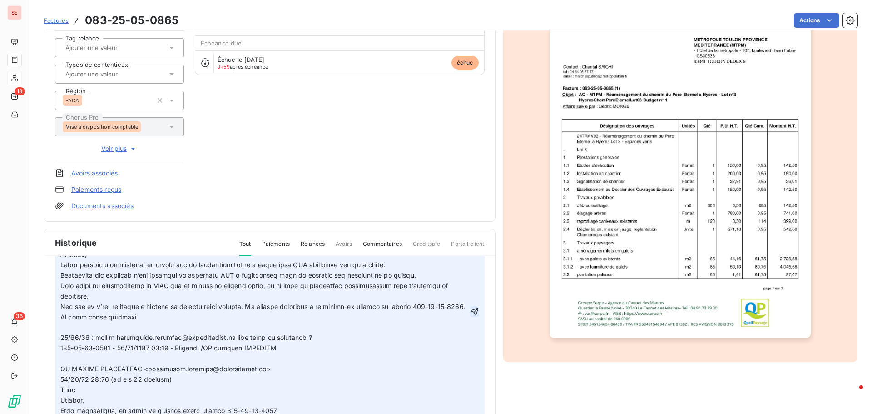
click at [470, 311] on icon "button" at bounding box center [474, 311] width 9 height 9
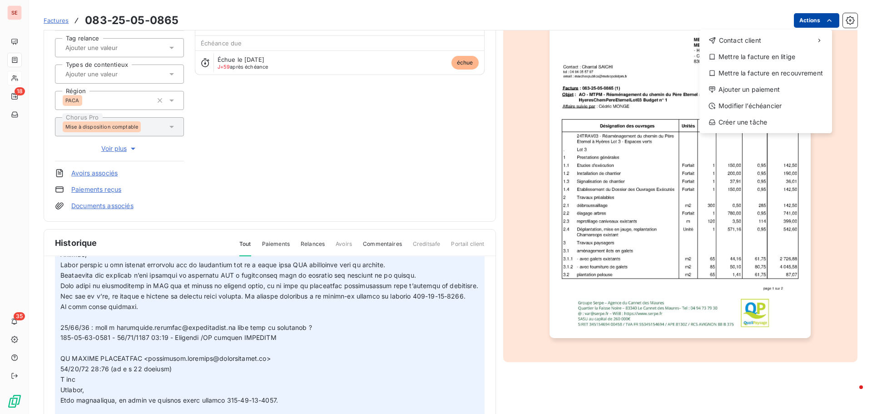
click at [801, 22] on html "SE 18 35 Factures [PHONE_NUMBER] Actions Contact client Mettre la facture en li…" at bounding box center [436, 207] width 872 height 414
click at [783, 89] on div "Ajouter un paiement" at bounding box center [765, 89] width 125 height 15
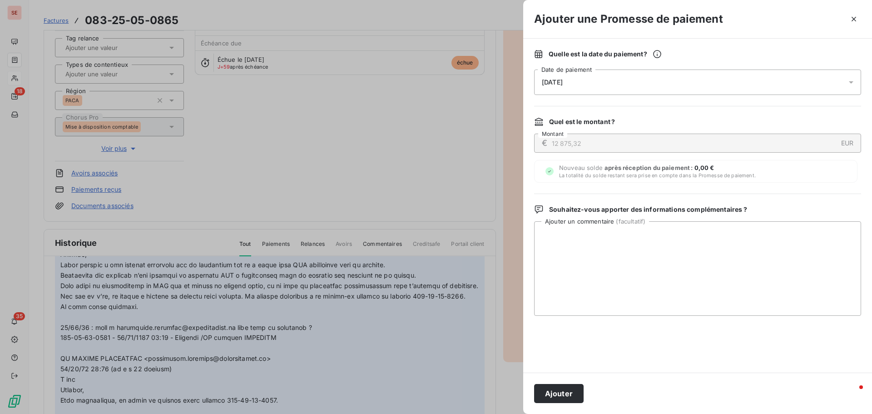
click at [574, 78] on div "[DATE]" at bounding box center [697, 81] width 327 height 25
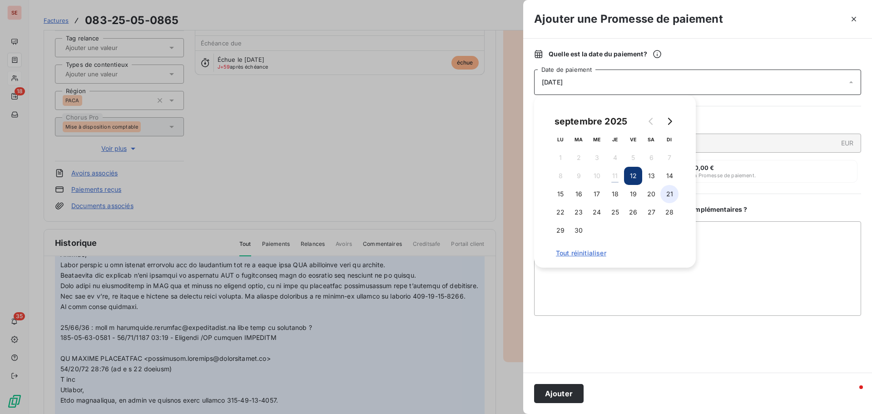
click at [667, 197] on button "21" at bounding box center [669, 194] width 18 height 18
click at [568, 392] on button "Ajouter" at bounding box center [559, 393] width 50 height 19
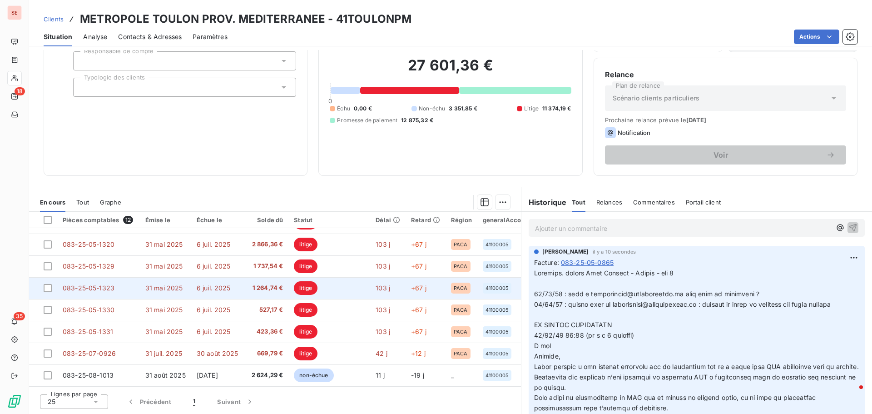
scroll to position [107, 0]
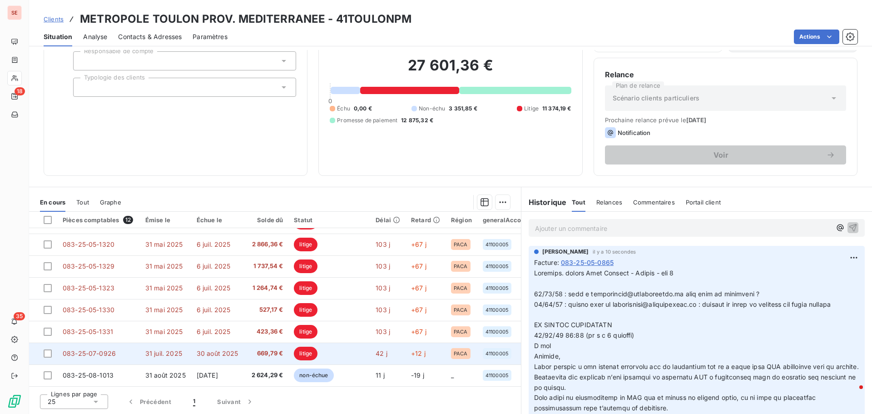
click at [211, 349] on span "30 août 2025" at bounding box center [218, 353] width 42 height 8
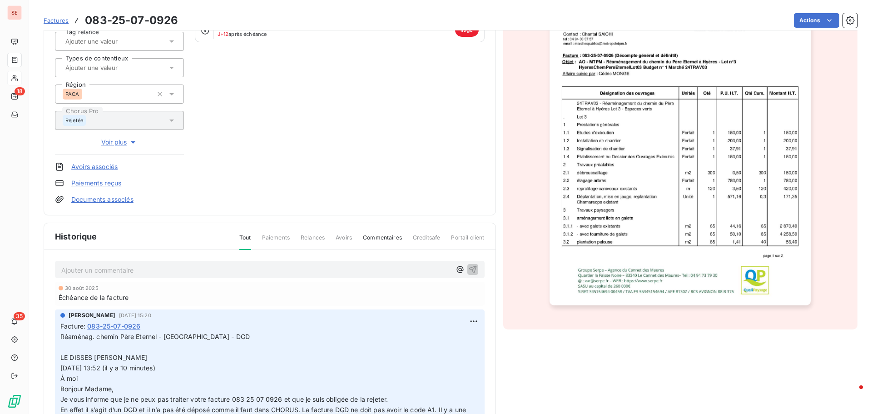
scroll to position [137, 0]
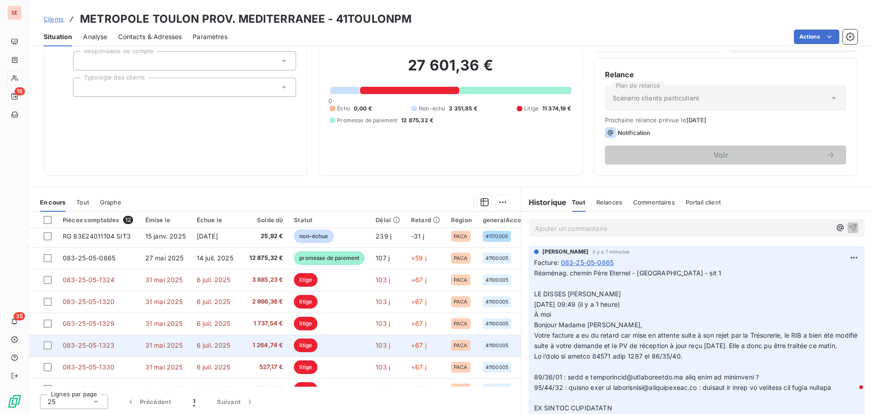
scroll to position [91, 0]
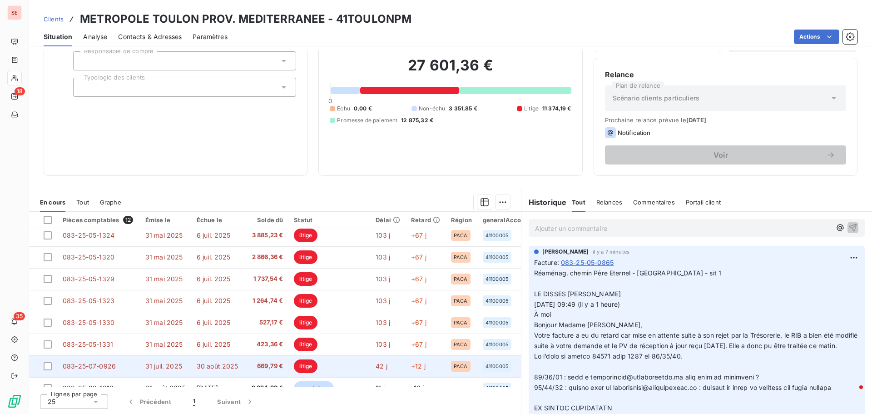
click at [189, 366] on td "31 juil. 2025" at bounding box center [165, 366] width 51 height 22
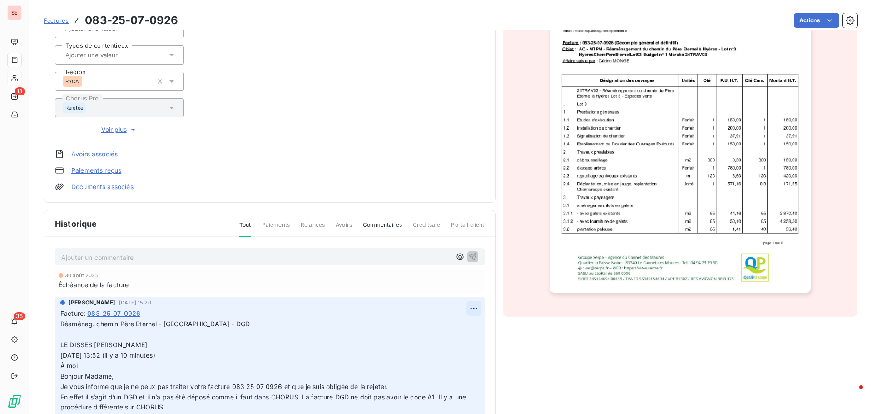
click at [461, 306] on html "SE 18 35 Factures 083-25-07-0926 Actions METROPOLE [GEOGRAPHIC_DATA] PROV. MEDI…" at bounding box center [436, 207] width 872 height 414
click at [444, 326] on div "Editer" at bounding box center [441, 328] width 51 height 15
click at [217, 326] on p "Réaménag. chemin Père Eternel - [GEOGRAPHIC_DATA] - DGD LE DISSES [PERSON_NAME]…" at bounding box center [264, 381] width 408 height 125
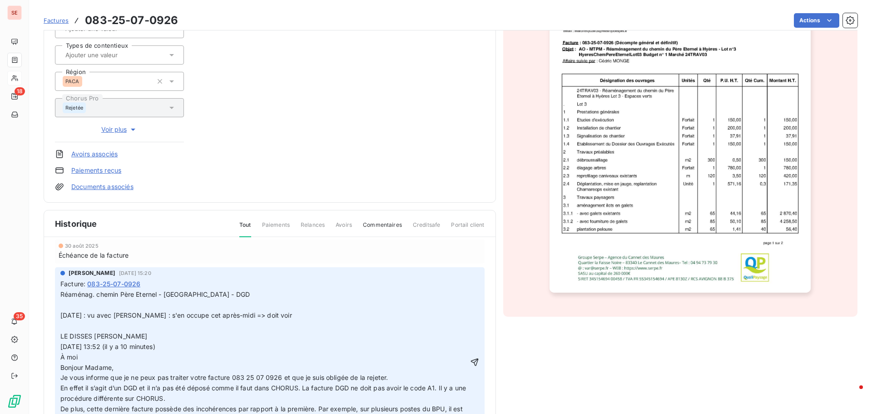
scroll to position [45, 0]
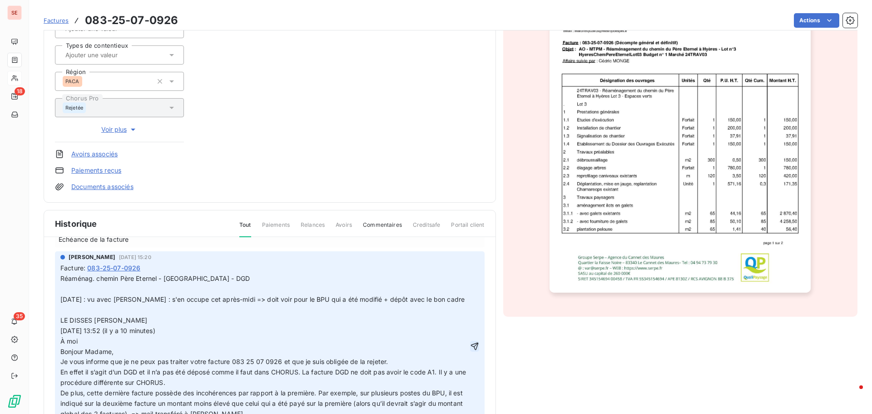
click at [470, 347] on icon "button" at bounding box center [474, 346] width 9 height 9
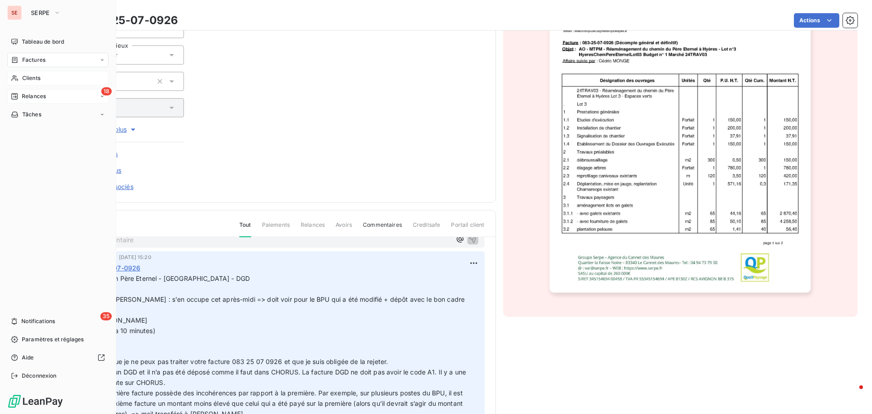
click at [38, 102] on div "18 Relances" at bounding box center [57, 96] width 101 height 15
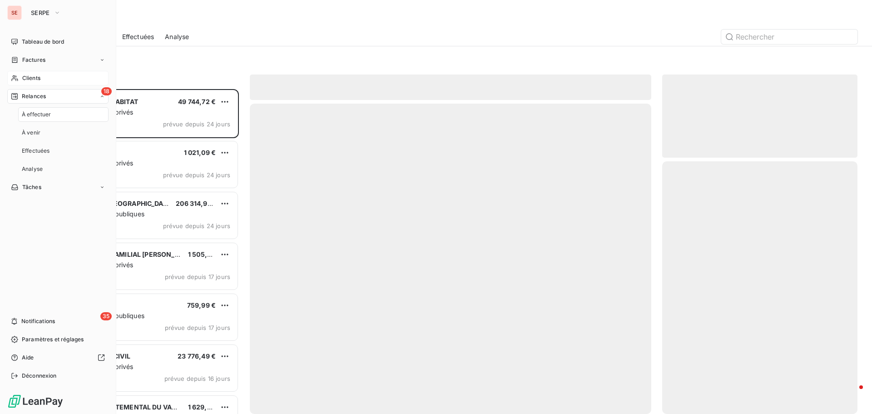
scroll to position [318, 189]
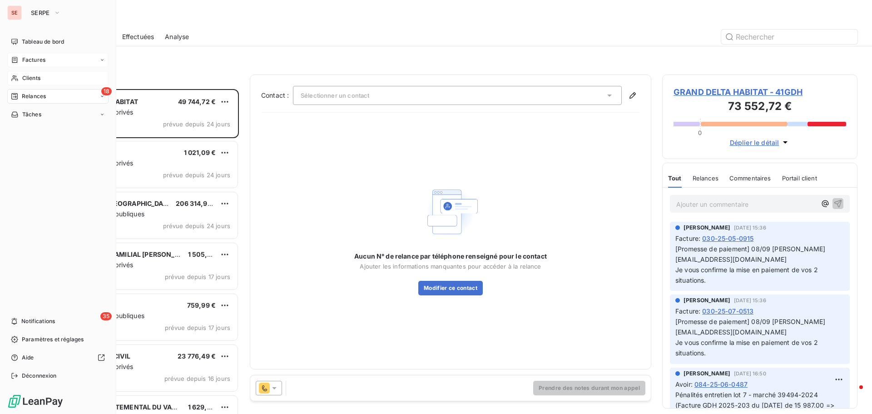
click at [34, 60] on span "Factures" at bounding box center [33, 60] width 23 height 8
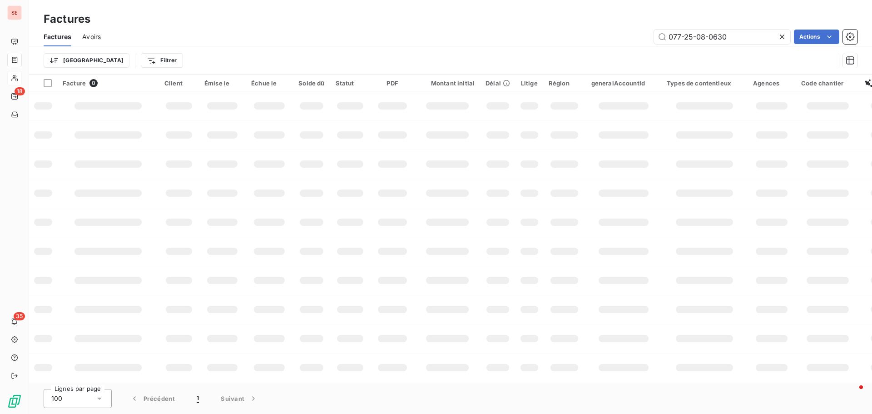
drag, startPoint x: 744, startPoint y: 35, endPoint x: 571, endPoint y: 66, distance: 175.7
click at [571, 66] on div "Factures Avoirs 077-25-08-0630 Actions Trier Filtrer" at bounding box center [450, 50] width 843 height 47
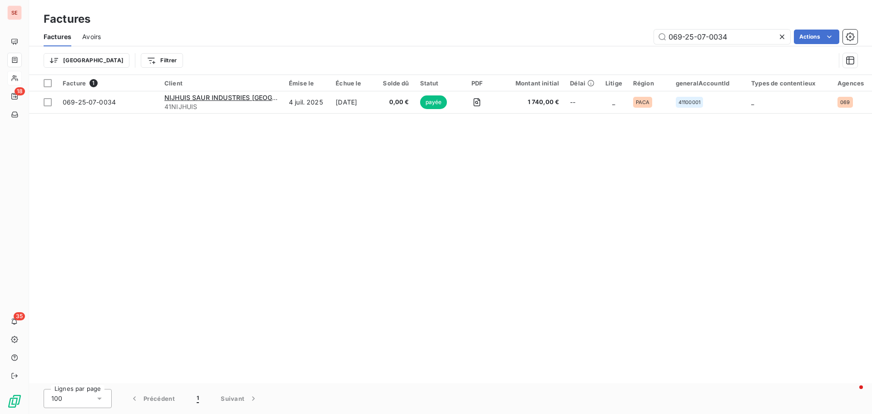
type input "069-25-07-0034"
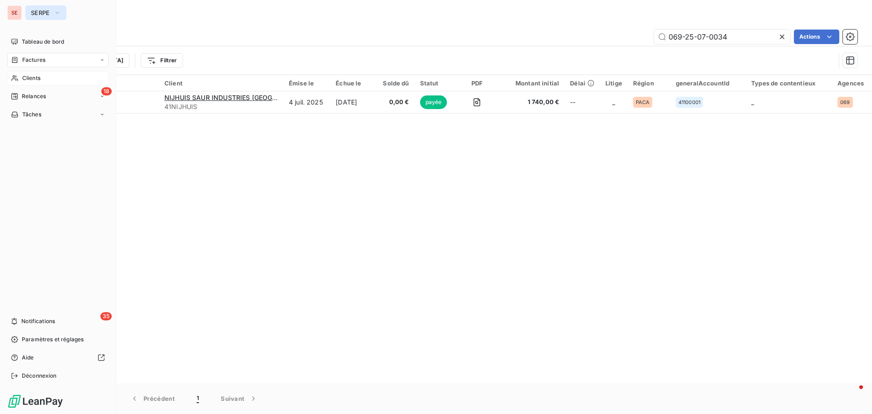
click at [61, 13] on icon "button" at bounding box center [57, 12] width 7 height 9
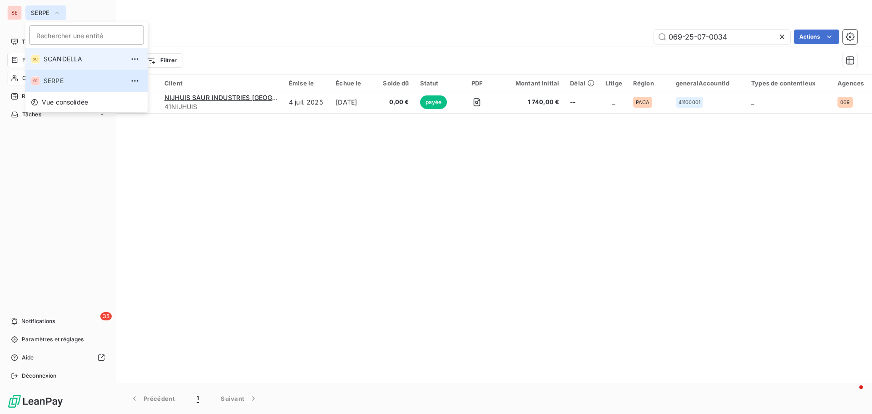
click at [61, 58] on span "SCANDELLA" at bounding box center [84, 59] width 80 height 9
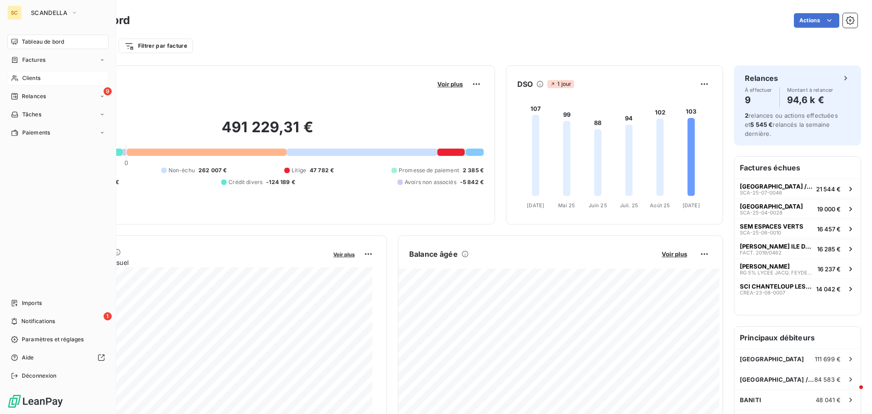
click at [40, 79] on span "Clients" at bounding box center [31, 78] width 18 height 8
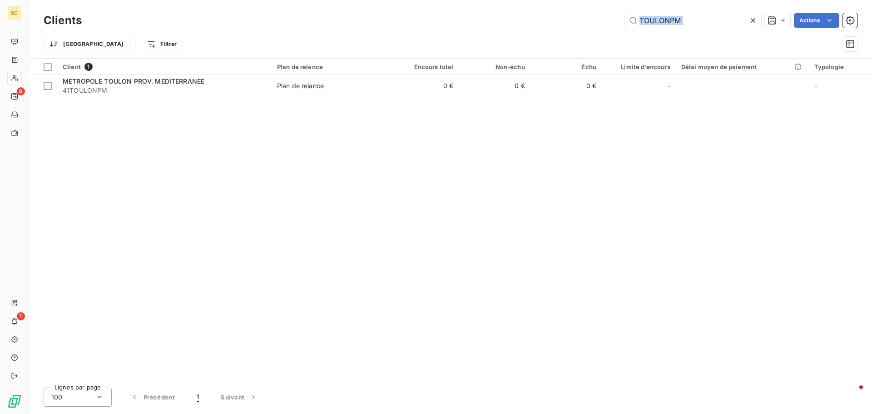
drag, startPoint x: 700, startPoint y: 28, endPoint x: 546, endPoint y: 35, distance: 155.0
click at [546, 35] on div "Clients TOULONPM Actions Trier Filtrer" at bounding box center [451, 34] width 814 height 47
click at [657, 25] on input "TOULONPM" at bounding box center [693, 20] width 136 height 15
click at [658, 24] on input "TOULONPM" at bounding box center [693, 20] width 136 height 15
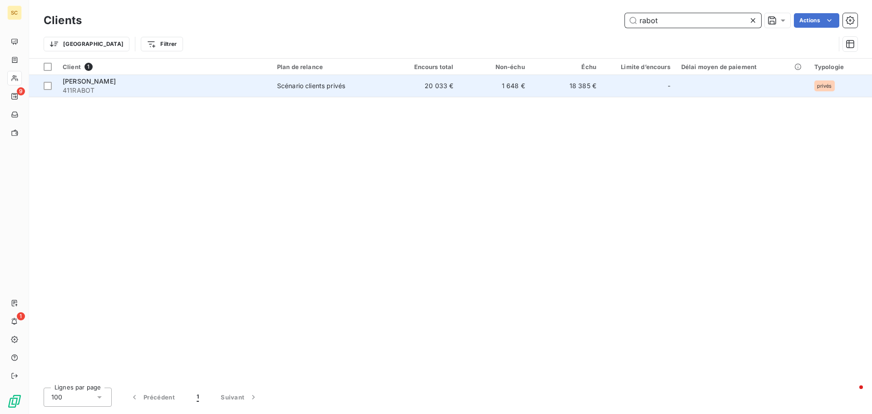
type input "rabot"
click at [106, 81] on span "[PERSON_NAME]" at bounding box center [89, 81] width 53 height 8
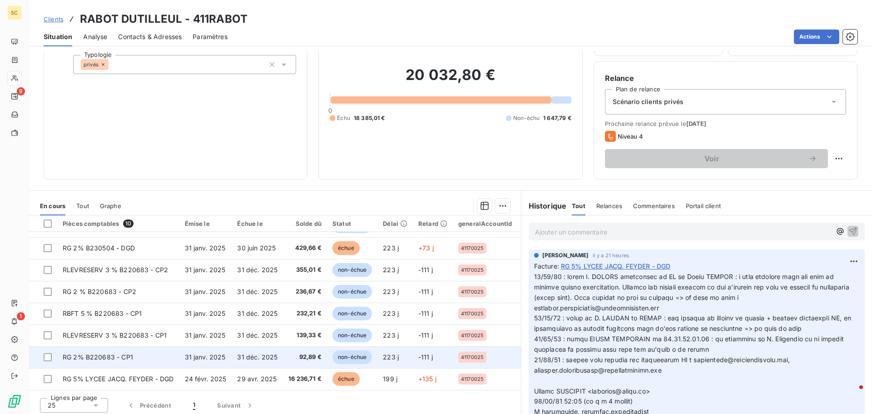
scroll to position [61, 0]
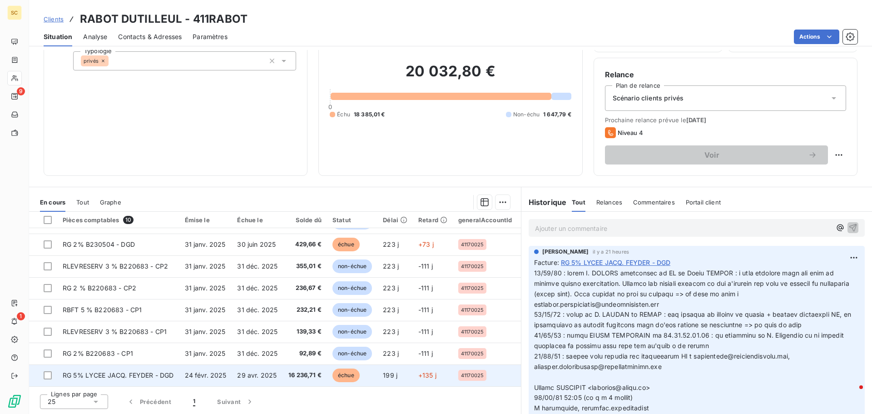
click at [225, 372] on span "24 févr. 2025" at bounding box center [206, 375] width 42 height 8
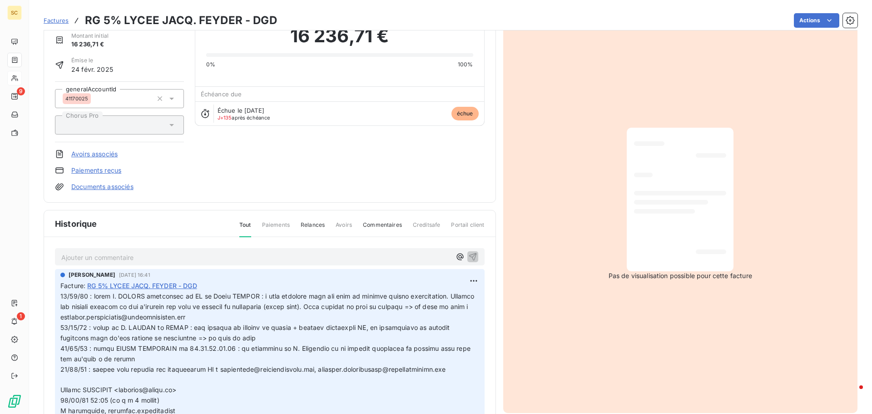
scroll to position [46, 0]
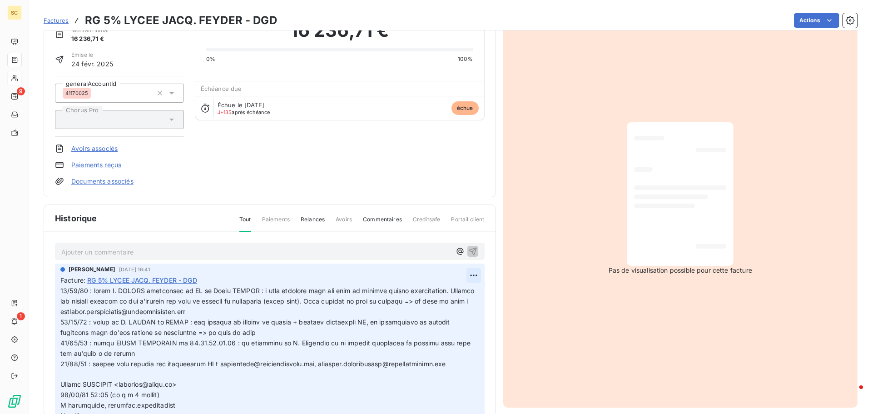
click at [465, 274] on html "SC 9 1 Factures RG 5% LYCEE JACQ. FEYDER - DGD Actions RABOT DUTILLEUL 411RABOT…" at bounding box center [436, 207] width 872 height 414
click at [434, 293] on div "Editer" at bounding box center [441, 295] width 51 height 15
click at [59, 290] on div "[PERSON_NAME] [DATE] 16:41 Facture : RG 5% [PERSON_NAME]. FEYDER - DGD" at bounding box center [270, 391] width 430 height 256
click at [61, 288] on span at bounding box center [263, 400] width 407 height 226
click at [65, 288] on p at bounding box center [264, 400] width 408 height 228
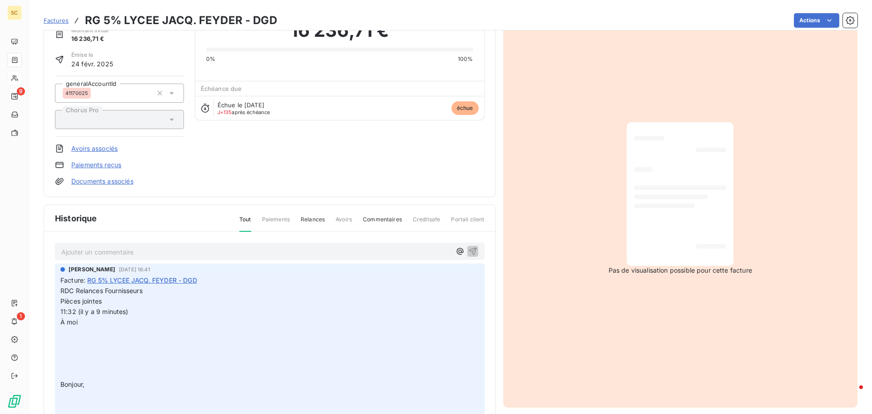
click at [61, 287] on span "RDC Relances Fournisseurs" at bounding box center [101, 291] width 82 height 8
click at [218, 295] on p "[DATE] : retour de RDC Relances Fournisseurs" at bounding box center [264, 291] width 408 height 10
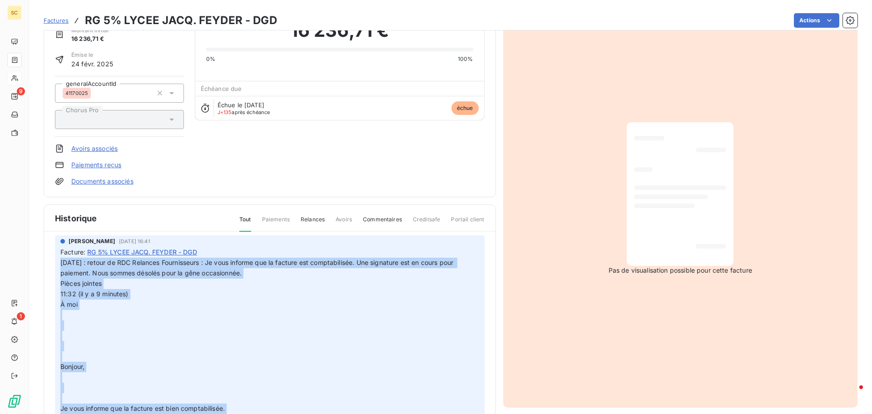
scroll to position [0, 0]
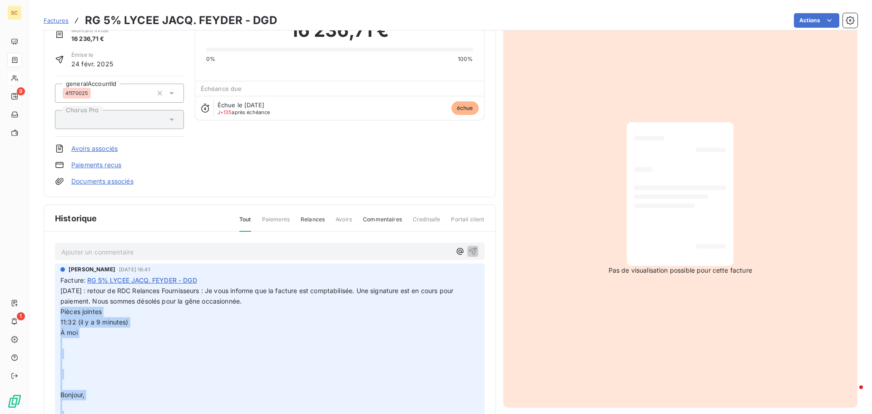
drag, startPoint x: 225, startPoint y: 312, endPoint x: 45, endPoint y: 313, distance: 180.8
click at [45, 312] on div "Ajouter un commentaire ﻿ [PERSON_NAME] [DATE] 16:41 Facture : RG 5% [PERSON_NAM…" at bounding box center [270, 337] width 452 height 210
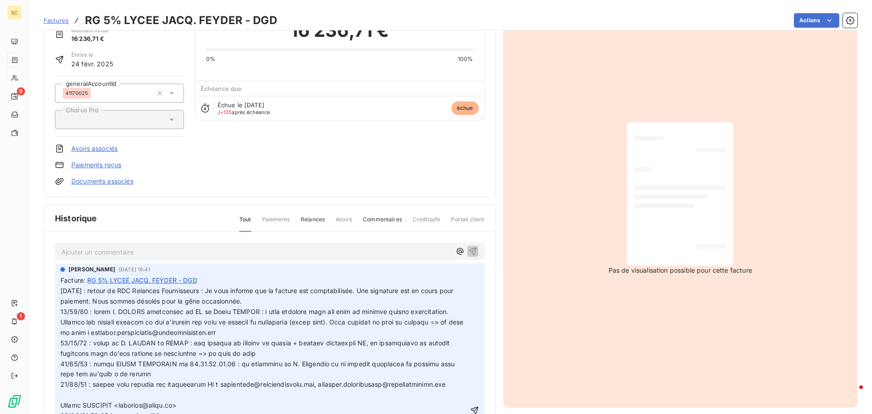
click at [69, 325] on p at bounding box center [264, 421] width 408 height 228
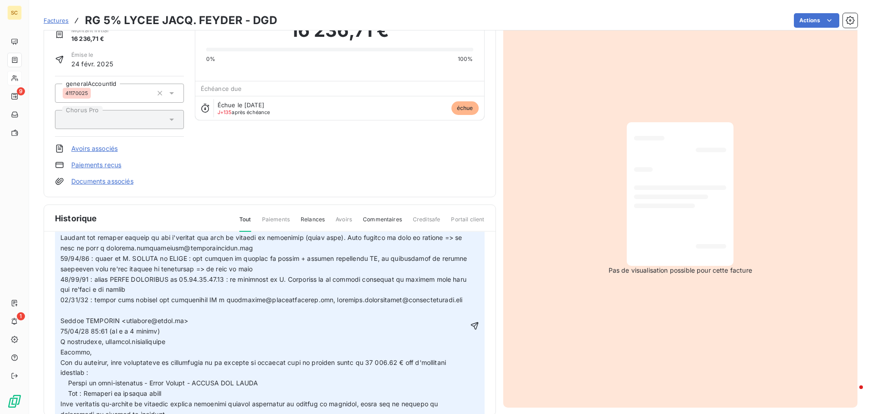
scroll to position [91, 0]
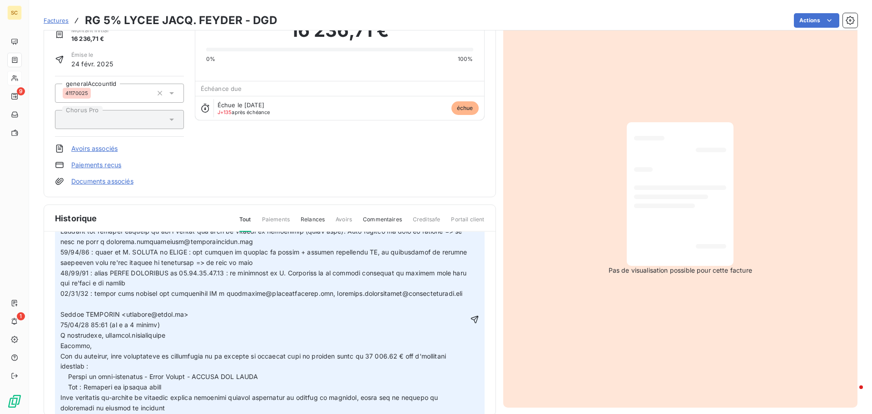
click at [470, 318] on icon "button" at bounding box center [474, 319] width 9 height 9
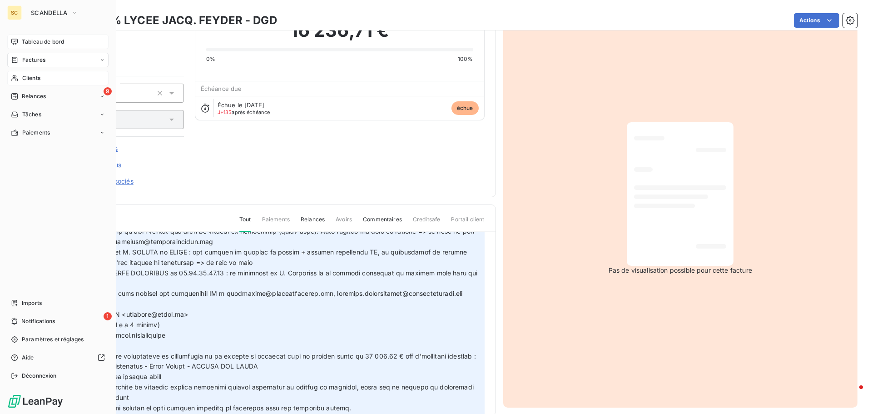
click at [40, 36] on div "Tableau de bord" at bounding box center [57, 42] width 101 height 15
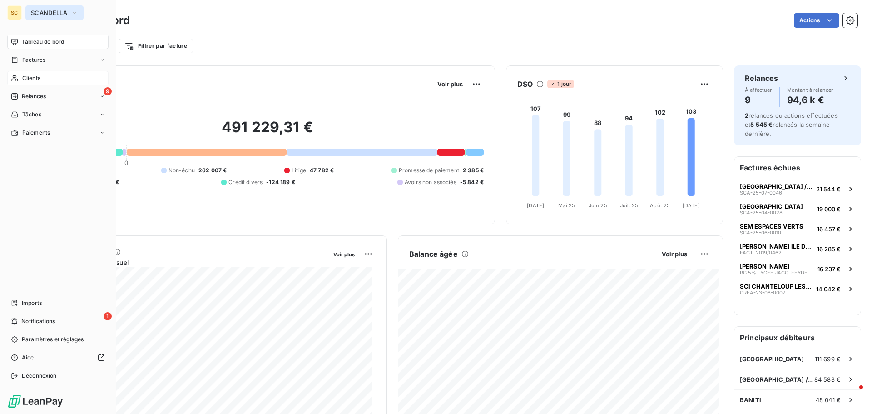
click at [53, 10] on span "SCANDELLA" at bounding box center [49, 12] width 36 height 7
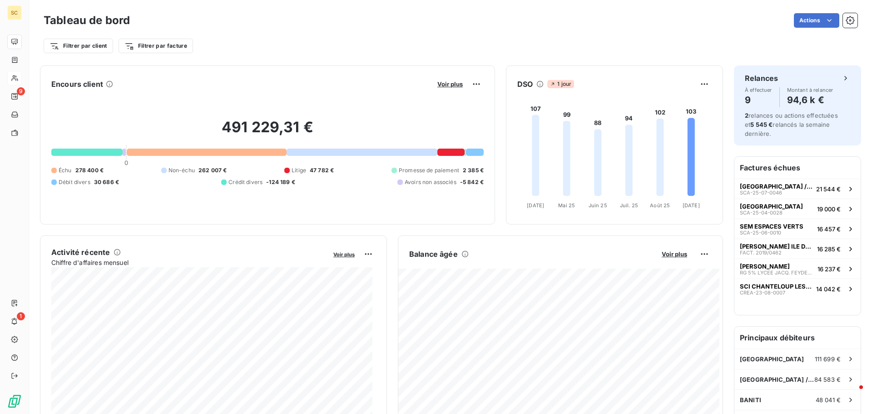
click at [232, 15] on div "Actions" at bounding box center [499, 20] width 717 height 15
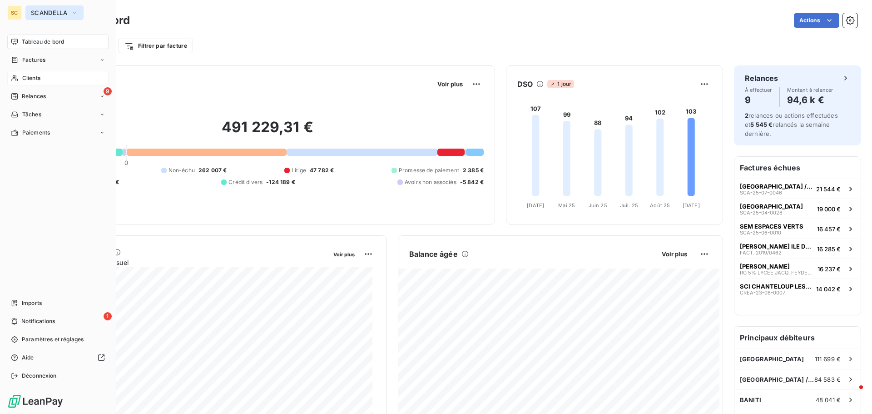
click at [54, 10] on span "SCANDELLA" at bounding box center [49, 12] width 36 height 7
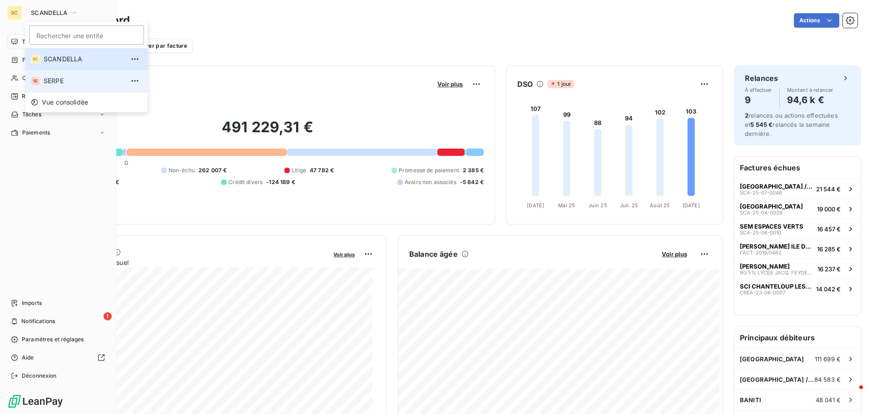
click at [53, 80] on span "SERPE" at bounding box center [84, 80] width 80 height 9
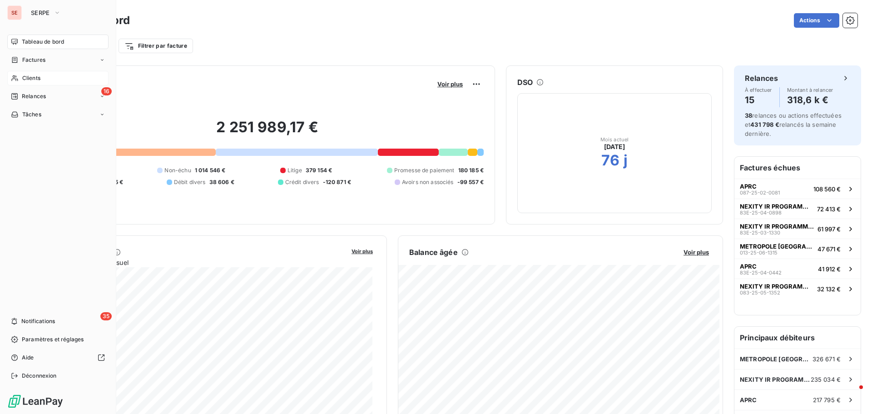
click at [33, 79] on span "Clients" at bounding box center [31, 78] width 18 height 8
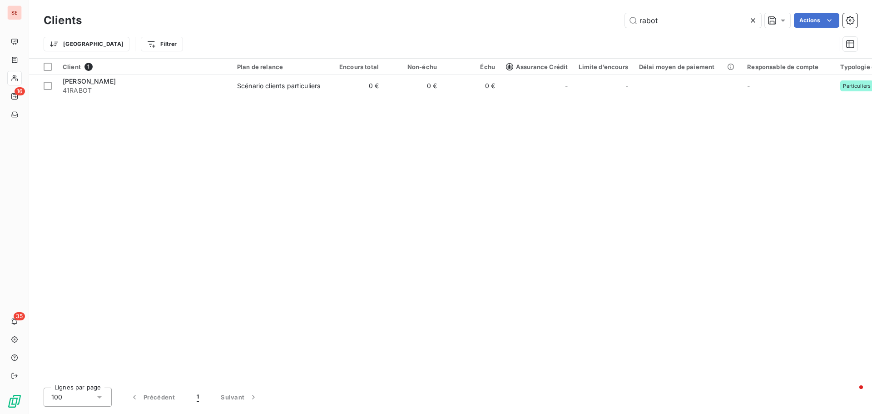
drag, startPoint x: 680, startPoint y: 17, endPoint x: 597, endPoint y: 15, distance: 82.3
click at [602, 15] on div "rabot Actions" at bounding box center [475, 20] width 765 height 15
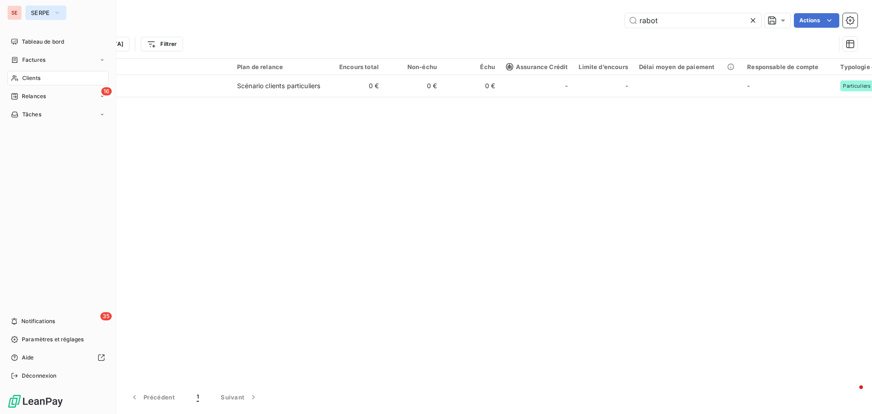
click at [41, 13] on span "SERPE" at bounding box center [40, 12] width 19 height 7
click at [55, 82] on span "SERPE" at bounding box center [84, 80] width 80 height 9
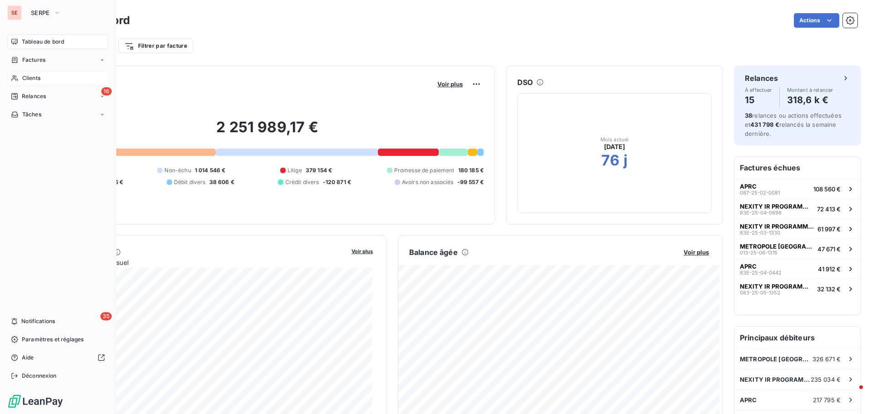
drag, startPoint x: 33, startPoint y: 77, endPoint x: 80, endPoint y: 71, distance: 47.2
click at [33, 77] on span "Clients" at bounding box center [31, 78] width 18 height 8
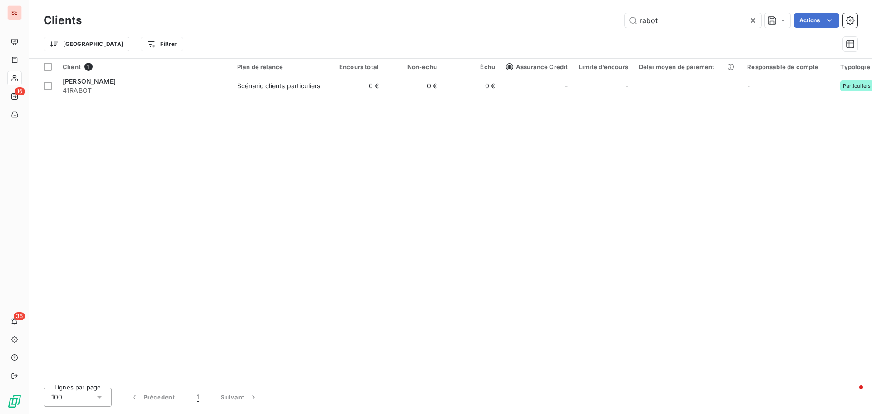
drag, startPoint x: 661, startPoint y: 22, endPoint x: 614, endPoint y: 23, distance: 47.7
click at [618, 24] on div "rabot Actions" at bounding box center [475, 20] width 765 height 15
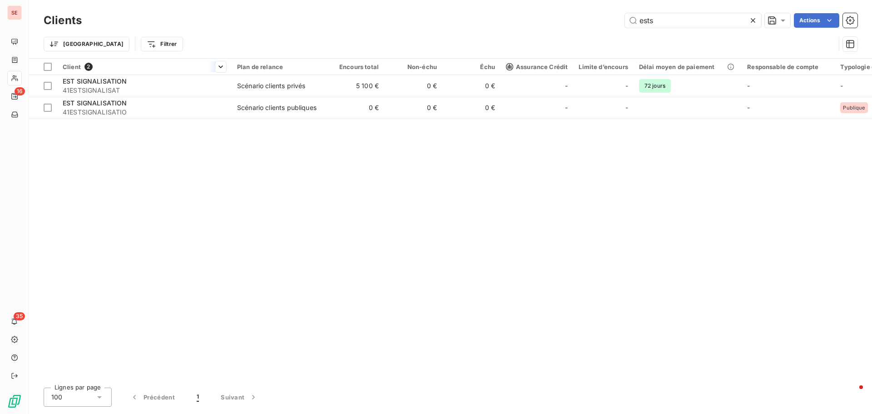
type input "ests"
click at [195, 71] on th "Client 2" at bounding box center [144, 67] width 174 height 16
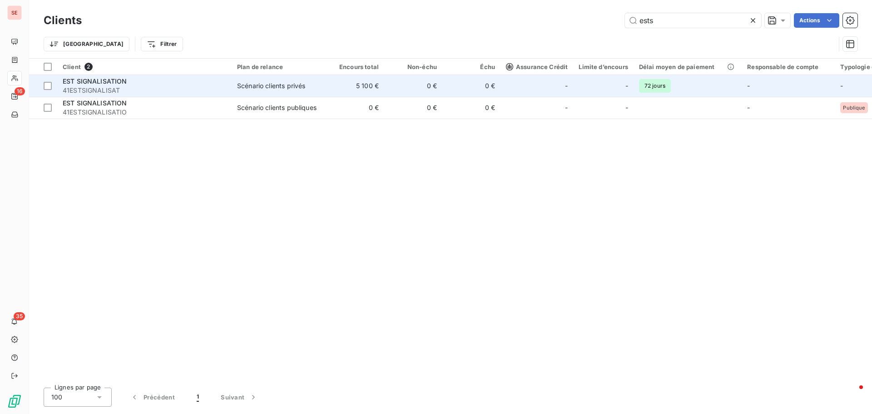
click at [190, 82] on div "EST SIGNALISATION" at bounding box center [145, 81] width 164 height 9
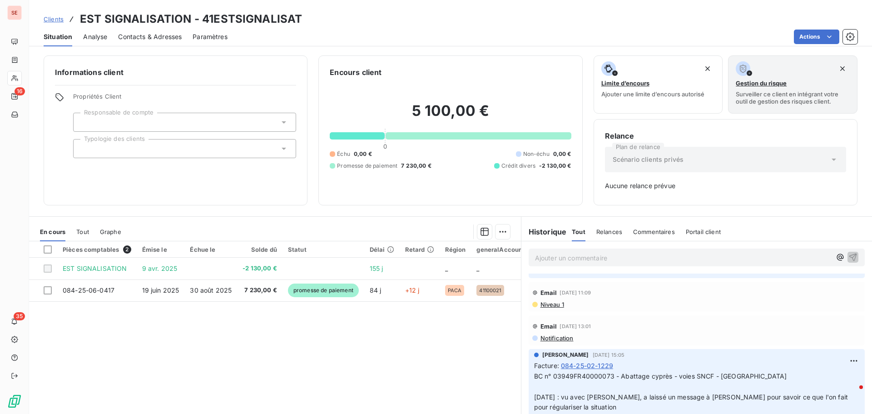
scroll to position [318, 0]
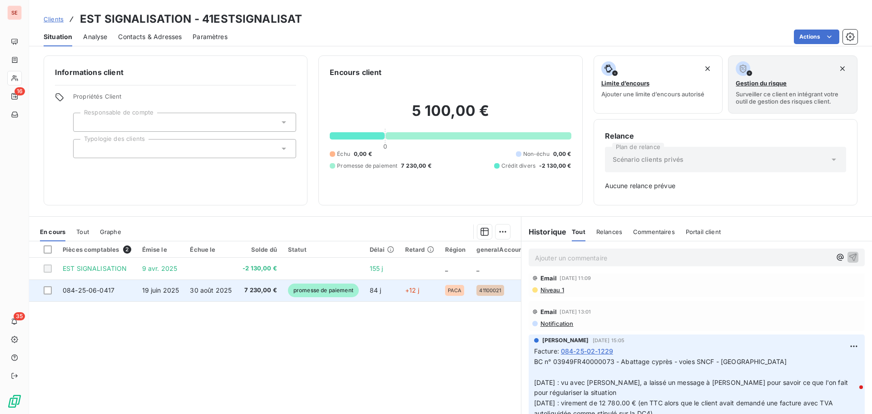
click at [191, 291] on span "30 août 2025" at bounding box center [211, 290] width 42 height 8
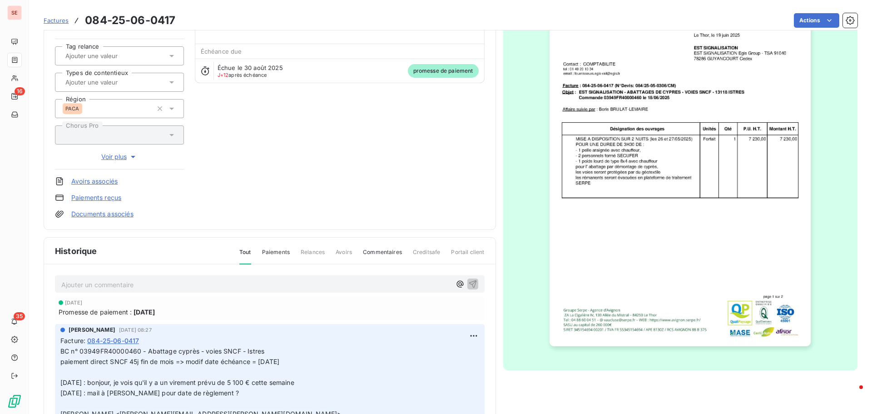
scroll to position [133, 0]
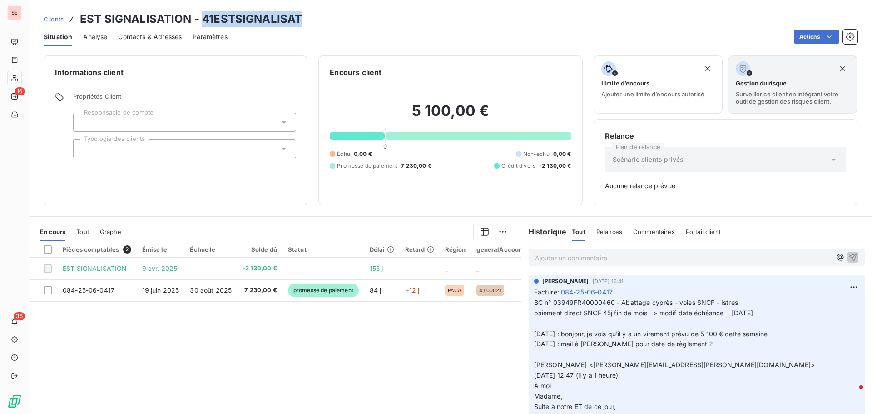
drag, startPoint x: 201, startPoint y: 16, endPoint x: 298, endPoint y: 17, distance: 96.3
click at [298, 17] on h3 "EST SIGNALISATION - 41ESTSIGNALISAT" at bounding box center [191, 19] width 222 height 16
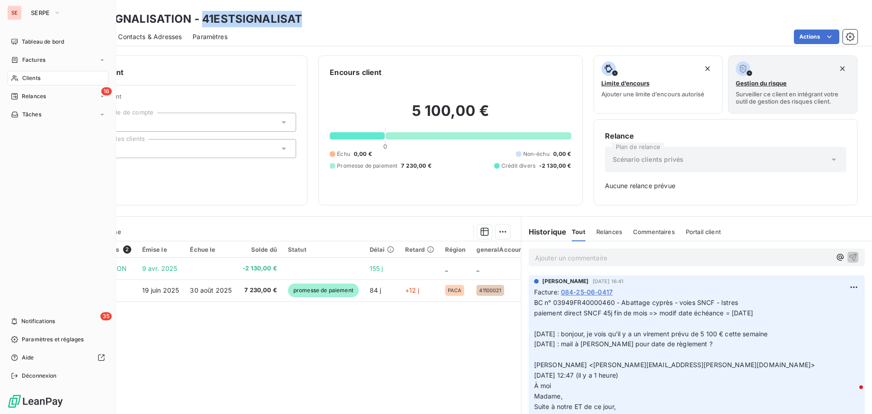
drag, startPoint x: 39, startPoint y: 74, endPoint x: 58, endPoint y: 75, distance: 19.6
click at [40, 74] on span "Clients" at bounding box center [31, 78] width 18 height 8
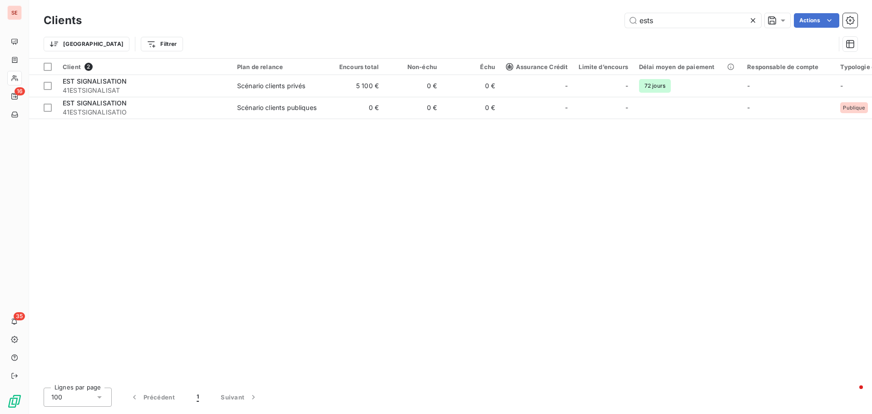
drag, startPoint x: 624, startPoint y: 21, endPoint x: 594, endPoint y: 17, distance: 30.8
click at [596, 21] on div "ests Actions" at bounding box center [475, 20] width 765 height 15
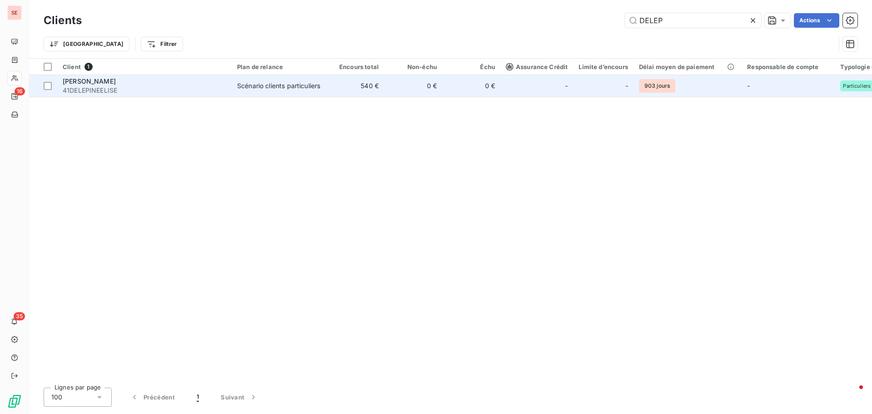
type input "DELEP"
click at [147, 85] on div "[PERSON_NAME]" at bounding box center [145, 81] width 164 height 9
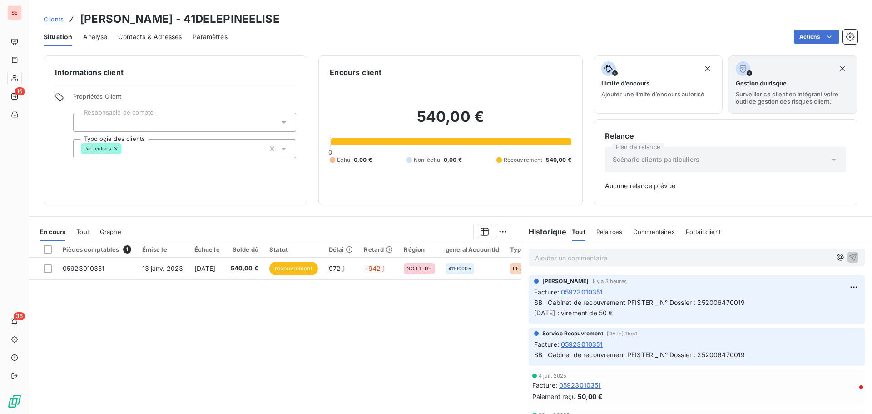
drag, startPoint x: 174, startPoint y: 21, endPoint x: 266, endPoint y: 20, distance: 92.7
click at [266, 20] on div "Clients [PERSON_NAME] - 41DELEPINEELISE" at bounding box center [450, 19] width 843 height 16
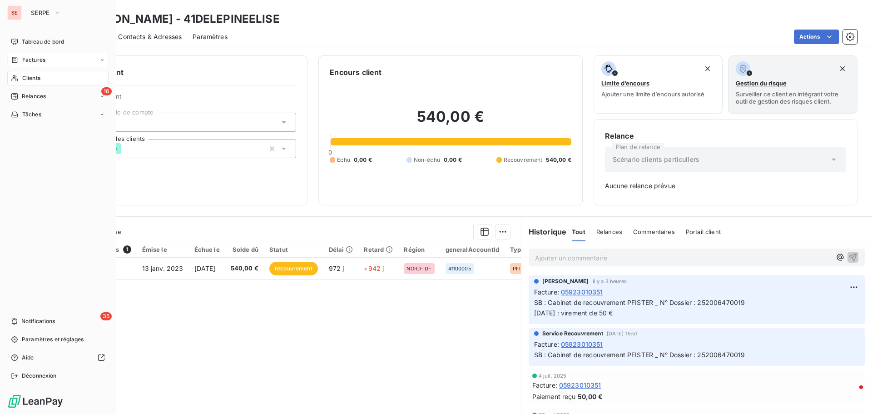
drag, startPoint x: 40, startPoint y: 61, endPoint x: 94, endPoint y: 60, distance: 54.1
click at [40, 61] on span "Factures" at bounding box center [33, 60] width 23 height 8
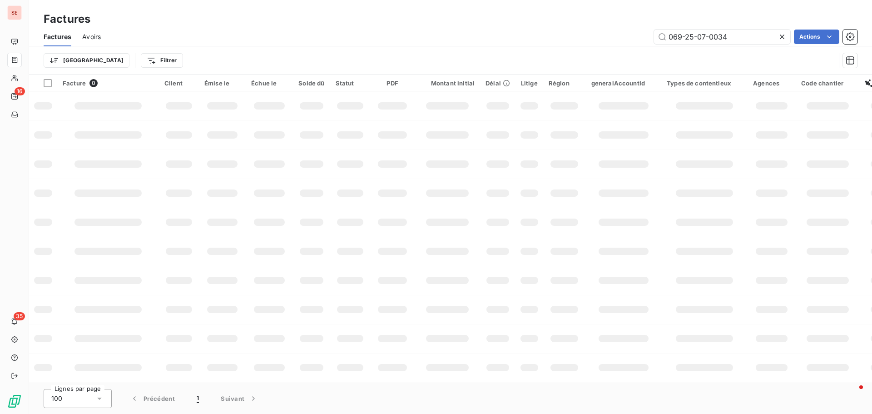
drag, startPoint x: 737, startPoint y: 34, endPoint x: 621, endPoint y: 22, distance: 116.9
click at [621, 22] on div "Factures Factures Avoirs 069-25-07-0034 Actions Trier Filtrer" at bounding box center [450, 37] width 843 height 75
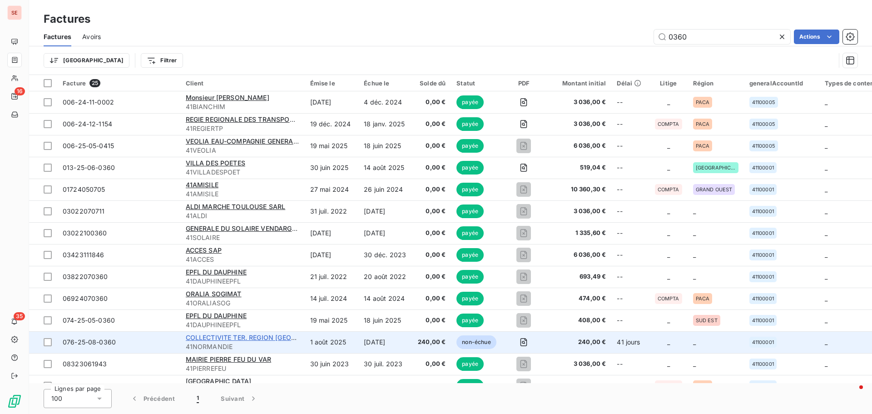
type input "0360"
click at [224, 338] on span "COLLECTIVITE TER. REGION [GEOGRAPHIC_DATA]" at bounding box center [263, 337] width 155 height 8
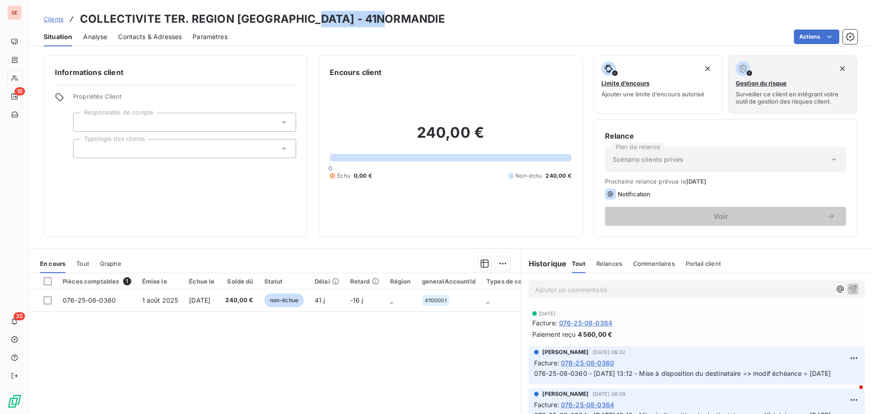
drag, startPoint x: 315, startPoint y: 16, endPoint x: 408, endPoint y: 17, distance: 93.6
click at [408, 17] on div "Clients COLLECTIVITE TER. REGION [GEOGRAPHIC_DATA] - 41NORMANDIE" at bounding box center [450, 19] width 843 height 16
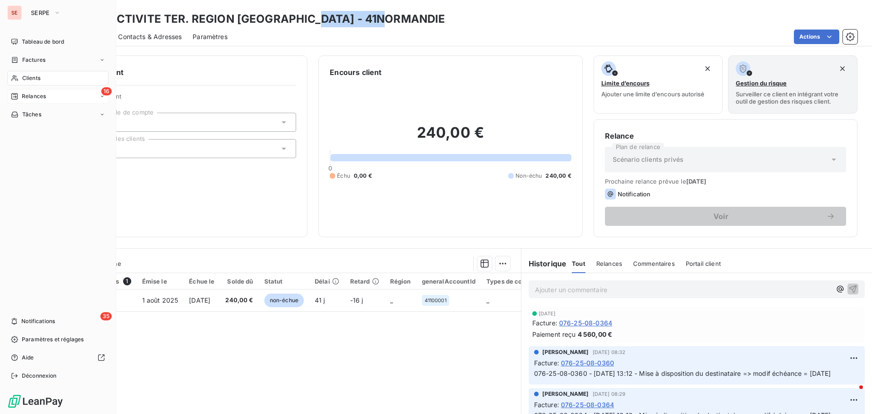
click at [35, 96] on span "Relances" at bounding box center [34, 96] width 24 height 8
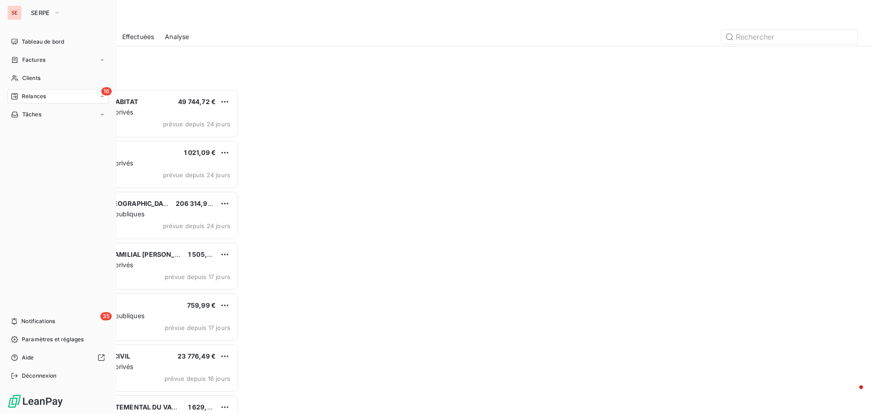
scroll to position [318, 189]
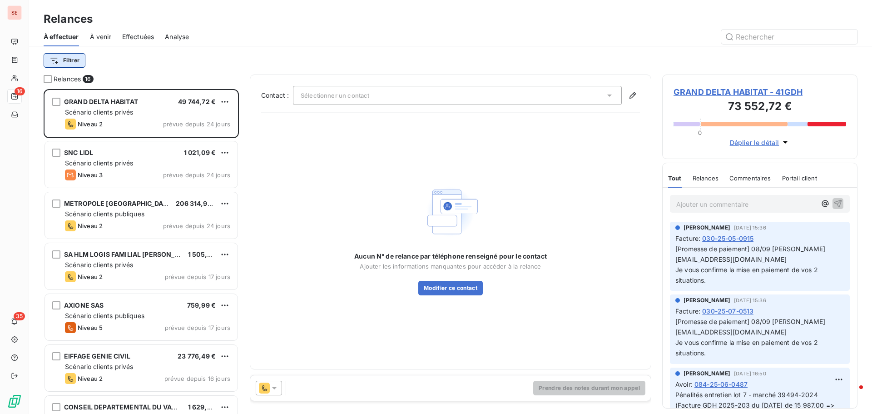
click at [67, 58] on html "SE 16 35 Relances À effectuer À venir Effectuées Analyse Filtrer Relances 16 GR…" at bounding box center [436, 207] width 872 height 414
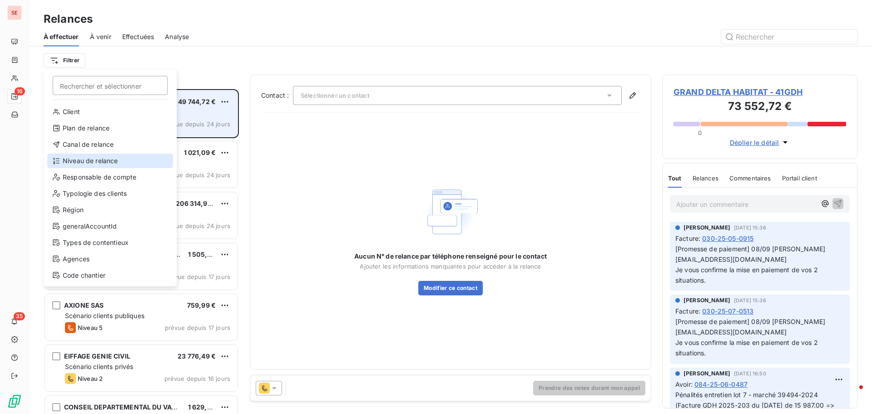
click at [83, 162] on div "Niveau de relance" at bounding box center [110, 161] width 126 height 15
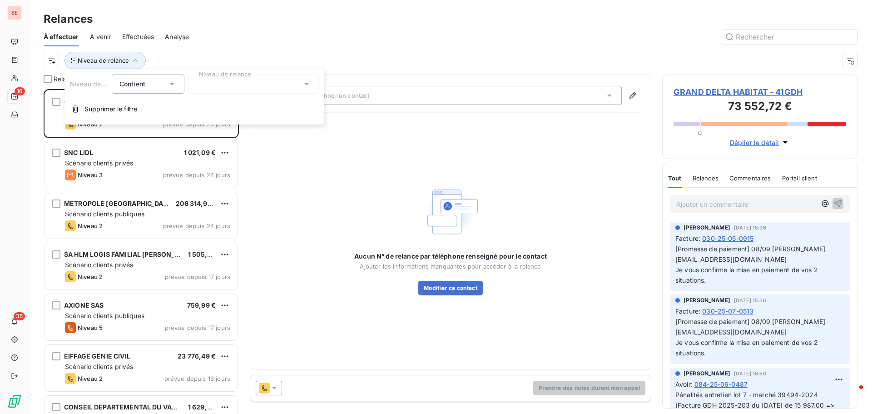
click at [208, 87] on div at bounding box center [253, 83] width 131 height 19
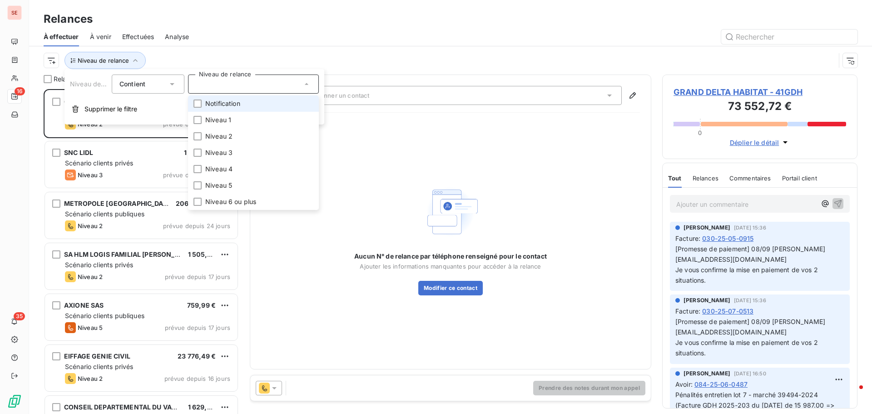
click at [221, 104] on span "Notification" at bounding box center [222, 103] width 35 height 9
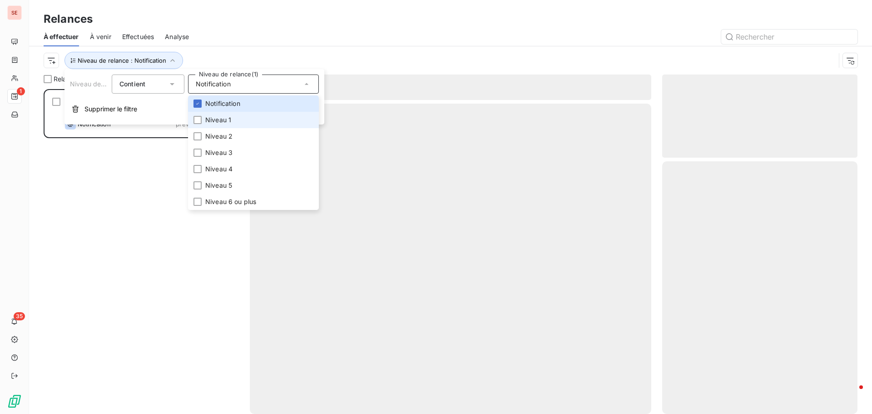
scroll to position [318, 189]
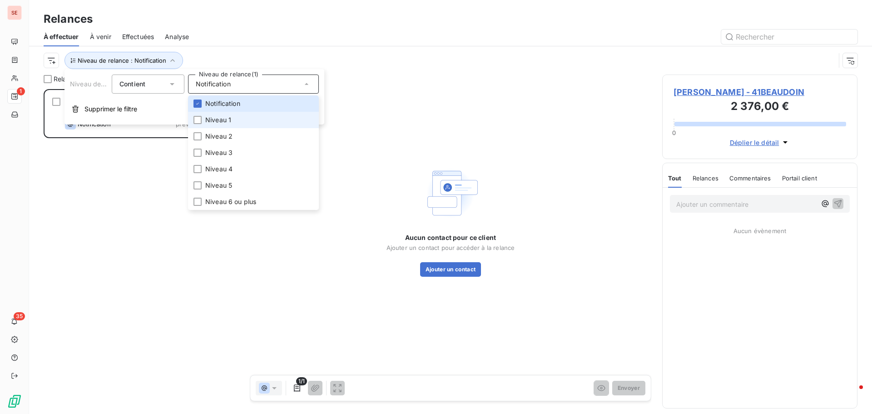
click at [227, 118] on span "Niveau 1" at bounding box center [218, 119] width 26 height 9
click at [199, 117] on div at bounding box center [198, 120] width 8 height 8
click at [303, 43] on div at bounding box center [529, 37] width 658 height 15
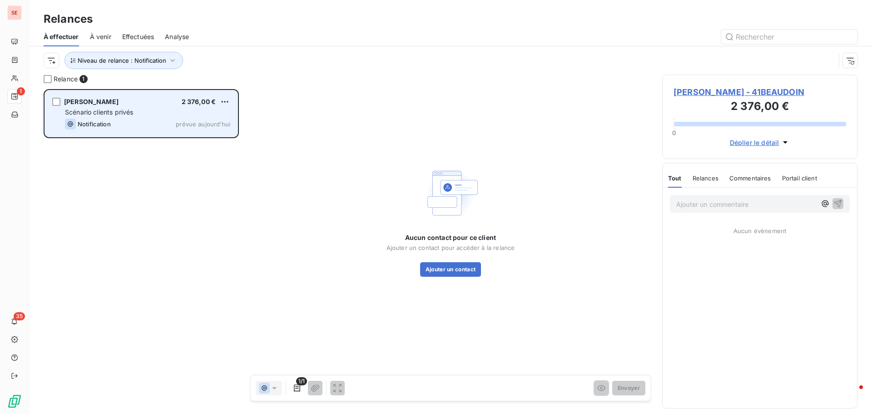
click at [127, 116] on div "Scénario clients privés" at bounding box center [147, 112] width 165 height 9
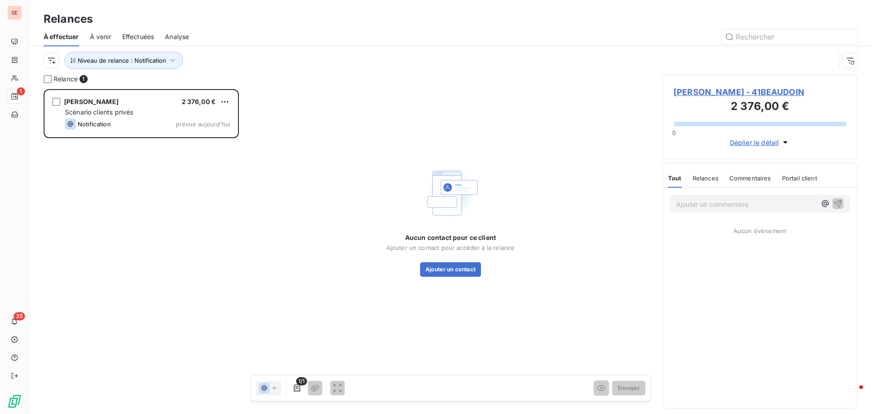
click at [699, 91] on span "[PERSON_NAME] - 41BEAUDOIN" at bounding box center [760, 92] width 173 height 12
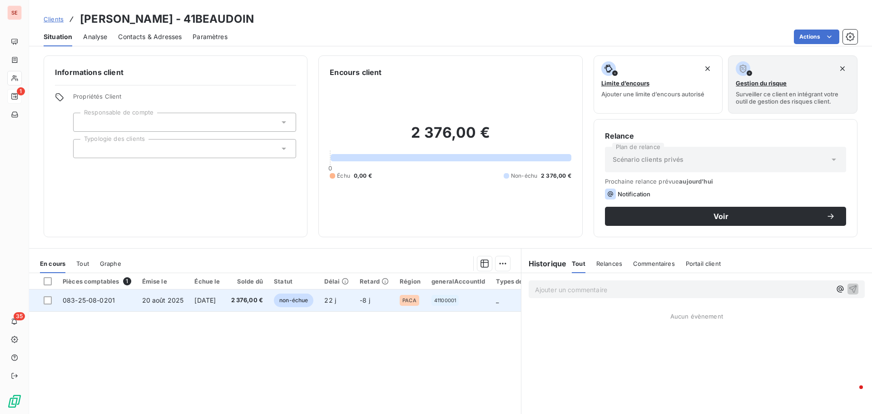
click at [155, 305] on td "20 août 2025" at bounding box center [163, 300] width 53 height 22
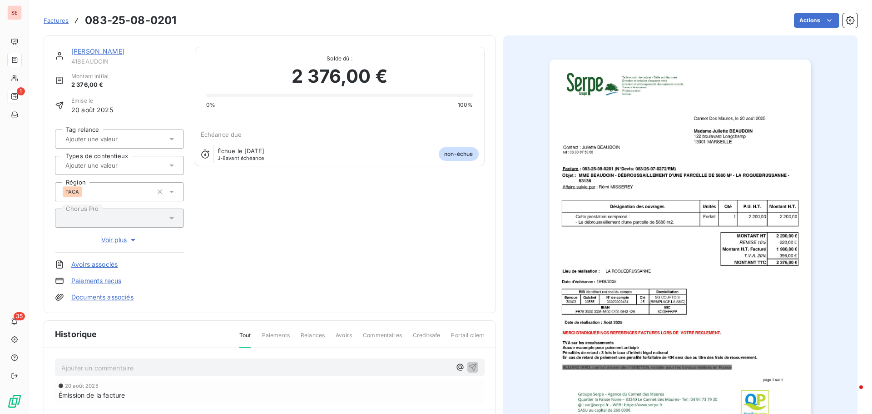
click at [103, 298] on link "Documents associés" at bounding box center [102, 297] width 62 height 9
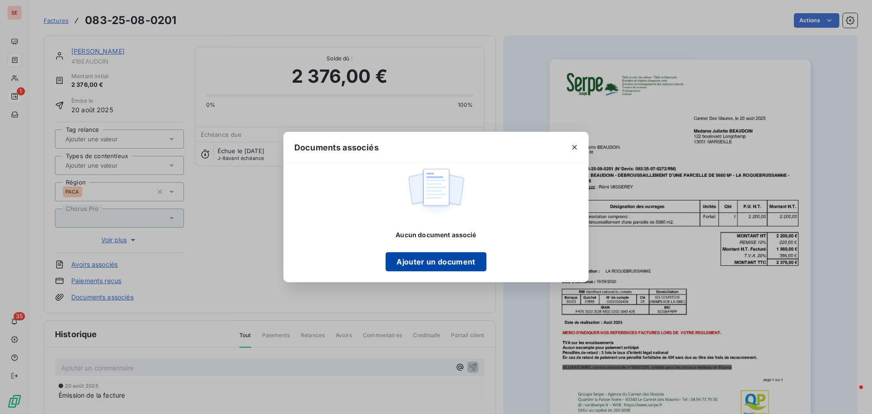
click at [455, 266] on button "Ajouter un document" at bounding box center [436, 261] width 100 height 19
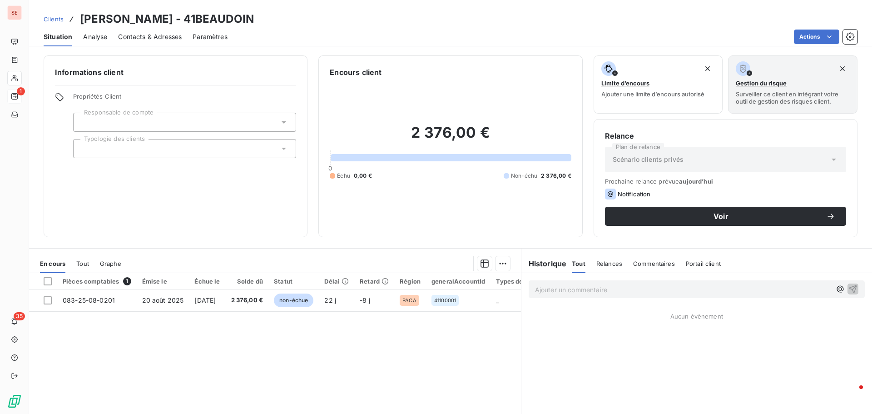
click at [154, 37] on span "Contacts & Adresses" at bounding box center [150, 36] width 64 height 9
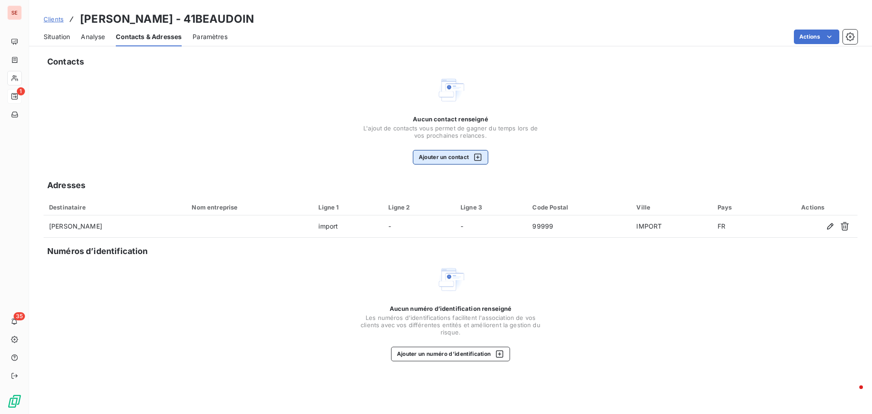
click at [455, 157] on button "Ajouter un contact" at bounding box center [451, 157] width 76 height 15
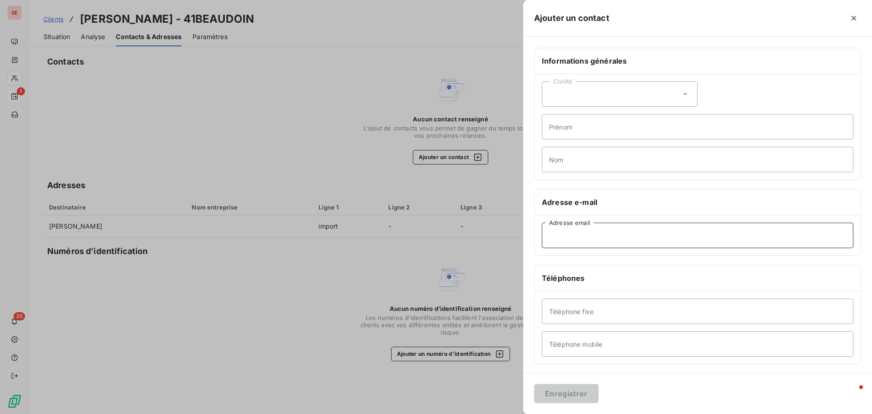
click at [583, 240] on input "Adresse email" at bounding box center [698, 235] width 312 height 25
paste input "[PERSON_NAME][EMAIL_ADDRESS][DOMAIN_NAME]"
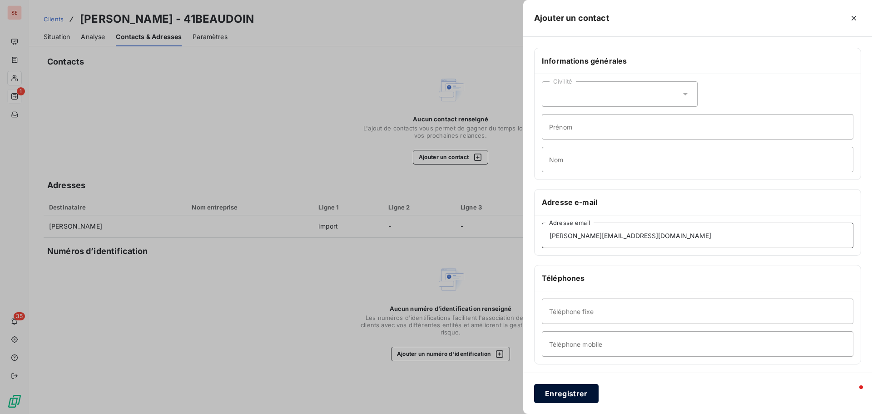
type input "[PERSON_NAME][EMAIL_ADDRESS][DOMAIN_NAME]"
click at [576, 394] on button "Enregistrer" at bounding box center [566, 393] width 65 height 19
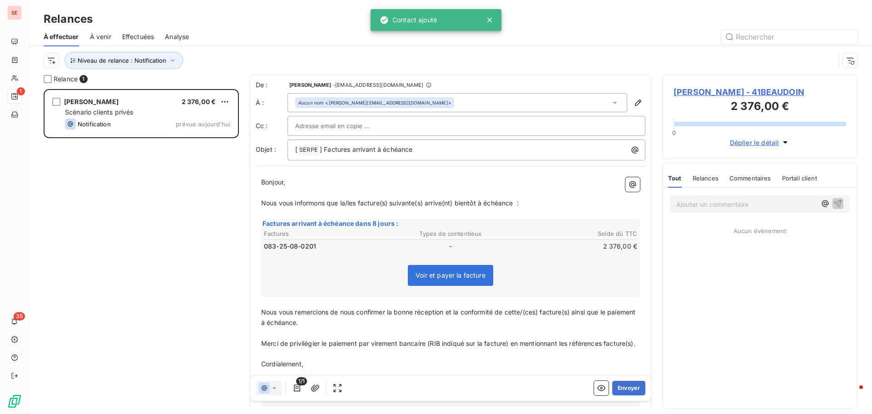
scroll to position [318, 189]
click at [347, 149] on span "] Factures arrivant à échéance" at bounding box center [366, 149] width 93 height 8
click at [465, 150] on p "[ SERPE ﻿ ] Facture arrivant à échéance" at bounding box center [468, 149] width 347 height 11
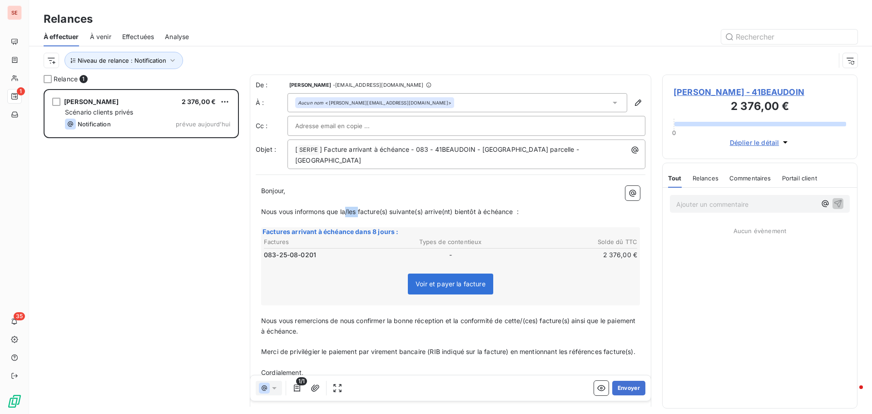
drag, startPoint x: 348, startPoint y: 212, endPoint x: 360, endPoint y: 210, distance: 12.5
click at [360, 210] on span "Nous vous informons que la/les facture(s) suivante(s) arrive(nt) bientôt à éché…" at bounding box center [390, 212] width 258 height 8
click at [376, 211] on span "Nous vous informons que lafacture(s) suivante(s) arrive(nt) bientôt à échéance :" at bounding box center [383, 212] width 245 height 8
click at [347, 208] on span "Nous vous informons que lafactur suivante(s) arrive(nt) bientôt à échéance :" at bounding box center [377, 212] width 233 height 8
click at [367, 211] on span "Nous vous informons que la factur suivante(s) arrive(nt) bientôt à échéance :" at bounding box center [378, 212] width 235 height 8
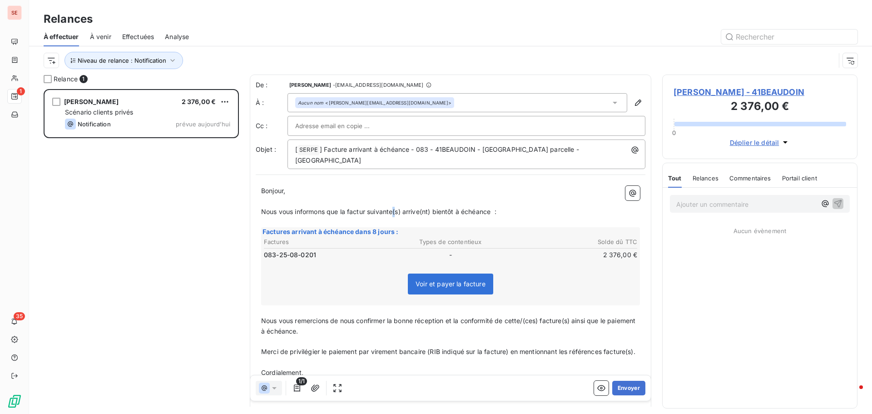
click at [397, 214] on span "Nous vous informons que la factur suivante(s) arrive(nt) bientôt à échéance :" at bounding box center [378, 212] width 235 height 8
click at [366, 212] on span "Nous vous informons que la factur suivante(s) arrive(nt) bientôt à échéance :" at bounding box center [378, 212] width 235 height 8
drag, startPoint x: 399, startPoint y: 211, endPoint x: 407, endPoint y: 213, distance: 7.8
click at [407, 213] on span "Nous vous informons que la facture suivante(s) arrive(nt) bientôt à échéance :" at bounding box center [380, 212] width 239 height 8
click at [478, 209] on span "Nous vous informons que la facture suivante, en pièce jointe, arrive(nt) bientô…" at bounding box center [401, 212] width 281 height 8
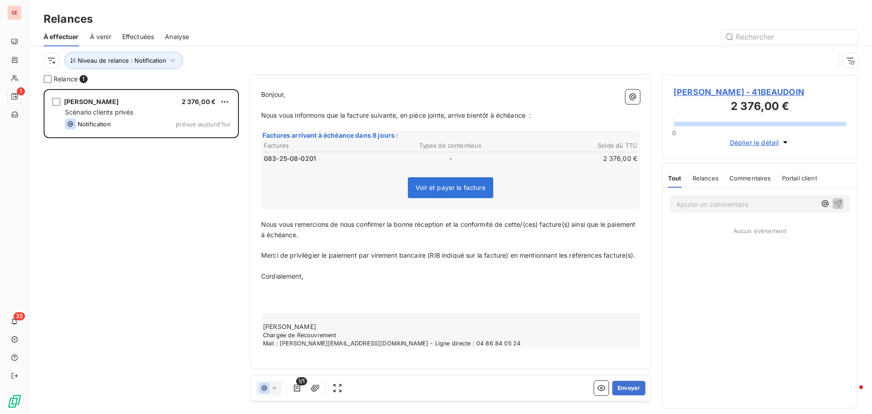
scroll to position [107, 0]
click at [291, 307] on p "﻿" at bounding box center [450, 308] width 379 height 10
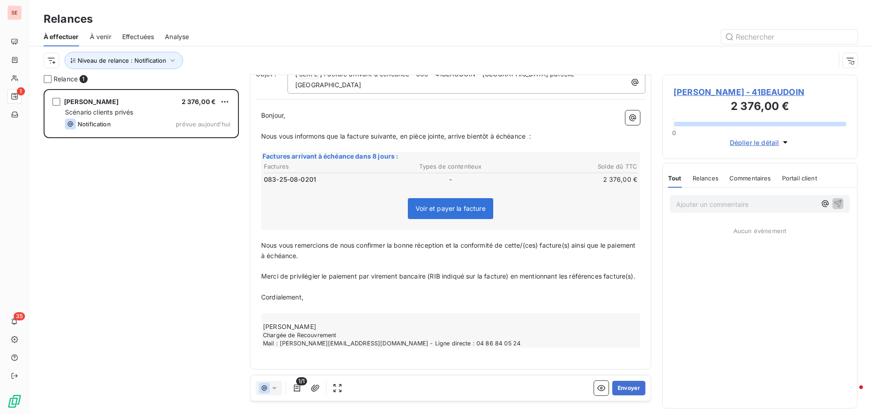
scroll to position [86, 0]
click at [317, 387] on icon "button" at bounding box center [315, 387] width 9 height 9
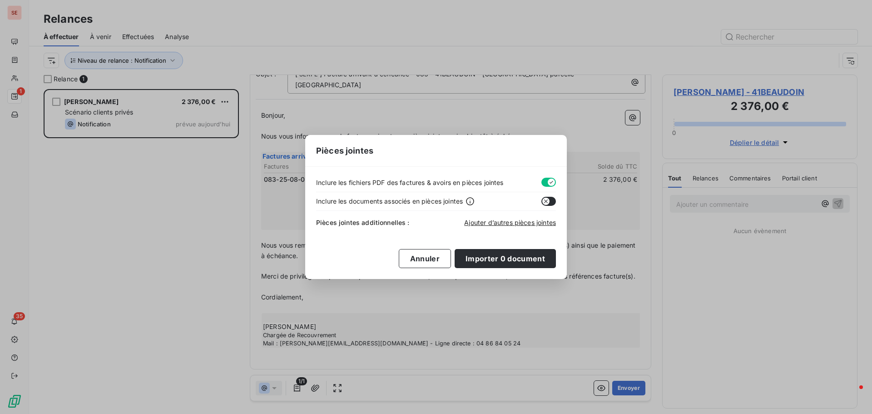
click at [545, 186] on button "button" at bounding box center [548, 182] width 15 height 9
click at [506, 224] on span "Ajouter d’autres pièces jointes" at bounding box center [510, 222] width 92 height 8
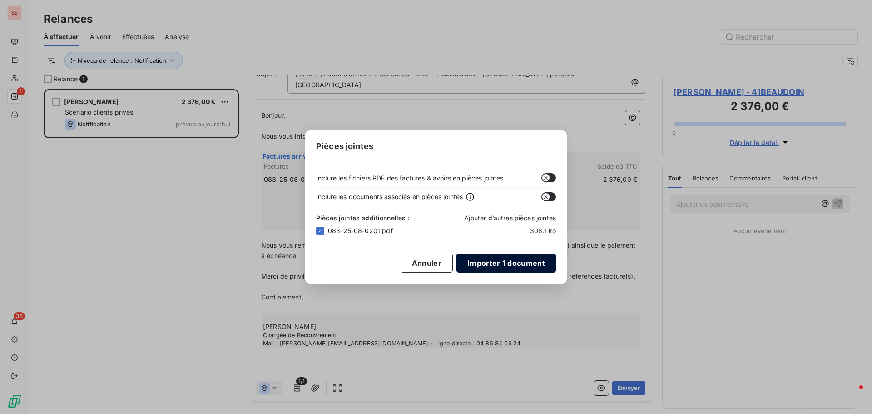
click at [538, 265] on button "Importer 1 document" at bounding box center [506, 262] width 99 height 19
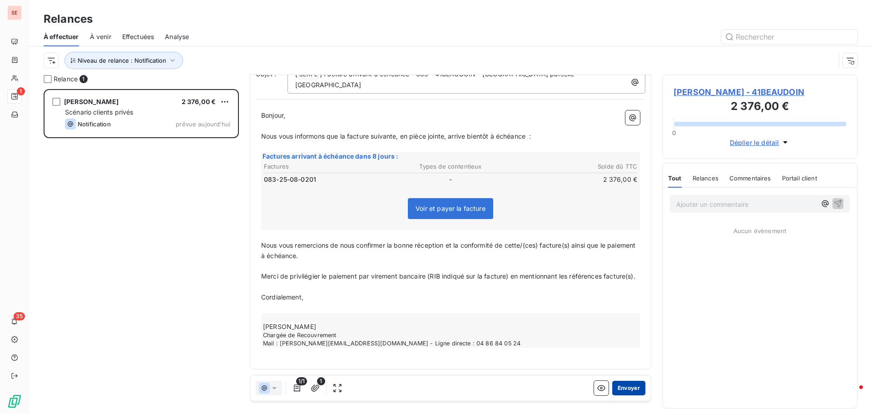
click at [628, 390] on button "Envoyer" at bounding box center [628, 388] width 33 height 15
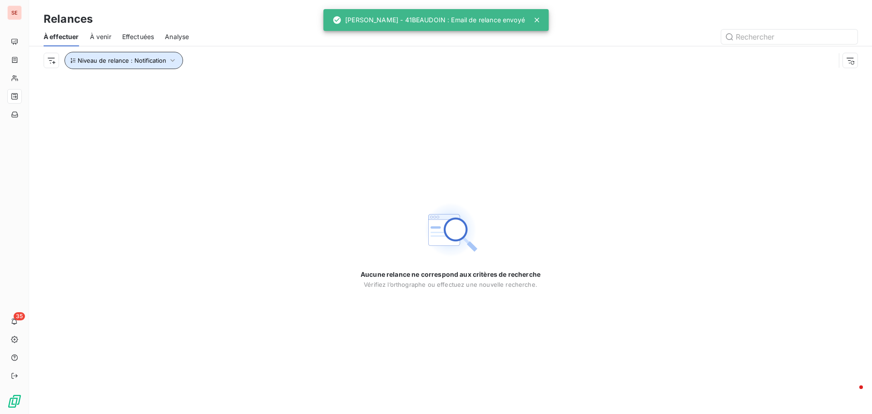
click at [172, 60] on icon "button" at bounding box center [172, 60] width 9 height 9
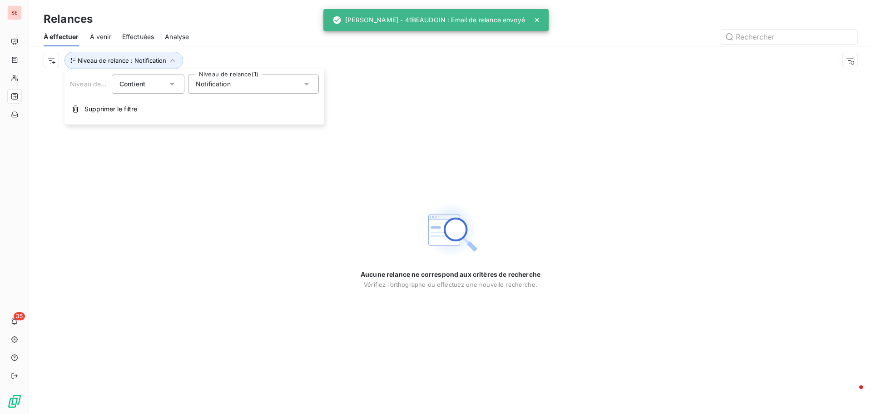
click at [214, 86] on span "Notification" at bounding box center [213, 83] width 35 height 9
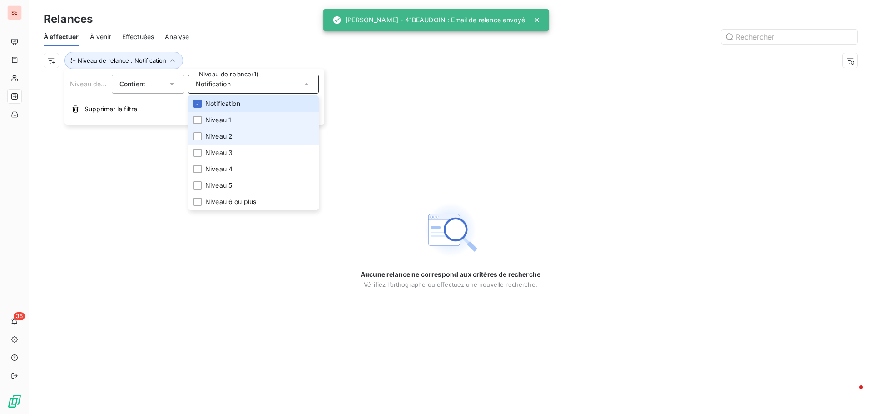
click at [224, 122] on span "Niveau 1" at bounding box center [218, 119] width 26 height 9
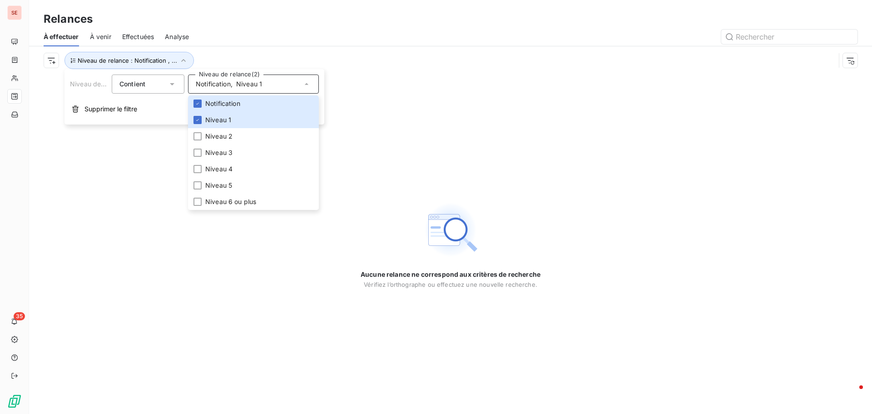
click at [244, 40] on div at bounding box center [529, 37] width 658 height 15
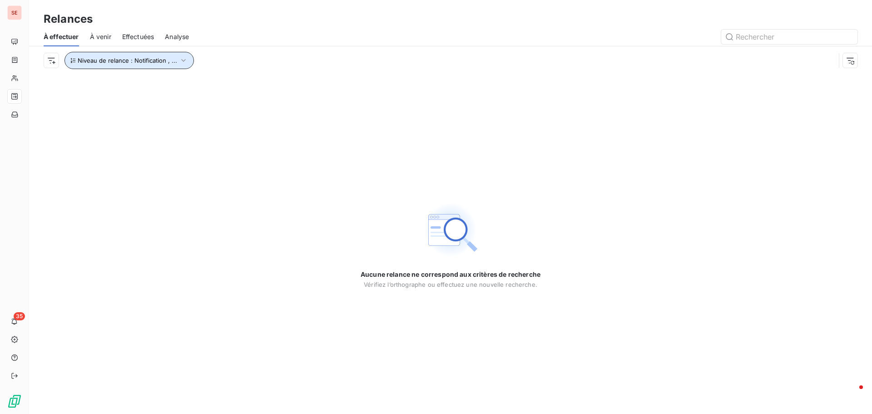
click at [184, 58] on icon "button" at bounding box center [183, 60] width 9 height 9
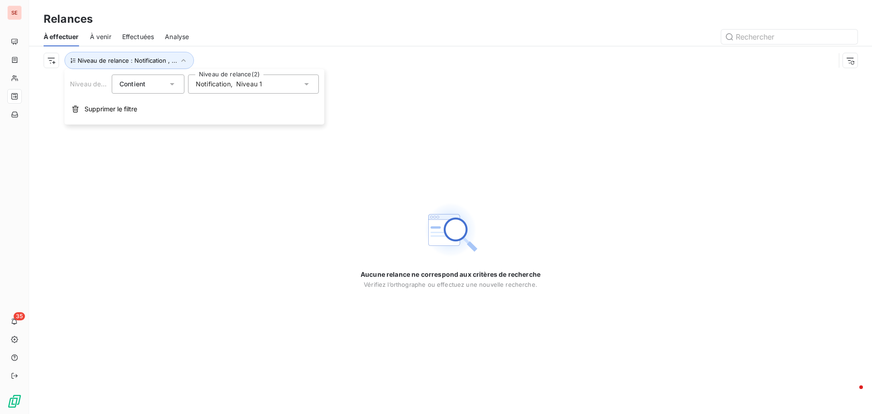
click at [235, 83] on div "Notification , Niveau 1" at bounding box center [229, 83] width 66 height 9
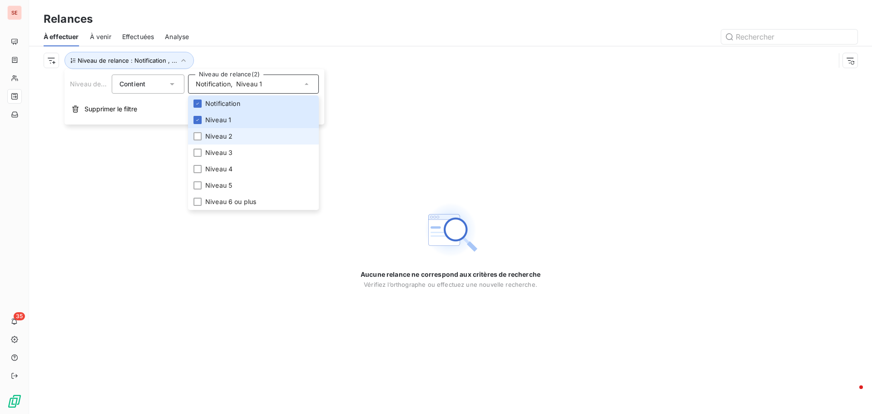
click at [218, 136] on span "Niveau 2" at bounding box center [218, 136] width 27 height 9
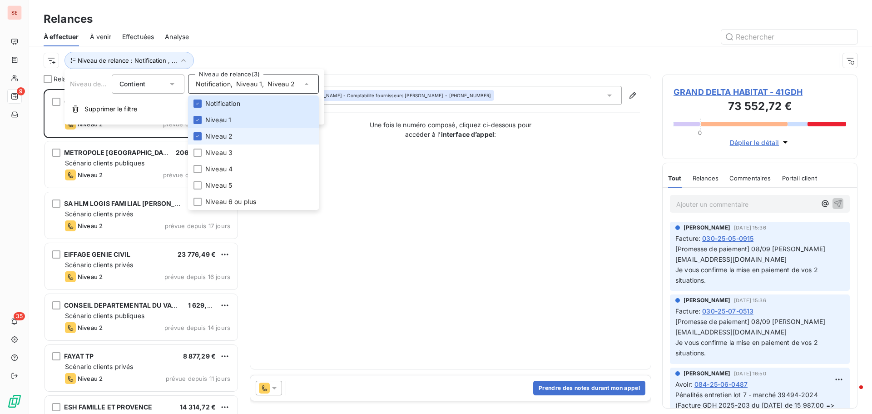
scroll to position [318, 189]
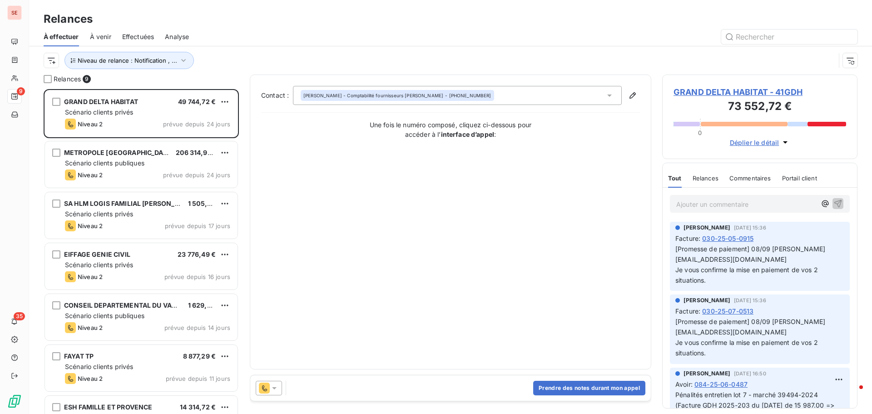
click at [260, 18] on div "Relances" at bounding box center [450, 19] width 843 height 16
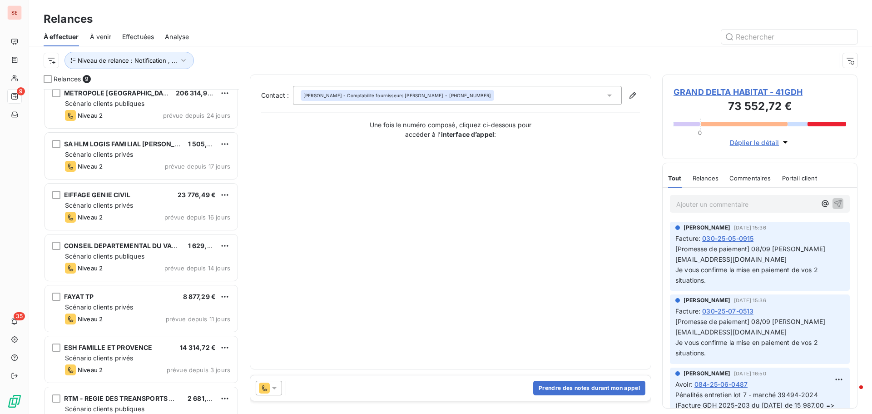
scroll to position [134, 0]
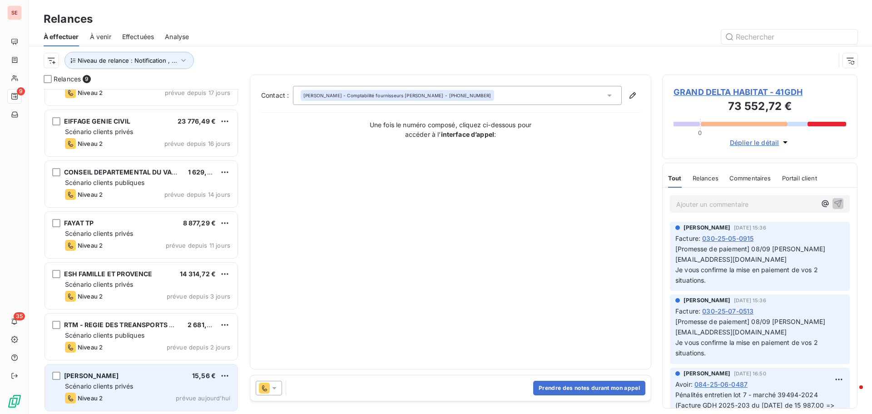
click at [139, 390] on div "Scénario clients privés" at bounding box center [147, 386] width 165 height 9
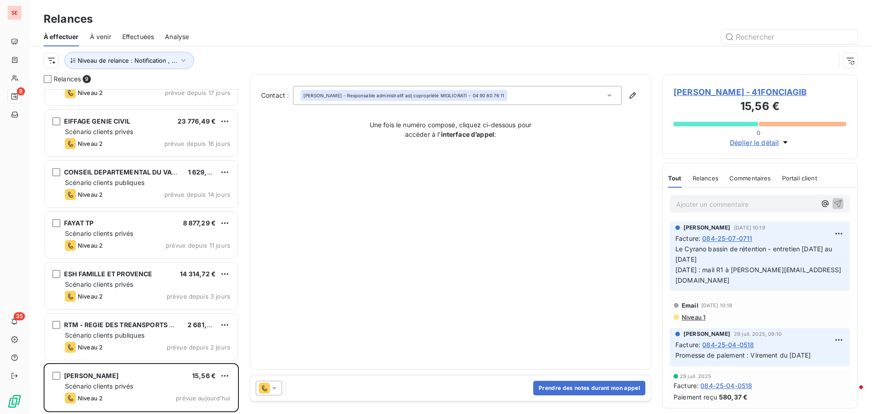
click at [720, 88] on span "[PERSON_NAME] - 41FONCIAGIB" at bounding box center [760, 92] width 173 height 12
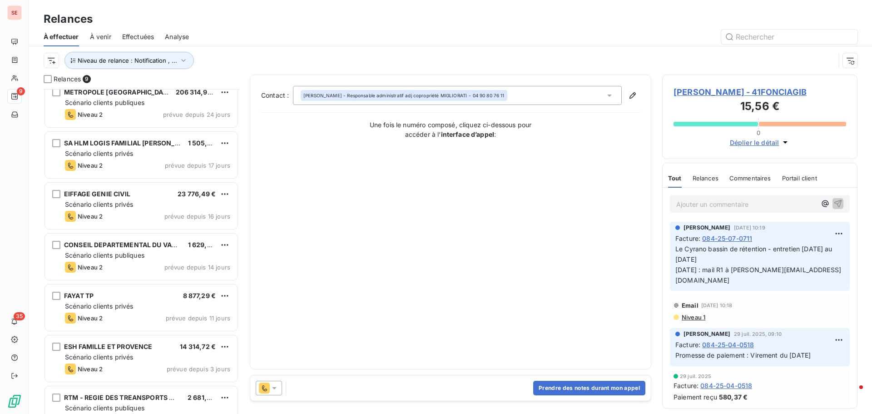
scroll to position [134, 0]
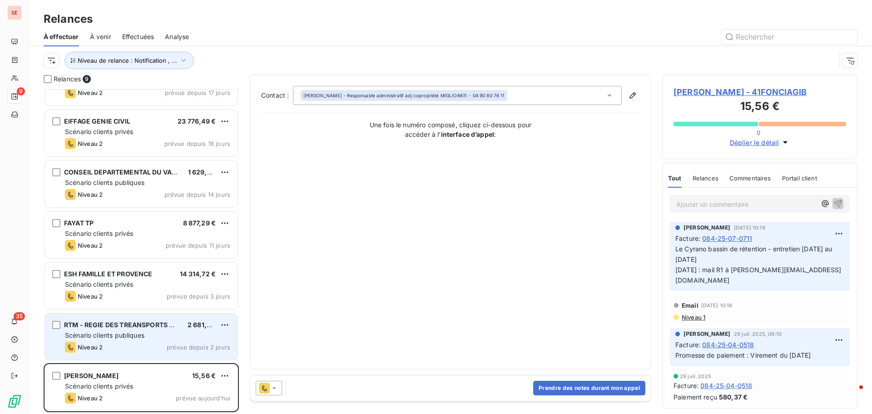
click at [107, 337] on span "Scénario clients publiques" at bounding box center [104, 335] width 79 height 8
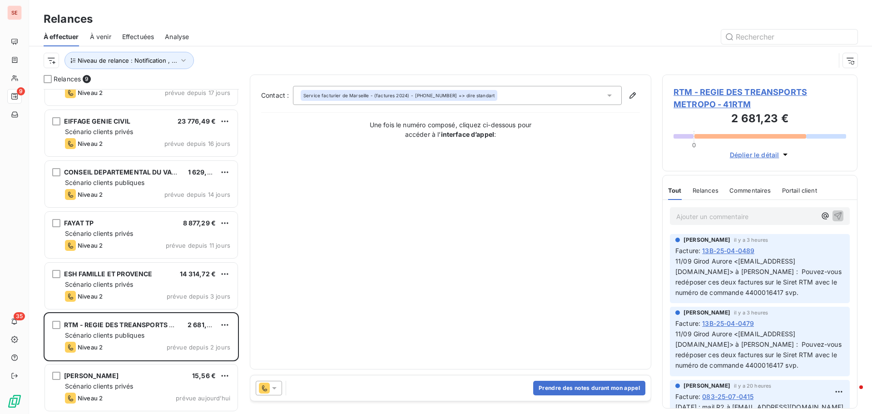
click at [715, 90] on span "RTM - REGIE DES TREANSPORTS METROPO - 41RTM" at bounding box center [760, 98] width 173 height 25
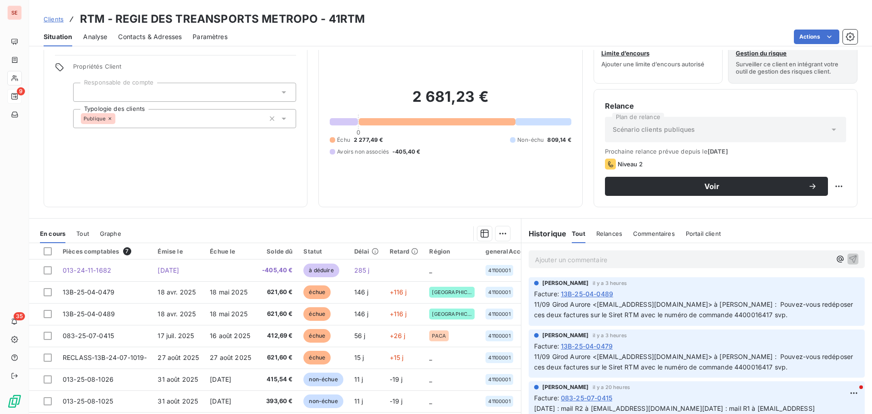
scroll to position [61, 0]
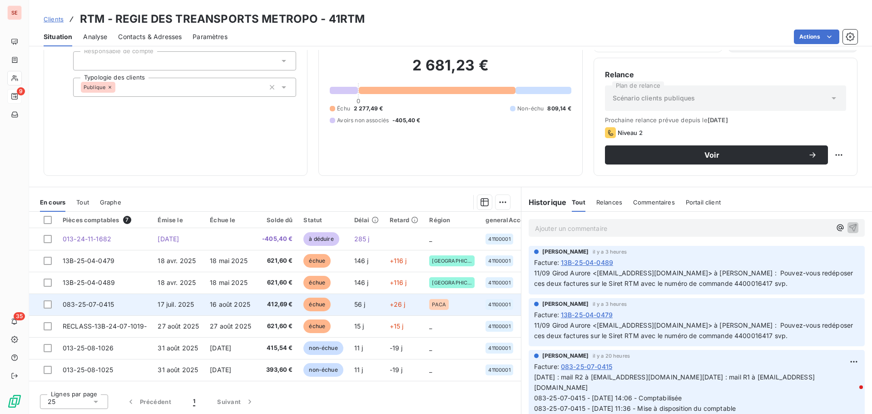
click at [140, 306] on td "083-25-07-0415" at bounding box center [104, 304] width 95 height 22
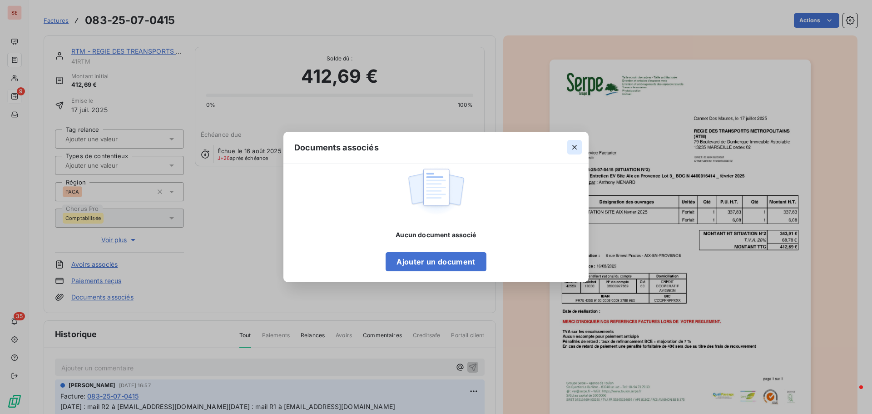
click at [578, 148] on icon "button" at bounding box center [574, 147] width 9 height 9
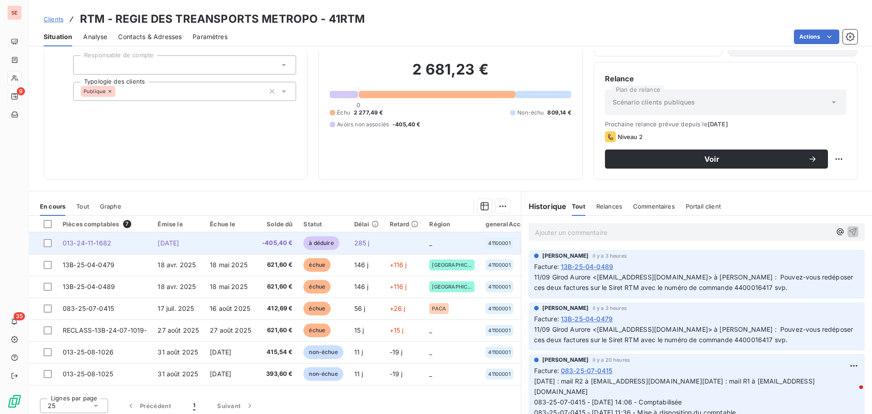
scroll to position [61, 0]
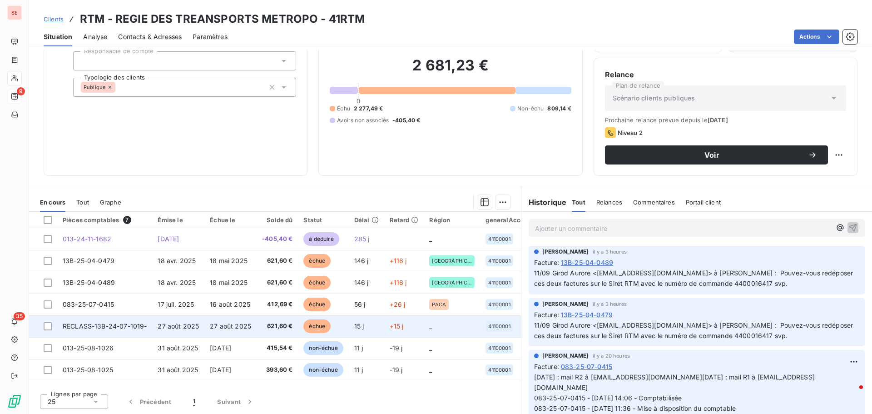
click at [118, 324] on span "RECLASS-13B-24-07-1019-" at bounding box center [105, 326] width 84 height 8
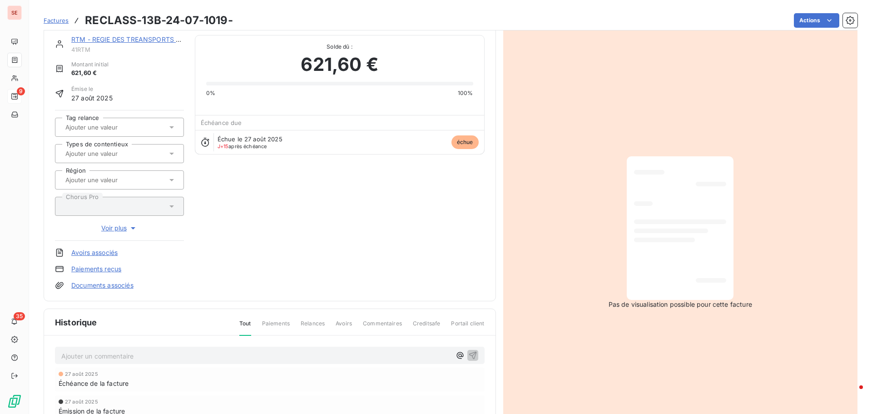
scroll to position [46, 0]
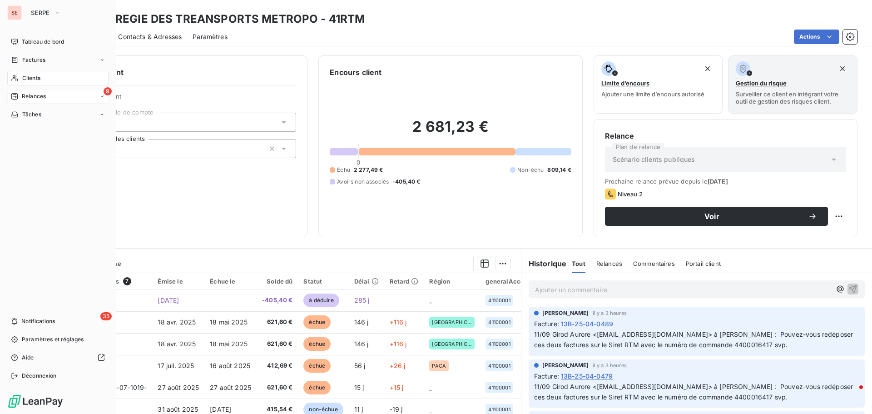
click at [36, 94] on span "Relances" at bounding box center [34, 96] width 24 height 8
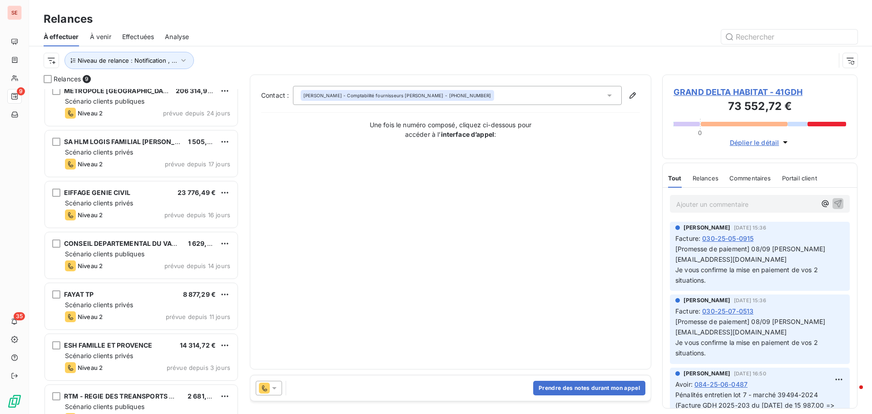
scroll to position [134, 0]
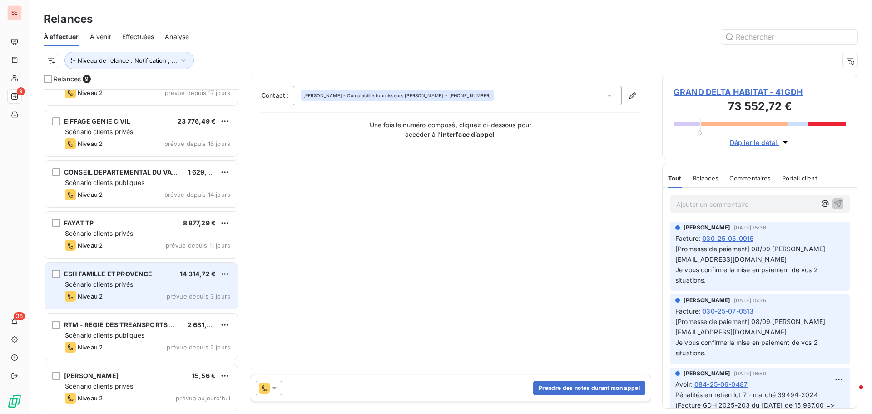
click at [104, 276] on span "ESH FAMILLE ET PROVENCE" at bounding box center [108, 274] width 88 height 8
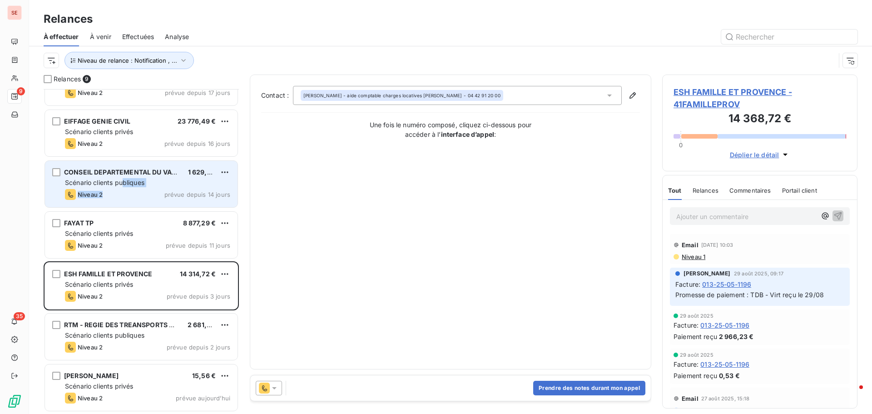
click at [122, 188] on div "CONSEIL DEPARTEMENTAL DU VAUCLUSE C 1 629,45 € Scénario clients publiques Nivea…" at bounding box center [141, 184] width 193 height 46
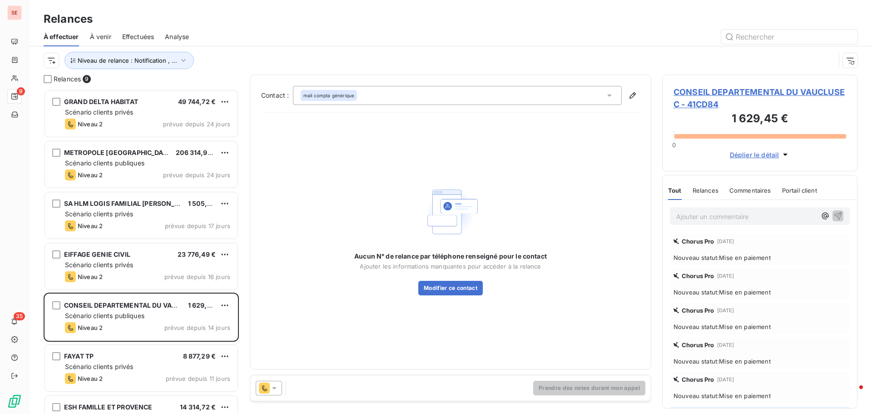
drag, startPoint x: 242, startPoint y: 19, endPoint x: 218, endPoint y: 35, distance: 29.2
click at [242, 18] on div "Relances" at bounding box center [450, 19] width 843 height 16
click at [185, 55] on button "Niveau de relance : Notification , ..." at bounding box center [129, 60] width 129 height 17
click at [218, 74] on div "Niveau de relance Contient is Niveau de relance (3) Notification , Niveau 1 , N…" at bounding box center [195, 96] width 260 height 55
click at [215, 89] on div "Notification , Niveau 1 , Niveau 2" at bounding box center [253, 83] width 131 height 19
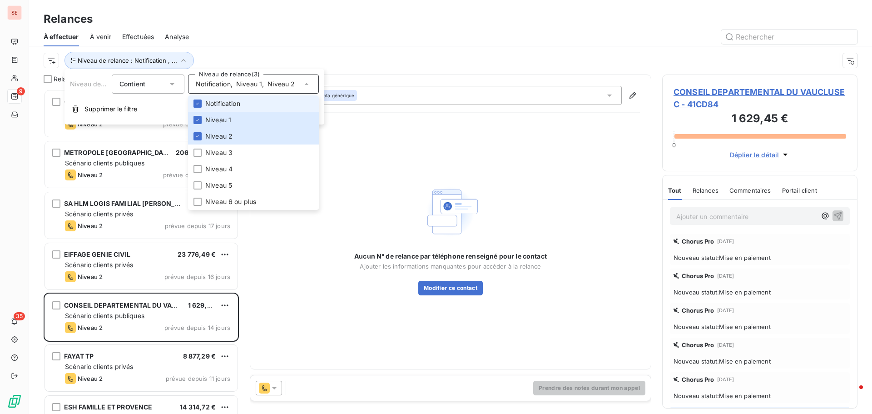
click at [202, 99] on li "Notification" at bounding box center [253, 103] width 131 height 16
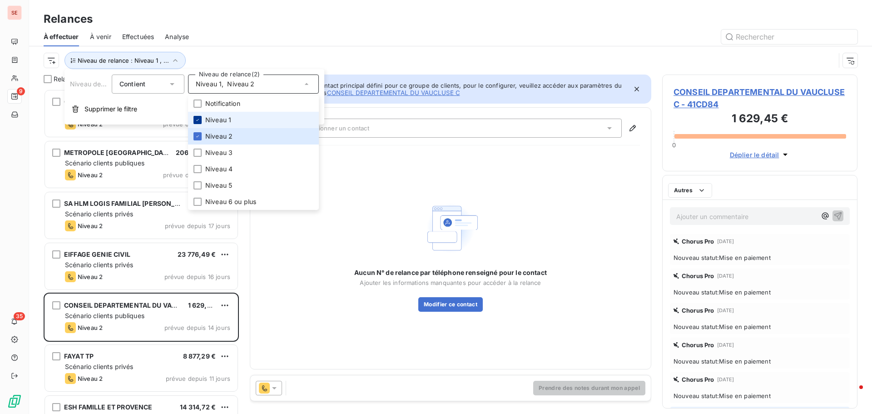
scroll to position [318, 189]
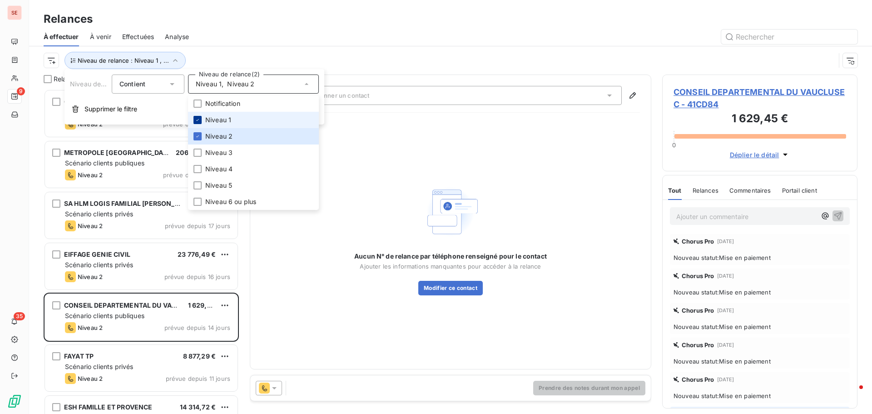
click at [196, 117] on icon at bounding box center [197, 119] width 5 height 5
click at [195, 134] on div at bounding box center [198, 136] width 8 height 8
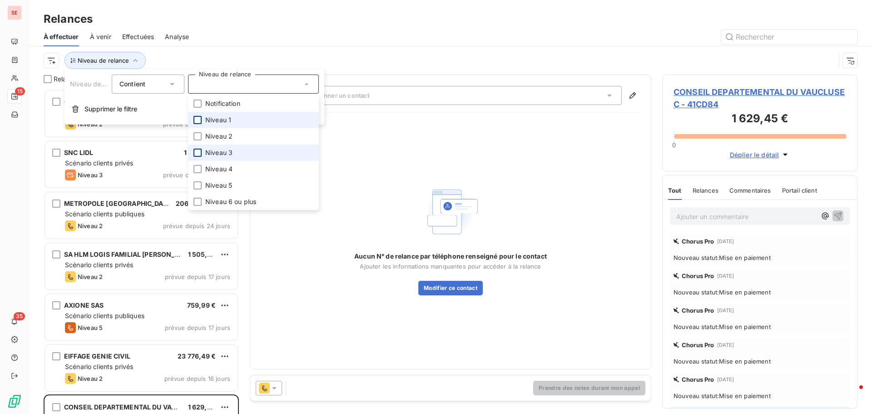
click at [199, 154] on div at bounding box center [198, 153] width 8 height 8
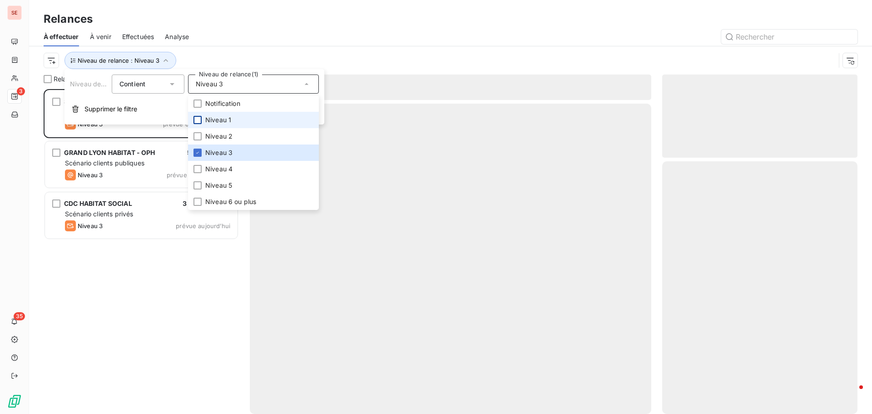
scroll to position [318, 189]
click at [292, 27] on div "À effectuer À venir Effectuées Analyse" at bounding box center [450, 36] width 843 height 19
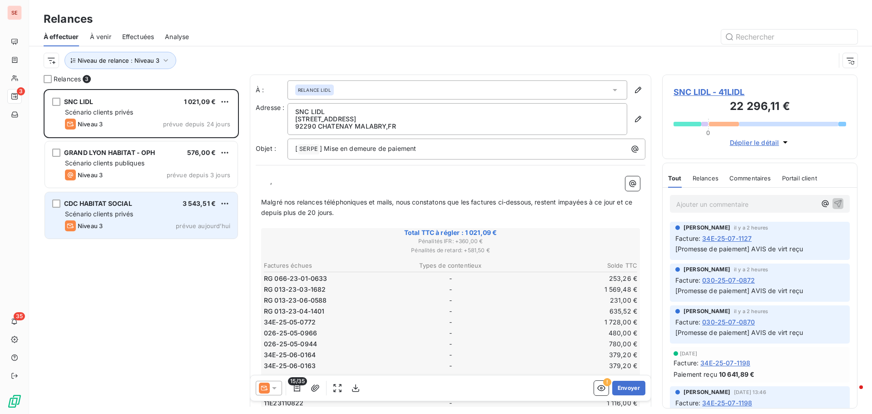
click at [96, 216] on span "Scénario clients privés" at bounding box center [99, 214] width 68 height 8
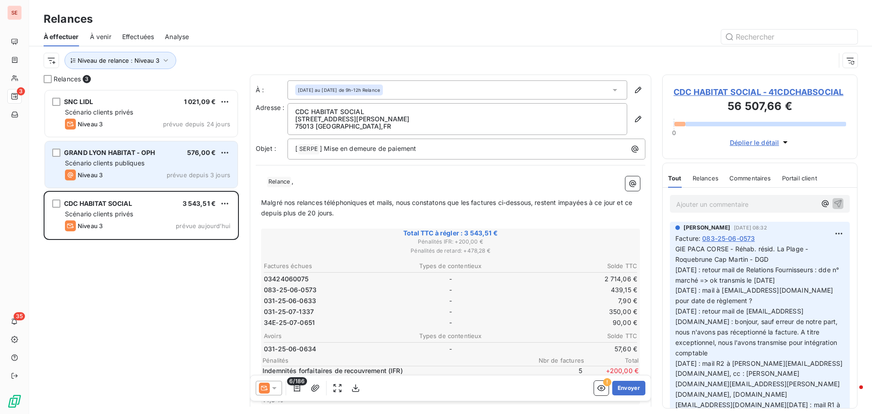
click at [104, 176] on div "Niveau 3 prévue depuis 3 jours" at bounding box center [147, 174] width 165 height 11
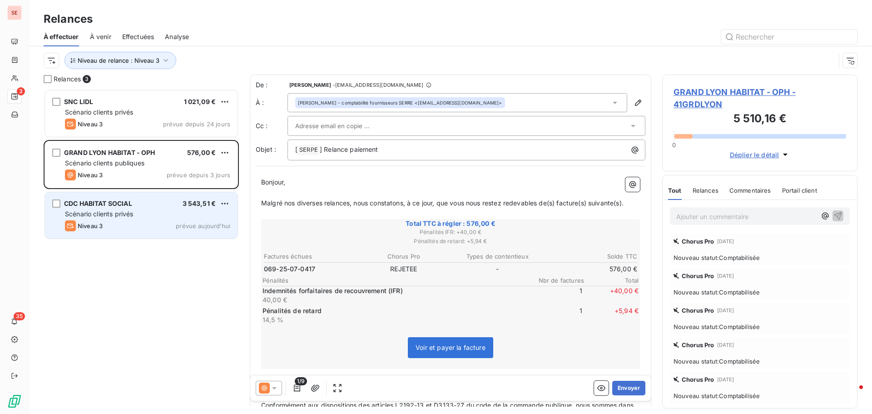
click at [86, 217] on span "Scénario clients privés" at bounding box center [99, 214] width 68 height 8
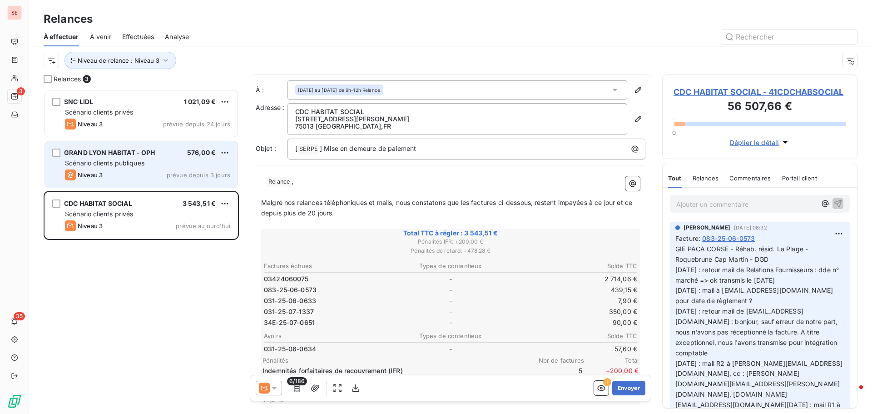
click at [87, 177] on span "Niveau 3" at bounding box center [90, 174] width 25 height 7
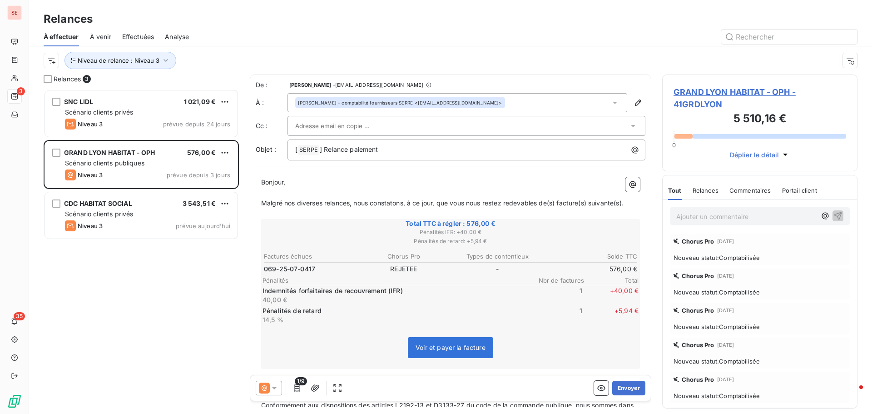
click at [699, 91] on span "GRAND LYON HABITAT - OPH - 41GRDLYON" at bounding box center [760, 98] width 173 height 25
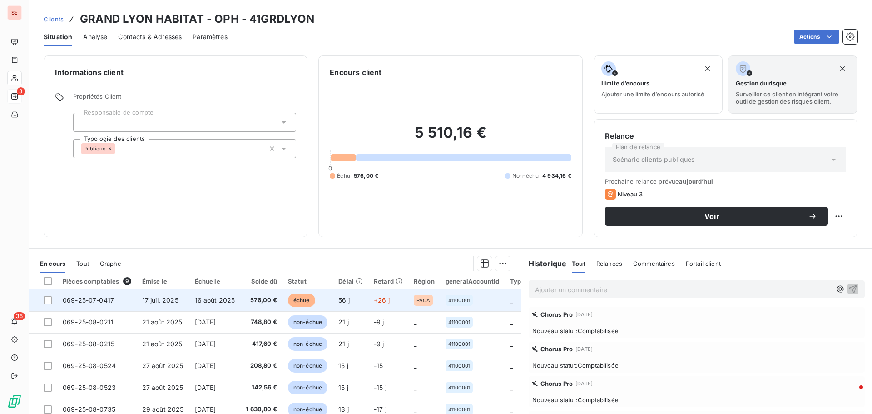
click at [223, 303] on span "16 août 2025" at bounding box center [215, 300] width 40 height 8
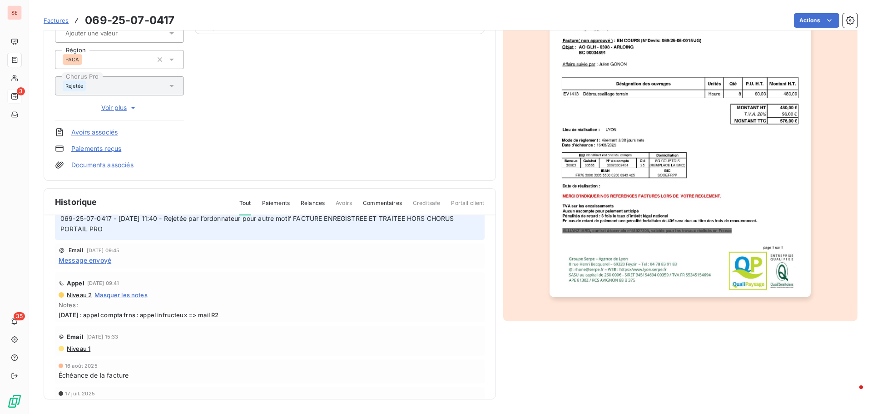
scroll to position [136, 0]
click at [95, 260] on span "Message envoyé" at bounding box center [85, 260] width 53 height 10
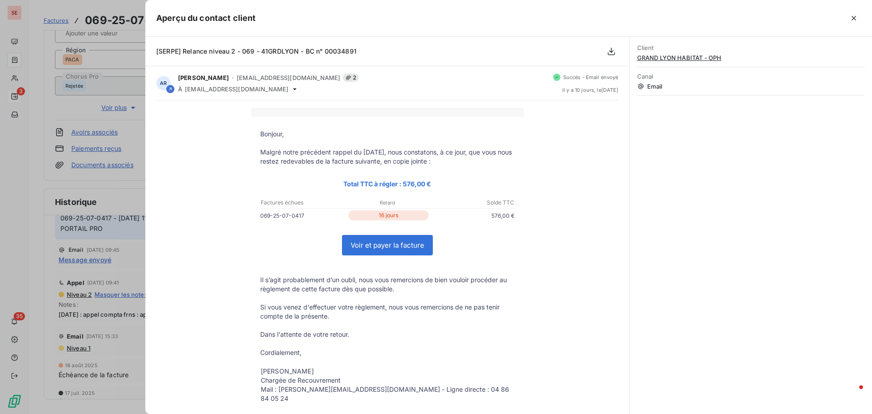
click at [694, 174] on div "Client GRAND LYON HABITAT - OPH Canal Email" at bounding box center [751, 225] width 242 height 377
click at [856, 20] on icon "button" at bounding box center [853, 18] width 9 height 9
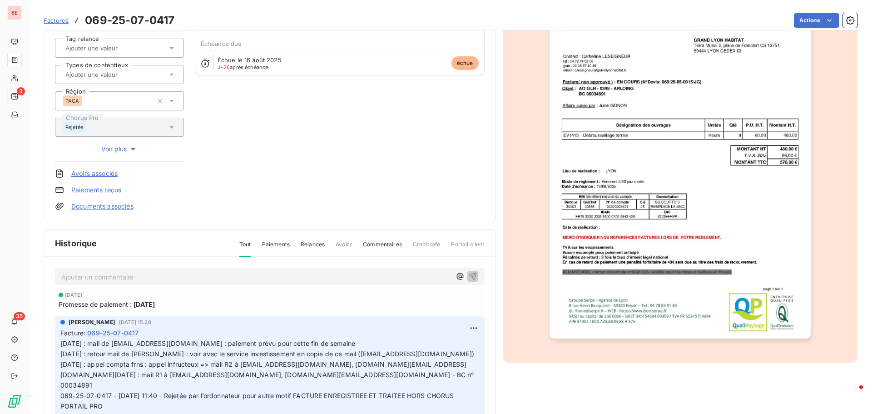
scroll to position [92, 0]
click at [457, 331] on html "SE 3 35 Factures 069-25-07-0417 Actions GRAND LYON HABITAT - OPH 41GRDLYON Mont…" at bounding box center [436, 207] width 872 height 414
click at [462, 328] on html "SE 3 35 Factures 069-25-07-0417 Actions GRAND LYON HABITAT - OPH 41GRDLYON Mont…" at bounding box center [436, 207] width 872 height 414
click at [460, 330] on html "SE 3 35 Factures 069-25-07-0417 Actions GRAND LYON HABITAT - OPH 41GRDLYON Mont…" at bounding box center [436, 207] width 872 height 414
drag, startPoint x: 450, startPoint y: 347, endPoint x: 334, endPoint y: 347, distance: 115.8
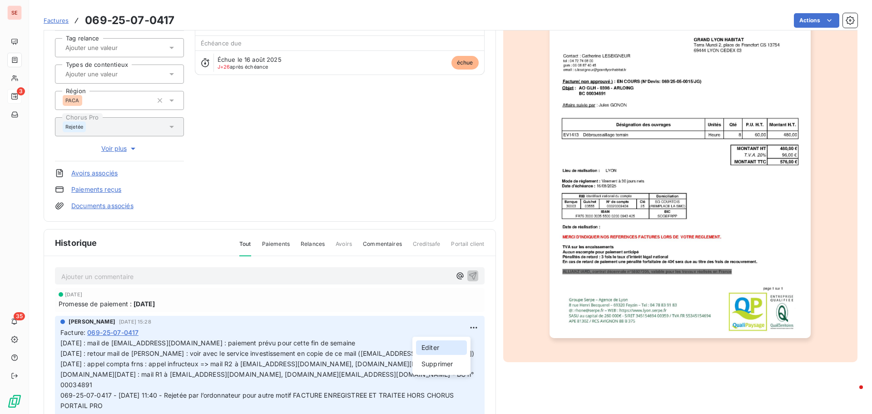
click at [449, 347] on div "Editer" at bounding box center [441, 347] width 51 height 15
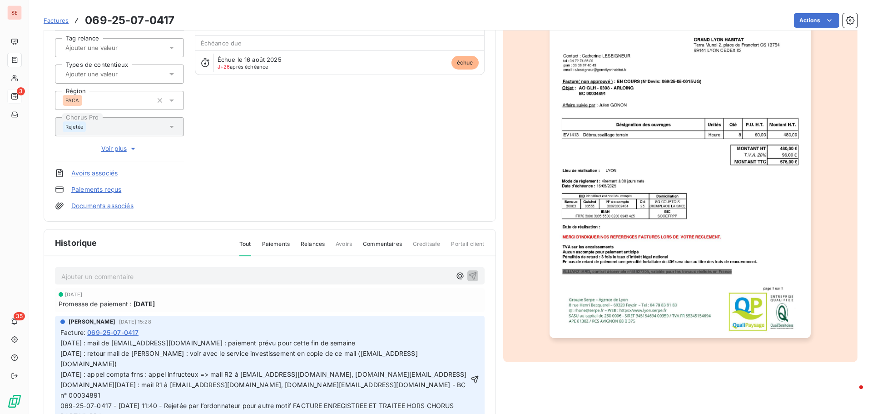
click at [58, 340] on div "[PERSON_NAME] [DATE] 15:28 Facture : 069-25-07-0417 [DATE] : mail de [EMAIL_ADD…" at bounding box center [270, 371] width 430 height 111
click at [70, 341] on span "[DATE] : mail de [EMAIL_ADDRESS][DOMAIN_NAME] : paiement prévu pour cette fin d…" at bounding box center [263, 379] width 407 height 80
click at [62, 342] on span "[DATE] : mail de [EMAIL_ADDRESS][DOMAIN_NAME] : paiement prévu pour cette fin d…" at bounding box center [263, 379] width 407 height 80
click at [62, 342] on p "[DATE] : mail de [EMAIL_ADDRESS][DOMAIN_NAME] : paiement prévu pour cette fin d…" at bounding box center [264, 379] width 408 height 83
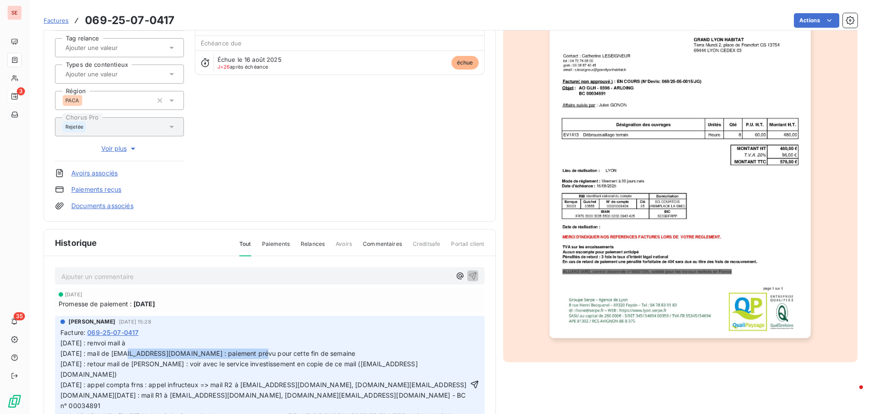
drag, startPoint x: 119, startPoint y: 353, endPoint x: 244, endPoint y: 353, distance: 124.5
click at [244, 353] on span "[DATE] : renvoi mail à [DATE] : mail de [EMAIL_ADDRESS][DOMAIN_NAME] : paiement…" at bounding box center [263, 384] width 407 height 91
click at [202, 342] on p "[DATE] : renvoi mail à [DATE] : mail de [EMAIL_ADDRESS][DOMAIN_NAME] : paiement…" at bounding box center [264, 385] width 408 height 94
click at [471, 382] on icon "button" at bounding box center [475, 385] width 8 height 8
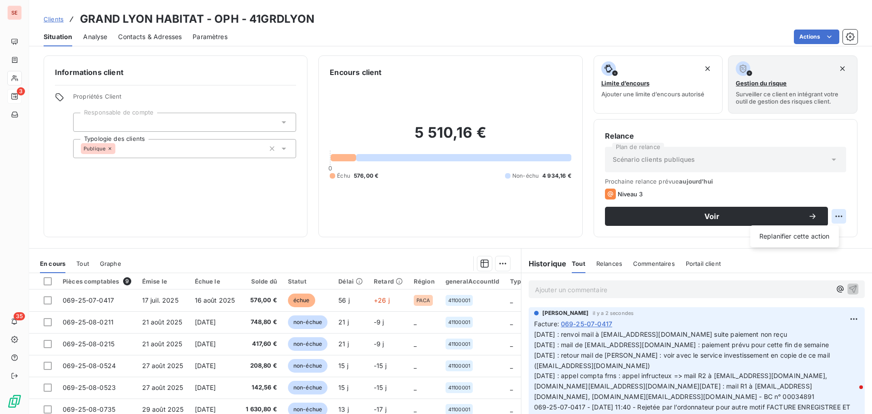
click at [830, 213] on html "SE 3 35 Clients GRAND LYON HABITAT - OPH - 41GRDLYON Situation Analyse Contacts…" at bounding box center [436, 207] width 872 height 414
click at [822, 235] on div "Replanifier cette action" at bounding box center [794, 236] width 81 height 15
select select "8"
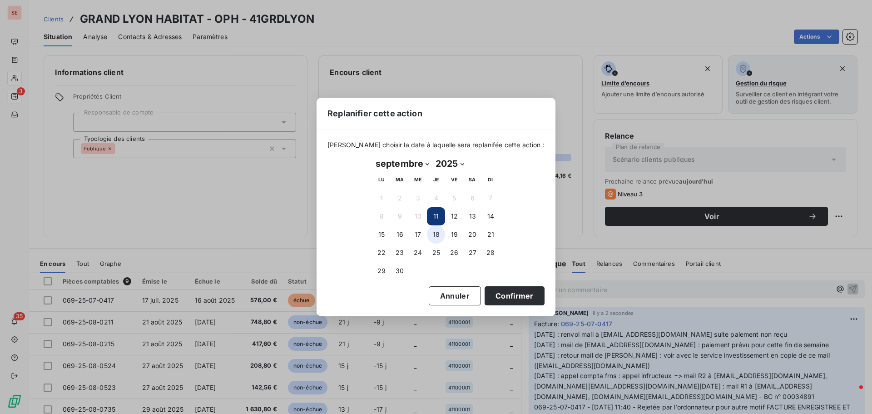
click at [440, 232] on button "18" at bounding box center [436, 234] width 18 height 18
click at [510, 300] on button "Confirmer" at bounding box center [515, 295] width 60 height 19
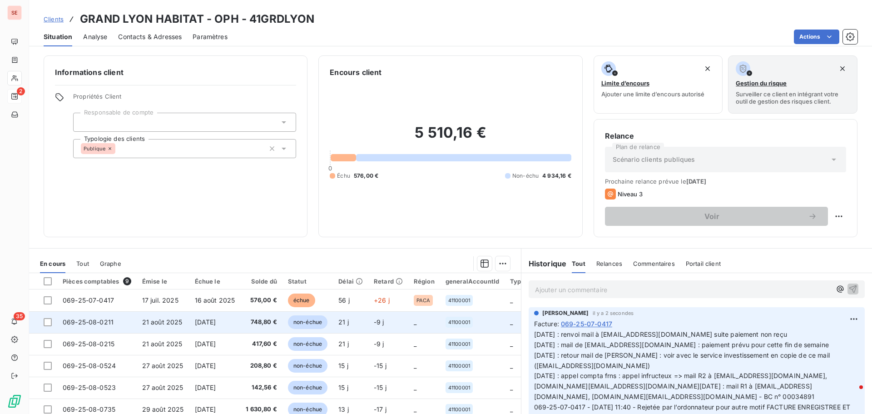
click at [210, 326] on td "[DATE]" at bounding box center [214, 322] width 51 height 22
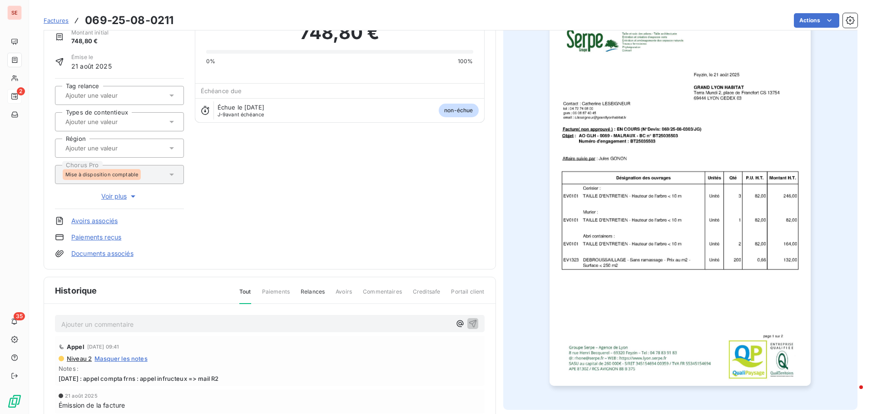
scroll to position [133, 0]
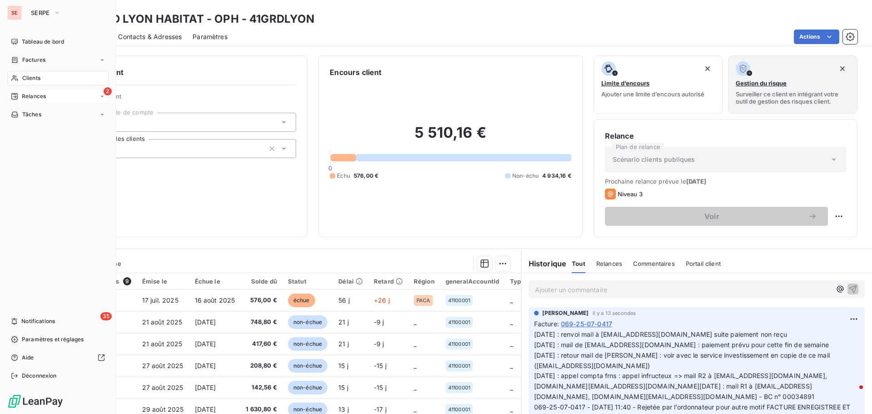
click at [43, 91] on div "2 Relances" at bounding box center [57, 96] width 101 height 15
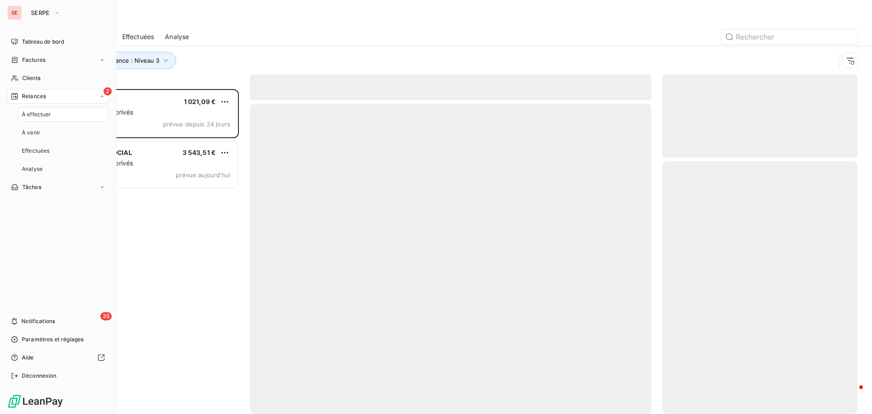
scroll to position [318, 189]
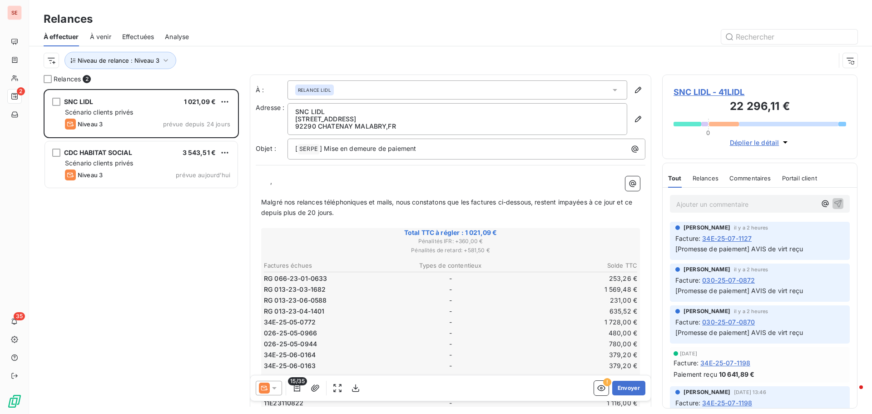
click at [124, 232] on div "SNC LIDL 1 021,09 € Scénario clients privés Niveau 3 prévue depuis 24 jours CDC…" at bounding box center [141, 251] width 195 height 325
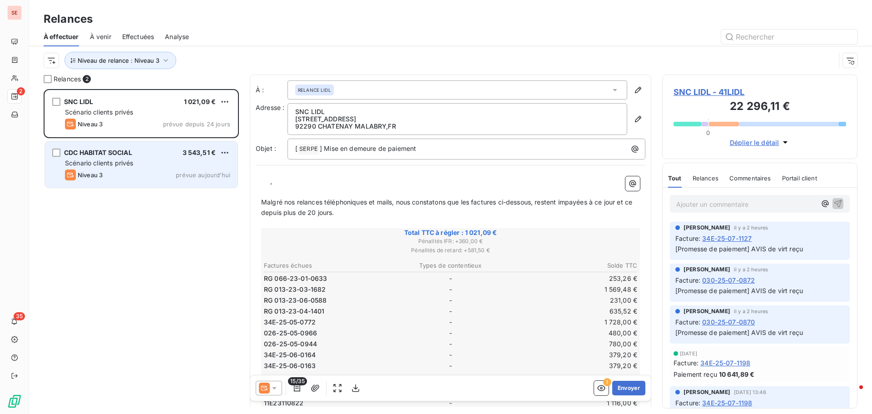
click at [144, 153] on div "CDC HABITAT SOCIAL 3 543,51 €" at bounding box center [147, 153] width 165 height 8
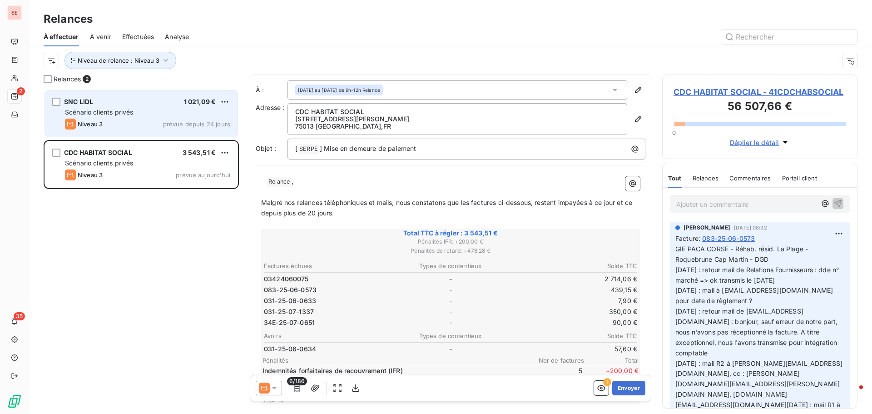
click at [145, 124] on div "Niveau 3 prévue depuis 24 jours" at bounding box center [147, 124] width 165 height 11
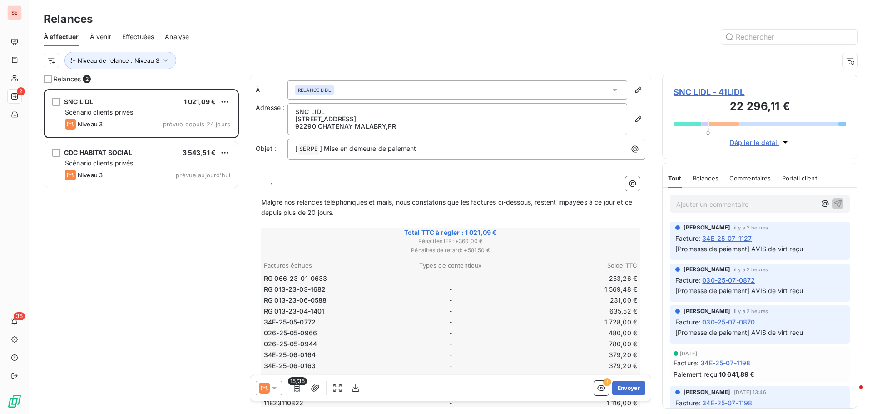
click at [116, 249] on div "SNC LIDL 1 021,09 € Scénario clients privés Niveau 3 prévue depuis 24 jours CDC…" at bounding box center [141, 251] width 195 height 325
click at [164, 60] on icon "button" at bounding box center [165, 60] width 9 height 9
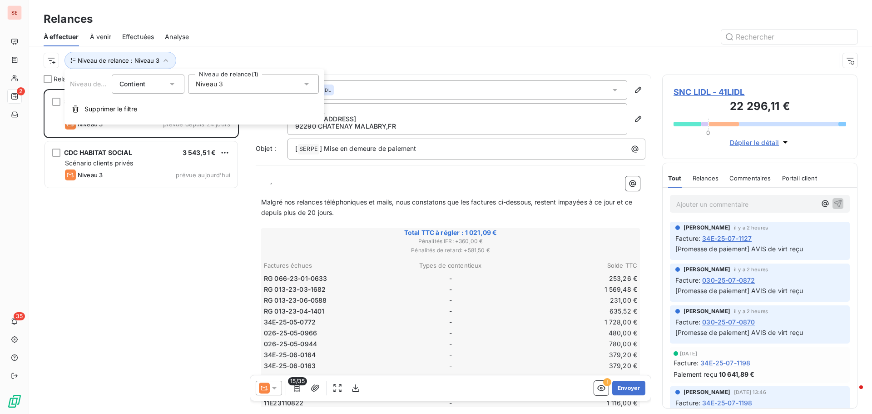
click at [216, 81] on span "Niveau 3" at bounding box center [209, 83] width 27 height 9
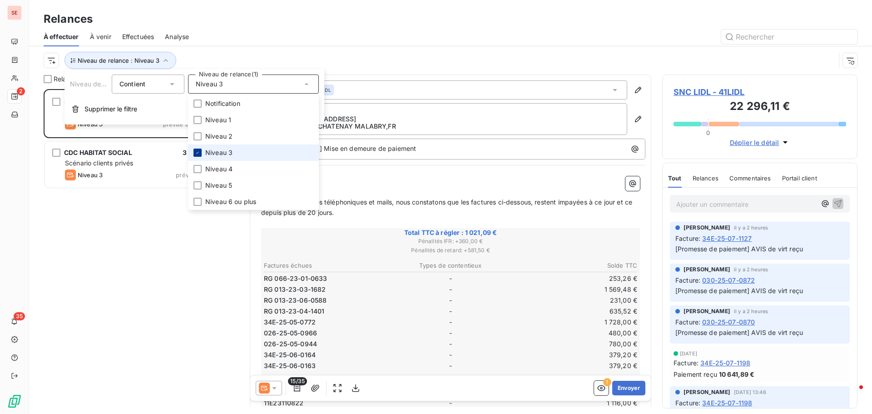
click at [199, 152] on icon at bounding box center [197, 152] width 5 height 5
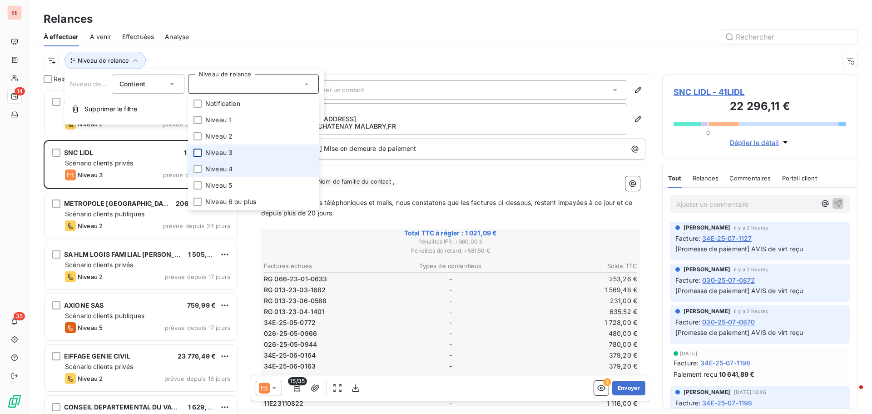
scroll to position [318, 189]
drag, startPoint x: 197, startPoint y: 172, endPoint x: 207, endPoint y: 166, distance: 11.8
click at [197, 172] on div at bounding box center [198, 169] width 8 height 8
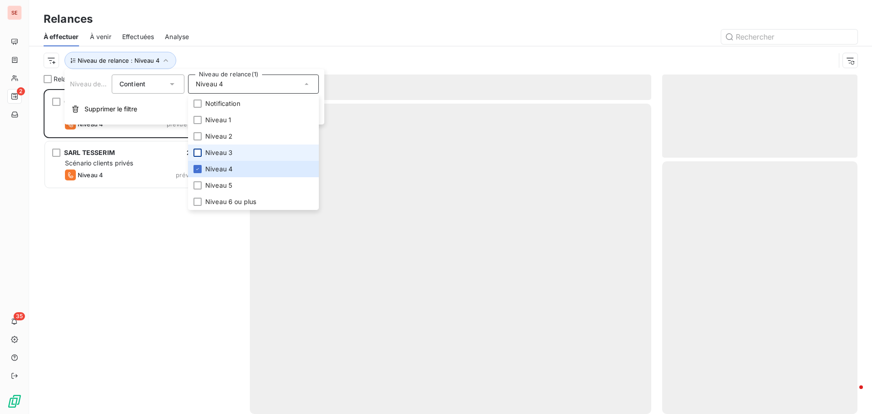
click at [293, 70] on div "Niveau de relance Contient Niveau de relance (1) Niveau 4 Notification Niveau 1…" at bounding box center [195, 96] width 260 height 55
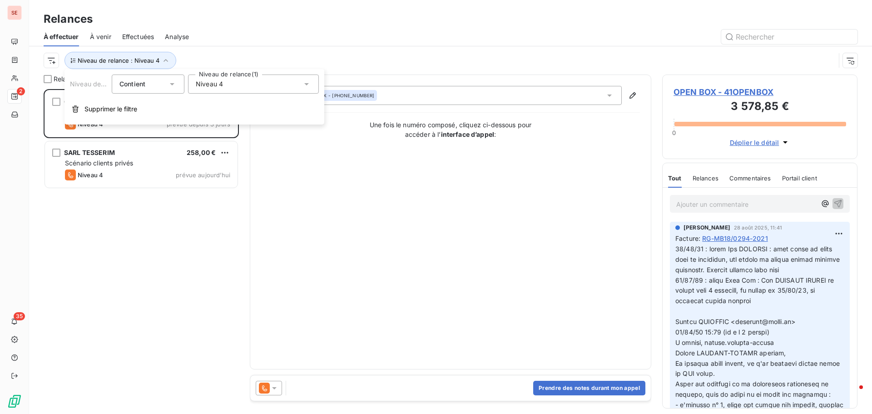
click at [319, 34] on div at bounding box center [529, 37] width 658 height 15
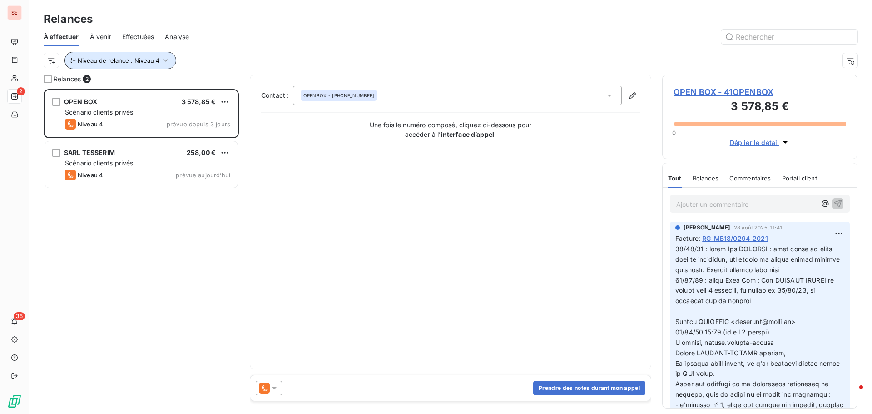
click at [166, 56] on icon "button" at bounding box center [165, 60] width 9 height 9
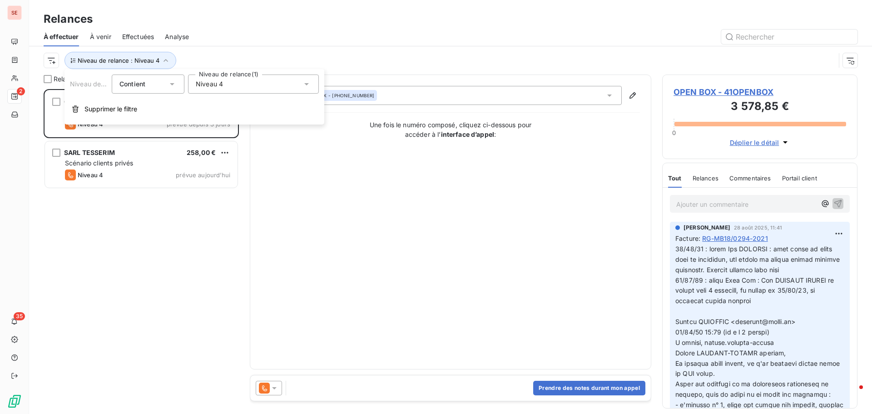
click at [221, 85] on span "Niveau 4" at bounding box center [209, 83] width 27 height 9
click at [199, 164] on li "Niveau 4" at bounding box center [253, 169] width 131 height 16
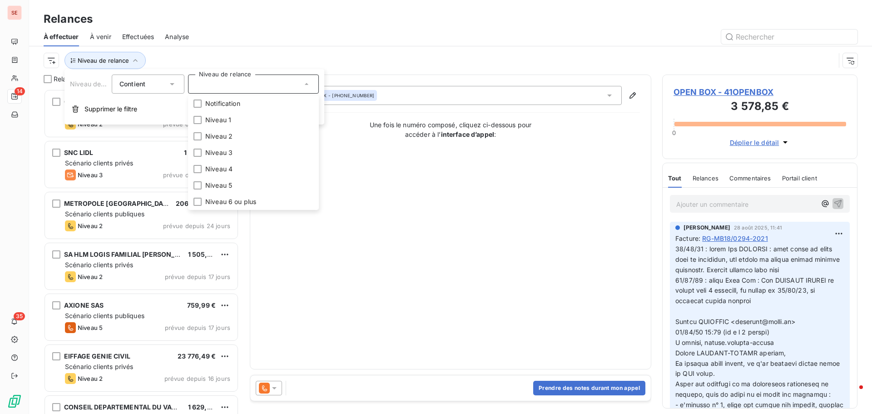
click at [336, 42] on div at bounding box center [529, 37] width 658 height 15
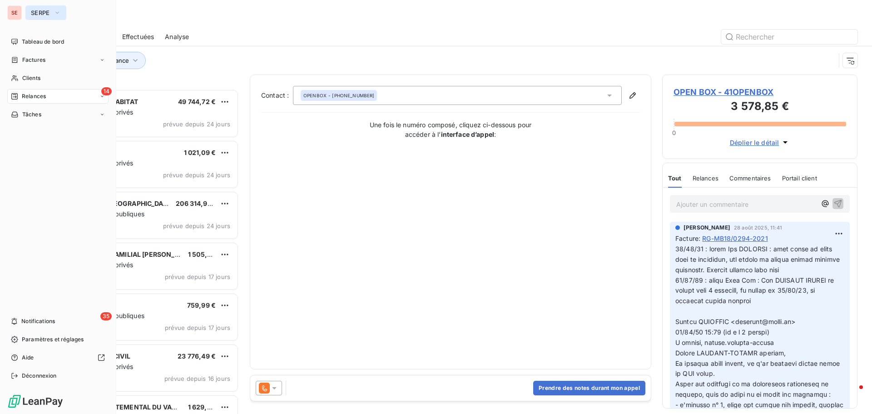
click at [54, 13] on icon "button" at bounding box center [57, 12] width 7 height 9
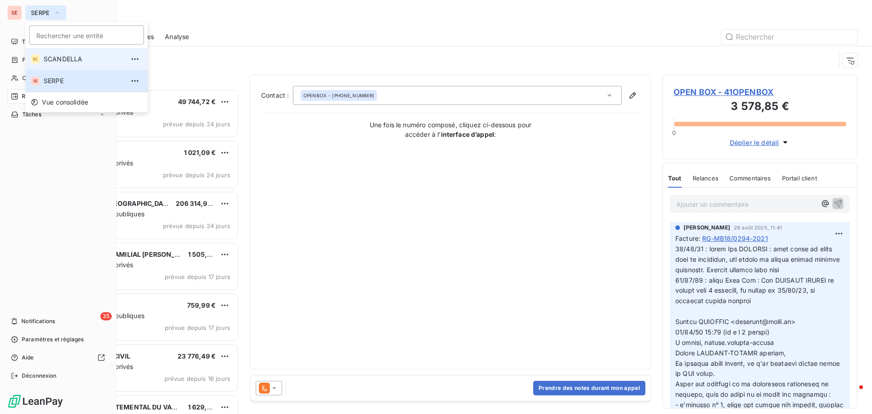
click at [62, 54] on li "SC SCANDELLA" at bounding box center [86, 59] width 122 height 22
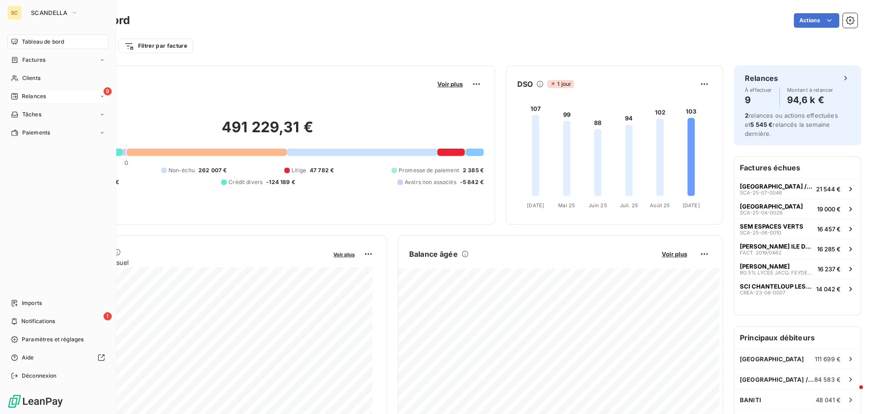
click at [49, 94] on div "9 Relances" at bounding box center [57, 96] width 101 height 15
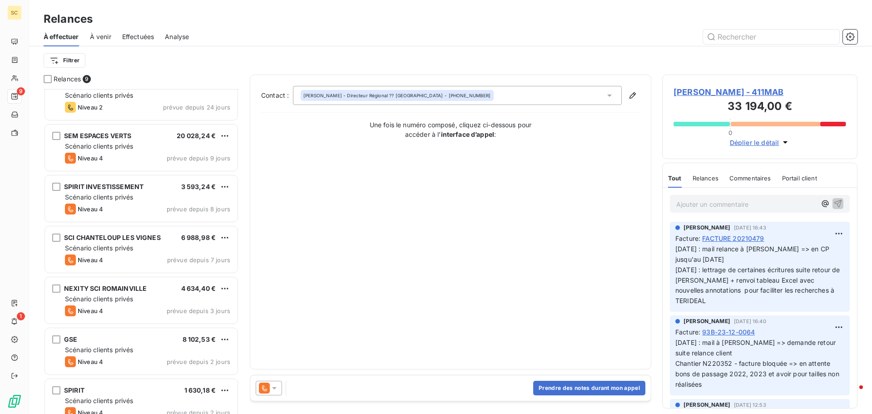
scroll to position [134, 0]
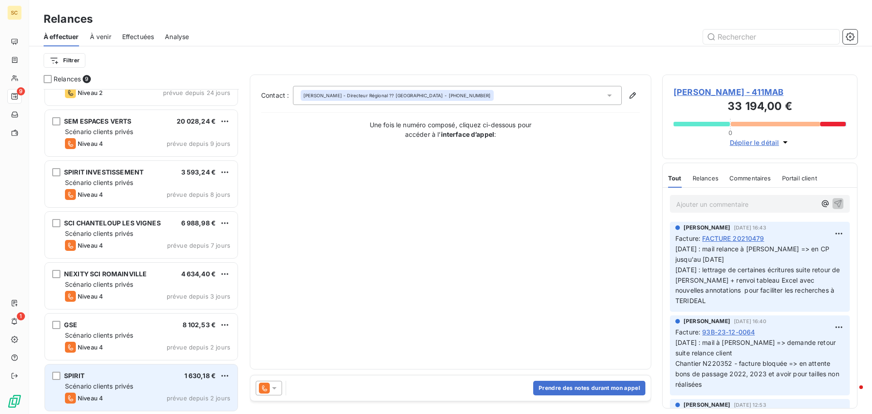
click at [137, 399] on div "Niveau 4 prévue depuis 2 jours" at bounding box center [147, 397] width 165 height 11
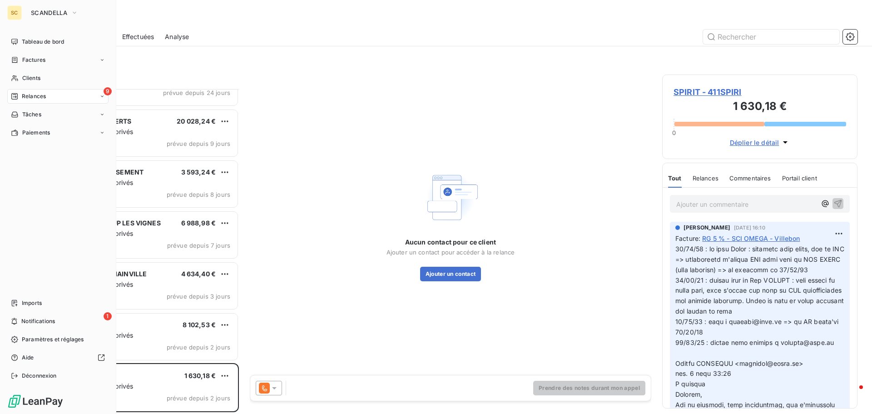
click at [41, 90] on div "9 Relances" at bounding box center [57, 96] width 101 height 15
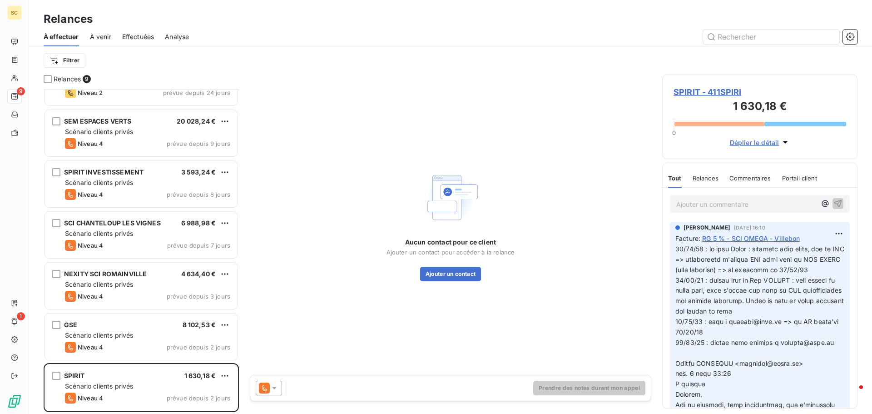
click at [182, 60] on div "Filtrer" at bounding box center [451, 60] width 814 height 17
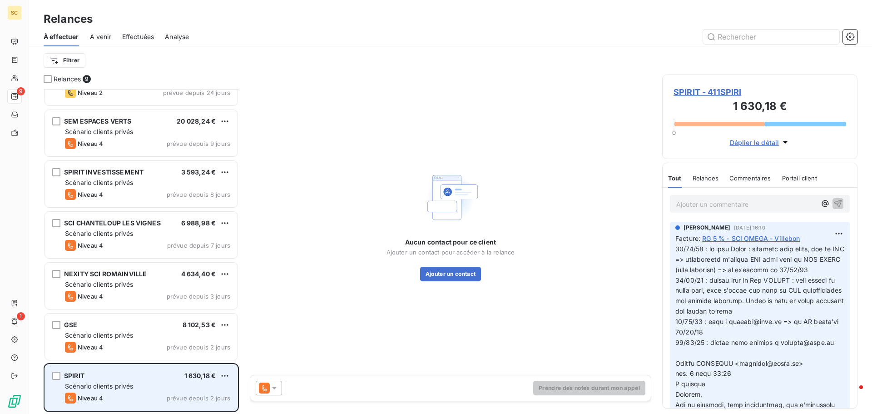
click at [144, 376] on div "SPIRIT 1 630,18 €" at bounding box center [147, 376] width 165 height 8
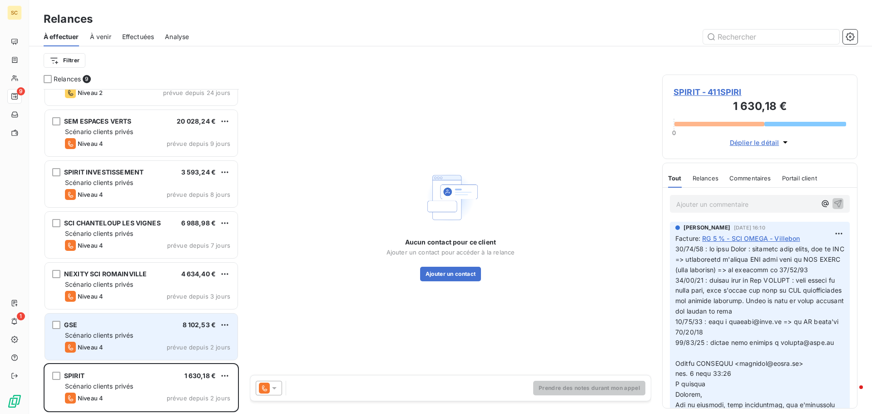
click at [135, 327] on div "GSE 8 102,53 €" at bounding box center [147, 325] width 165 height 8
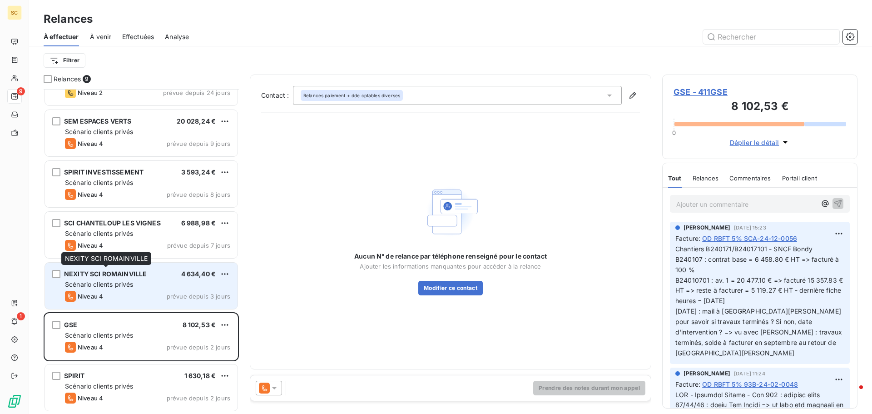
click at [108, 270] on span "NEXITY SCI ROMAINVILLE" at bounding box center [105, 274] width 83 height 8
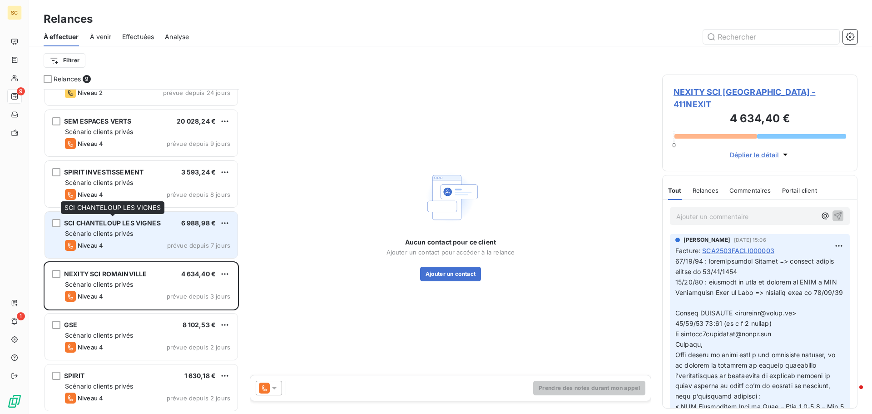
click at [94, 224] on span "SCI CHANTELOUP LES VIGNES" at bounding box center [112, 223] width 97 height 8
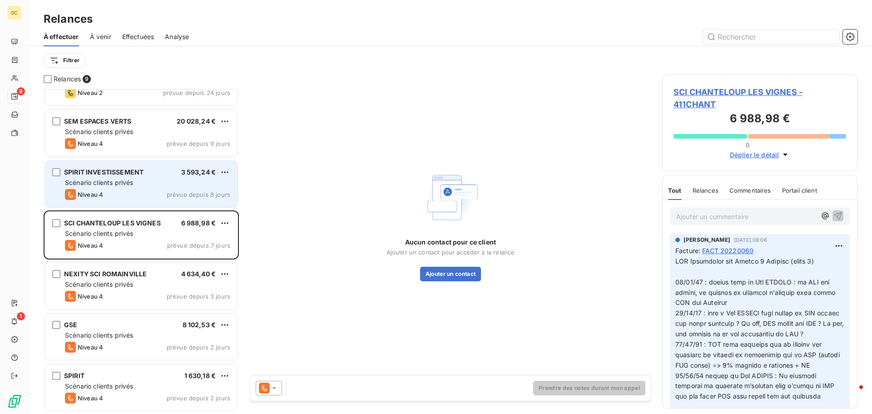
click at [107, 195] on div "Niveau 4 prévue depuis 8 jours" at bounding box center [147, 194] width 165 height 11
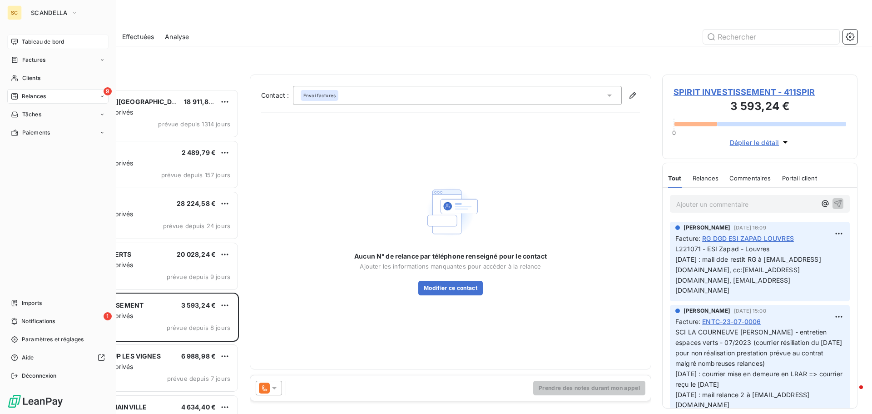
click at [56, 40] on span "Tableau de bord" at bounding box center [43, 42] width 42 height 8
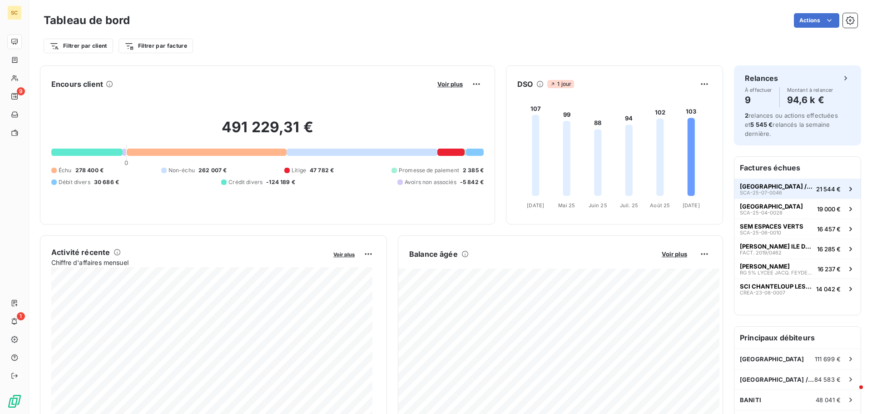
click at [751, 184] on span "[GEOGRAPHIC_DATA] / BOIS" at bounding box center [776, 186] width 73 height 7
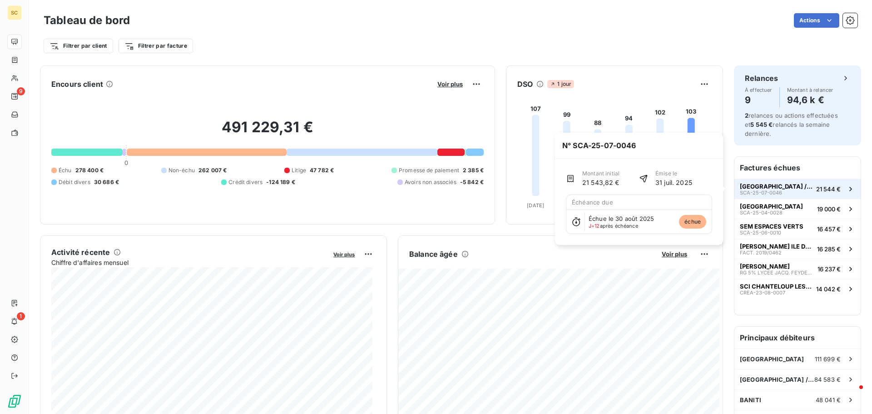
click at [785, 183] on span "[GEOGRAPHIC_DATA] / BOIS" at bounding box center [776, 186] width 73 height 7
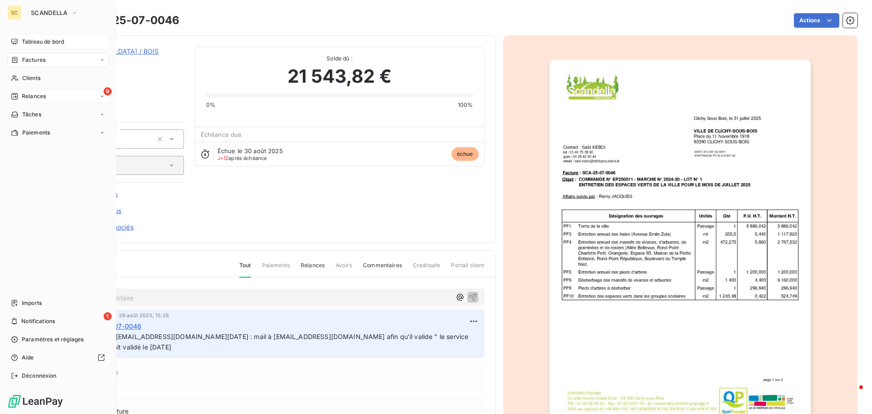
click at [37, 95] on span "Relances" at bounding box center [34, 96] width 24 height 8
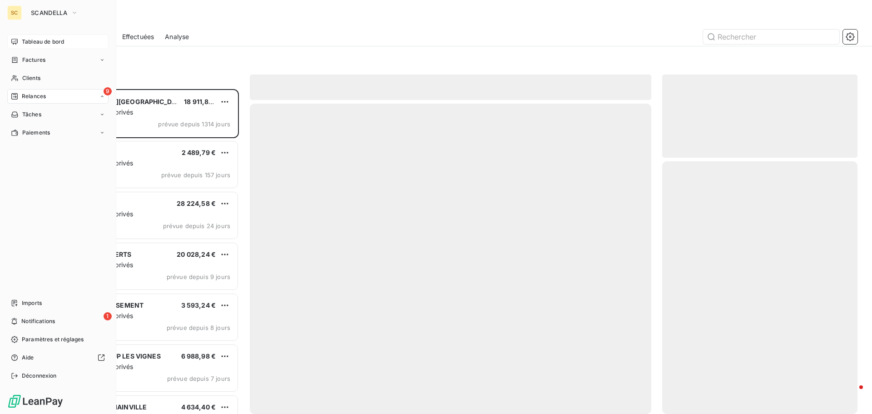
scroll to position [318, 189]
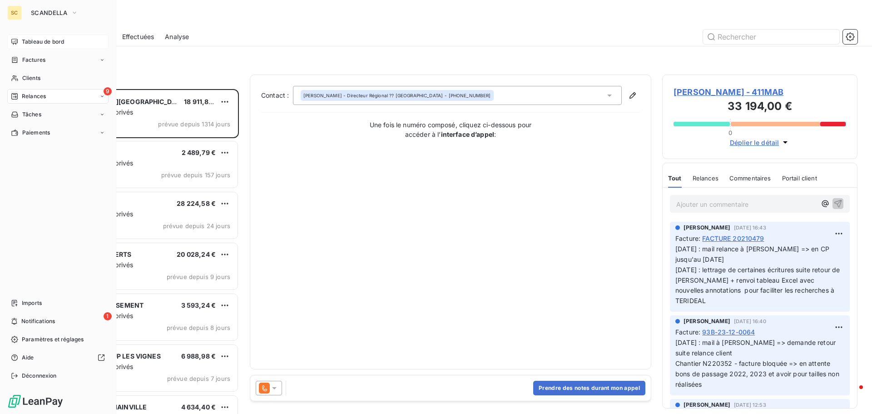
click at [54, 40] on span "Tableau de bord" at bounding box center [43, 42] width 42 height 8
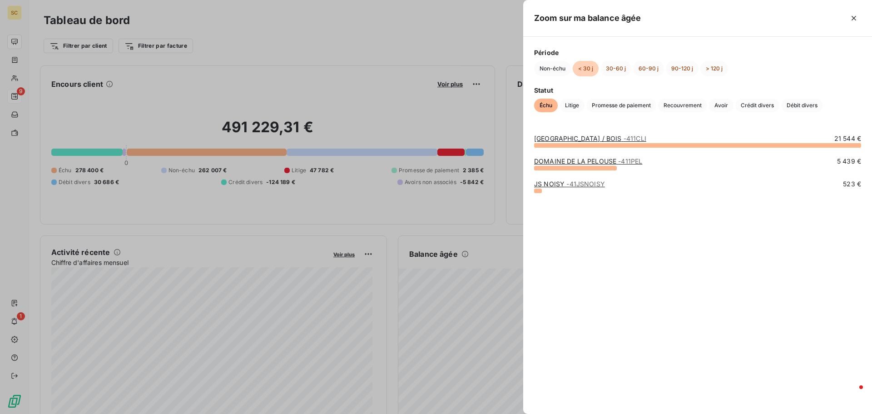
click at [444, 217] on div at bounding box center [436, 207] width 872 height 414
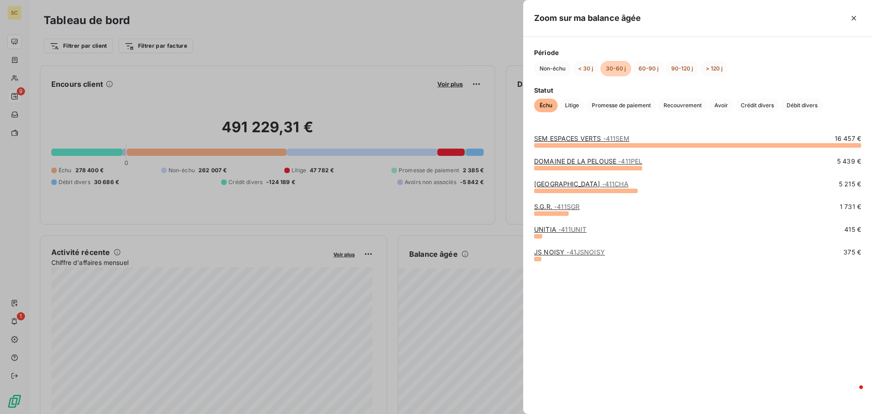
click at [550, 225] on div "UNITIA - 411UNIT" at bounding box center [560, 229] width 52 height 9
click at [545, 230] on link "UNITIA - 411UNIT" at bounding box center [560, 229] width 52 height 8
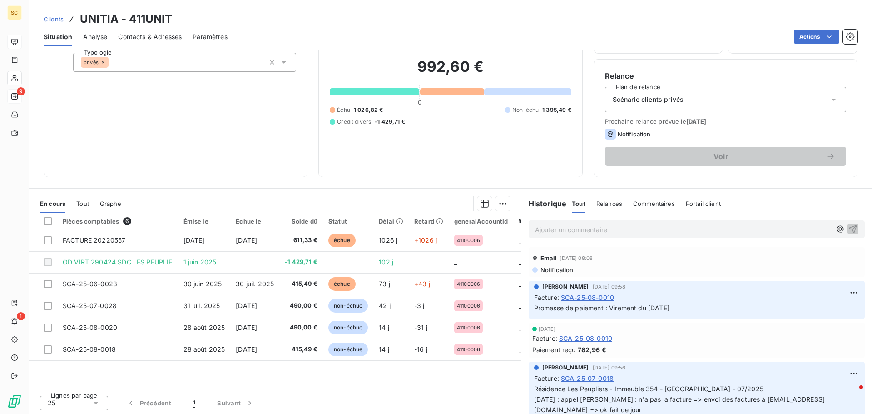
scroll to position [61, 0]
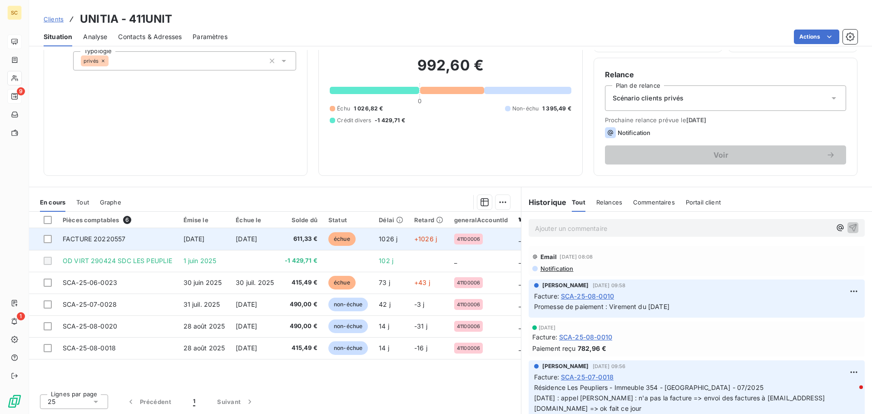
click at [233, 238] on td "[DATE]" at bounding box center [254, 239] width 49 height 22
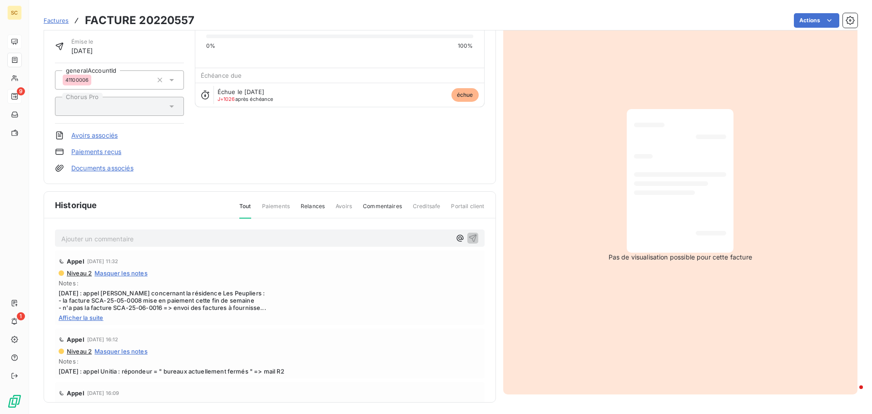
scroll to position [63, 0]
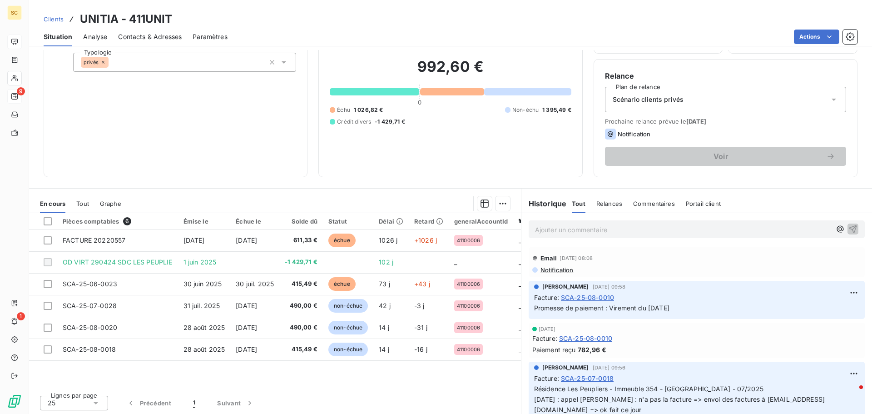
scroll to position [61, 0]
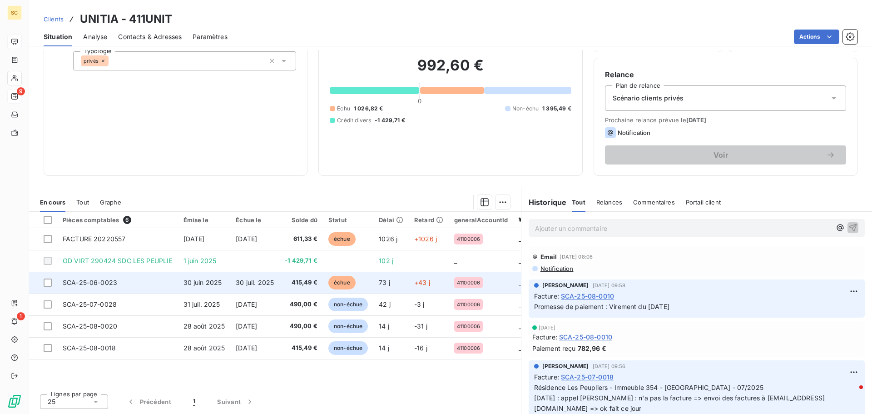
click at [164, 281] on td "SCA-25-06-0023" at bounding box center [117, 283] width 121 height 22
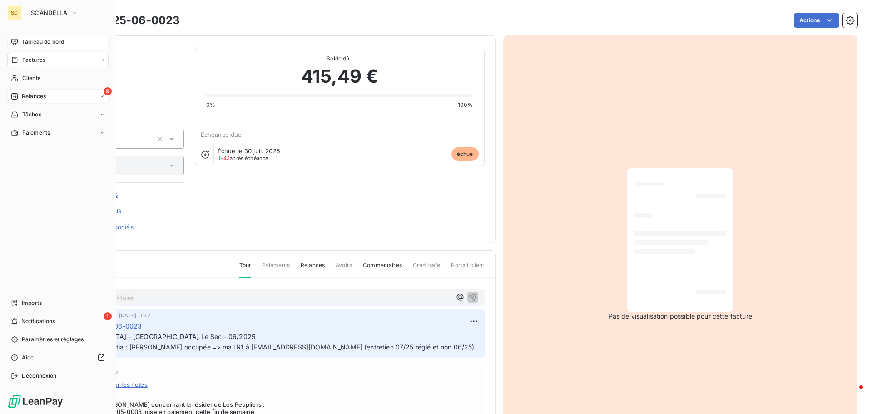
click at [39, 98] on span "Relances" at bounding box center [34, 96] width 24 height 8
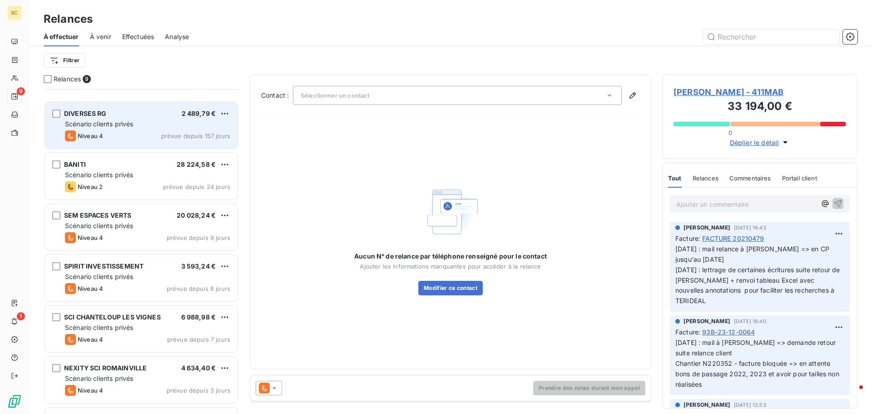
scroll to position [134, 0]
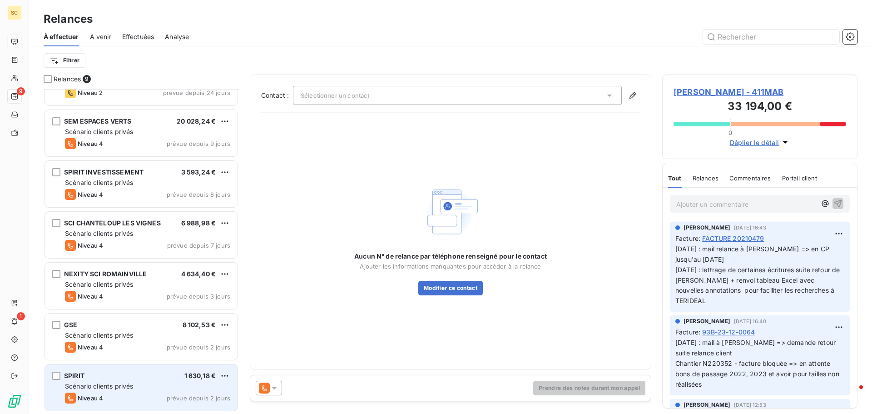
click at [87, 394] on div "Niveau 4" at bounding box center [84, 397] width 38 height 11
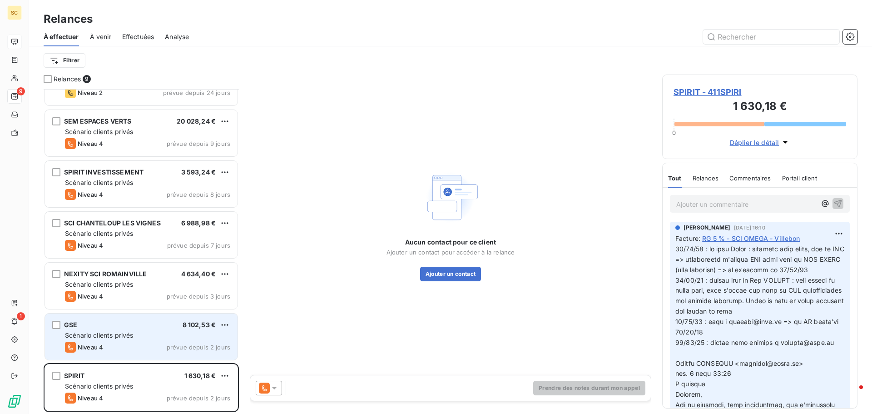
click at [102, 341] on div "GSE 8 102,53 € Scénario clients privés Niveau 4 prévue depuis 2 jours" at bounding box center [141, 336] width 193 height 46
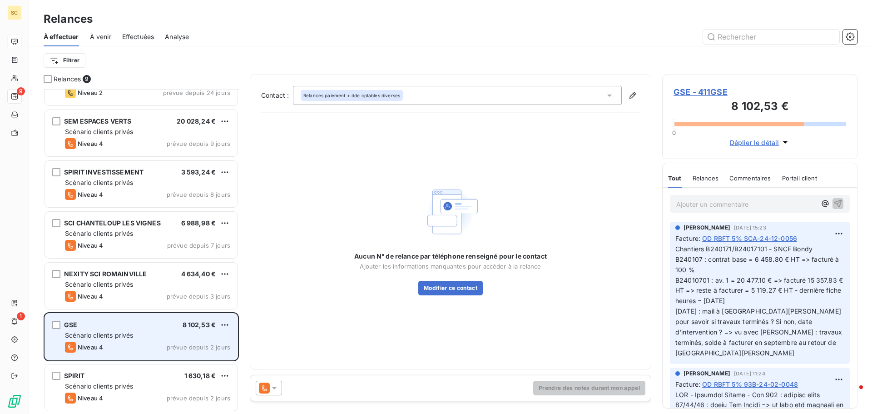
click at [103, 332] on span "Scénario clients privés" at bounding box center [99, 335] width 68 height 8
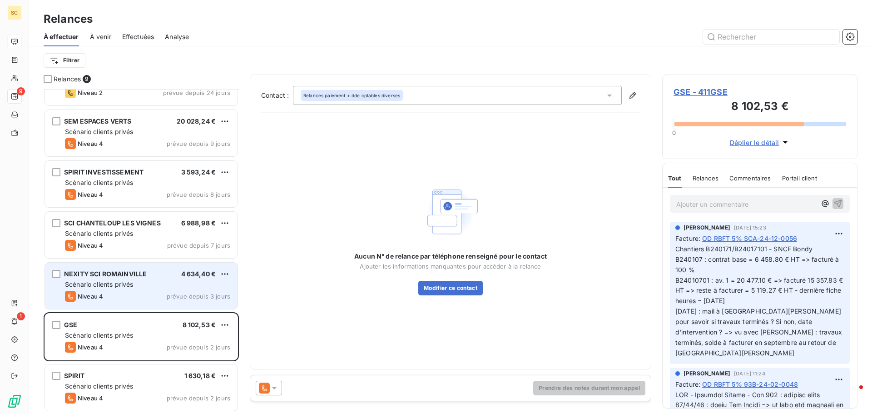
click at [96, 285] on span "Scénario clients privés" at bounding box center [99, 284] width 68 height 8
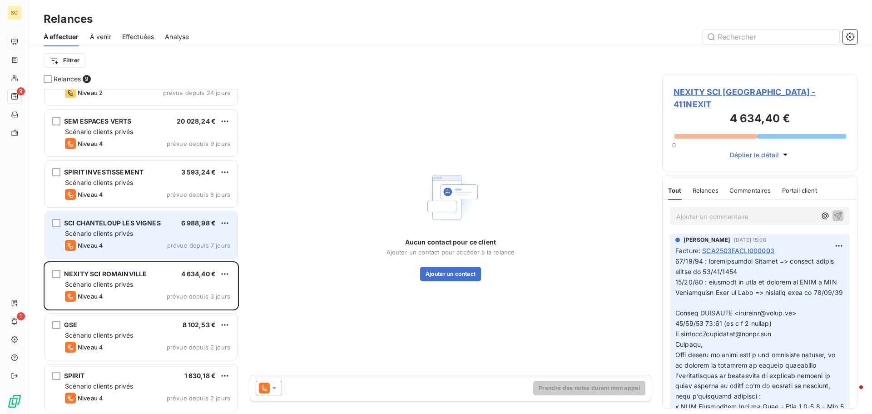
click at [109, 248] on div "Niveau 4 prévue depuis 7 jours" at bounding box center [147, 245] width 165 height 11
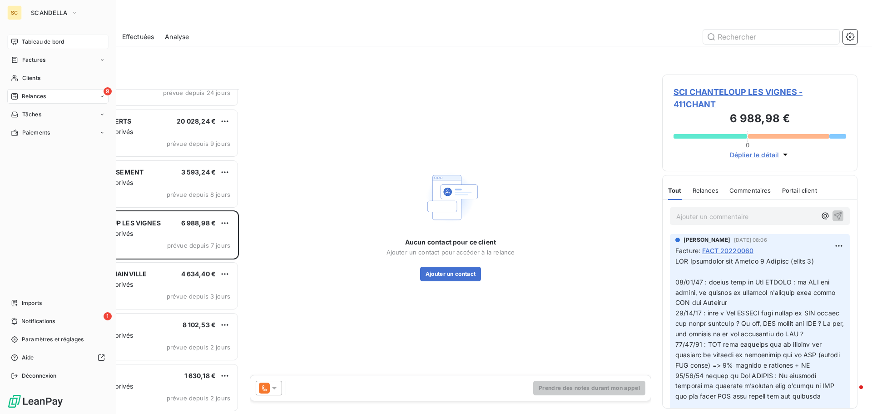
click at [75, 41] on div "Tableau de bord" at bounding box center [57, 42] width 101 height 15
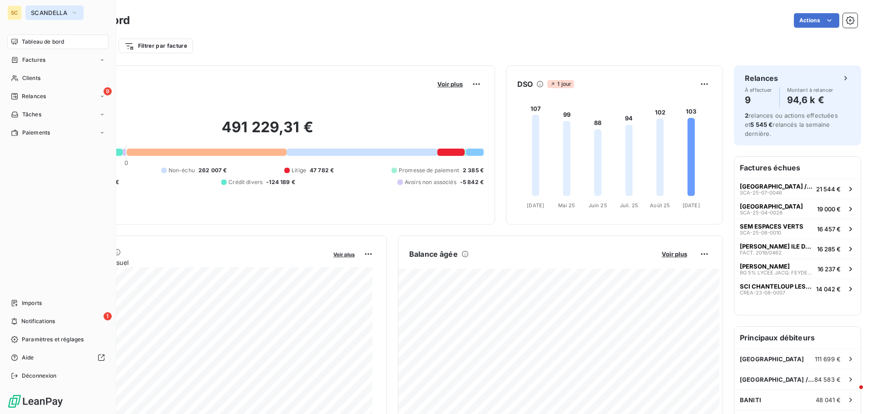
click at [71, 15] on icon "button" at bounding box center [74, 12] width 7 height 9
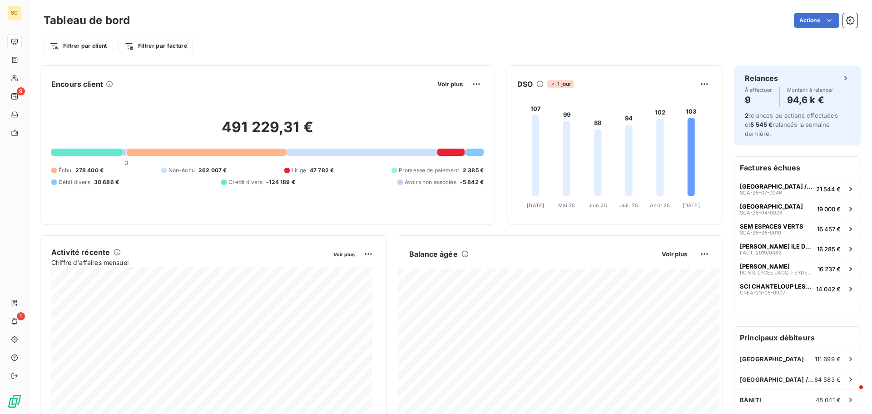
click at [240, 4] on div "Tableau de bord Actions Filtrer par client Filtrer par facture" at bounding box center [450, 30] width 843 height 60
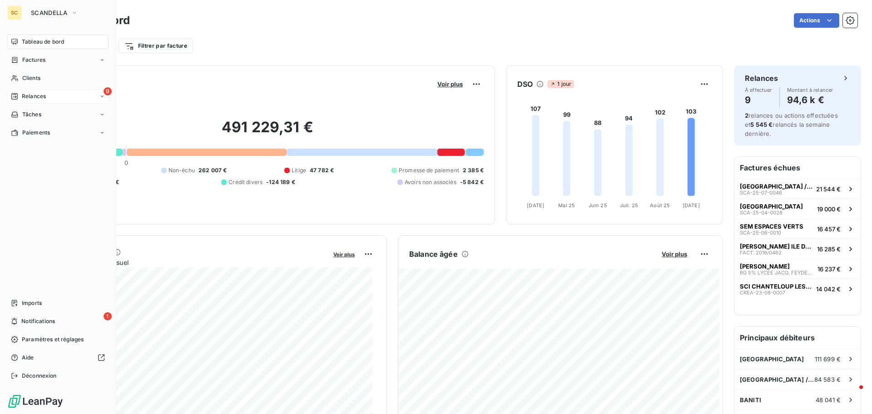
click at [35, 97] on span "Relances" at bounding box center [34, 96] width 24 height 8
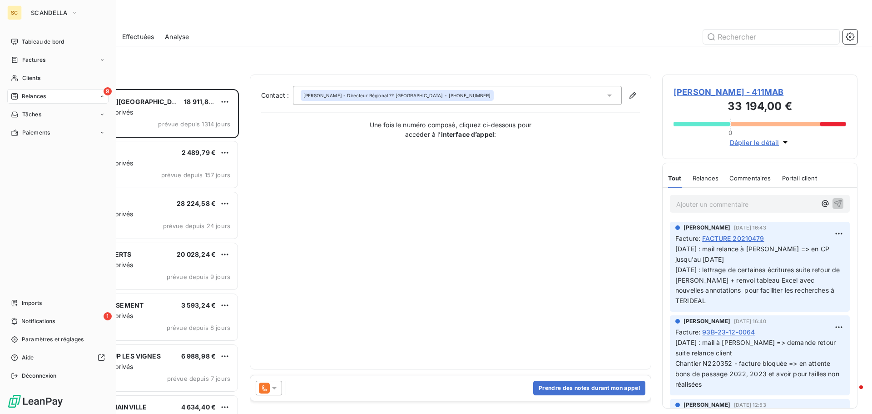
scroll to position [318, 189]
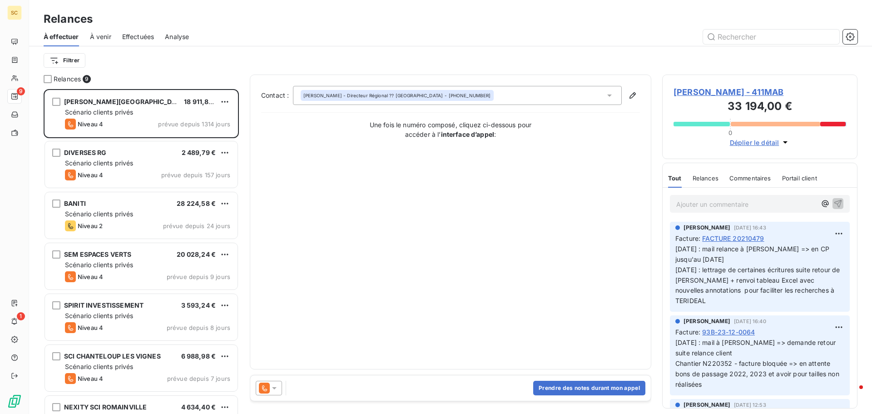
click at [142, 38] on span "Effectuées" at bounding box center [138, 36] width 32 height 9
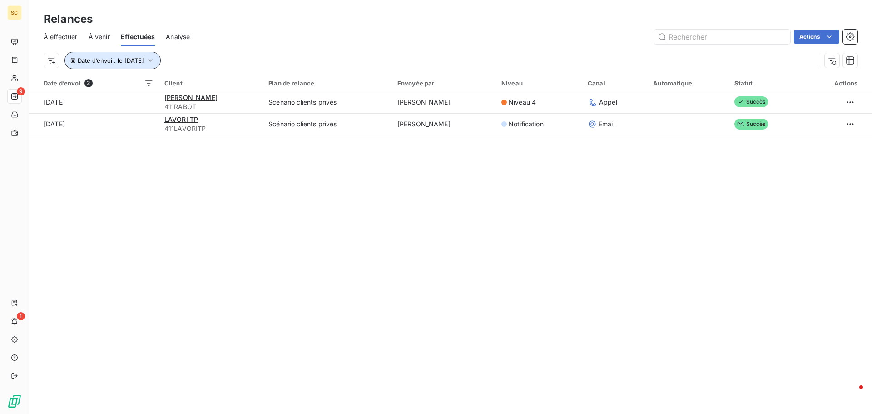
click at [144, 58] on span "Date d’envoi : le [DATE]" at bounding box center [111, 60] width 66 height 7
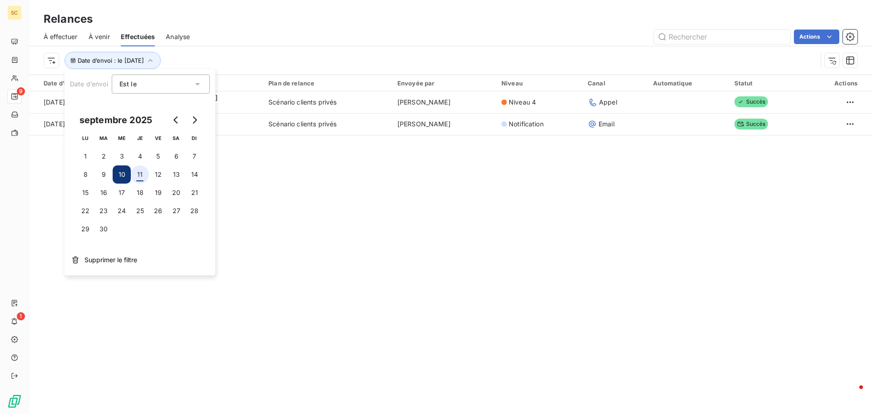
click at [140, 180] on button "11" at bounding box center [140, 174] width 18 height 18
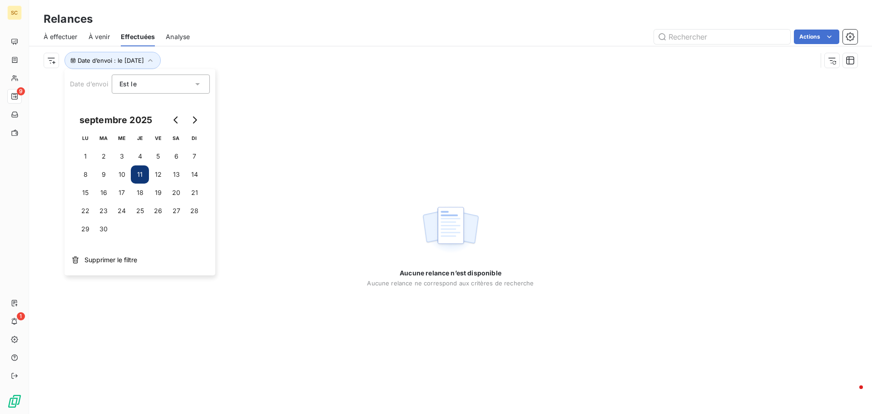
click at [519, 98] on div "Aucune relance n’est disponible Aucune relance ne correspond aux critères de re…" at bounding box center [450, 243] width 843 height 339
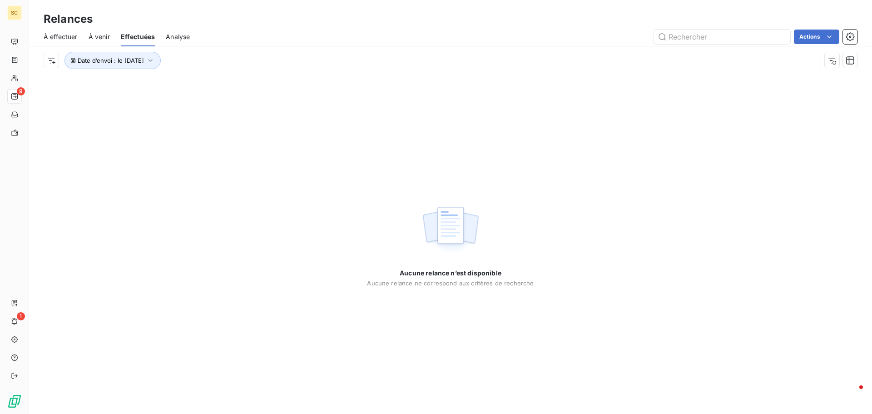
click at [55, 42] on div "À effectuer" at bounding box center [61, 36] width 34 height 19
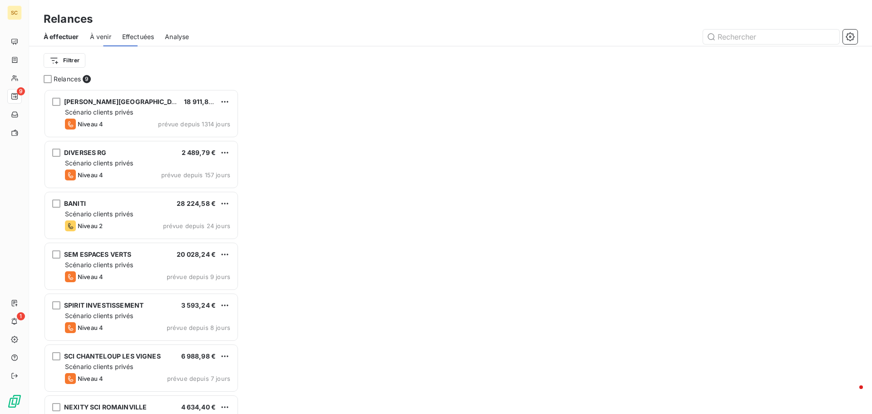
scroll to position [318, 189]
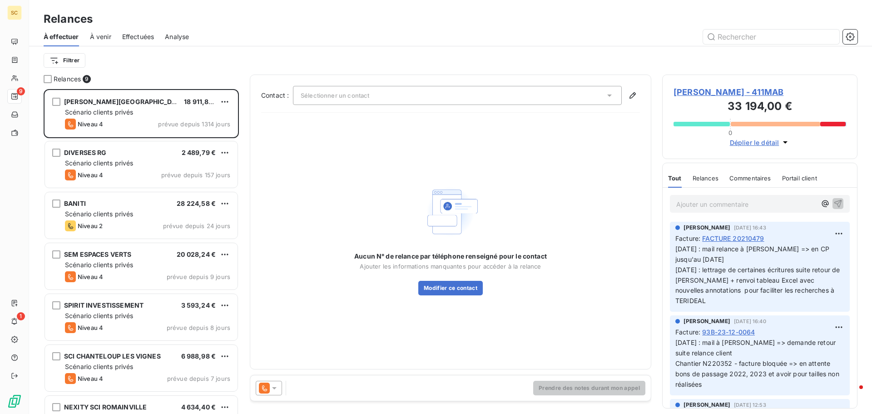
click at [146, 39] on span "Effectuées" at bounding box center [138, 36] width 32 height 9
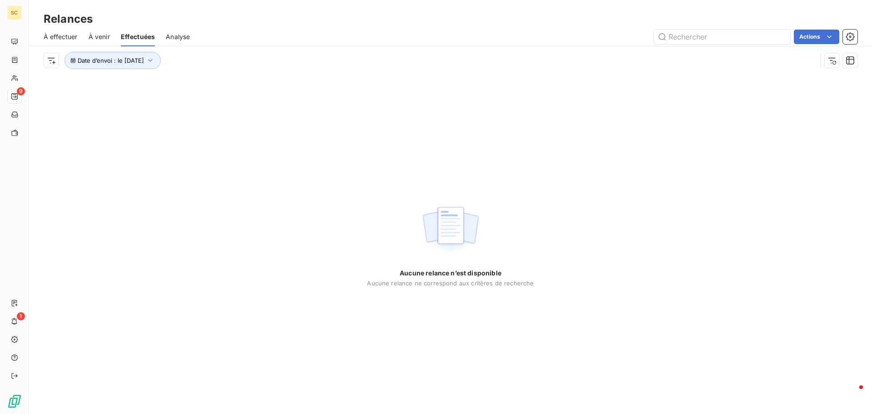
click at [57, 39] on span "À effectuer" at bounding box center [61, 36] width 34 height 9
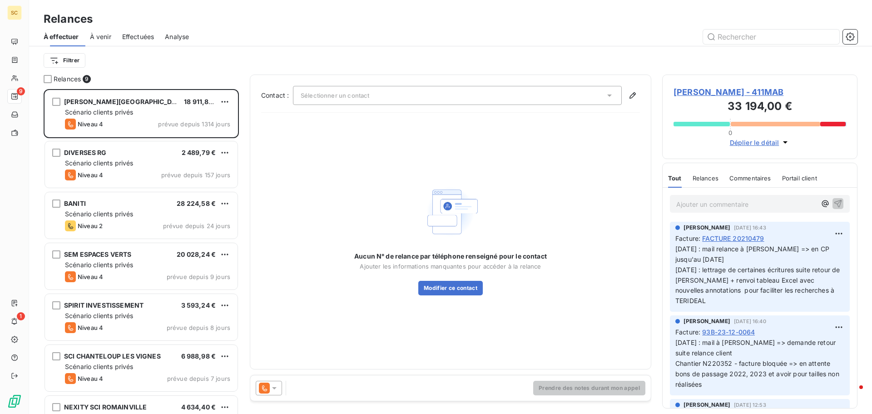
scroll to position [318, 189]
click at [104, 37] on span "À venir" at bounding box center [100, 36] width 21 height 9
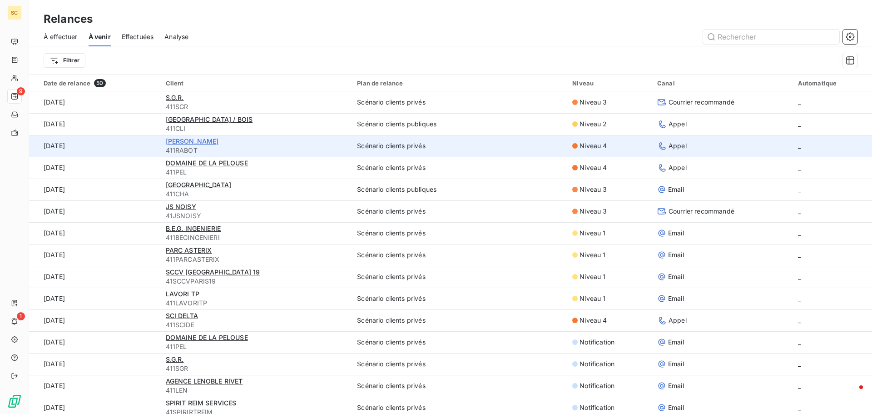
click at [181, 140] on span "[PERSON_NAME]" at bounding box center [192, 141] width 53 height 8
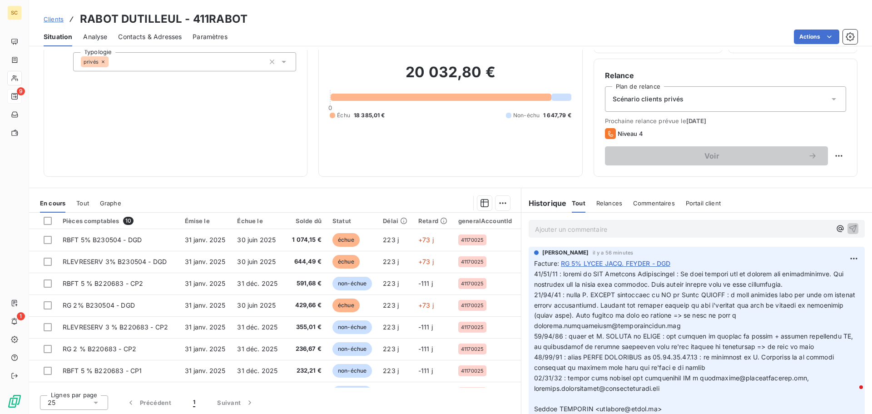
scroll to position [61, 0]
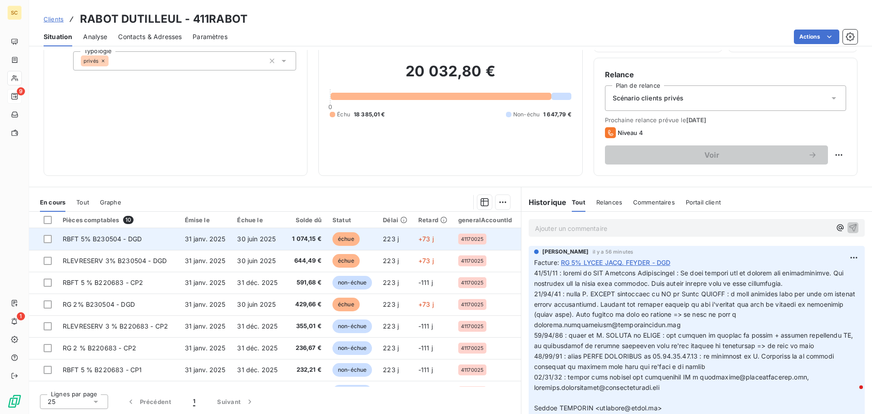
click at [158, 238] on td "RBFT 5% B230504 - DGD" at bounding box center [118, 239] width 122 height 22
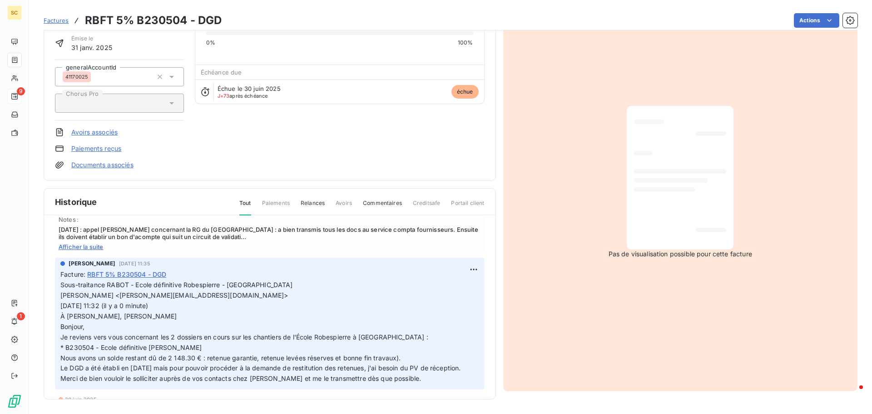
scroll to position [45, 0]
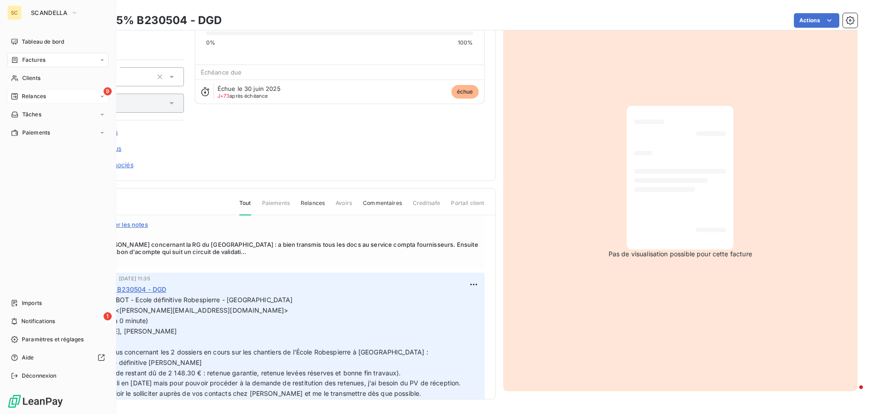
click at [27, 96] on span "Relances" at bounding box center [34, 96] width 24 height 8
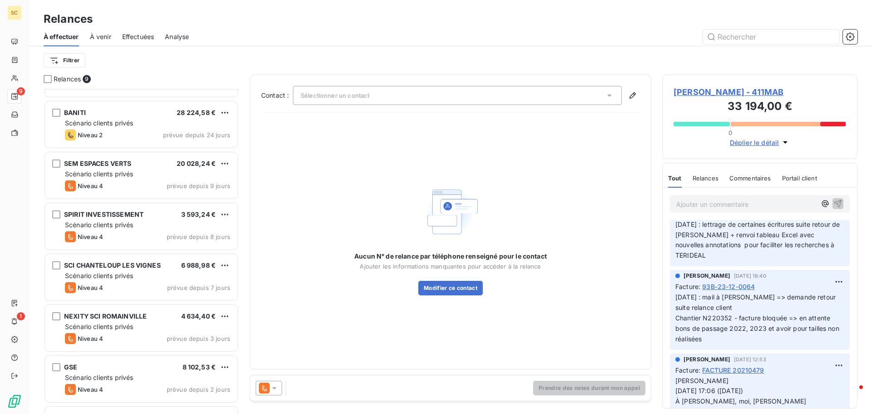
scroll to position [134, 0]
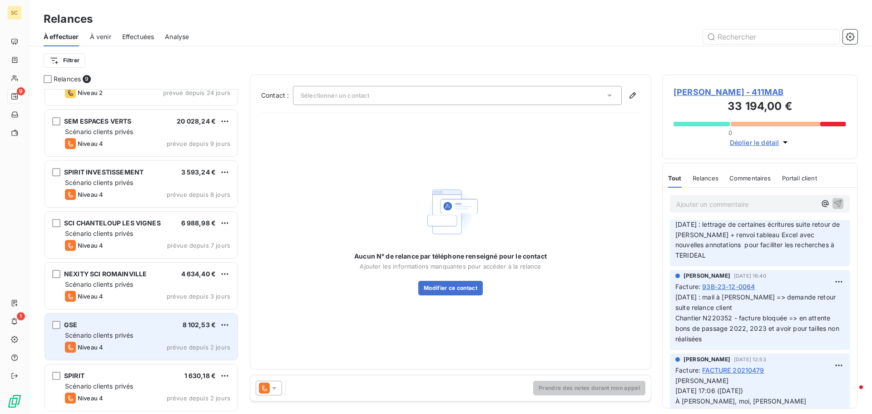
click at [127, 343] on div "Niveau 4 prévue depuis 2 jours" at bounding box center [147, 347] width 165 height 11
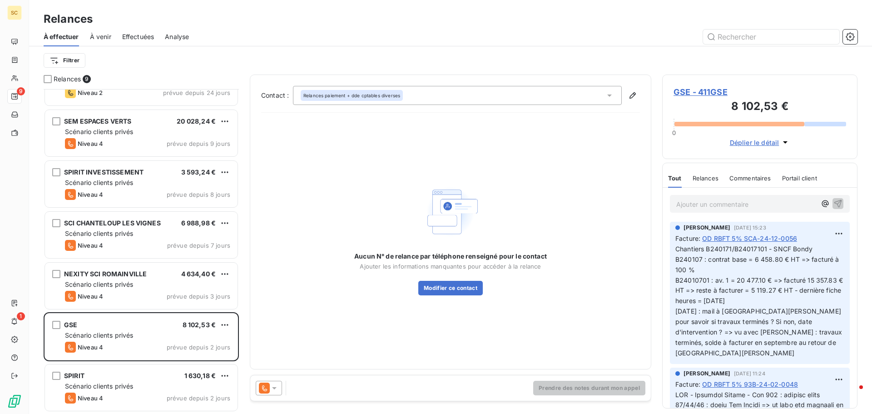
click at [695, 92] on span "GSE - 411GSE" at bounding box center [760, 92] width 173 height 12
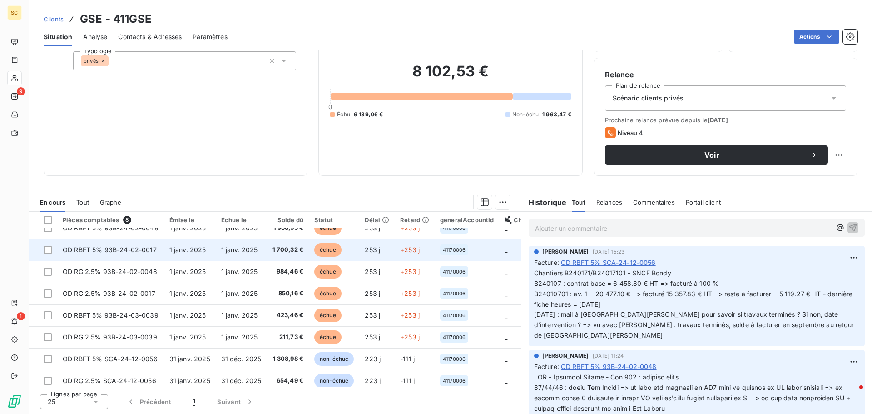
scroll to position [20, 0]
